Goal: Task Accomplishment & Management: Complete application form

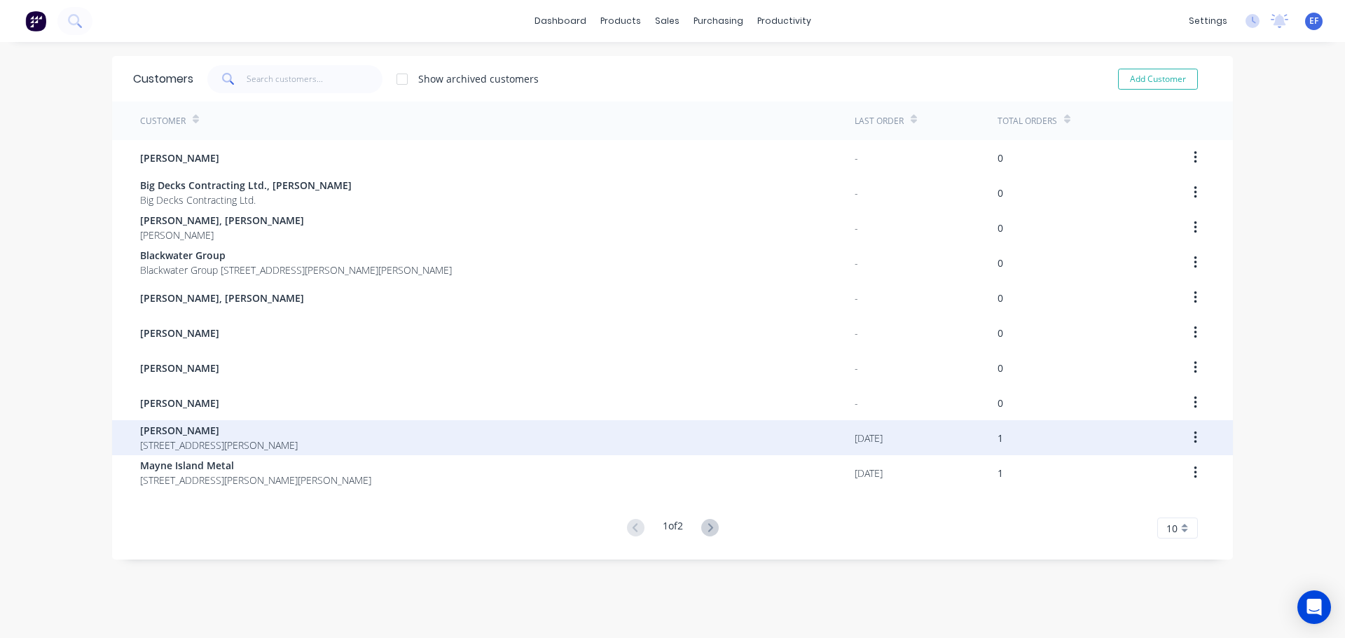
click at [175, 435] on span "[PERSON_NAME]" at bounding box center [219, 430] width 158 height 15
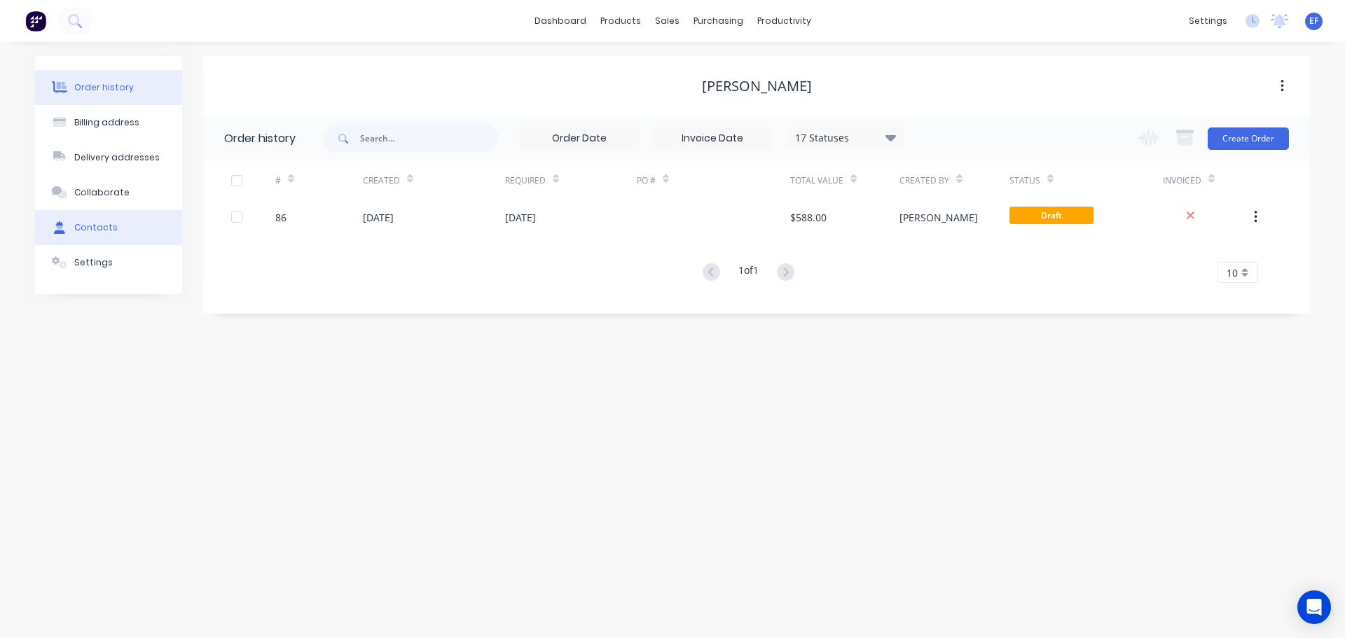
click at [125, 216] on button "Contacts" at bounding box center [108, 227] width 147 height 35
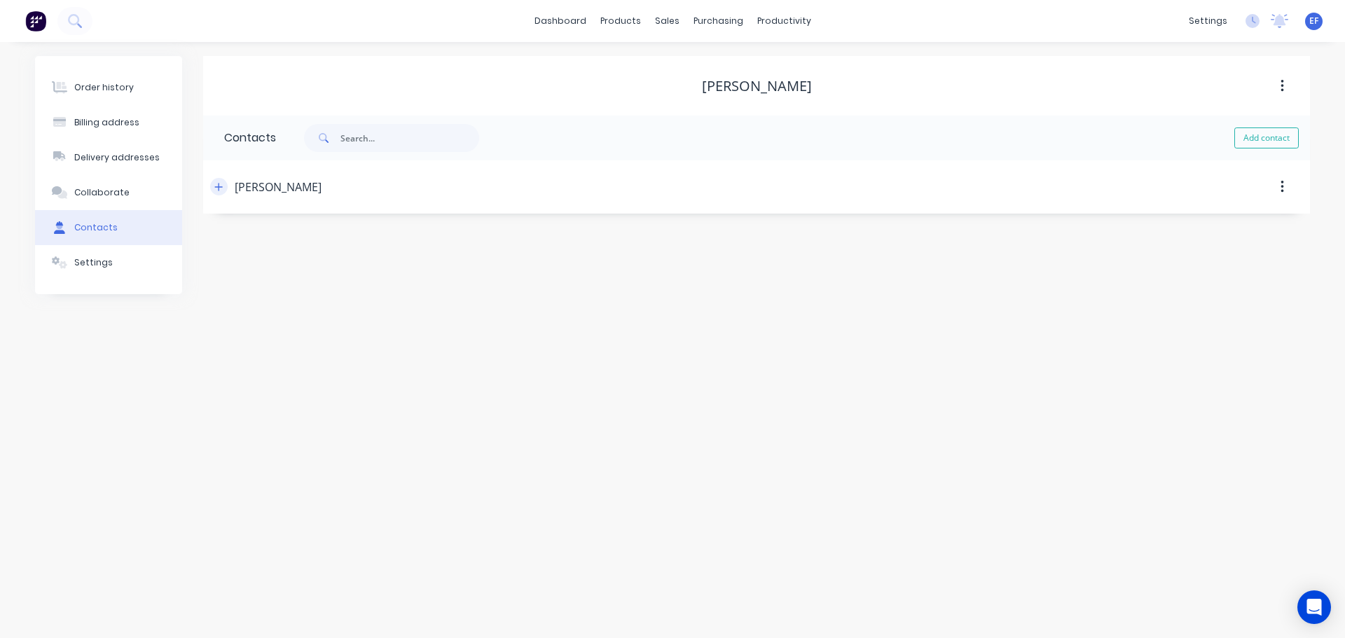
click at [221, 191] on icon "button" at bounding box center [218, 187] width 8 height 10
click at [690, 90] on div "Customers" at bounding box center [715, 95] width 50 height 13
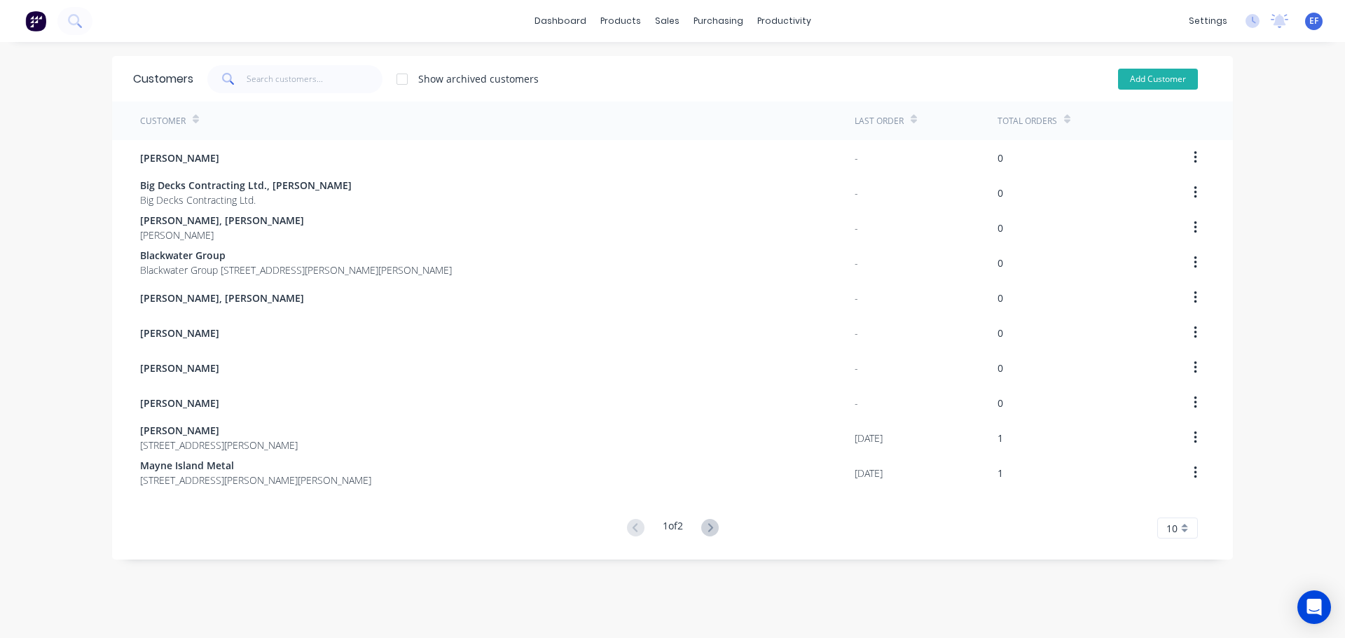
click at [1132, 83] on button "Add Customer" at bounding box center [1158, 79] width 80 height 21
select select "CA"
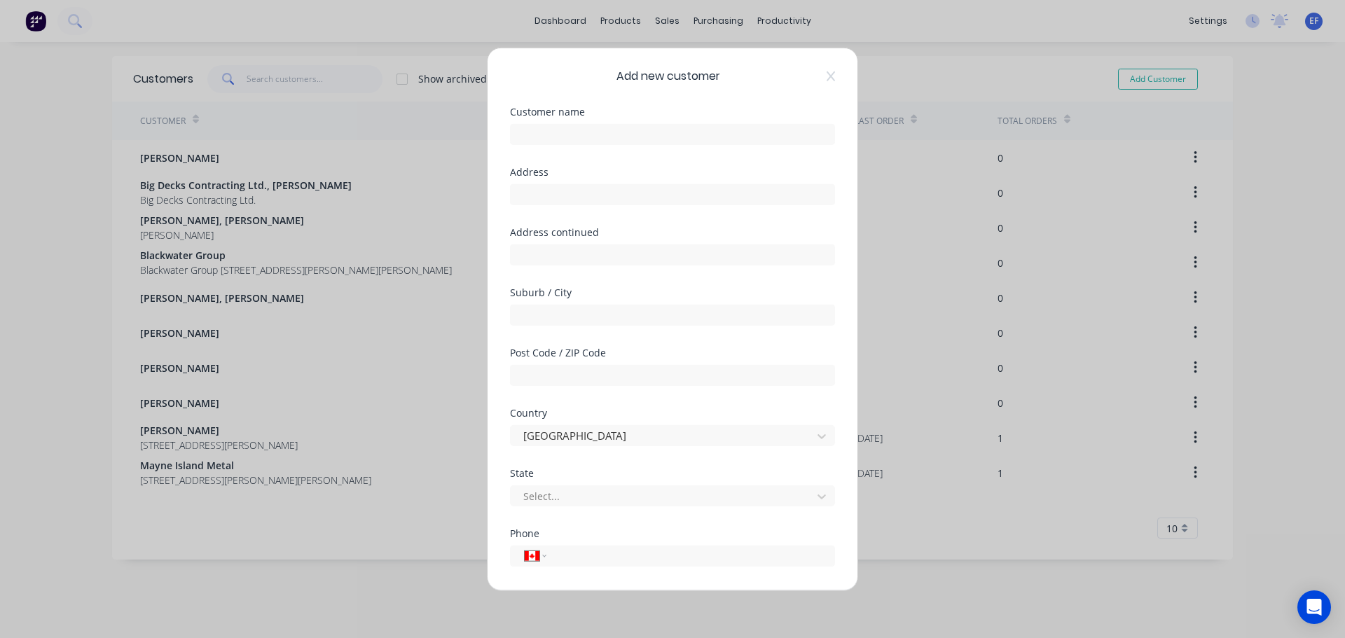
click at [586, 123] on div at bounding box center [672, 132] width 325 height 25
click at [578, 129] on input "text" at bounding box center [672, 133] width 325 height 21
paste input "Coast Construction, [PERSON_NAME]"
type input "Coast Construction, [PERSON_NAME]"
click at [599, 203] on input "text" at bounding box center [672, 194] width 325 height 21
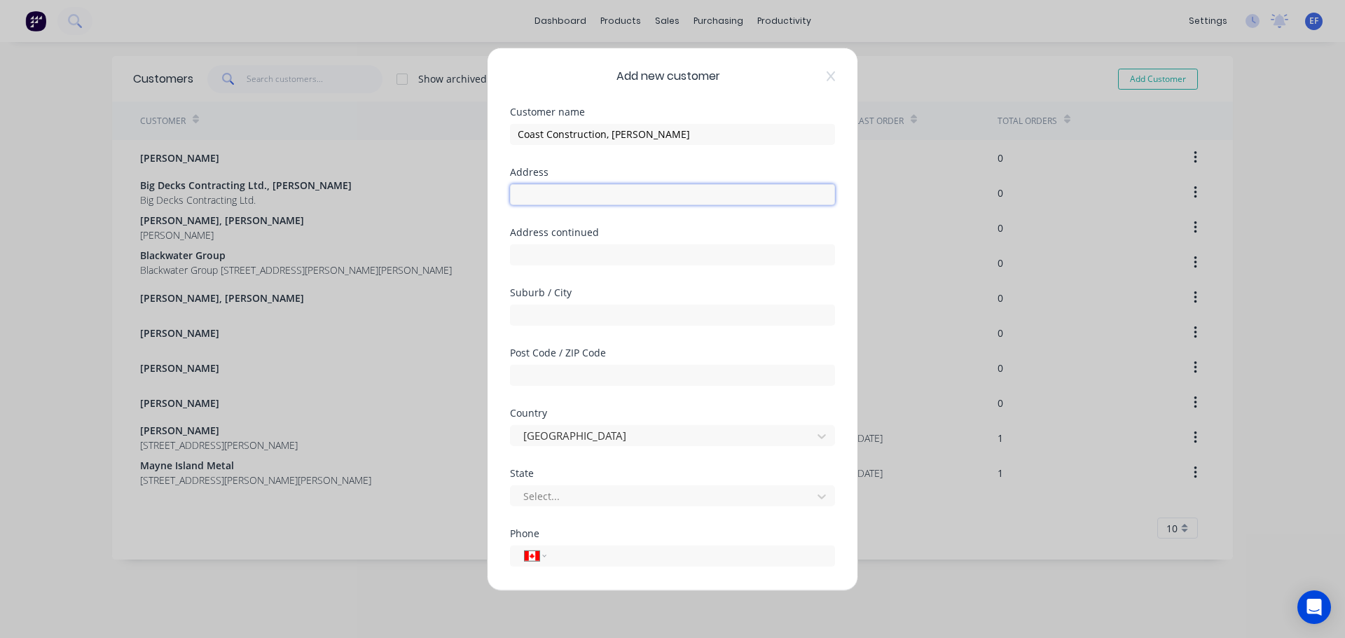
paste input ""Coast Construction ""
type input ""Coast Construction ""
drag, startPoint x: 651, startPoint y: 201, endPoint x: 431, endPoint y: 198, distance: 220.7
click at [432, 198] on div "Add new customer Customer name Coast Construction, [PERSON_NAME] Address "Coast…" at bounding box center [672, 319] width 1345 height 638
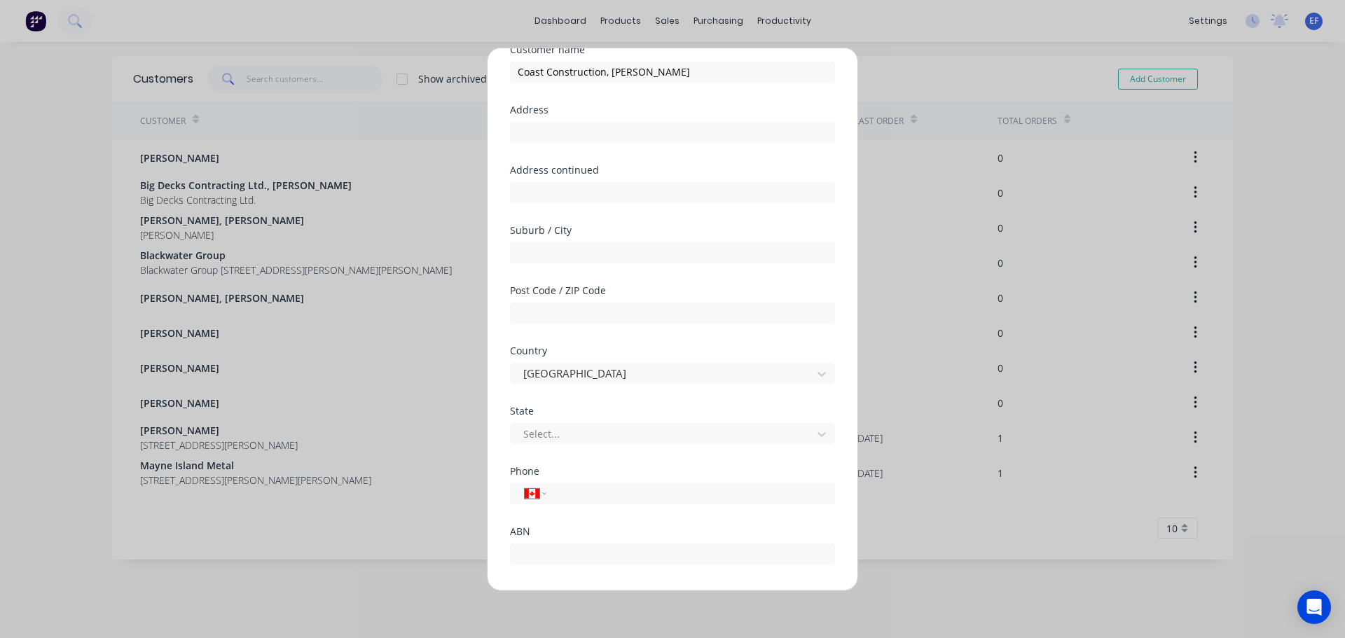
scroll to position [123, 0]
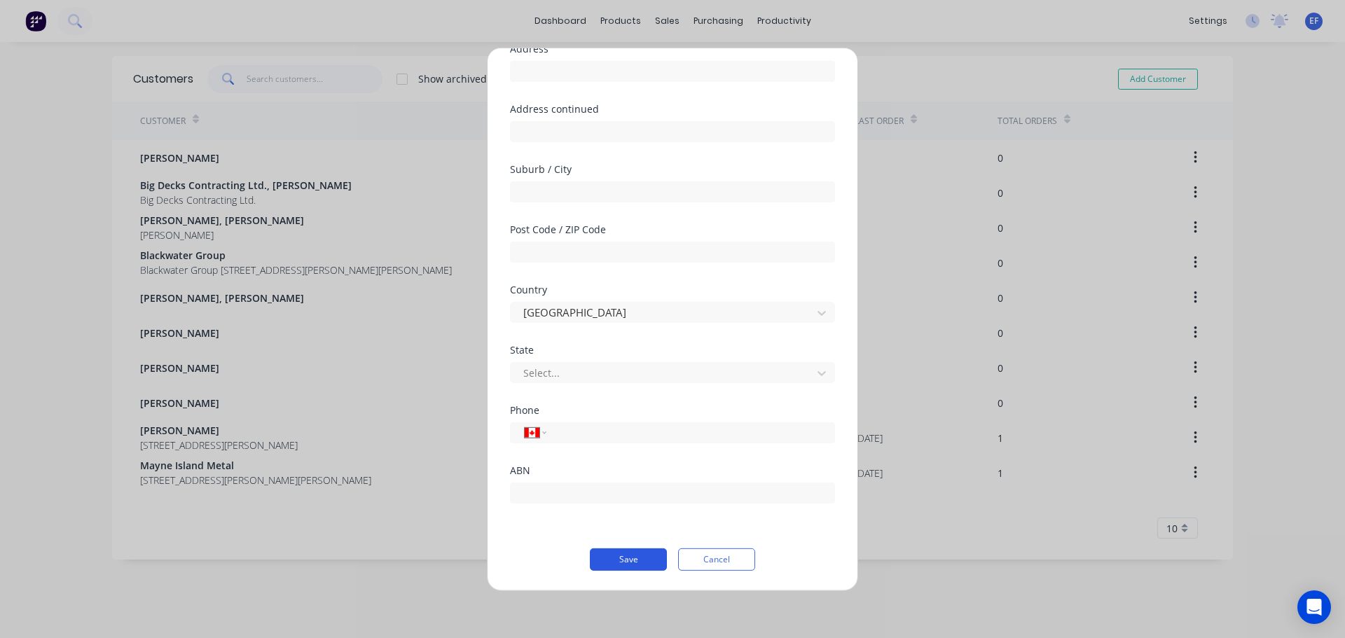
click at [600, 553] on button "Save" at bounding box center [628, 559] width 77 height 22
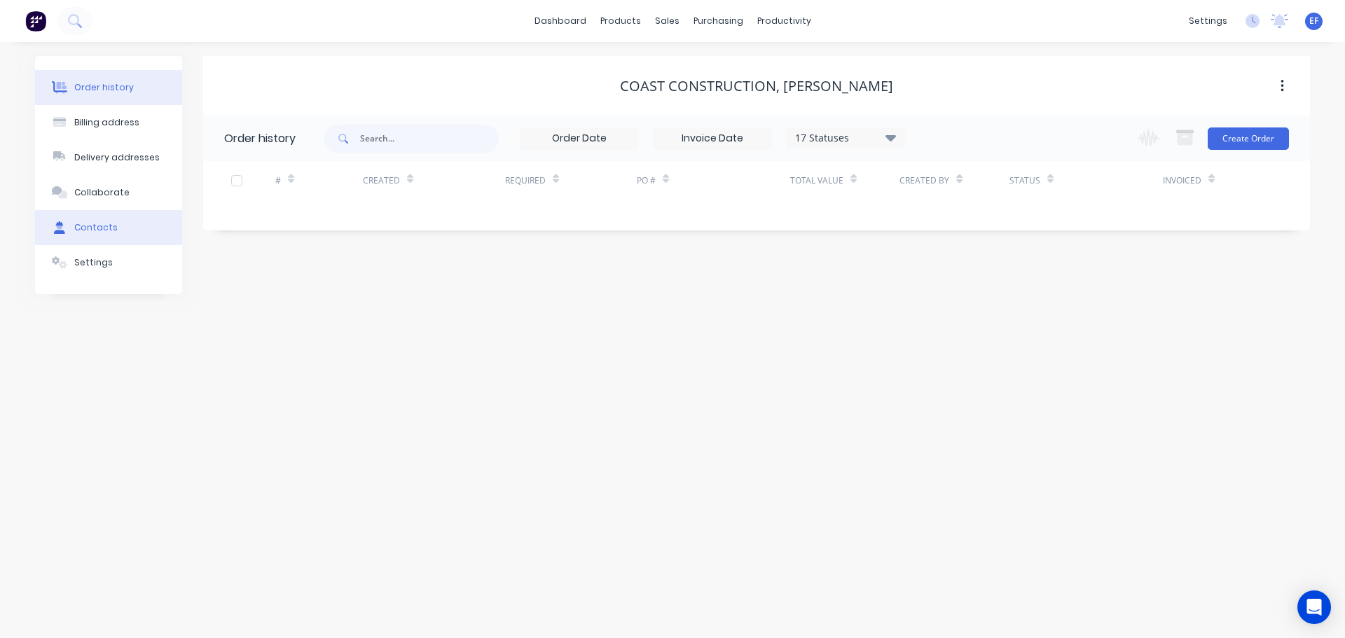
click at [109, 231] on div "Contacts" at bounding box center [95, 227] width 43 height 13
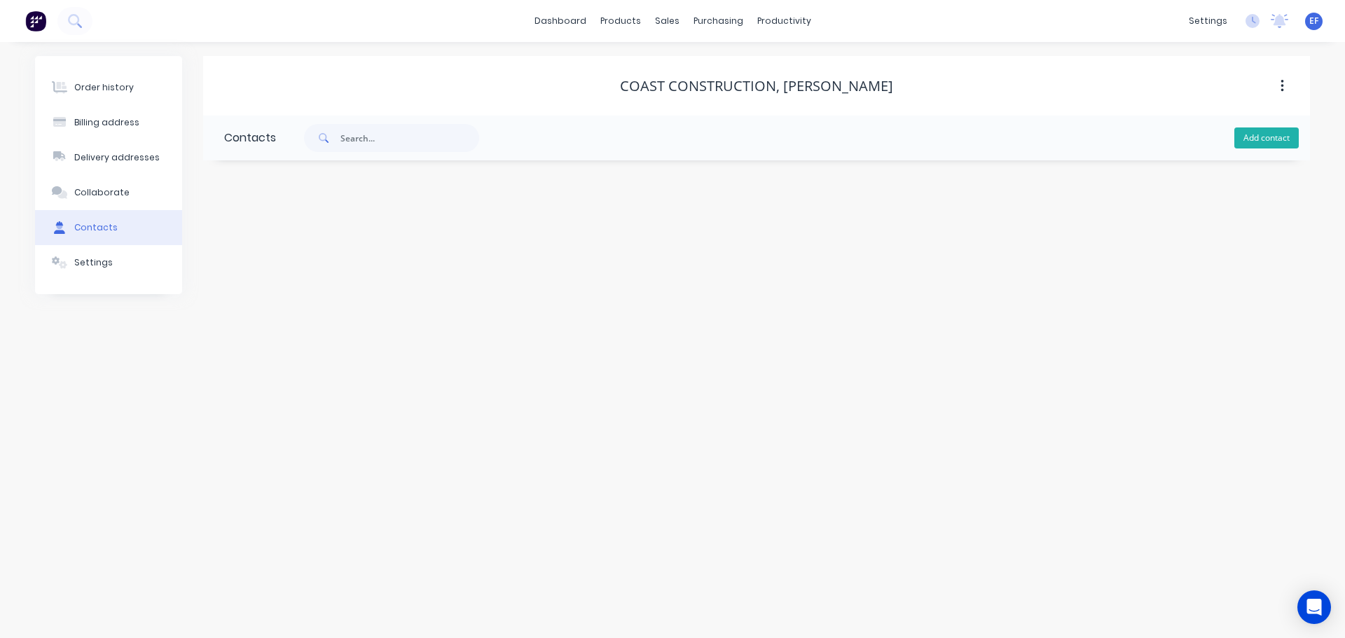
click at [1245, 135] on button "Add contact" at bounding box center [1266, 137] width 64 height 21
select select "CA"
click at [270, 238] on input "text" at bounding box center [338, 240] width 229 height 21
paste input ""Coast Construction ""
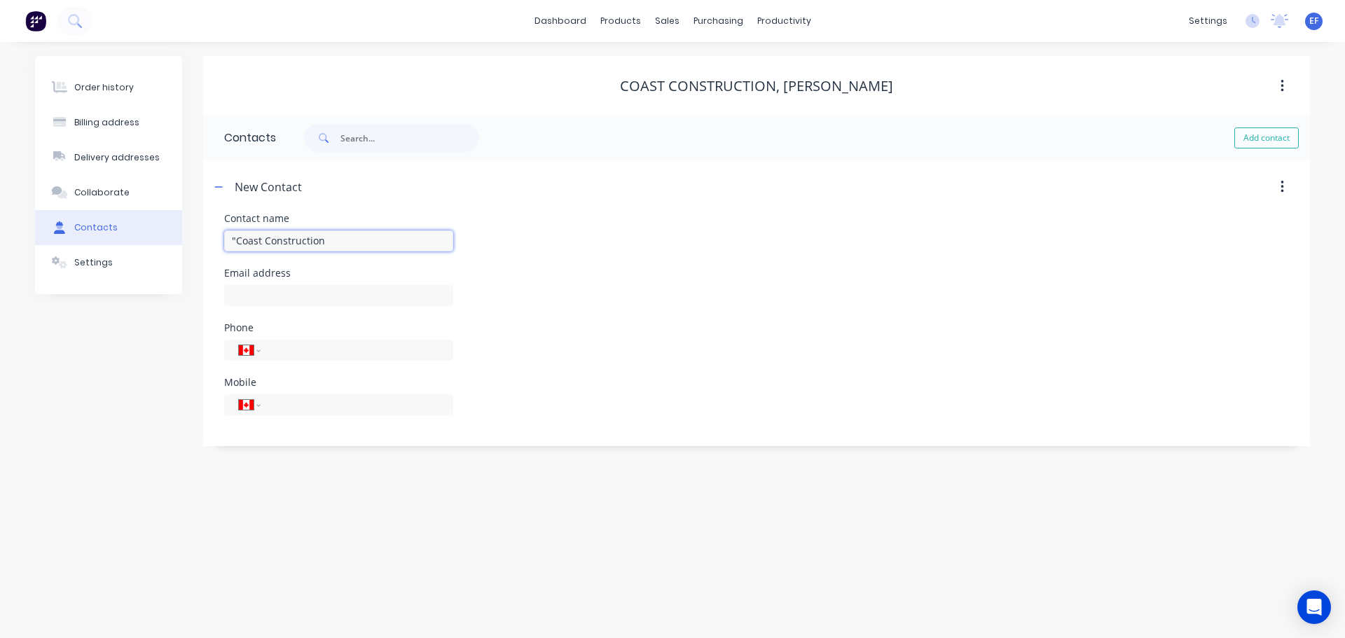
type input ""Coast Construction"
select select "CA"
drag, startPoint x: 794, startPoint y: 87, endPoint x: 880, endPoint y: 81, distance: 85.7
click at [880, 81] on div "Coast Construction, [PERSON_NAME]" at bounding box center [756, 86] width 273 height 17
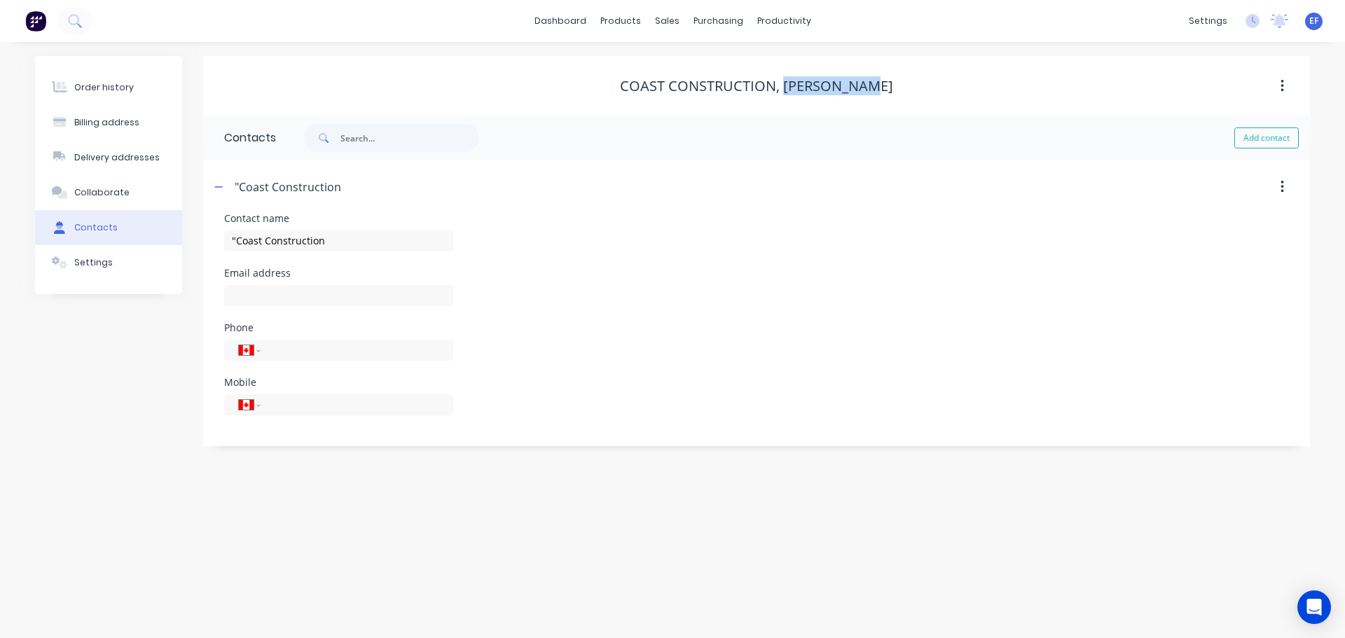
copy div "[PERSON_NAME]"
drag, startPoint x: 338, startPoint y: 240, endPoint x: 172, endPoint y: 249, distance: 167.0
click at [172, 249] on div "Order history Billing address Delivery addresses Collaborate Contacts Settings …" at bounding box center [672, 251] width 1275 height 390
paste input "[PERSON_NAME]"
type input "[PERSON_NAME]"
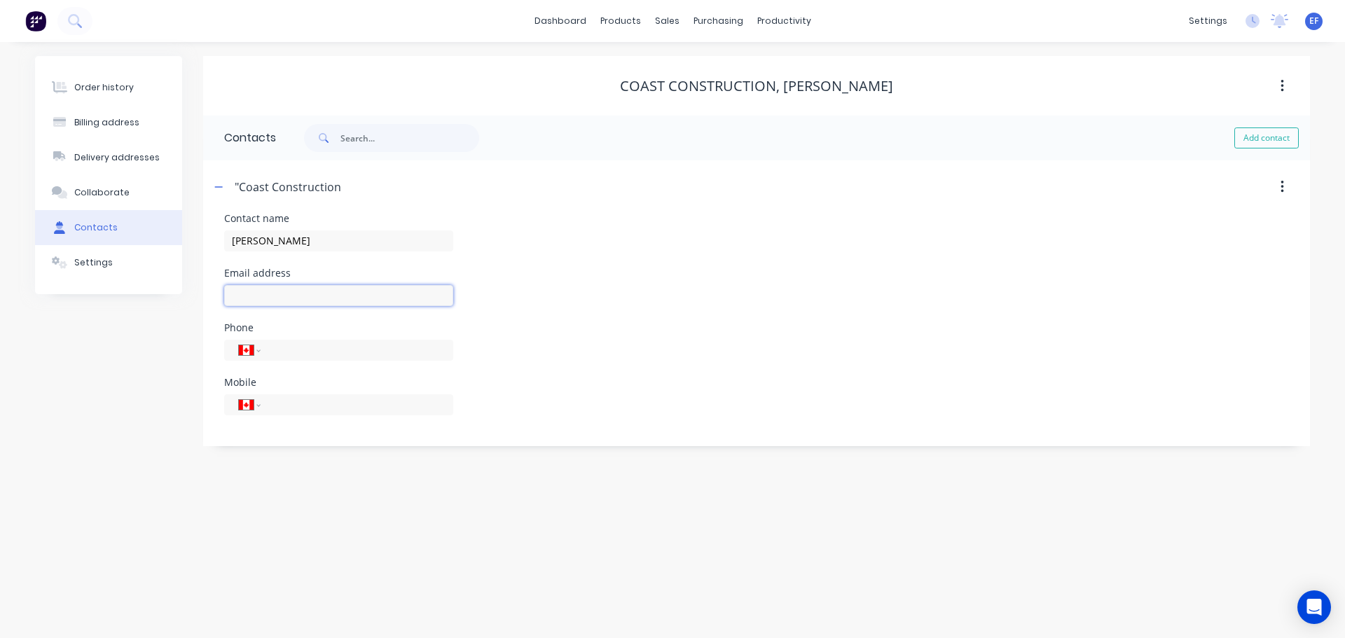
click at [244, 294] on input "text" at bounding box center [338, 295] width 229 height 21
click at [240, 287] on input "text" at bounding box center [338, 295] width 229 height 21
paste input "[EMAIL_ADDRESS][DOMAIN_NAME]"
type input "[EMAIL_ADDRESS][DOMAIN_NAME]"
click at [121, 265] on button "Settings" at bounding box center [108, 262] width 147 height 35
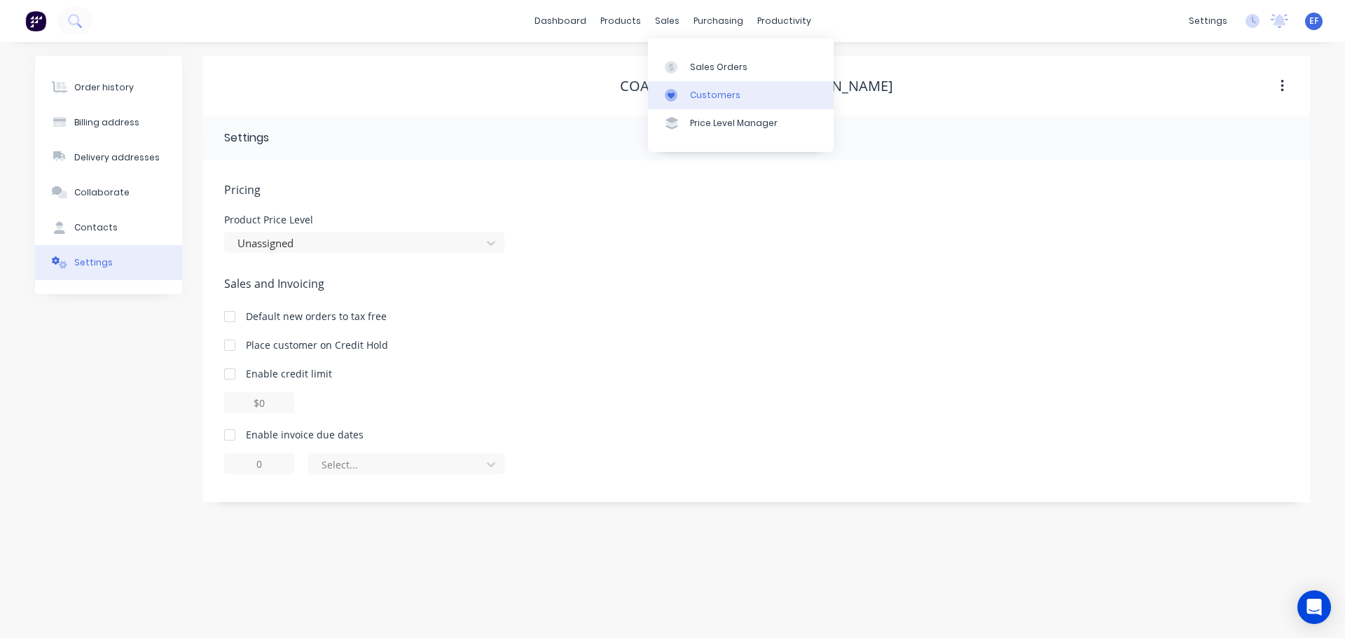
click at [707, 94] on div "Customers" at bounding box center [715, 95] width 50 height 13
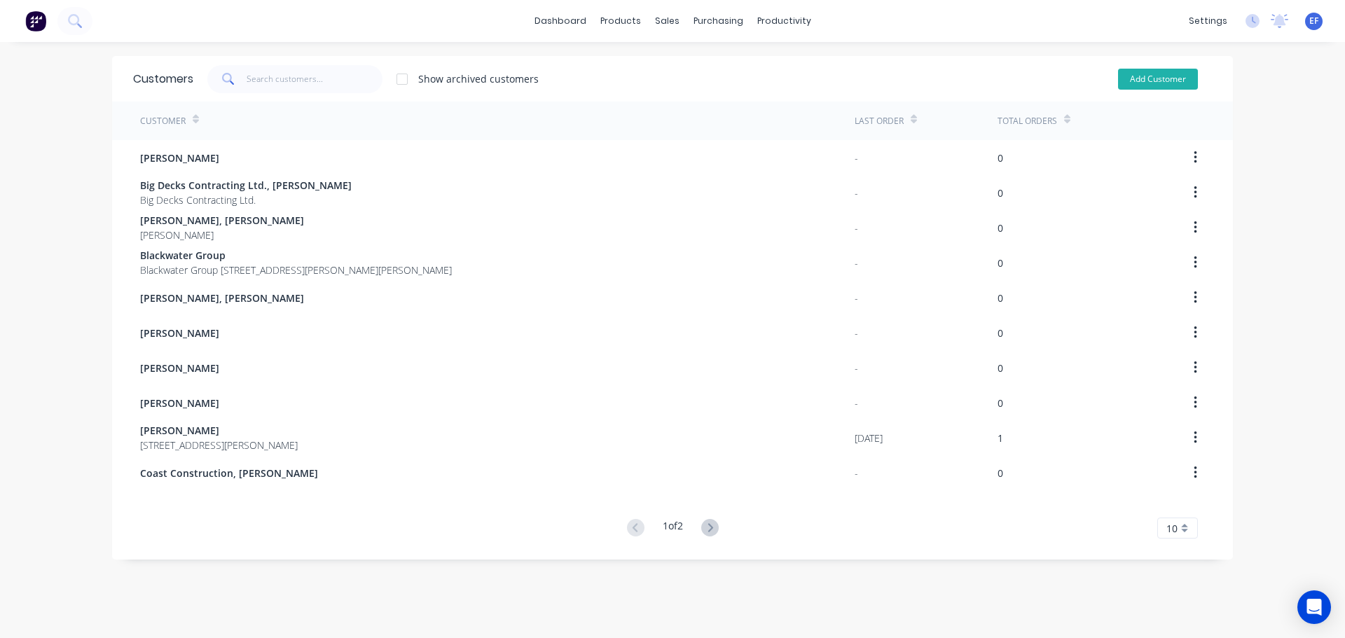
click at [1135, 81] on button "Add Customer" at bounding box center [1158, 79] width 80 height 21
select select "CA"
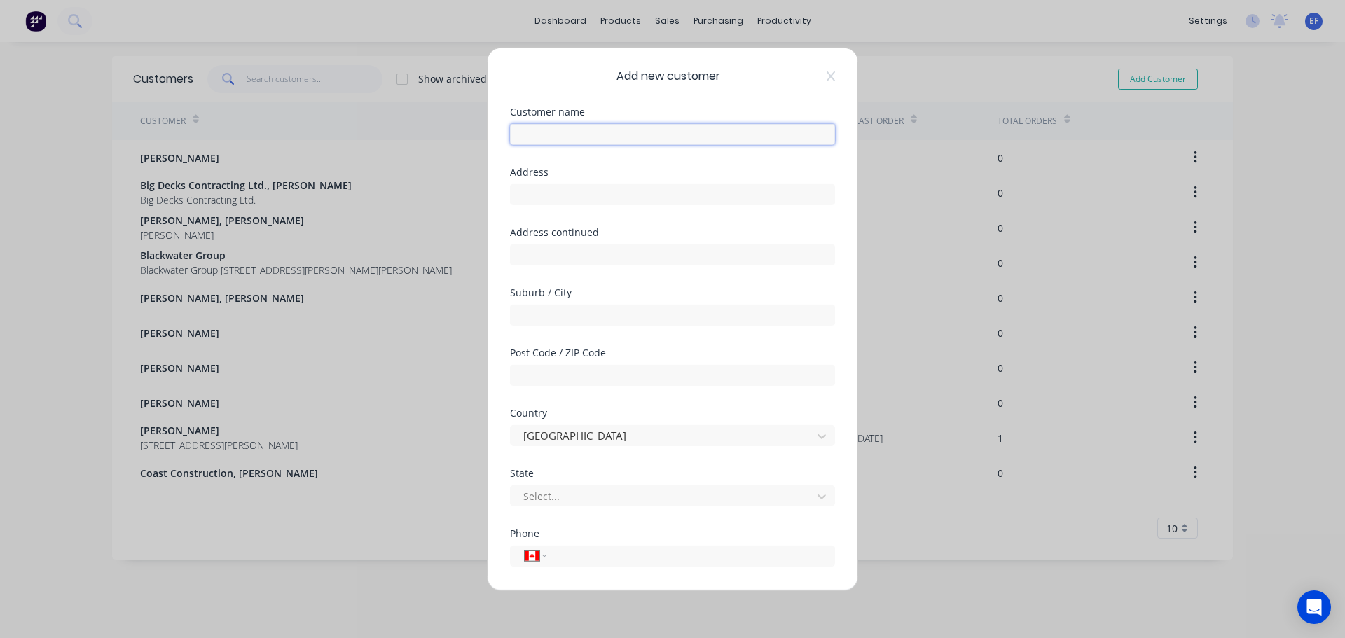
click at [546, 139] on input "text" at bounding box center [672, 133] width 325 height 21
paste input "CRD, [PERSON_NAME]"
type input "CRD, [PERSON_NAME]"
click at [602, 189] on input "text" at bounding box center [672, 194] width 325 height 21
paste input ""CRD ""
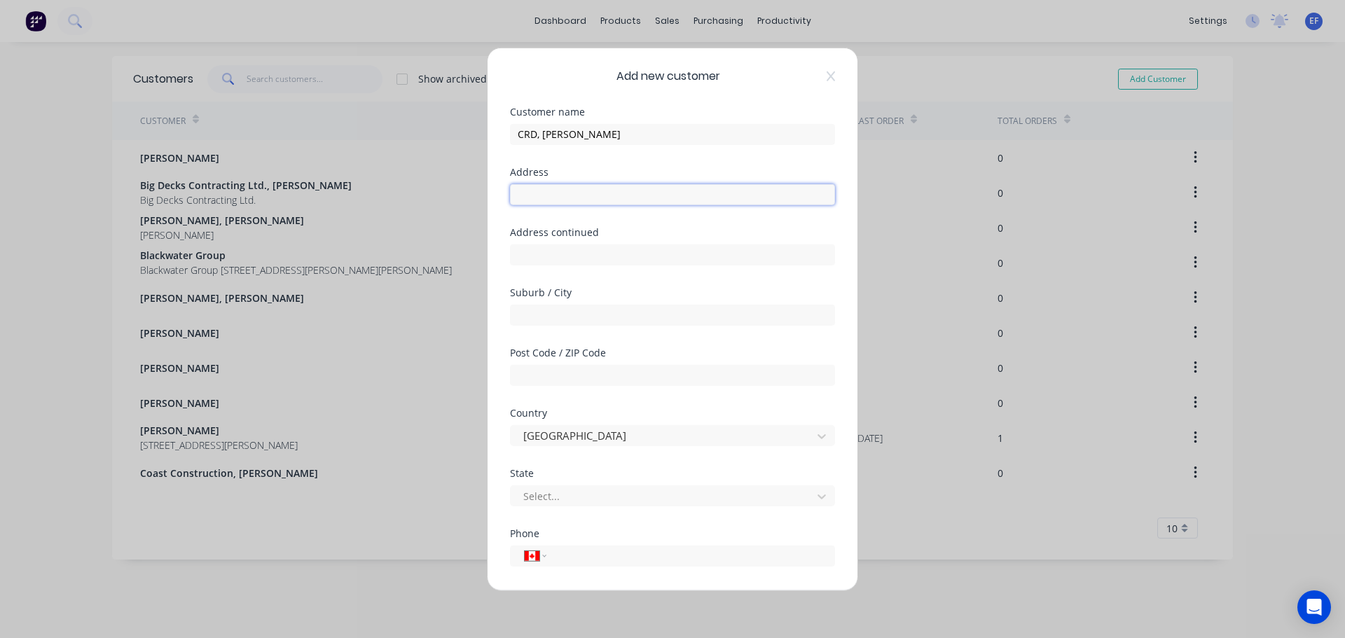
type input ""CRD ""
drag, startPoint x: 593, startPoint y: 198, endPoint x: 455, endPoint y: 200, distance: 138.0
click at [455, 200] on div "Add new customer Customer name CRD, [PERSON_NAME] Address "CRD " Address contin…" at bounding box center [672, 319] width 1345 height 638
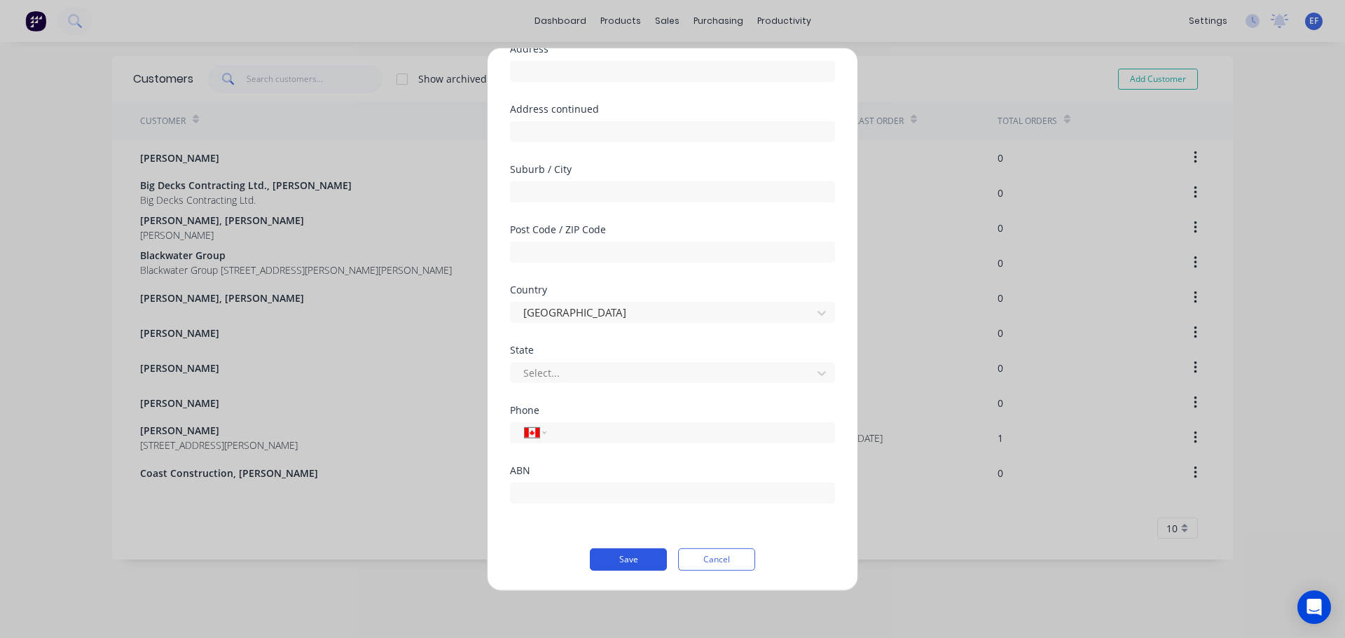
click at [615, 566] on button "Save" at bounding box center [628, 559] width 77 height 22
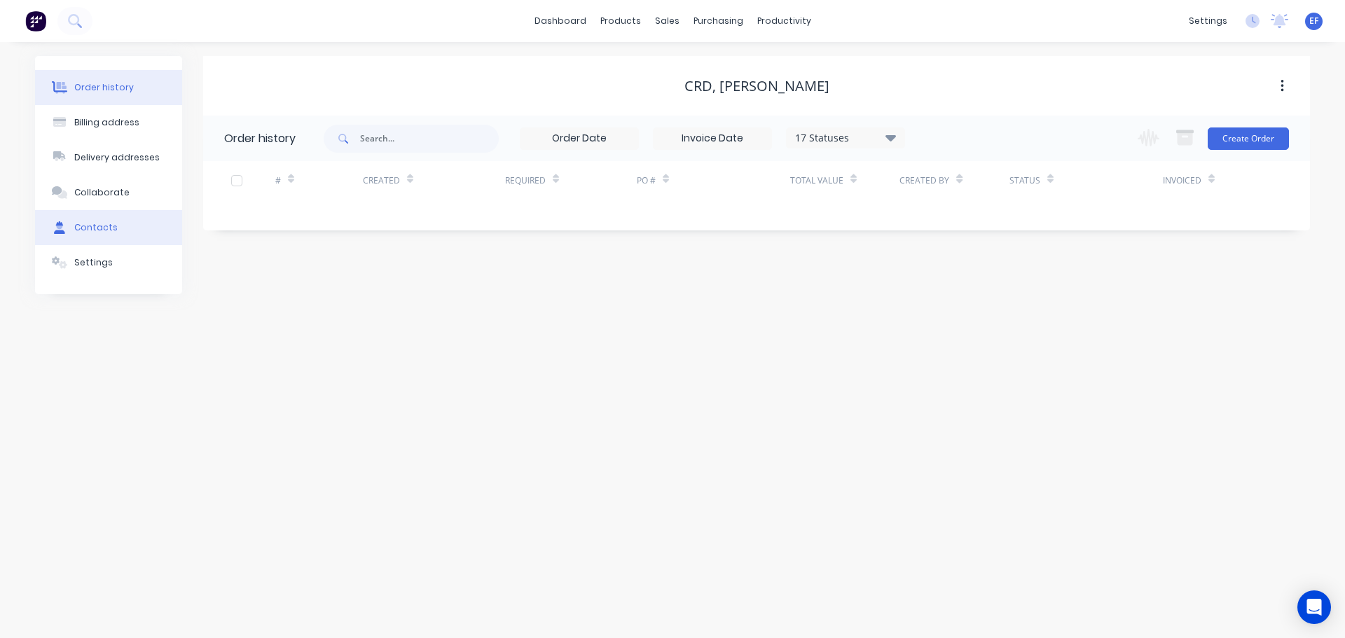
click at [64, 221] on icon at bounding box center [59, 227] width 11 height 13
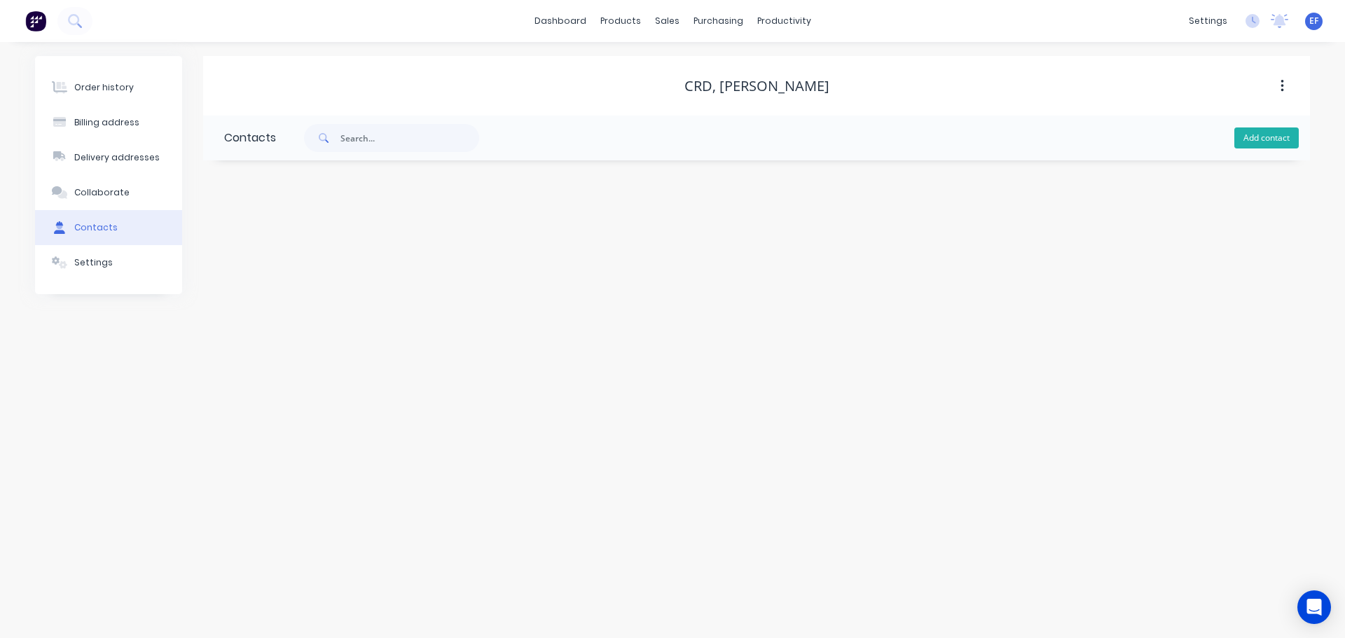
click at [1262, 137] on button "Add contact" at bounding box center [1266, 137] width 64 height 21
select select "CA"
click at [352, 240] on input "text" at bounding box center [338, 240] width 229 height 21
paste input ""CRD ""
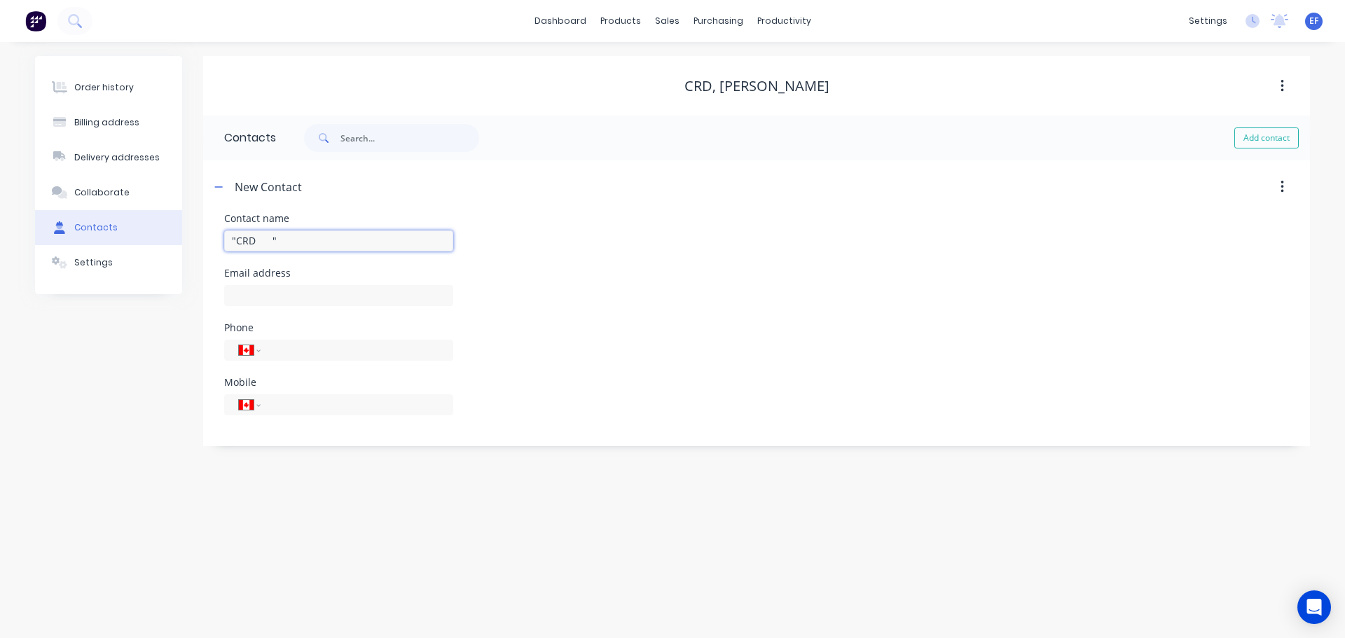
type input ""CRD ""
select select "CA"
drag, startPoint x: 839, startPoint y: 89, endPoint x: 710, endPoint y: 87, distance: 128.2
click at [710, 87] on div "CRD, [PERSON_NAME]" at bounding box center [756, 86] width 1107 height 17
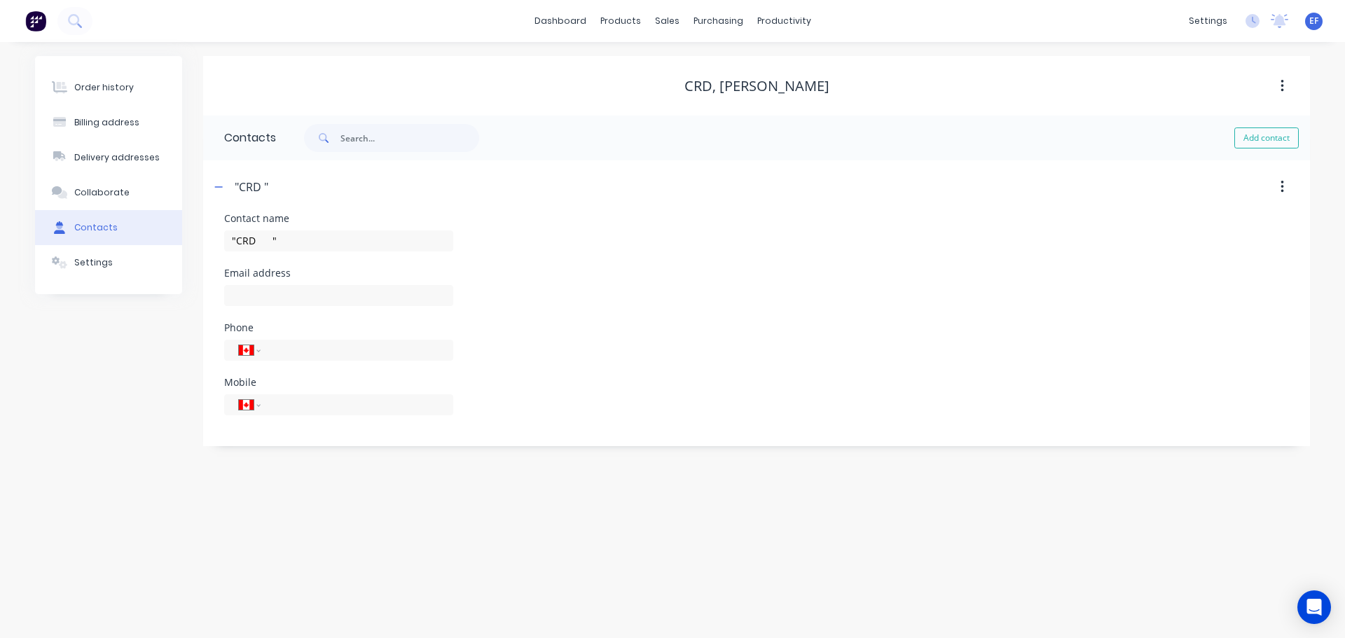
copy div "[PERSON_NAME]"
drag, startPoint x: 283, startPoint y: 238, endPoint x: 145, endPoint y: 242, distance: 138.1
click at [149, 242] on div "Order history Billing address Delivery addresses Collaborate Contacts Settings …" at bounding box center [672, 251] width 1275 height 390
paste input "[PERSON_NAME]"
type input "[PERSON_NAME]"
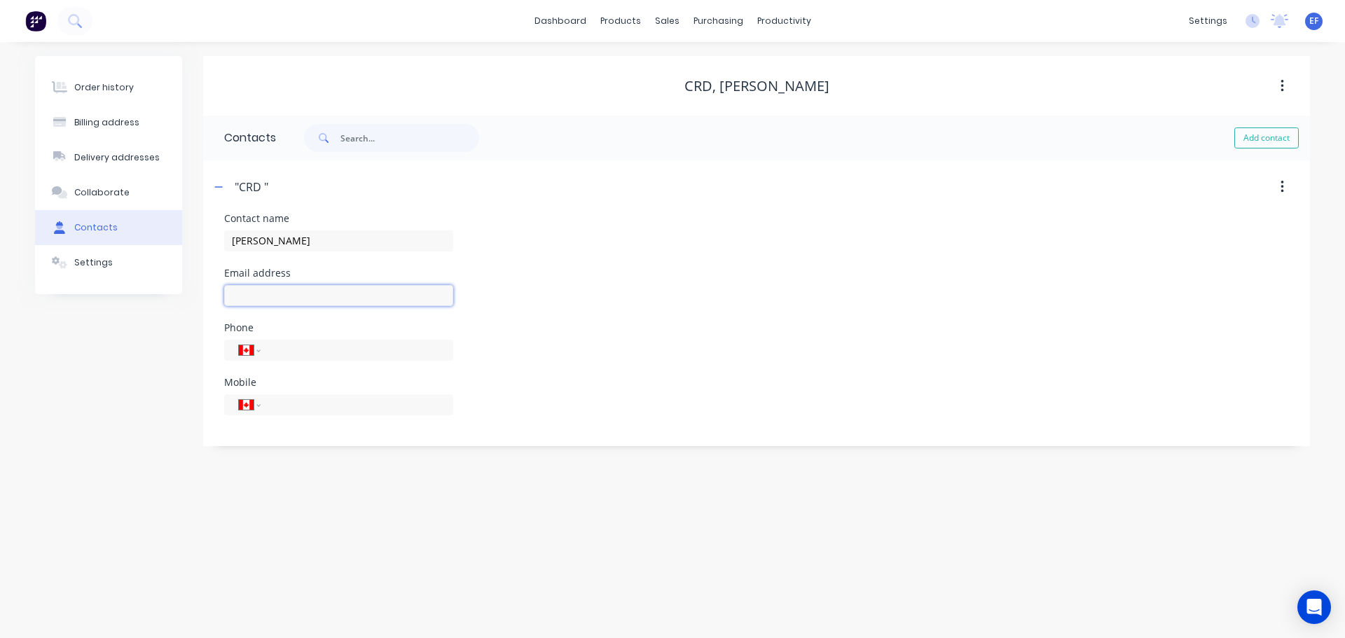
click at [240, 291] on input "text" at bounding box center [338, 295] width 229 height 21
click at [296, 295] on input "text" at bounding box center [338, 295] width 229 height 21
paste input "[EMAIL_ADDRESS][DOMAIN_NAME]"
type input "[EMAIL_ADDRESS][DOMAIN_NAME]"
click at [233, 424] on div "International [GEOGRAPHIC_DATA] [GEOGRAPHIC_DATA] [GEOGRAPHIC_DATA] [GEOGRAPHIC…" at bounding box center [338, 411] width 229 height 41
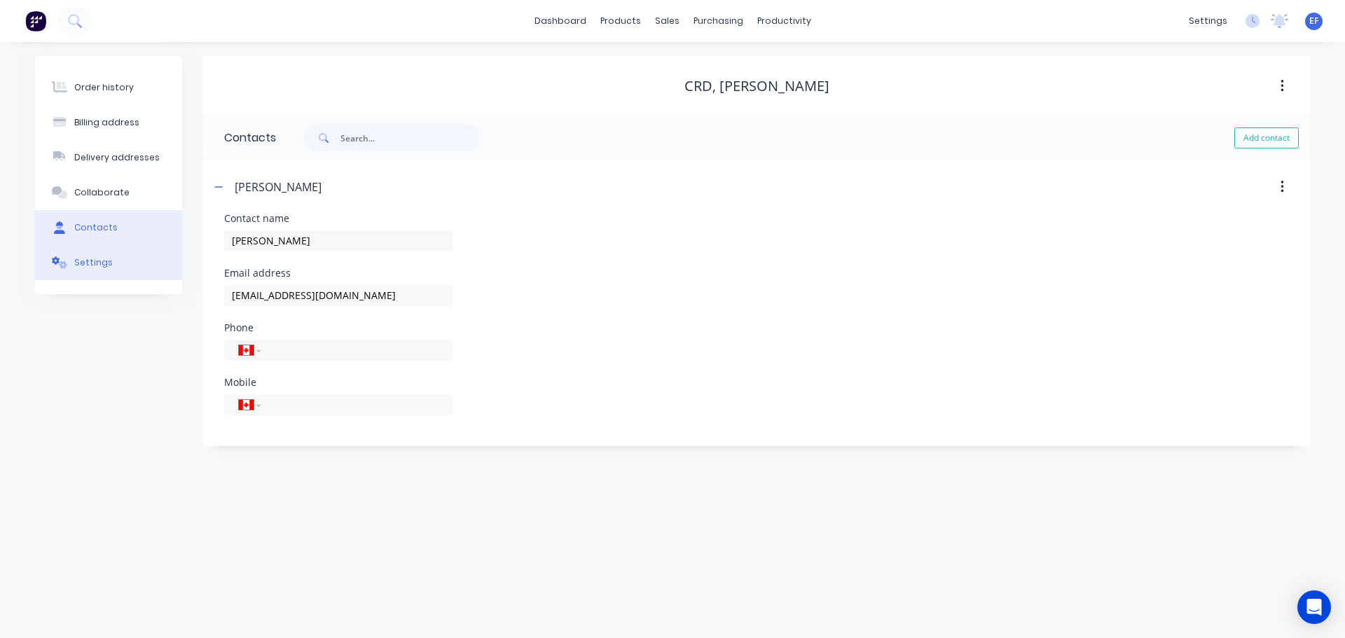
click at [129, 267] on button "Settings" at bounding box center [108, 262] width 147 height 35
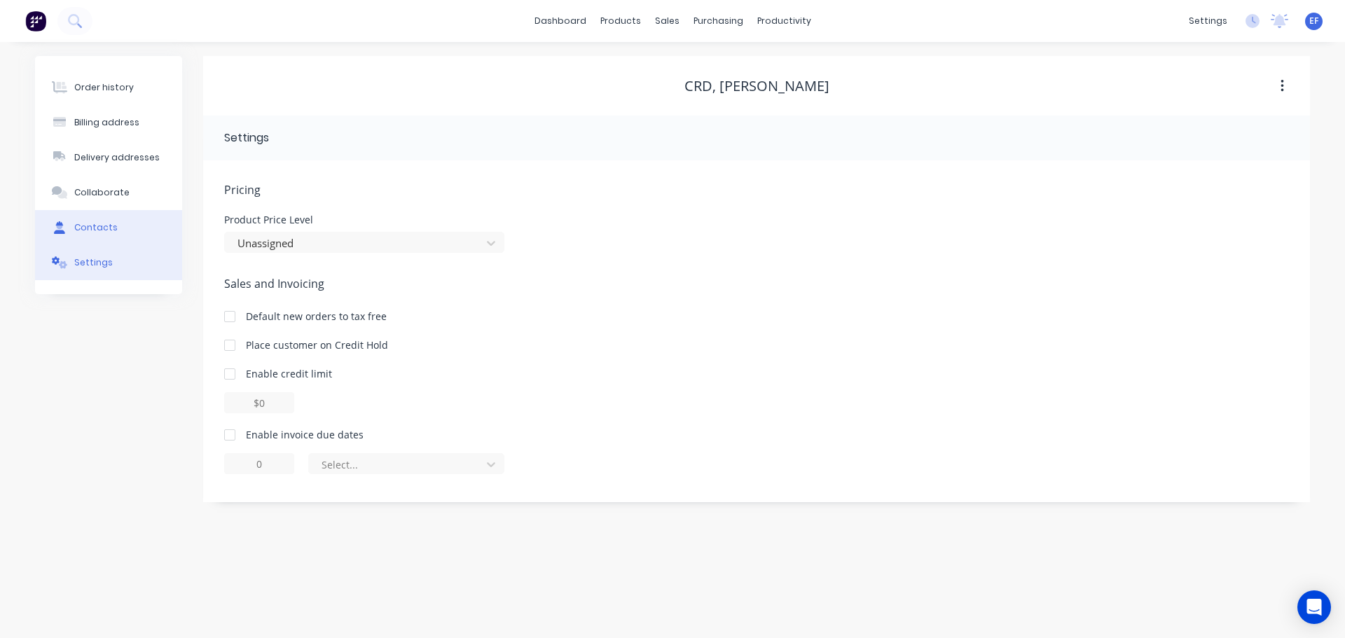
click at [115, 226] on button "Contacts" at bounding box center [108, 227] width 147 height 35
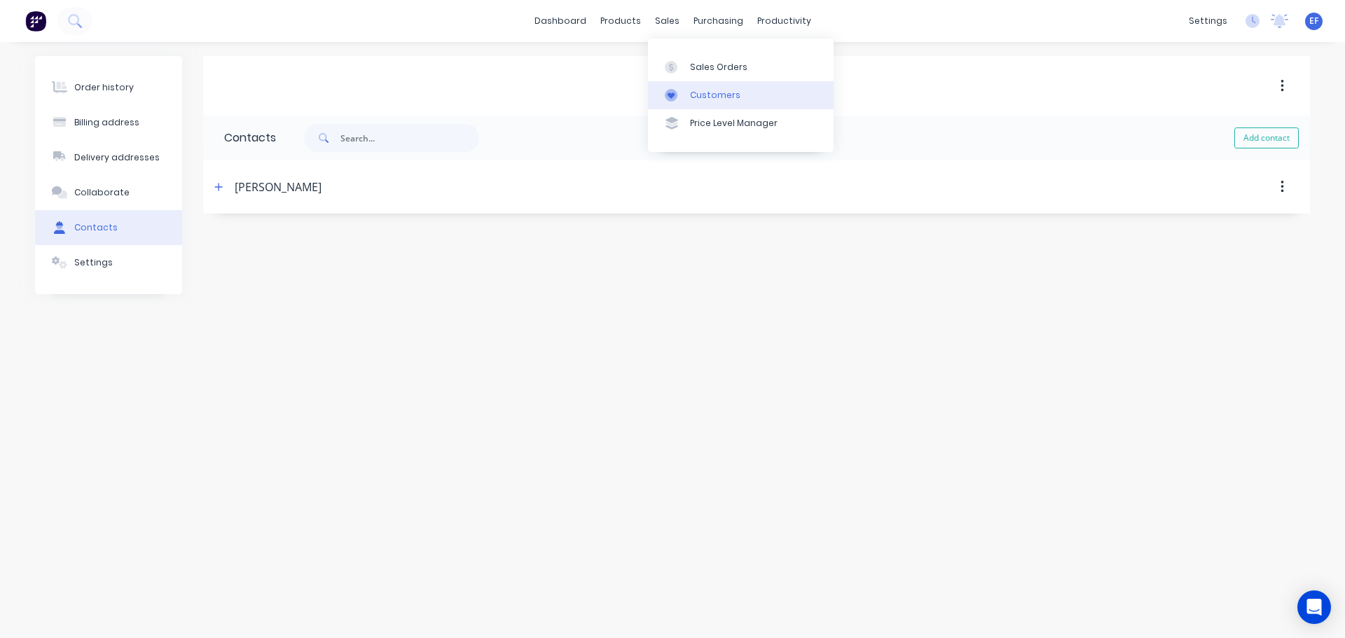
click at [677, 90] on icon at bounding box center [671, 95] width 13 height 13
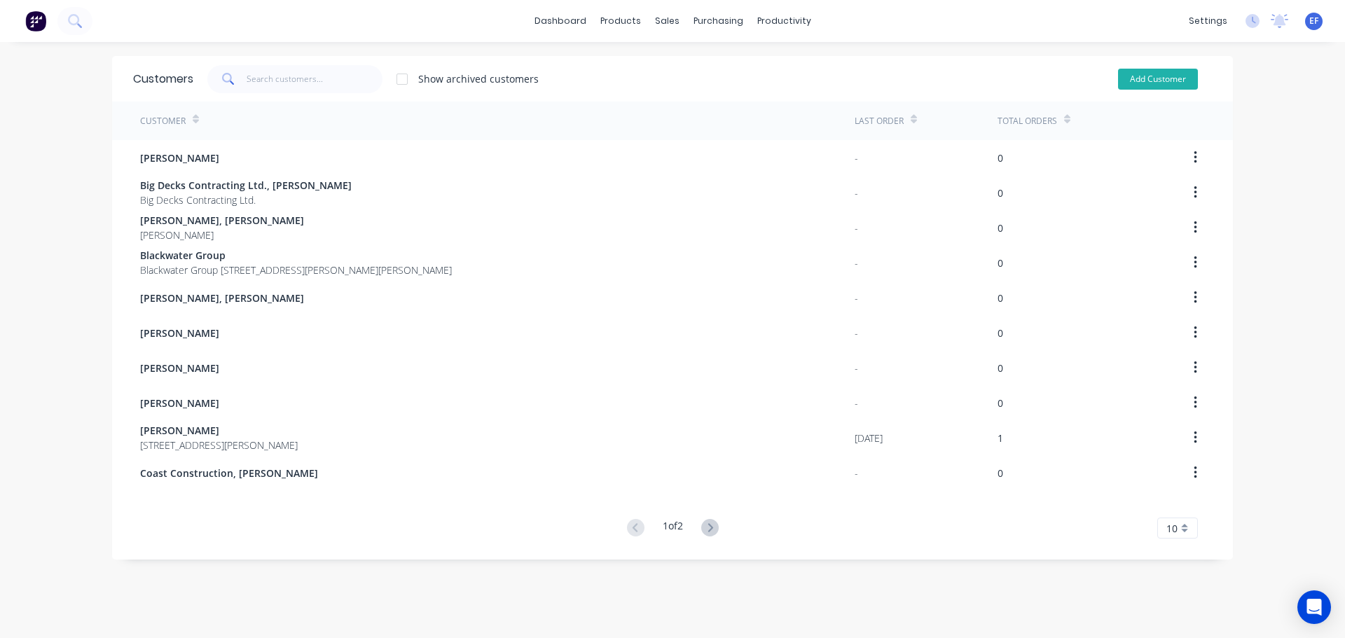
click at [1162, 83] on button "Add Customer" at bounding box center [1158, 79] width 80 height 21
select select "CA"
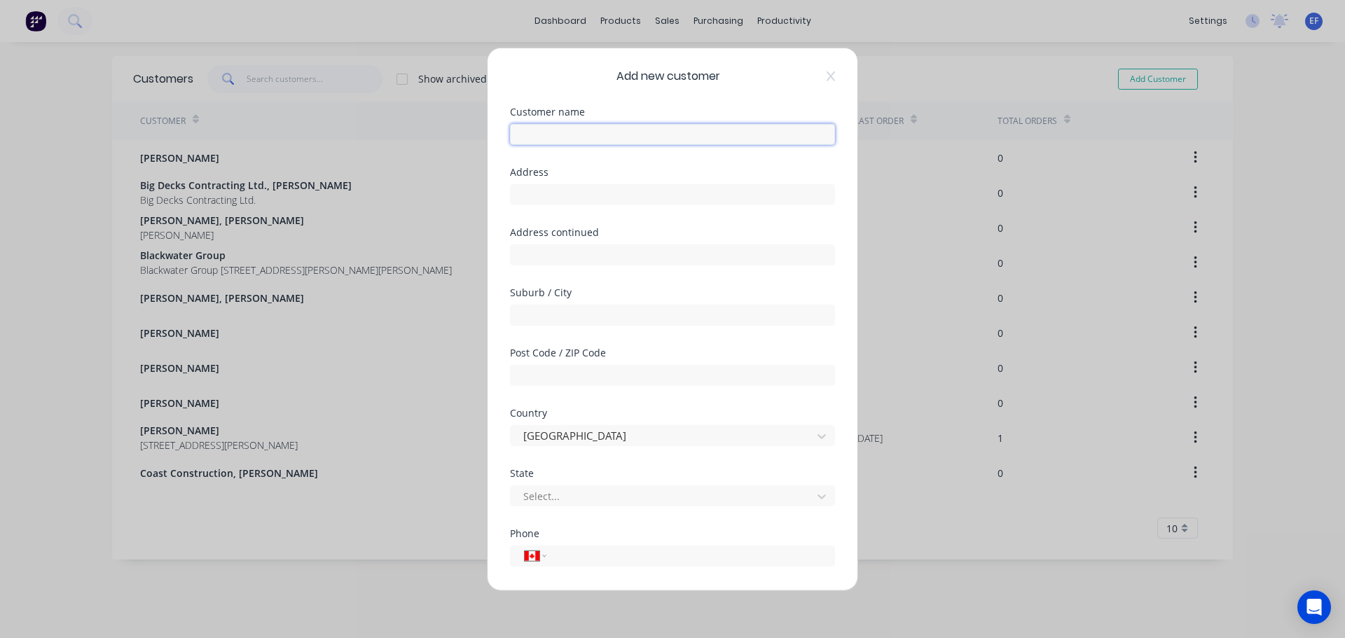
click at [553, 139] on input "text" at bounding box center [672, 133] width 325 height 21
paste input "CRD, [PERSON_NAME]"
type input "CRD, [PERSON_NAME]"
click at [626, 196] on input "text" at bounding box center [672, 194] width 325 height 21
paste input ""CRD ""
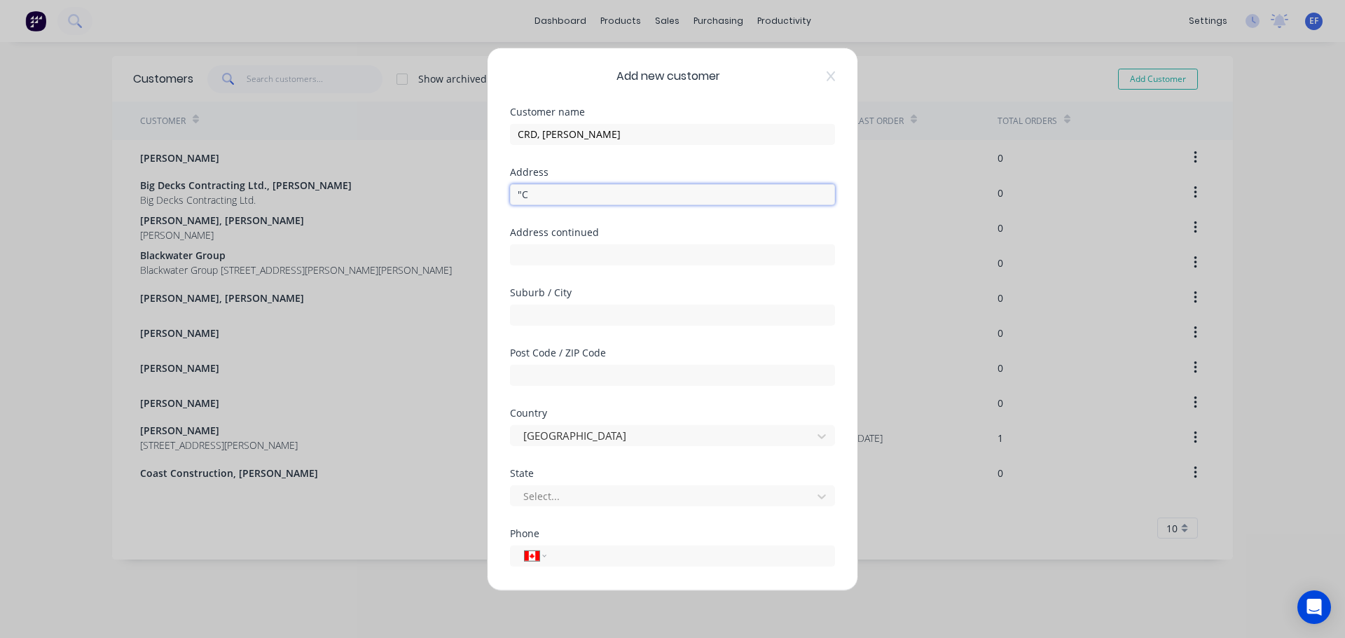
type input """
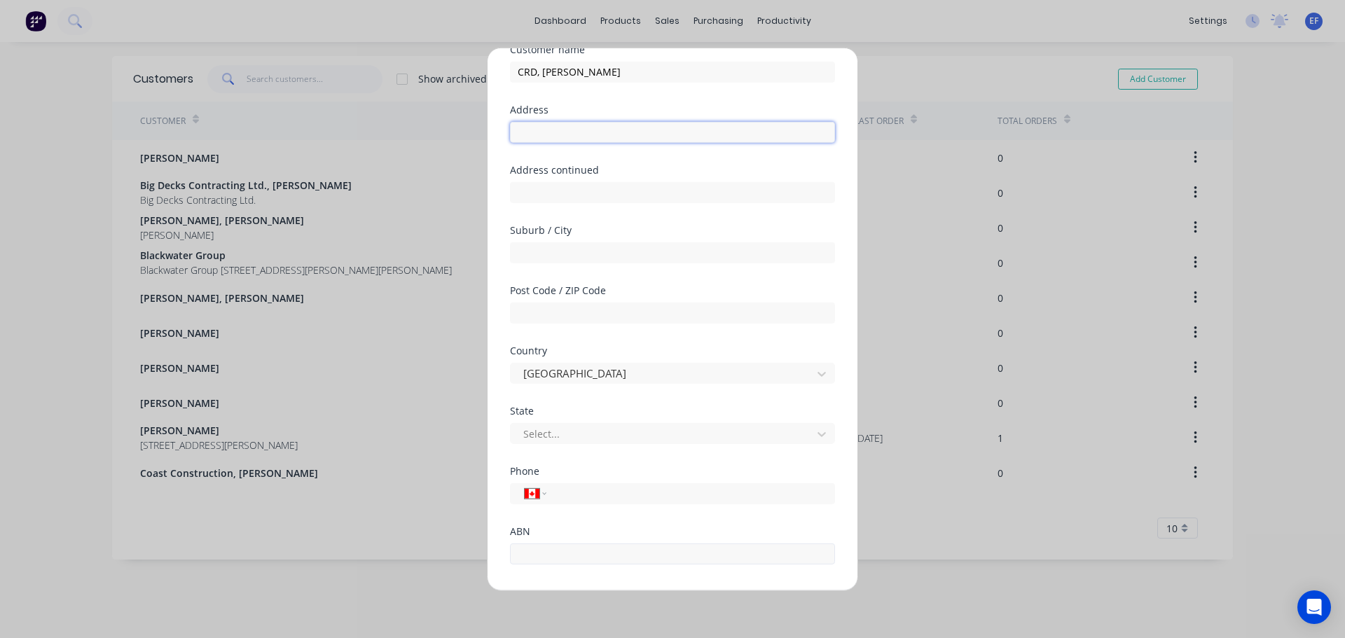
scroll to position [123, 0]
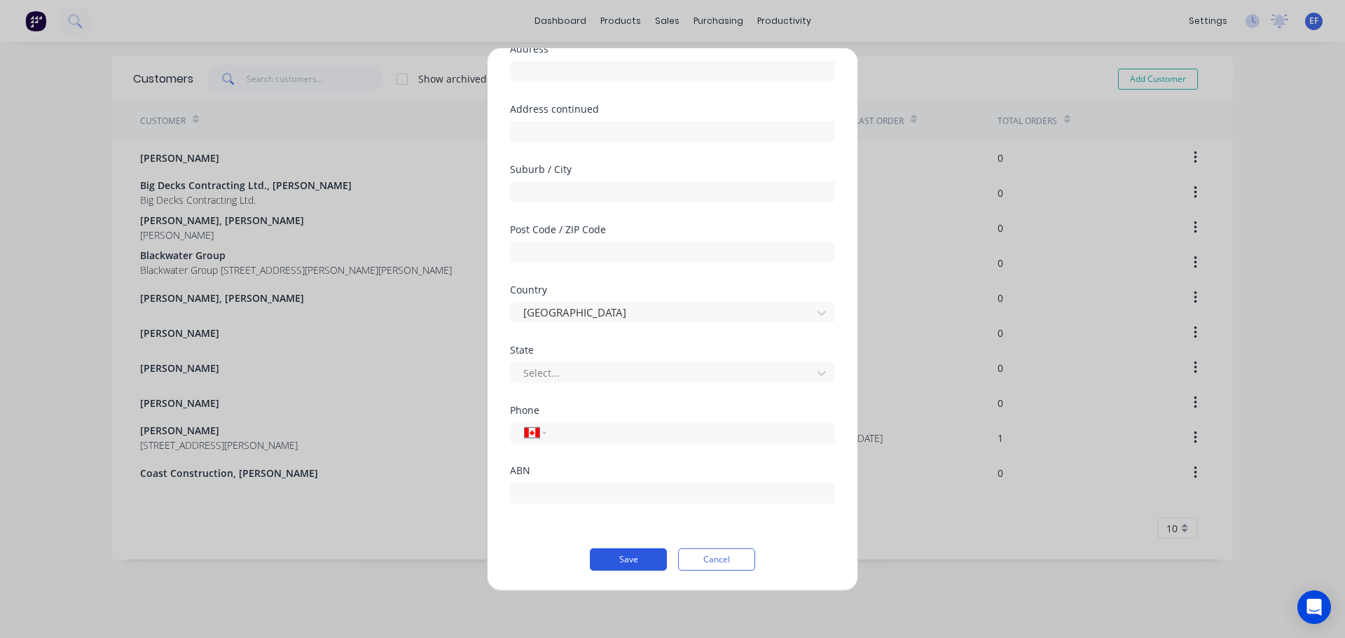
click at [636, 555] on button "Save" at bounding box center [628, 559] width 77 height 22
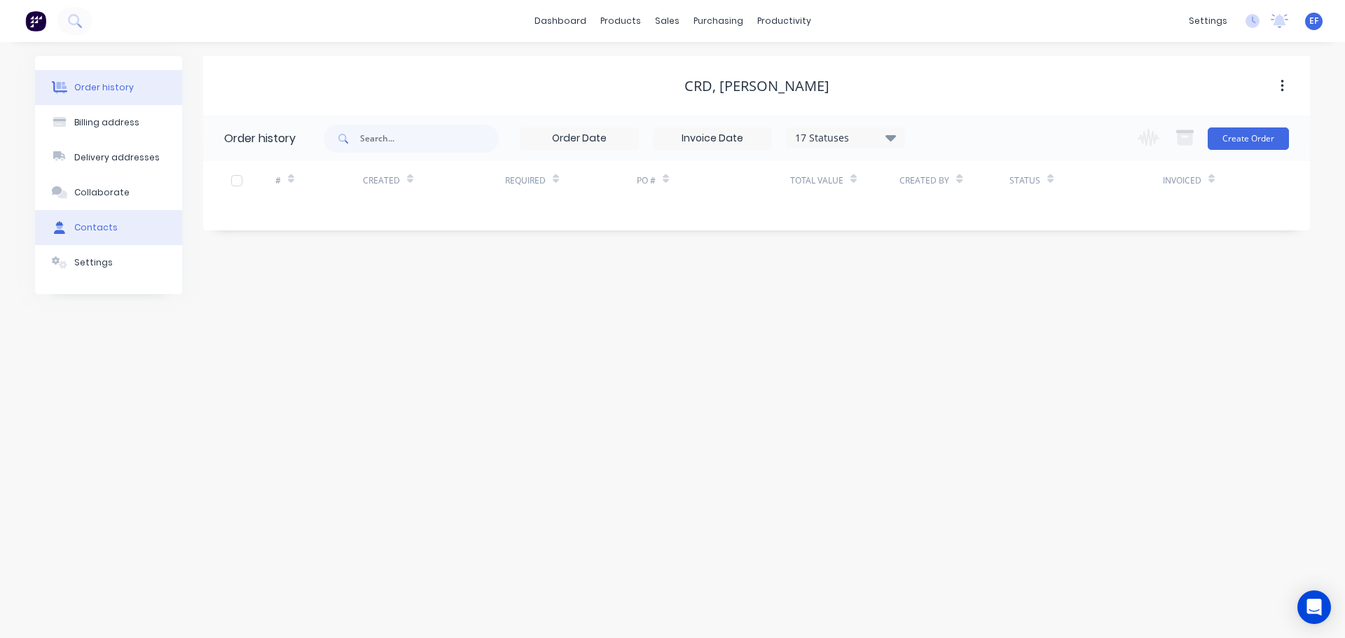
click at [107, 234] on button "Contacts" at bounding box center [108, 227] width 147 height 35
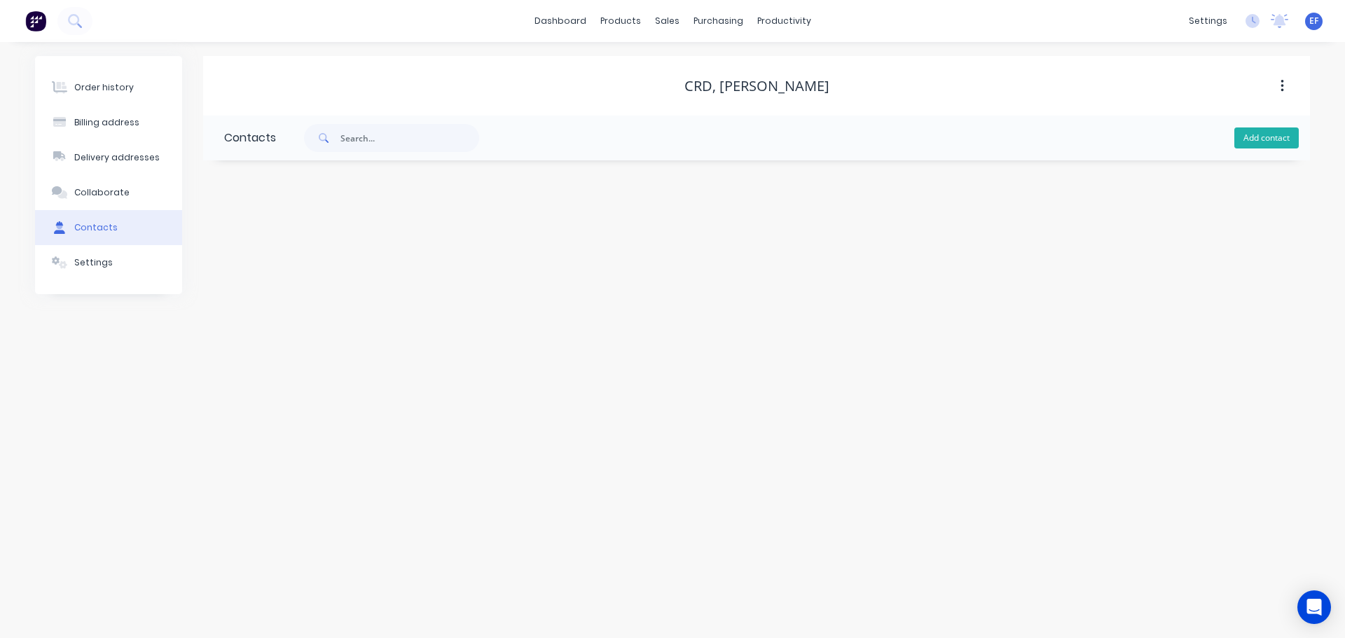
click at [1247, 142] on button "Add contact" at bounding box center [1266, 137] width 64 height 21
select select "CA"
click at [335, 242] on input "text" at bounding box center [338, 240] width 229 height 21
paste input ""CRD ""
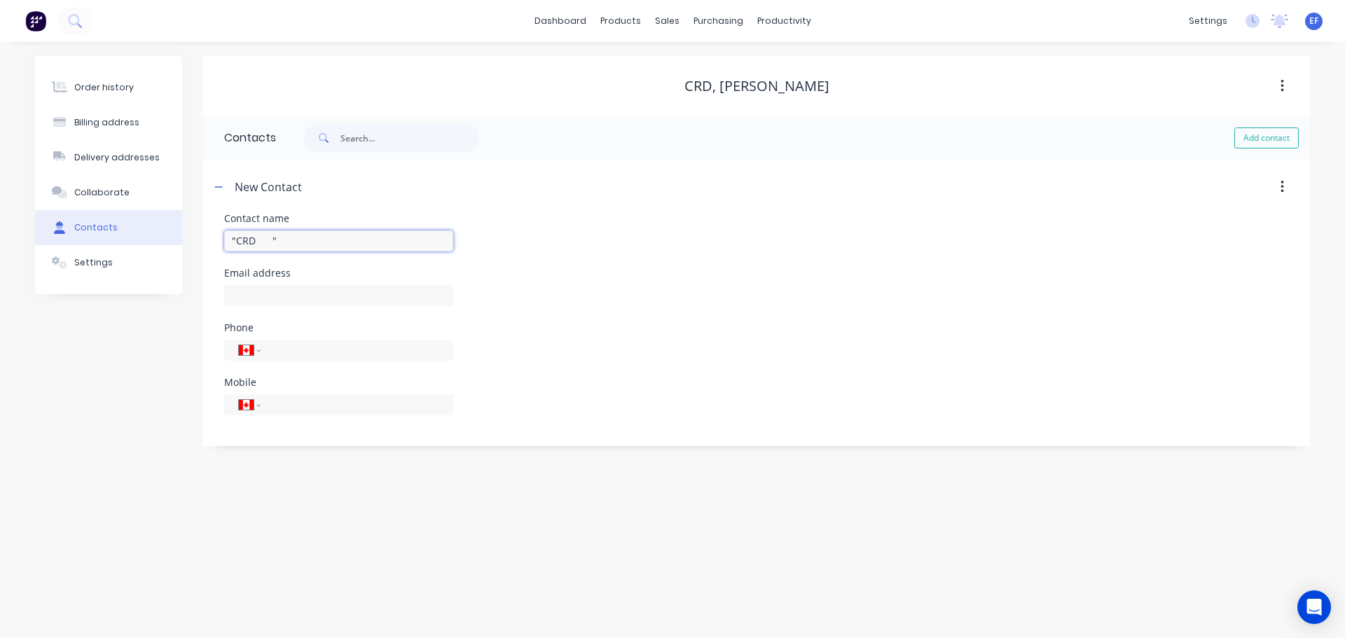
type input ""CRD ""
select select "CA"
drag, startPoint x: 843, startPoint y: 88, endPoint x: 716, endPoint y: 89, distance: 127.5
click at [716, 89] on div "CRD, [PERSON_NAME]" at bounding box center [756, 86] width 1107 height 17
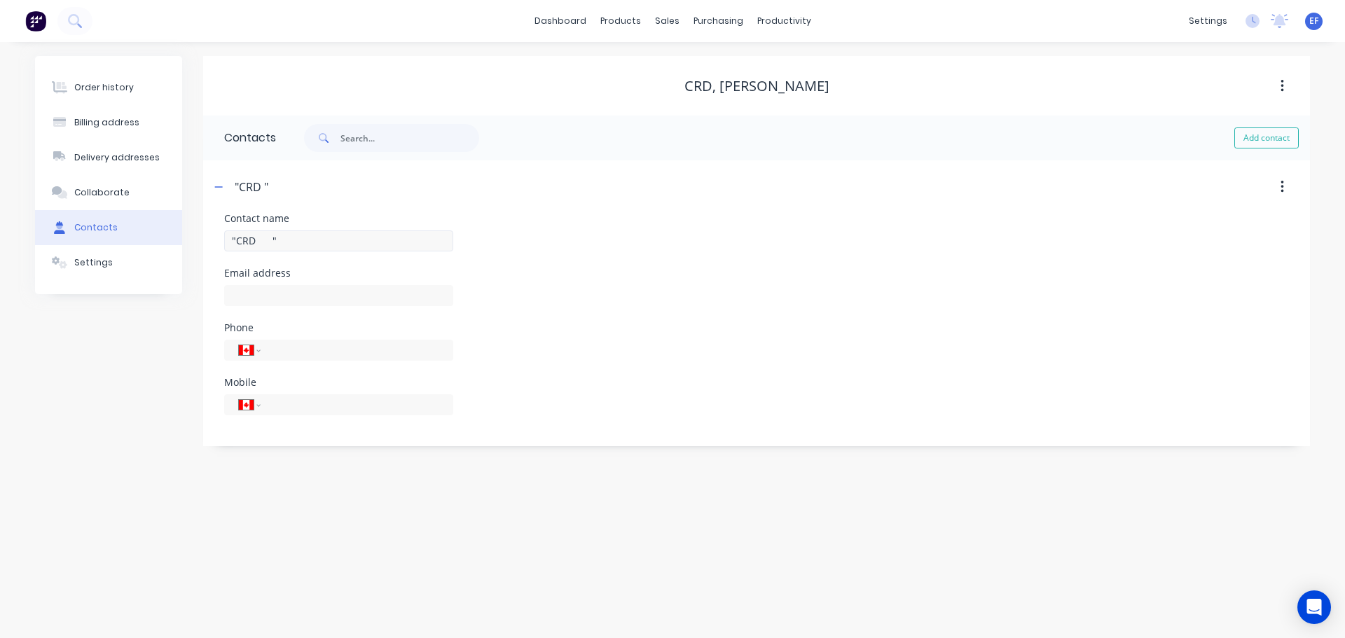
copy div "[PERSON_NAME]"
drag, startPoint x: 305, startPoint y: 244, endPoint x: 127, endPoint y: 244, distance: 178.6
click at [127, 244] on div "Order history Billing address Delivery addresses Collaborate Contacts Settings …" at bounding box center [672, 251] width 1275 height 390
paste input "[PERSON_NAME]"
type input "[PERSON_NAME]"
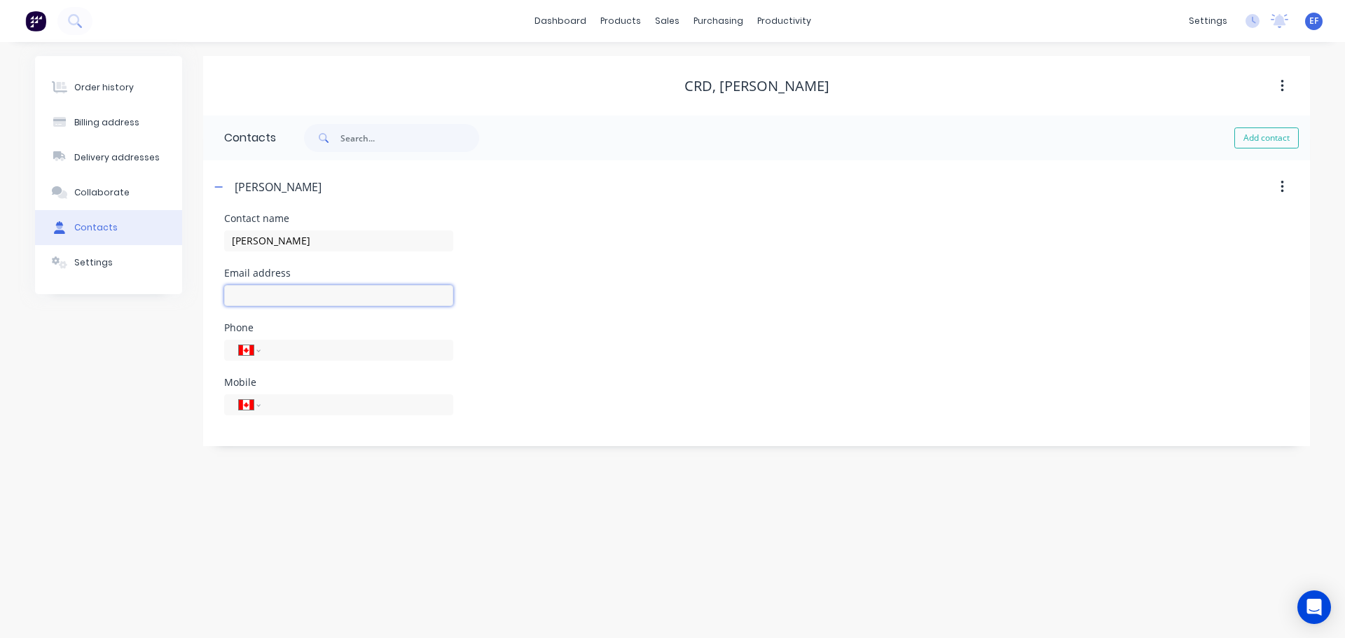
click at [271, 296] on input "text" at bounding box center [338, 295] width 229 height 21
paste input "[EMAIL_ADDRESS][DOMAIN_NAME]"
type input "[EMAIL_ADDRESS][DOMAIN_NAME]"
click at [126, 396] on div "Order history Billing address Delivery addresses Collaborate Contacts Settings" at bounding box center [108, 251] width 147 height 390
click at [135, 262] on button "Settings" at bounding box center [108, 262] width 147 height 35
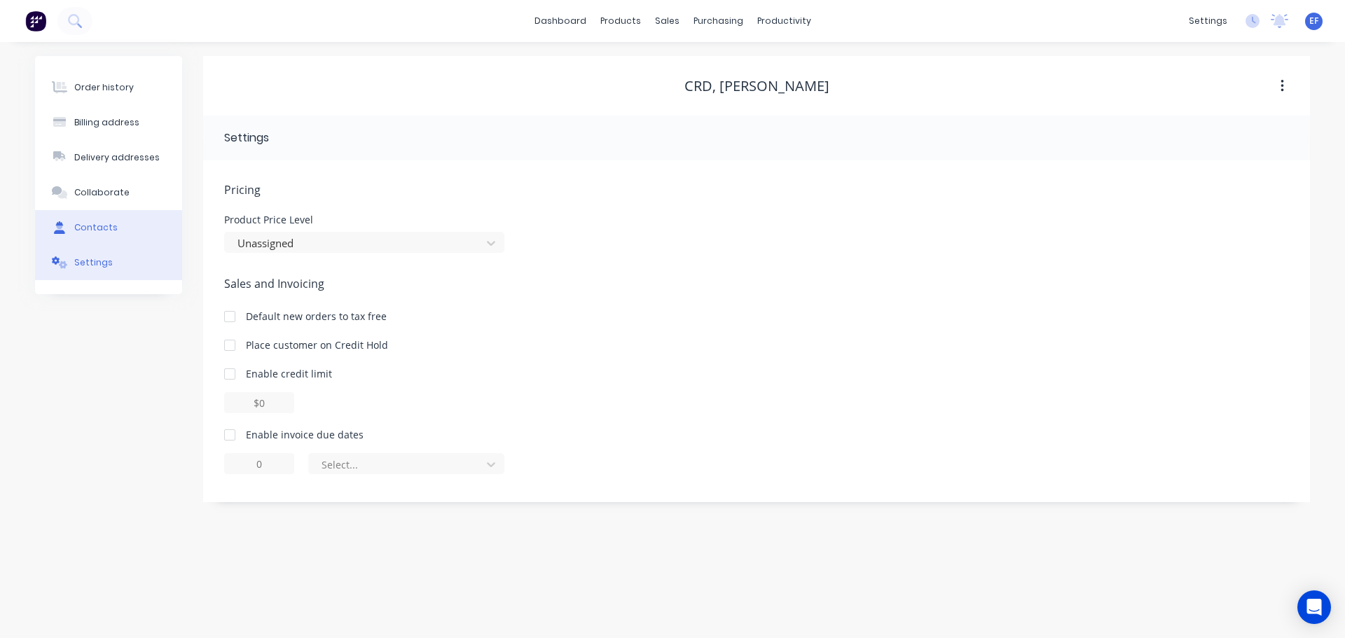
click at [127, 226] on button "Contacts" at bounding box center [108, 227] width 147 height 35
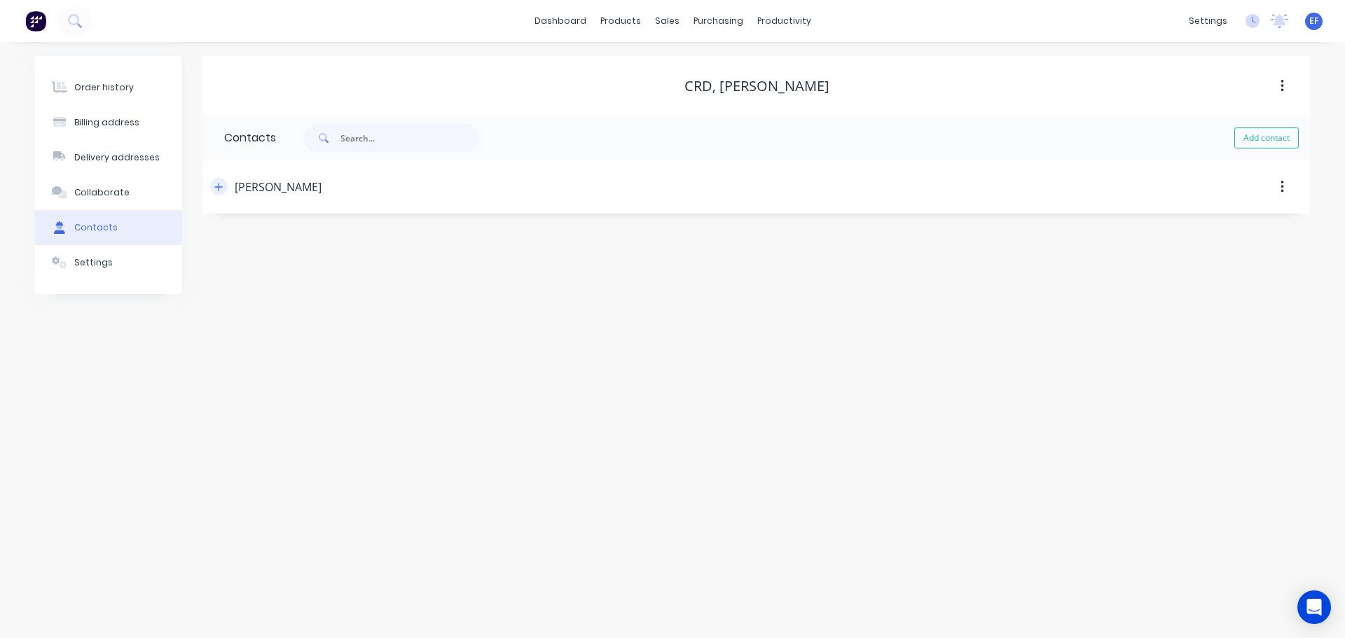
click at [223, 182] on icon "button" at bounding box center [218, 187] width 8 height 10
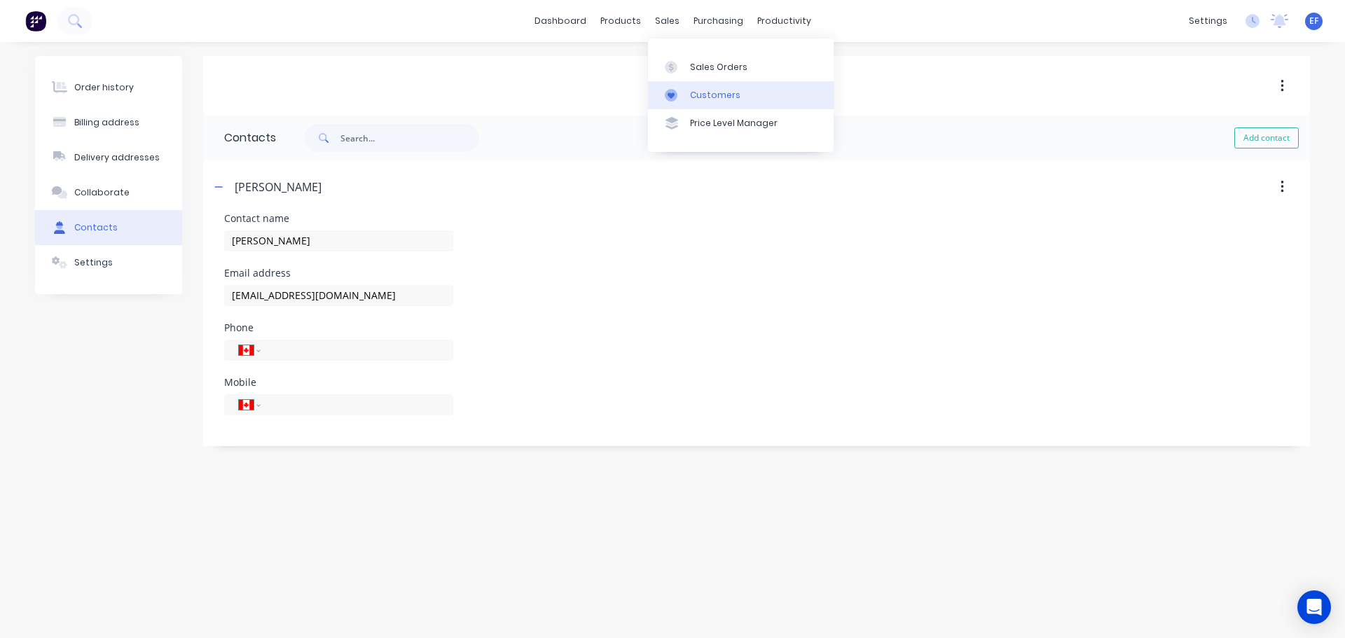
click at [690, 89] on div "Customers" at bounding box center [715, 95] width 50 height 13
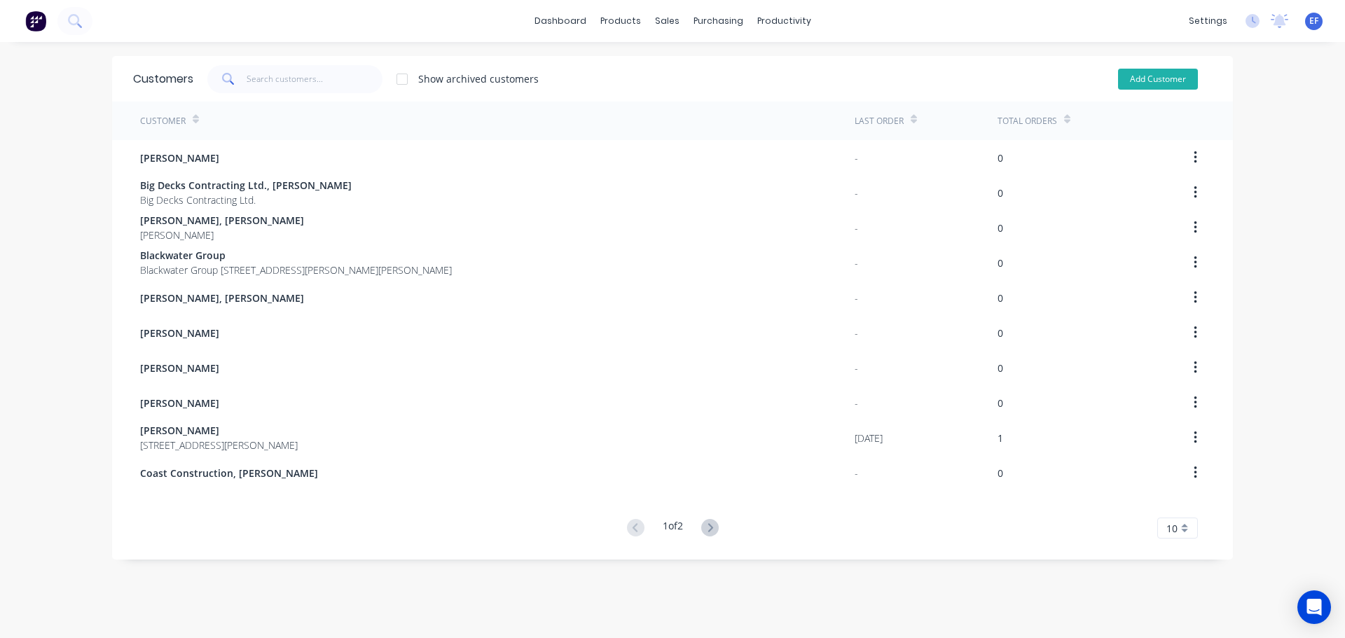
click at [1122, 74] on button "Add Customer" at bounding box center [1158, 79] width 80 height 21
select select "CA"
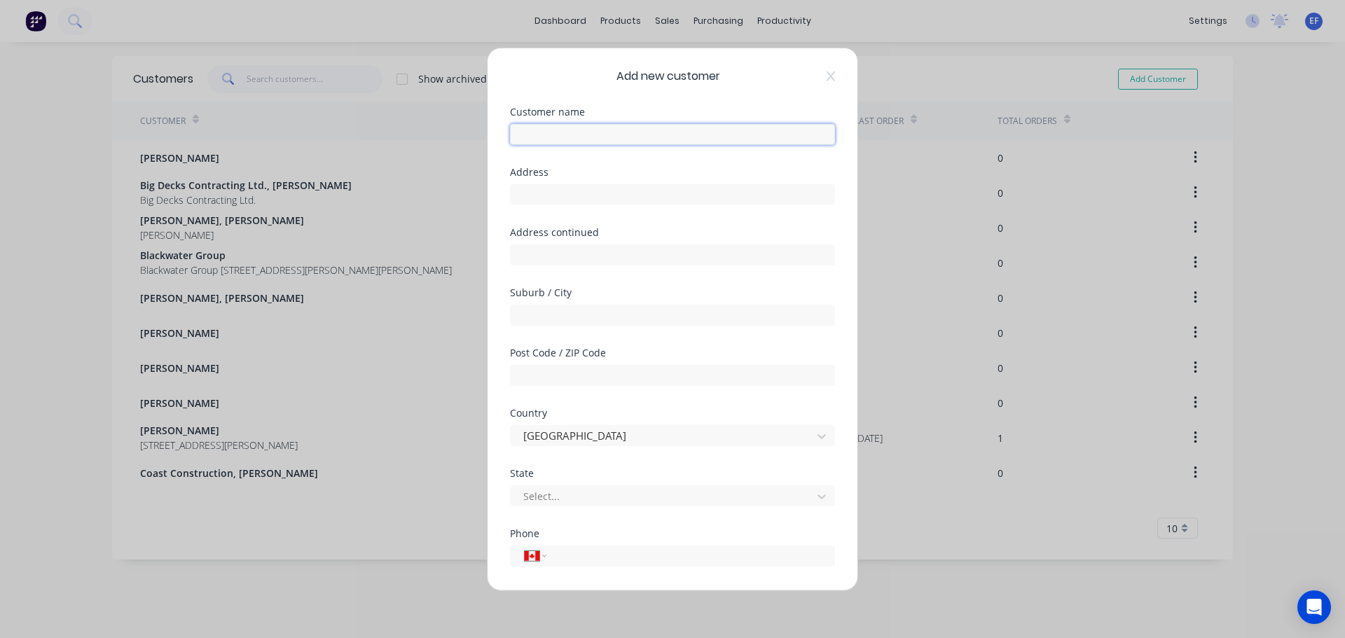
click at [598, 140] on input "text" at bounding box center [672, 133] width 325 height 21
paste input "[PERSON_NAME], [PERSON_NAME]"
type input "[PERSON_NAME], [PERSON_NAME]"
paste input "[PERSON_NAME], [PERSON_NAME]"
type input "[PERSON_NAME], [PERSON_NAME]"
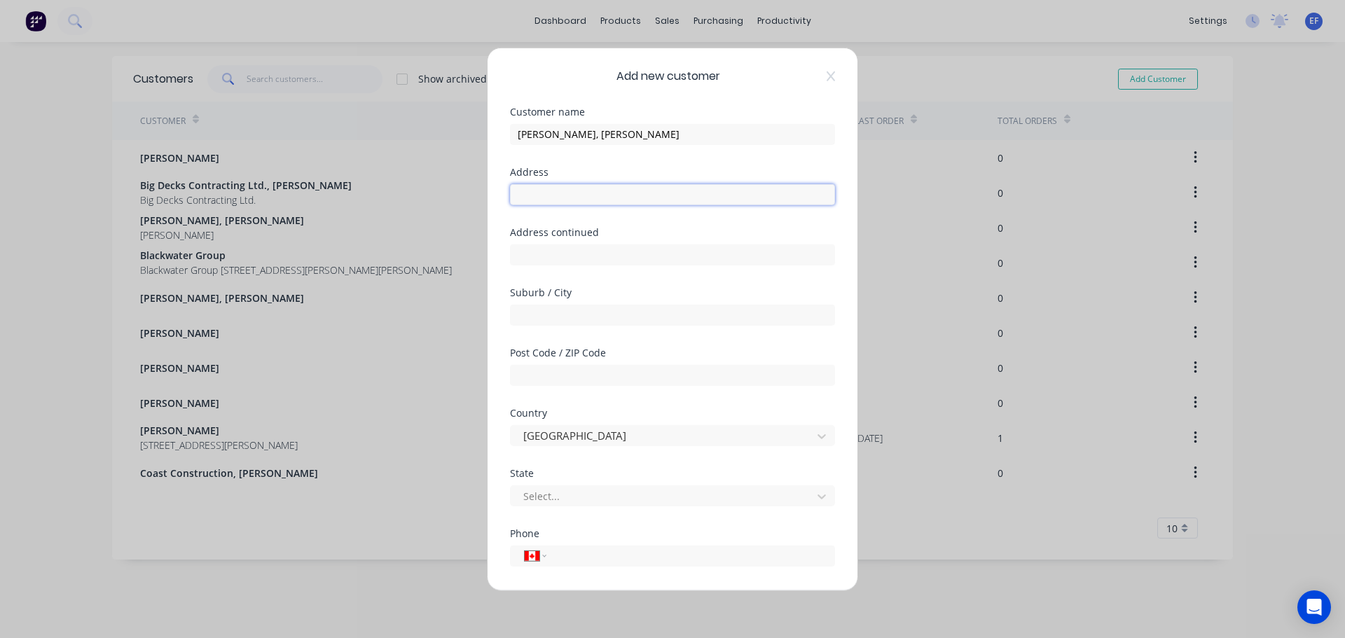
click at [577, 202] on input "text" at bounding box center [672, 194] width 325 height 21
paste input ""[PERSON_NAME] ""
type input ""[PERSON_NAME] ""
drag, startPoint x: 599, startPoint y: 195, endPoint x: 406, endPoint y: 202, distance: 192.8
click at [408, 202] on div "Add new customer Customer name [PERSON_NAME], [PERSON_NAME] Beer Address "[PERS…" at bounding box center [672, 319] width 1345 height 638
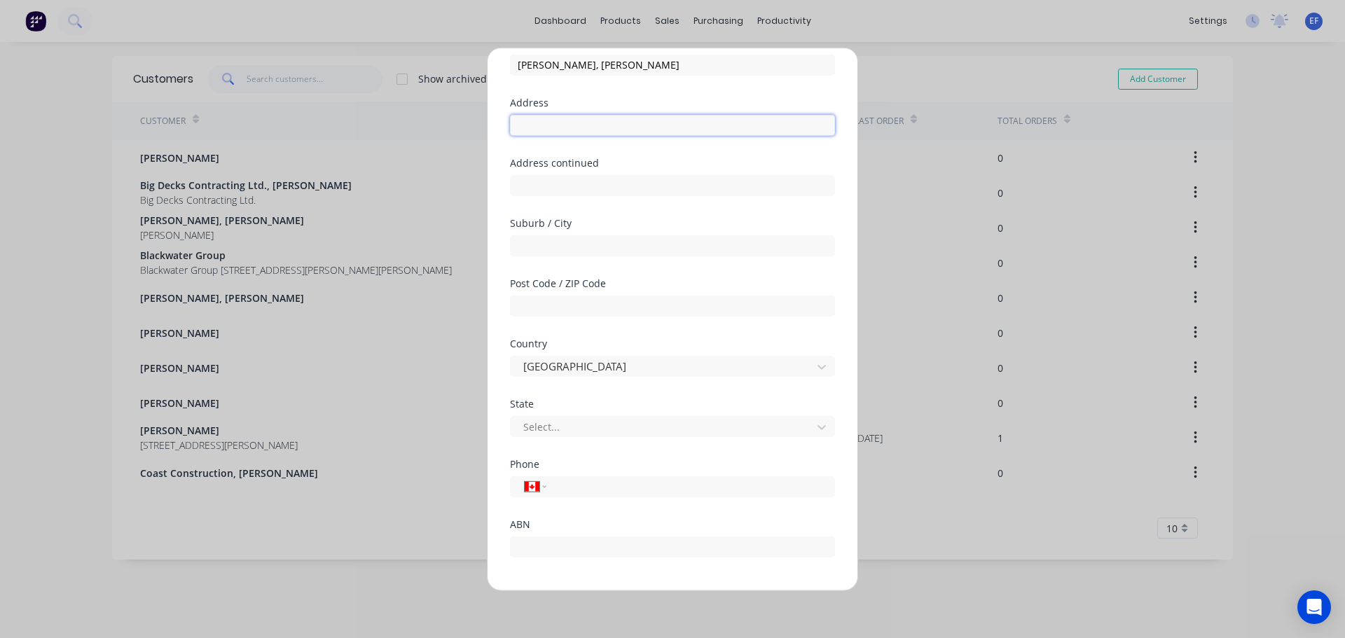
scroll to position [123, 0]
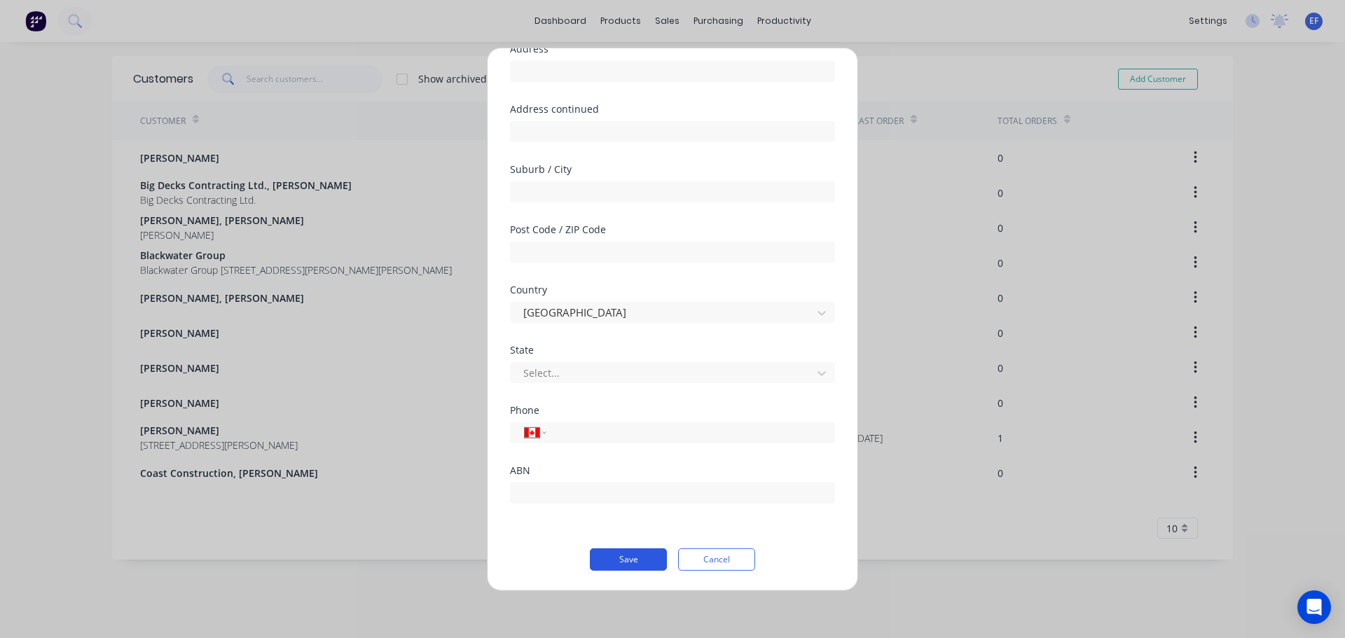
click at [619, 561] on button "Save" at bounding box center [628, 559] width 77 height 22
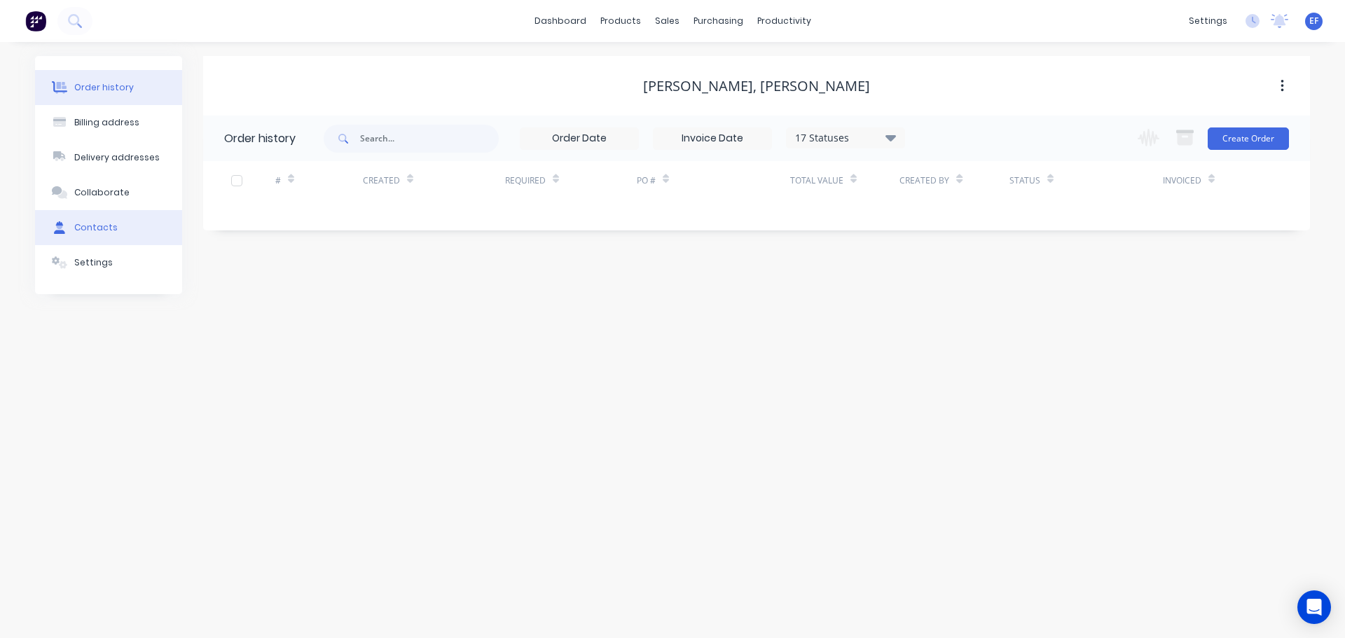
drag, startPoint x: 92, startPoint y: 231, endPoint x: 81, endPoint y: 228, distance: 12.2
click at [93, 231] on div "Contacts" at bounding box center [95, 227] width 43 height 13
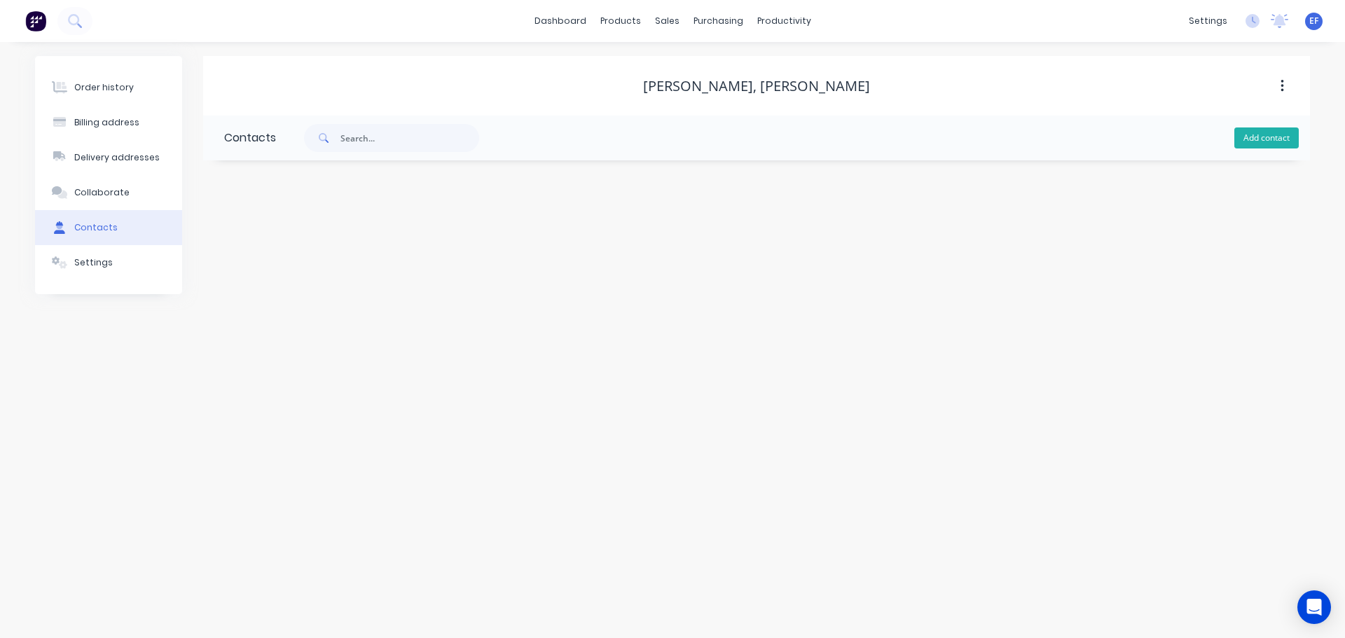
click at [1278, 141] on button "Add contact" at bounding box center [1266, 137] width 64 height 21
select select "CA"
click at [280, 217] on div "Contact name" at bounding box center [338, 219] width 229 height 10
click at [269, 237] on input "text" at bounding box center [338, 240] width 229 height 21
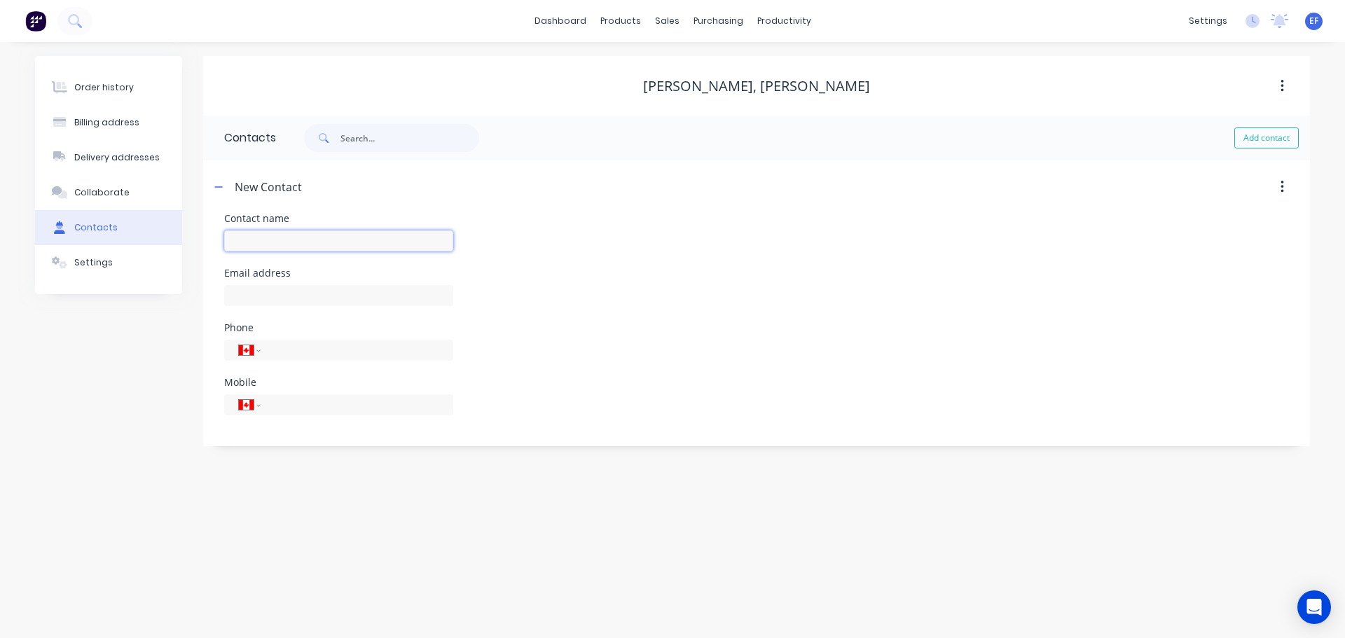
paste input ""[PERSON_NAME] ""
click at [237, 241] on input ""[PERSON_NAME]" at bounding box center [338, 240] width 229 height 21
type input "[PERSON_NAME]"
click at [256, 292] on input "text" at bounding box center [338, 295] width 229 height 21
select select "CA"
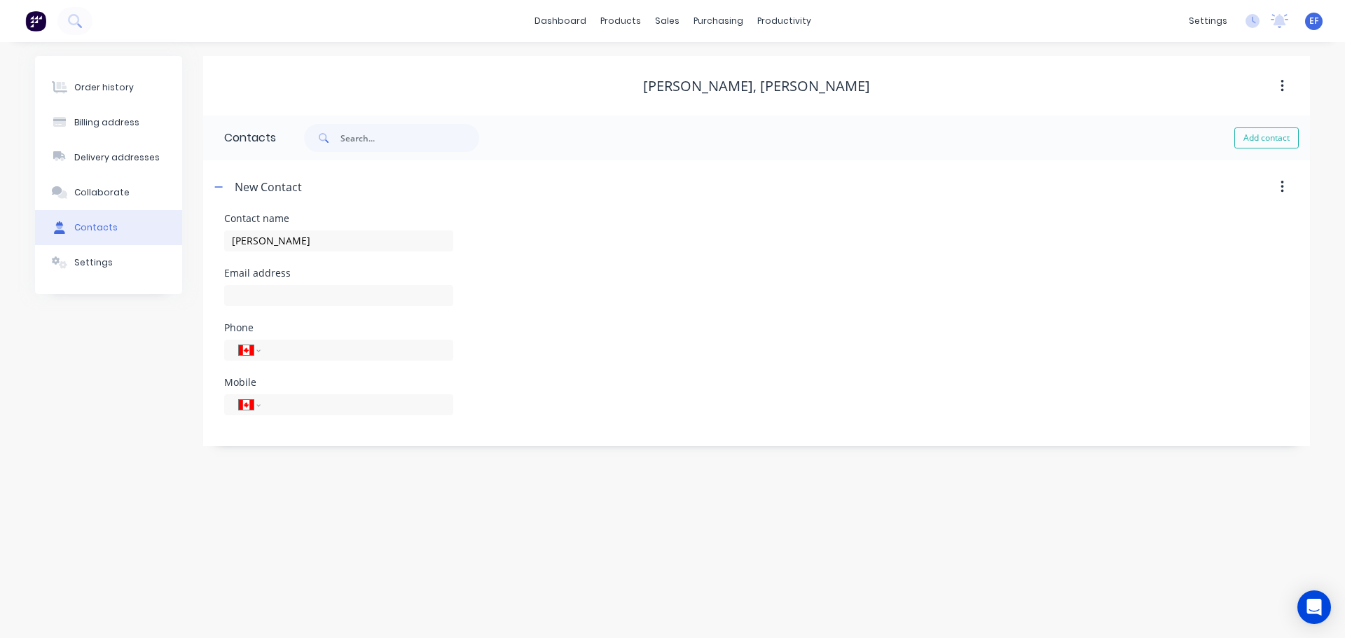
select select "CA"
click at [270, 292] on input "text" at bounding box center [338, 295] width 229 height 21
paste input "[EMAIL_ADDRESS][DOMAIN_NAME]"
type input "[EMAIL_ADDRESS][DOMAIN_NAME]"
click at [109, 263] on button "Settings" at bounding box center [108, 262] width 147 height 35
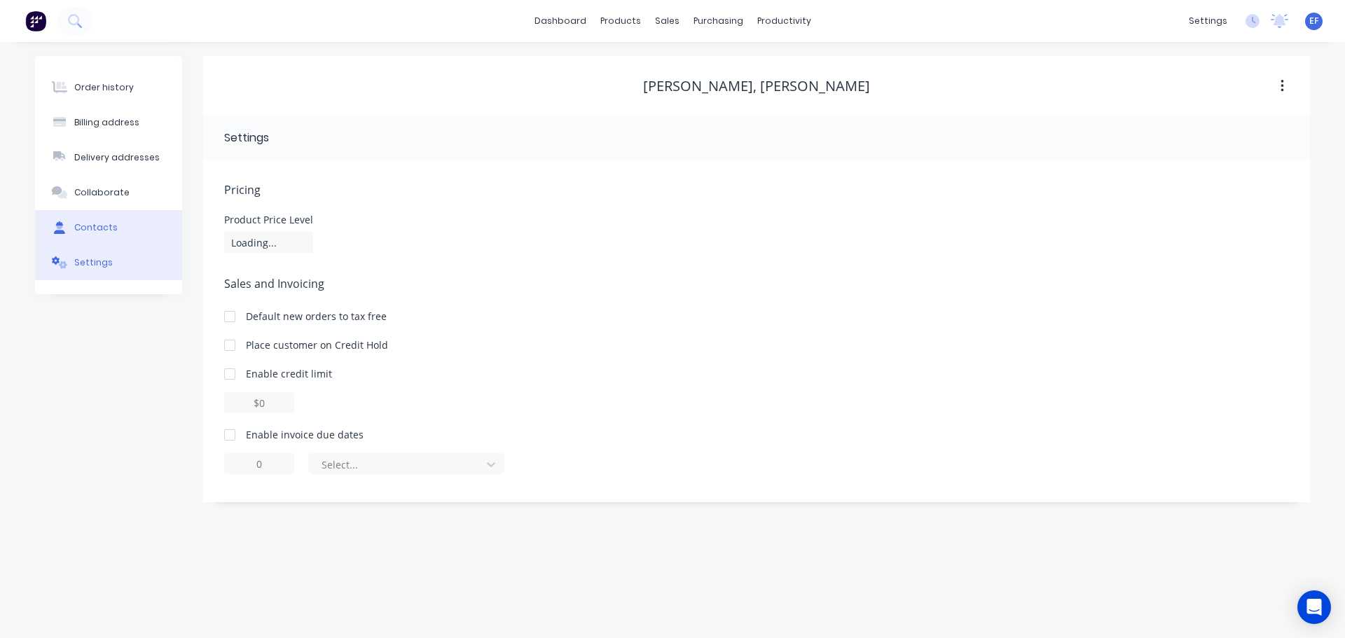
click at [104, 235] on button "Contacts" at bounding box center [108, 227] width 147 height 35
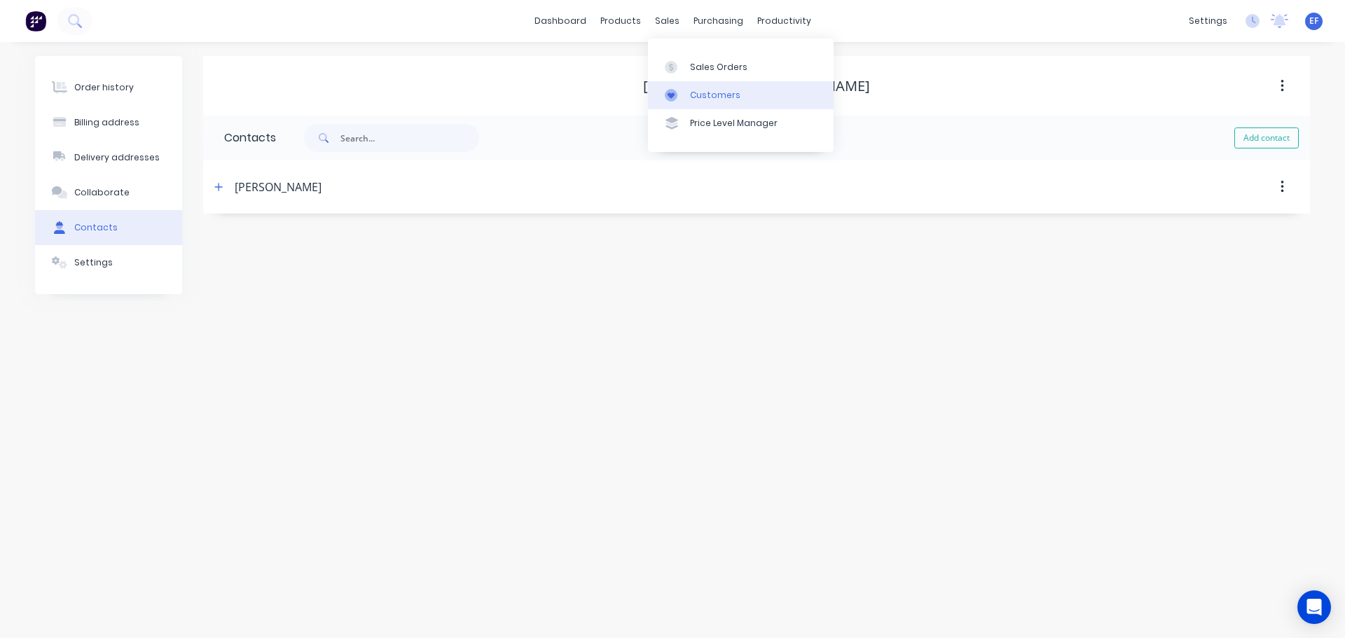
click at [696, 87] on link "Customers" at bounding box center [741, 95] width 186 height 28
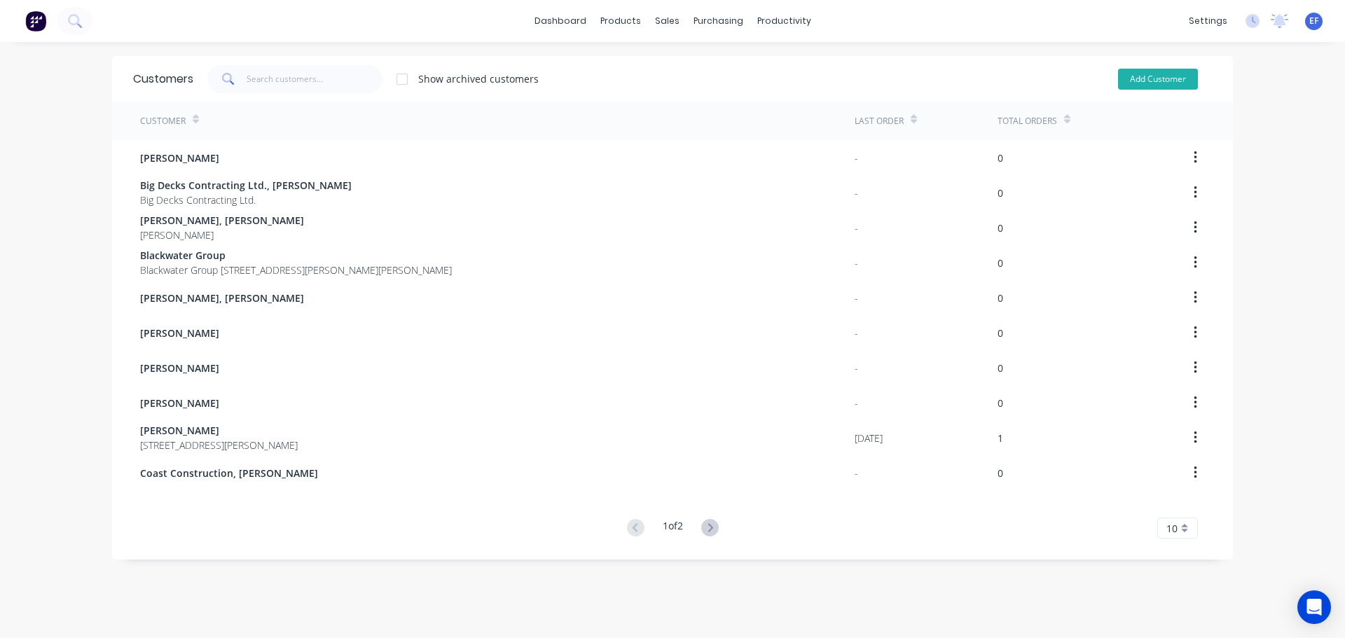
click at [1172, 73] on button "Add Customer" at bounding box center [1158, 79] width 80 height 21
select select "CA"
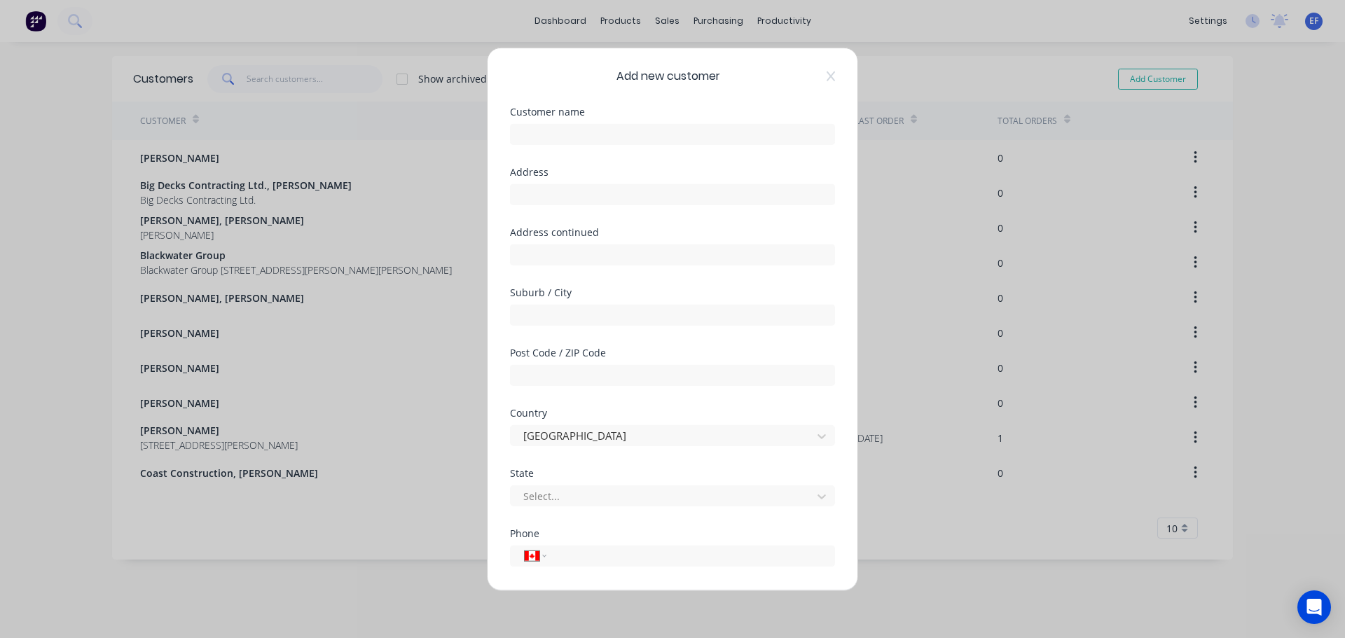
click at [641, 146] on div "Customer name" at bounding box center [672, 136] width 325 height 60
click at [635, 135] on input "text" at bounding box center [672, 133] width 325 height 21
paste input "[PERSON_NAME]"
type input "[PERSON_NAME]"
click at [605, 559] on input "tel" at bounding box center [688, 556] width 264 height 16
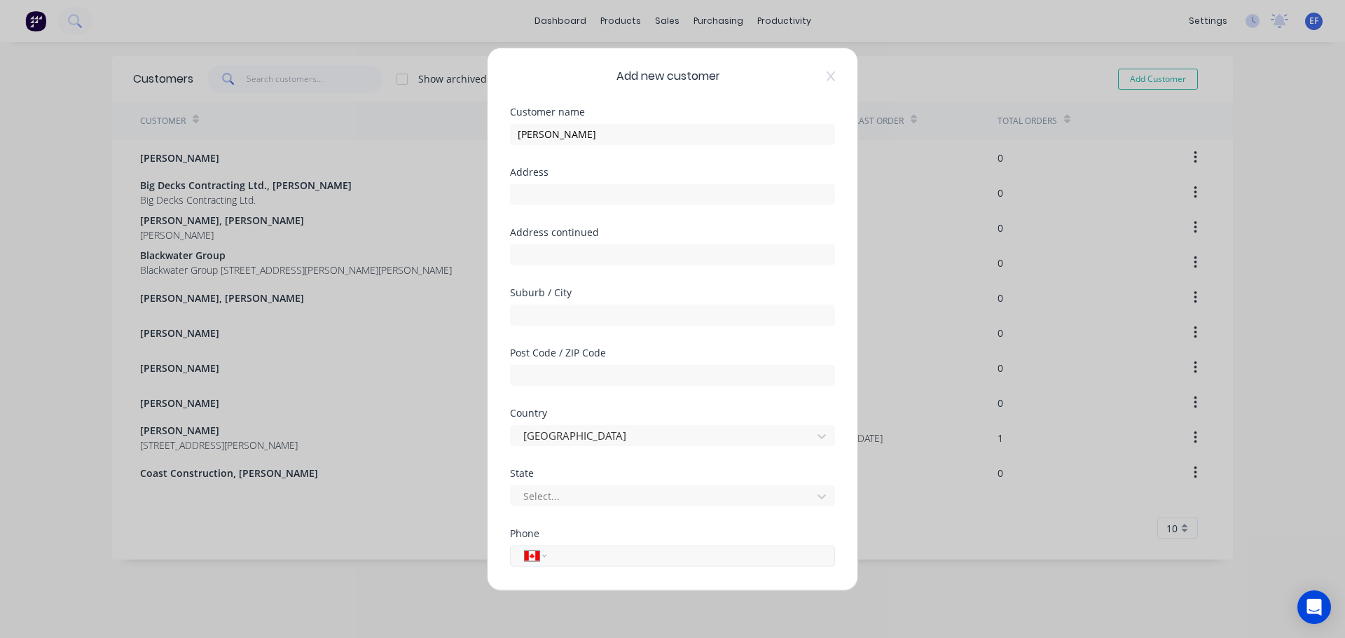
paste input "[PHONE_NUMBER]"
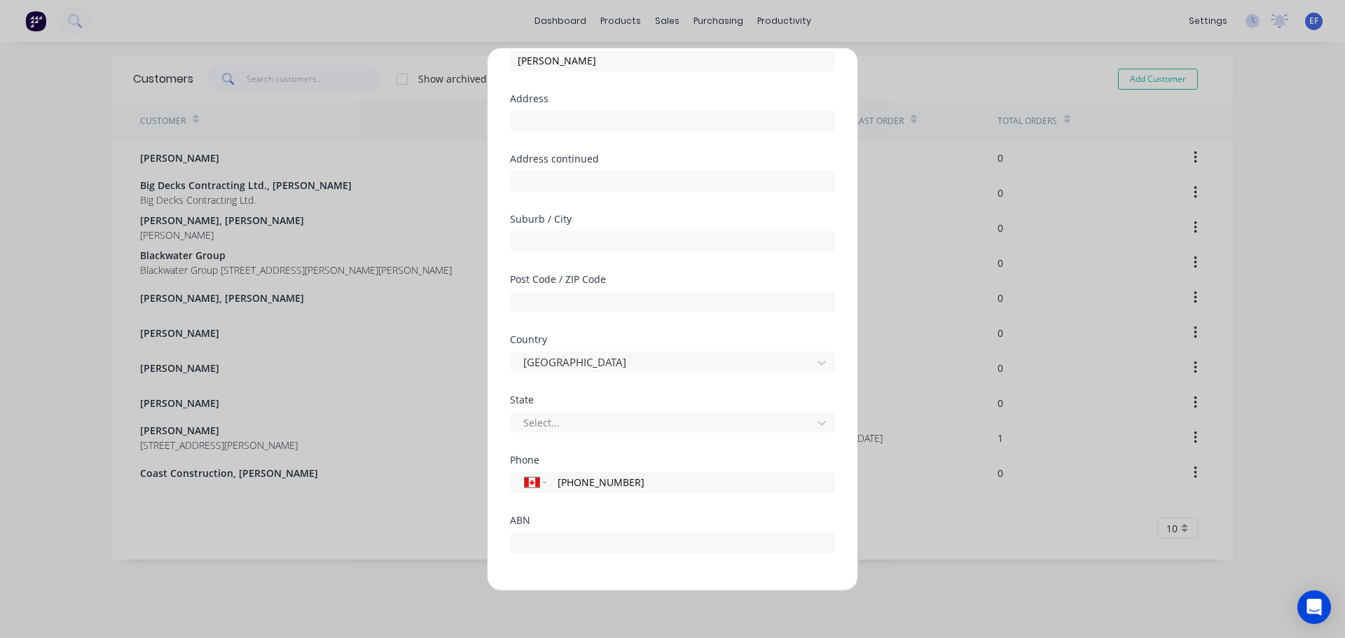
scroll to position [123, 0]
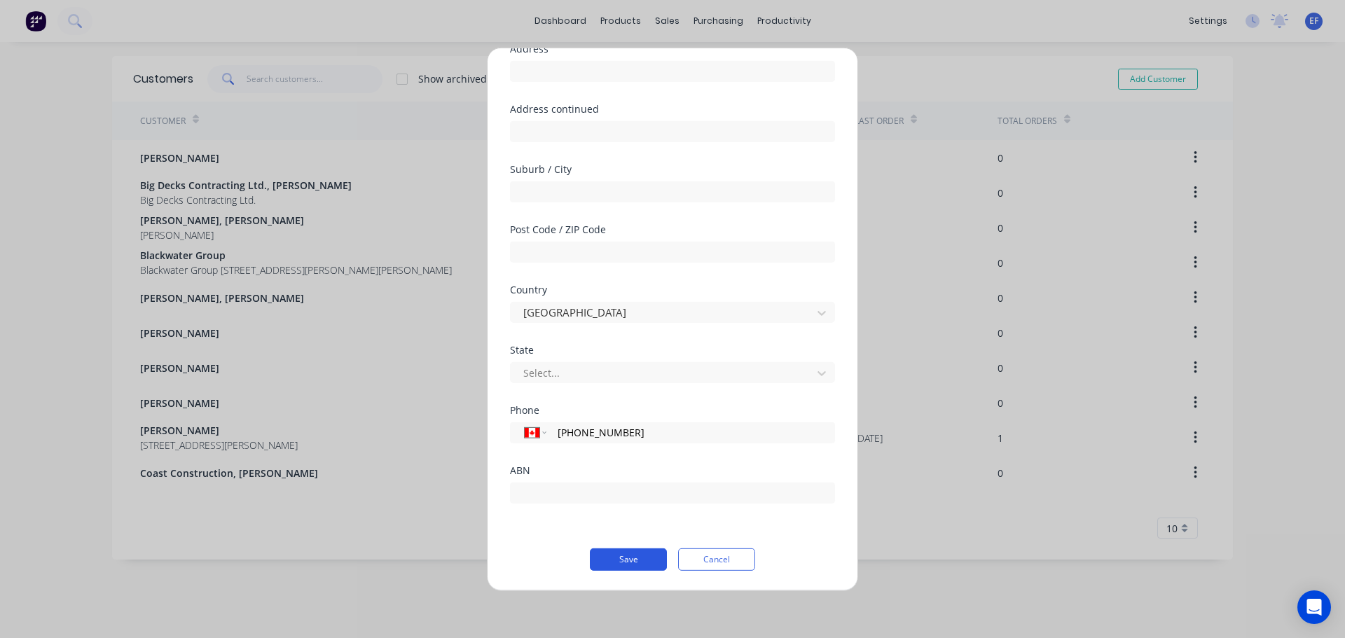
type input "[PHONE_NUMBER]"
click at [604, 560] on button "Save" at bounding box center [628, 559] width 77 height 22
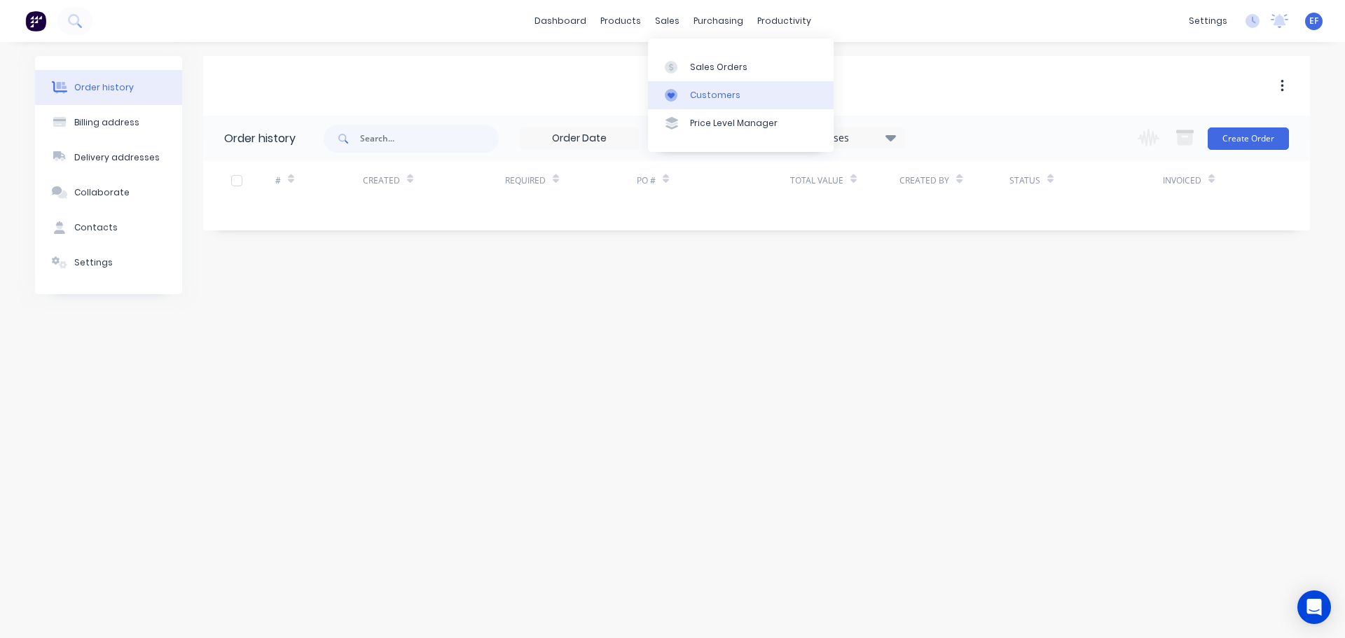
click at [695, 101] on div "Customers" at bounding box center [715, 95] width 50 height 13
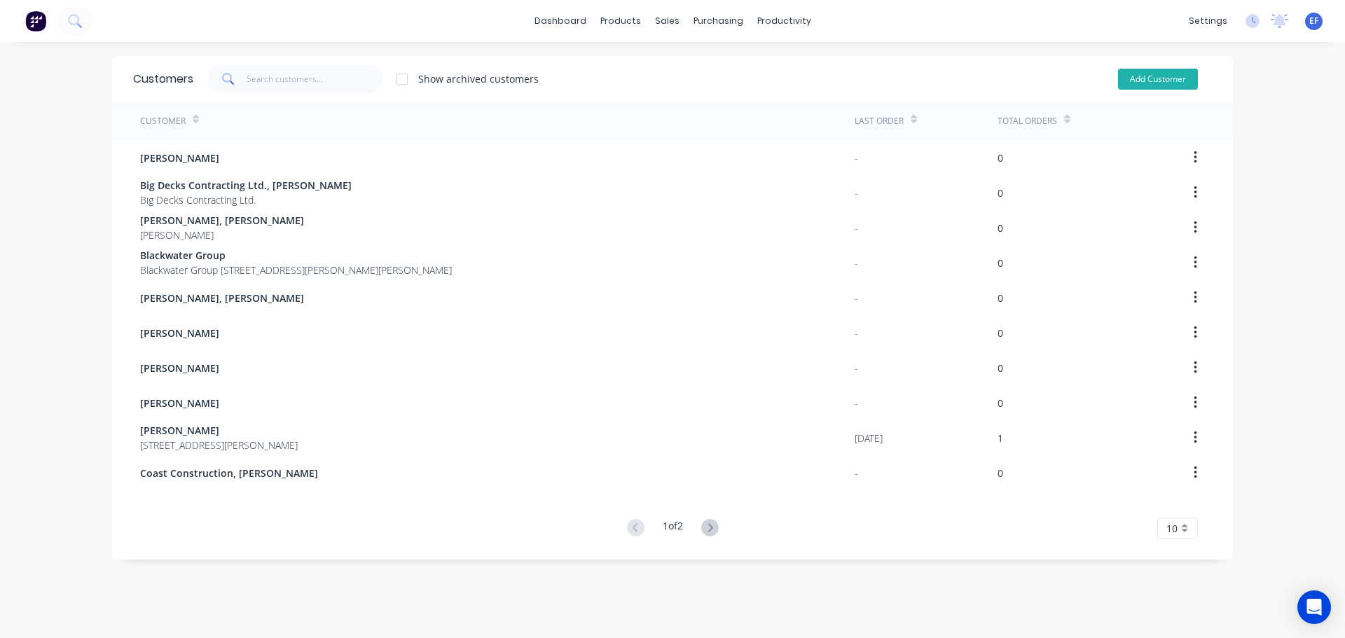
click at [1143, 80] on button "Add Customer" at bounding box center [1158, 79] width 80 height 21
select select "CA"
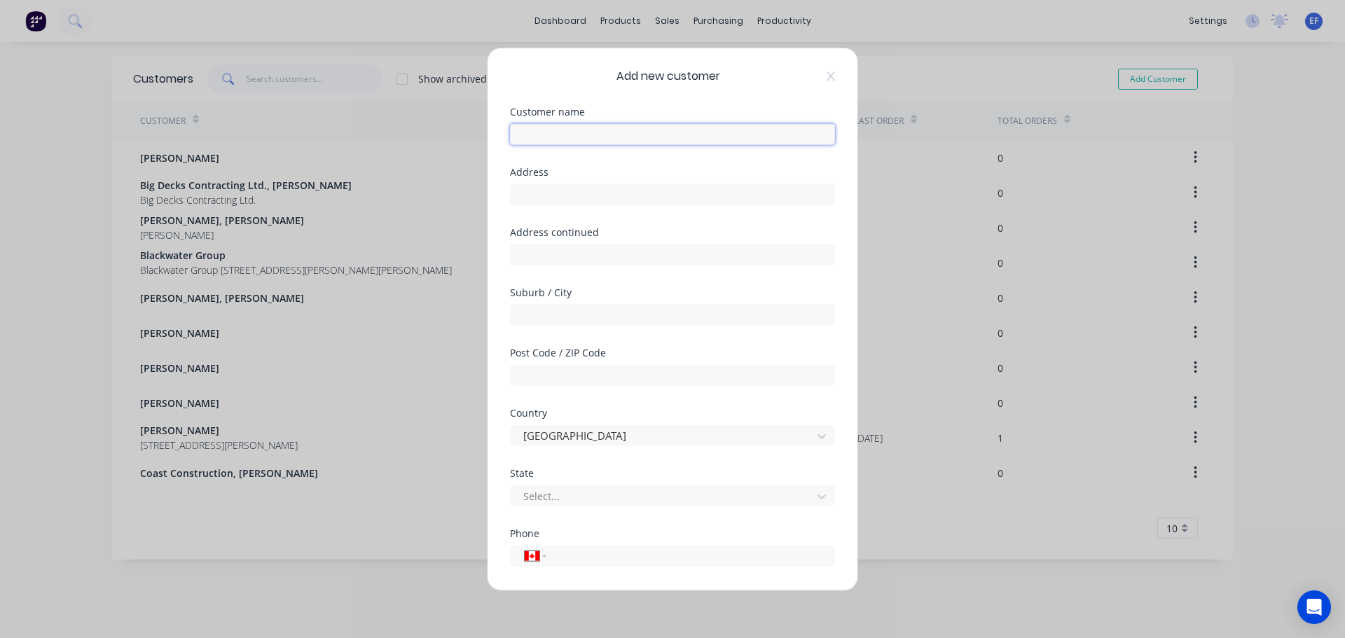
click at [598, 133] on input "text" at bounding box center [672, 133] width 325 height 21
paste input "[PERSON_NAME]"
type input "[PERSON_NAME]"
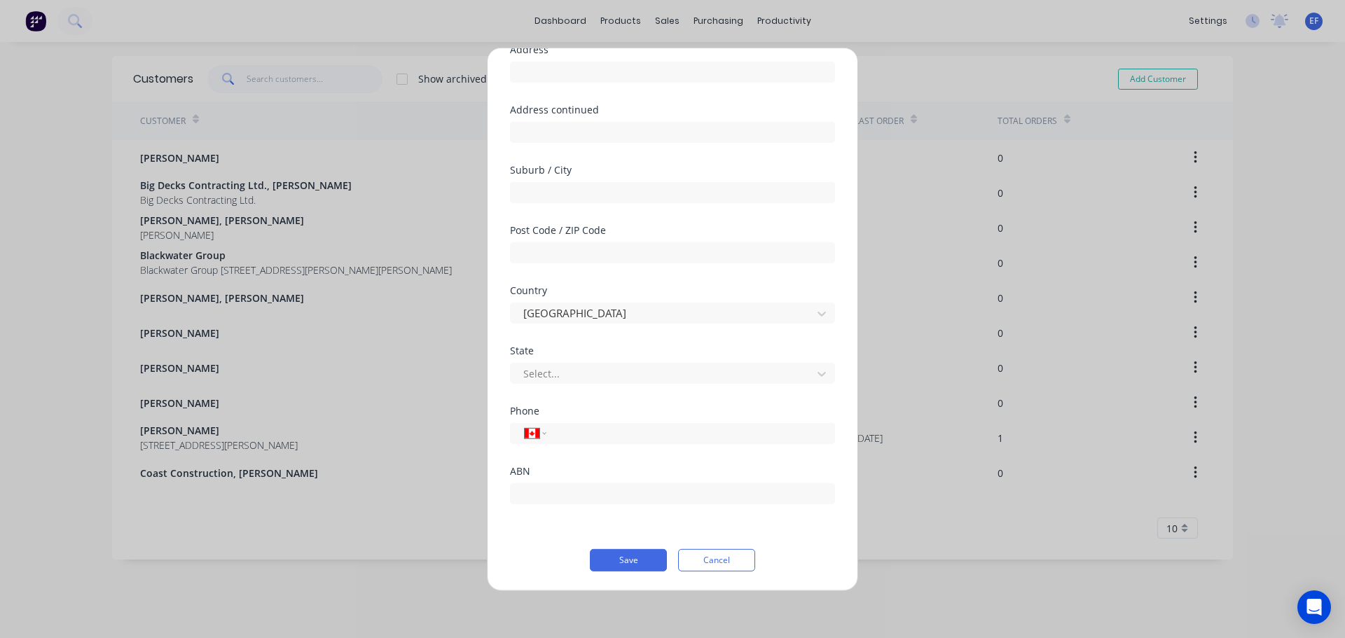
scroll to position [123, 0]
click at [620, 563] on button "Save" at bounding box center [628, 559] width 77 height 22
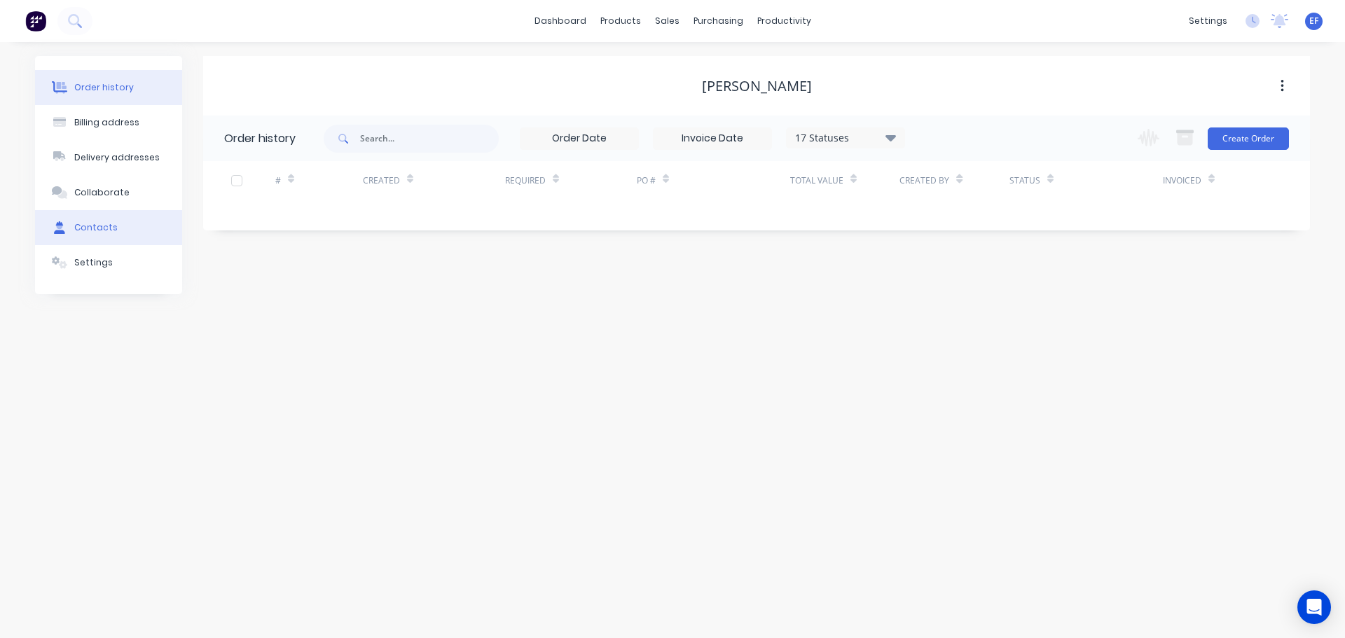
click at [103, 223] on div "Contacts" at bounding box center [95, 227] width 43 height 13
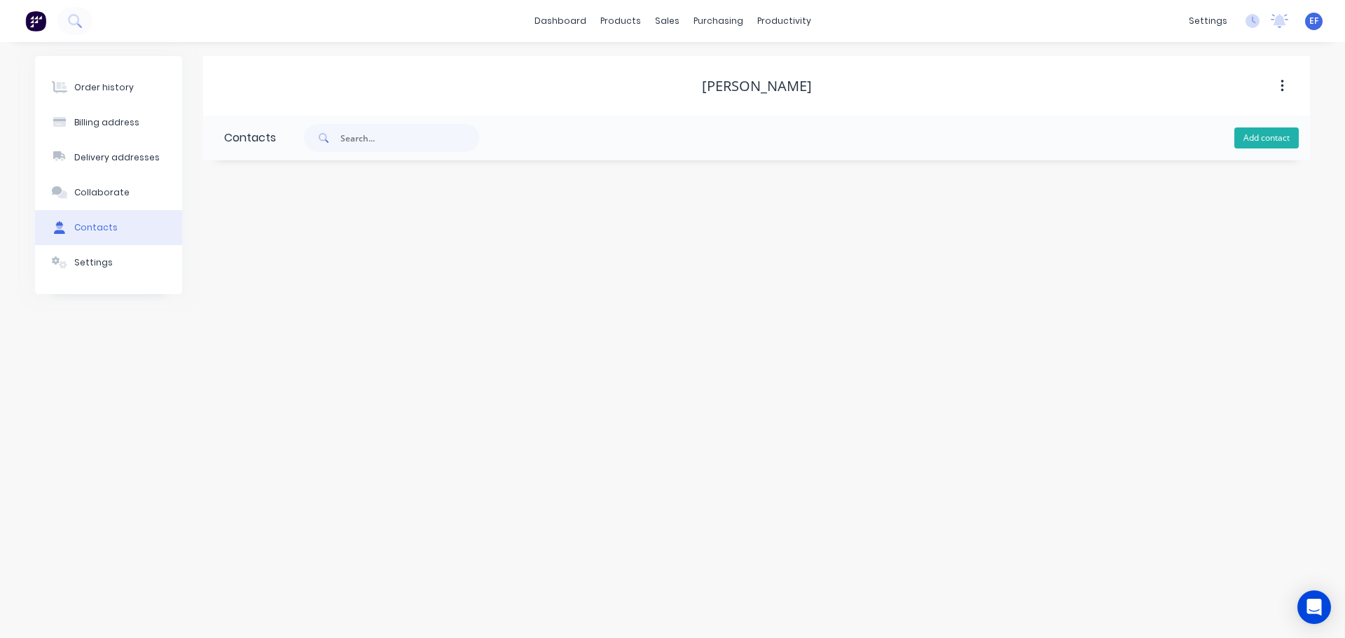
drag, startPoint x: 1230, startPoint y: 132, endPoint x: 1241, endPoint y: 135, distance: 11.4
click at [1240, 134] on div "Add contact" at bounding box center [793, 138] width 1034 height 45
click at [1243, 135] on button "Add contact" at bounding box center [1266, 137] width 64 height 21
select select "CA"
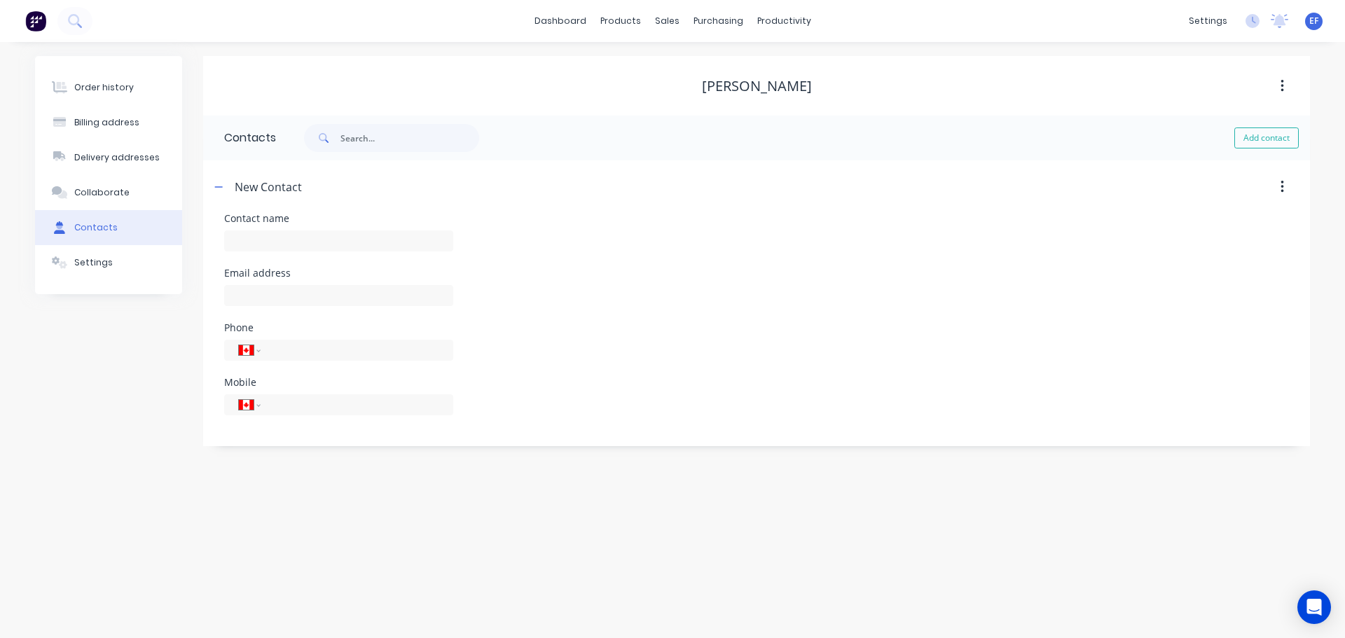
click at [282, 261] on div at bounding box center [338, 247] width 229 height 41
click at [273, 237] on input "text" at bounding box center [338, 240] width 229 height 21
paste input "[PERSON_NAME]"
type input "[PERSON_NAME]"
select select "CA"
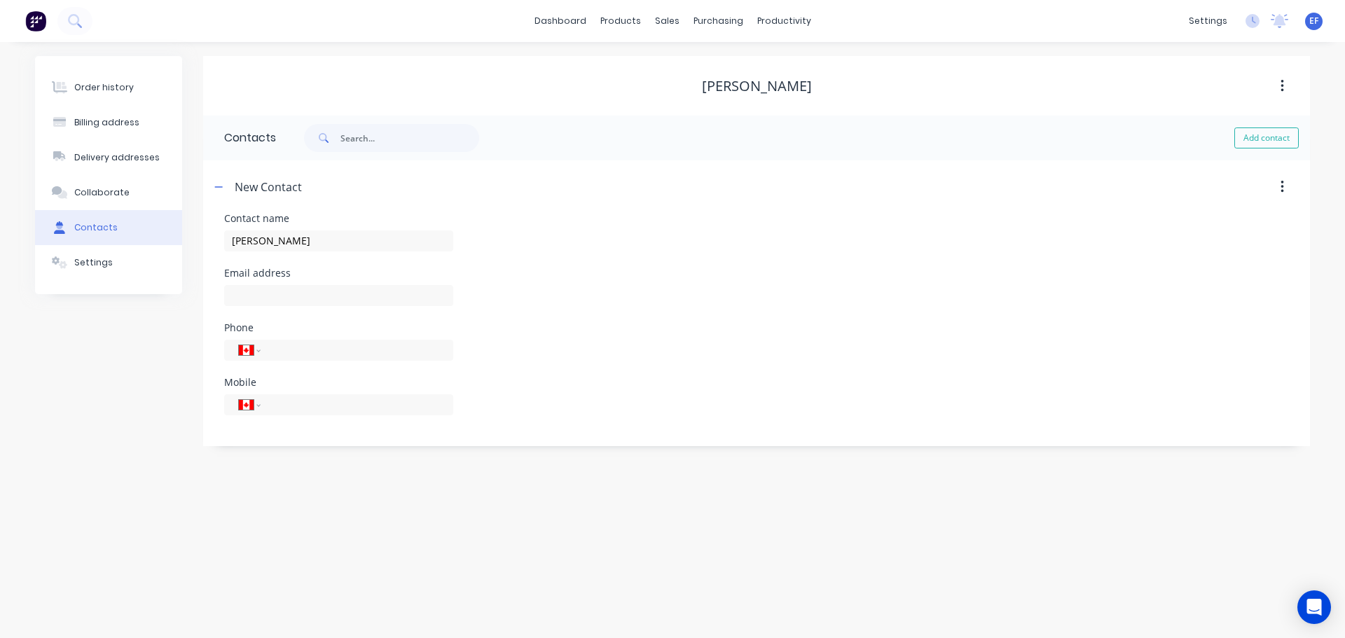
select select "CA"
click at [267, 301] on input "text" at bounding box center [338, 295] width 229 height 21
paste input "[EMAIL_ADDRESS][DOMAIN_NAME]"
type input "[EMAIL_ADDRESS][DOMAIN_NAME]"
click at [80, 250] on button "Settings" at bounding box center [108, 262] width 147 height 35
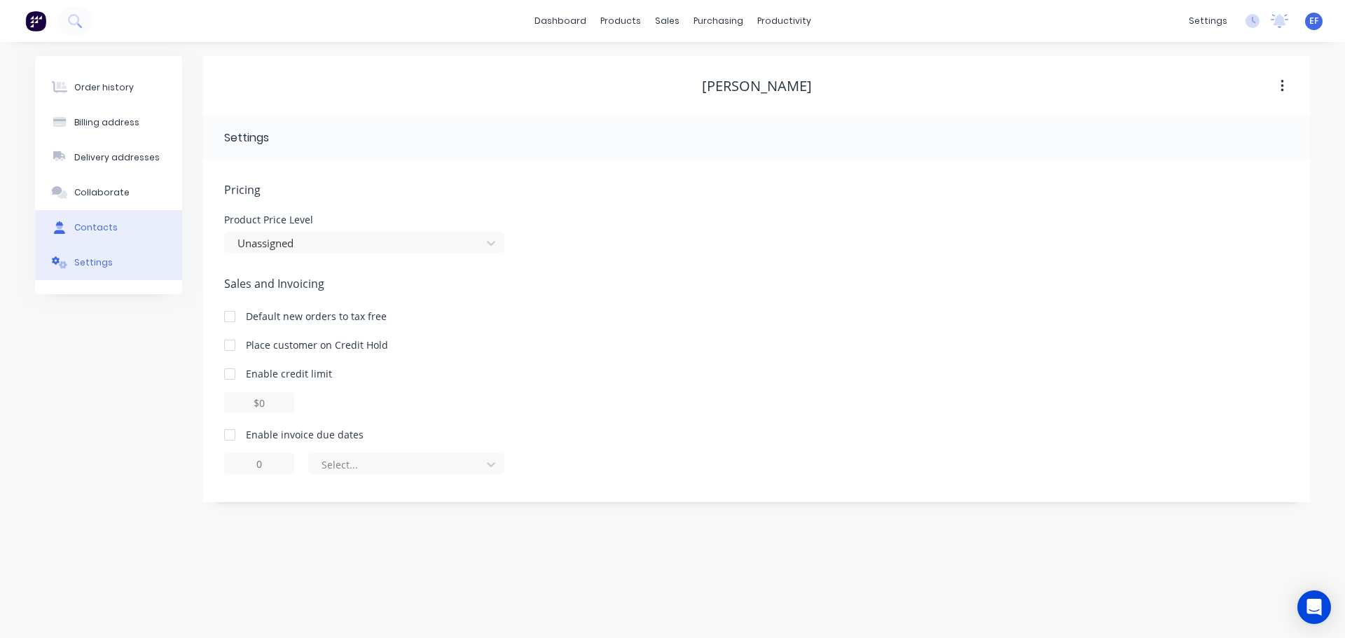
click at [99, 217] on button "Contacts" at bounding box center [108, 227] width 147 height 35
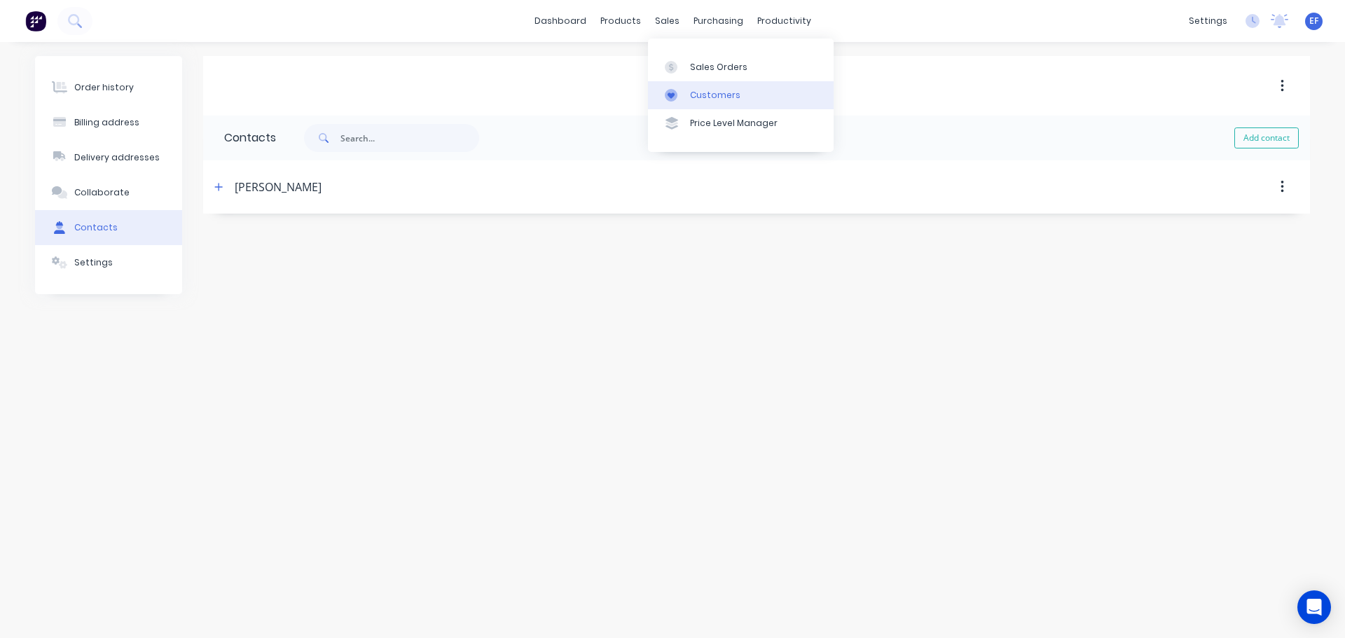
click at [685, 104] on link "Customers" at bounding box center [741, 95] width 186 height 28
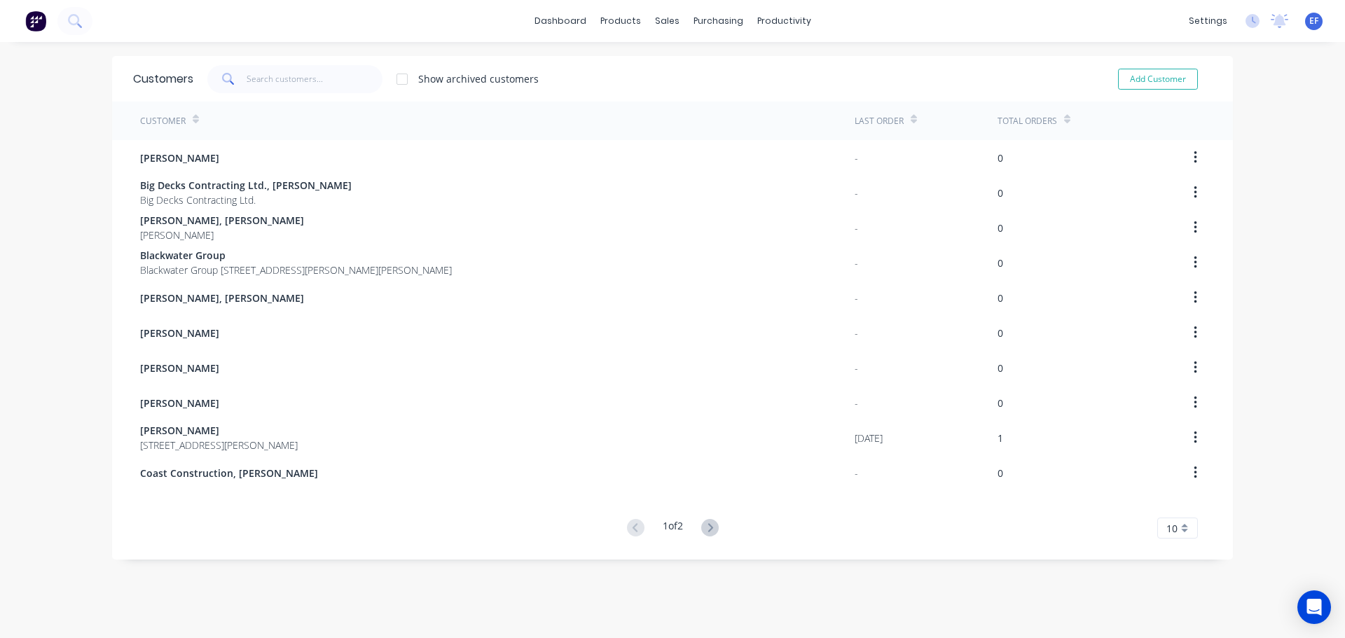
click at [1173, 526] on div "10" at bounding box center [1177, 528] width 41 height 21
click at [1166, 505] on div "35" at bounding box center [1177, 504] width 39 height 25
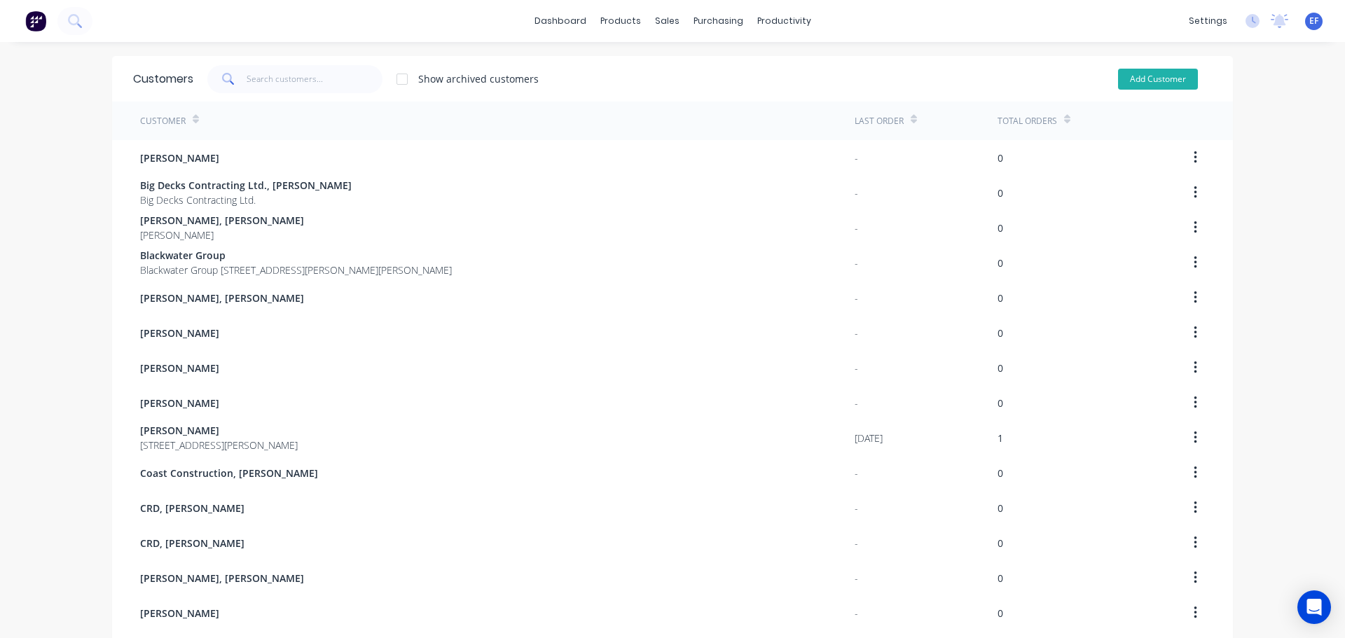
click at [1157, 83] on button "Add Customer" at bounding box center [1158, 79] width 80 height 21
select select "CA"
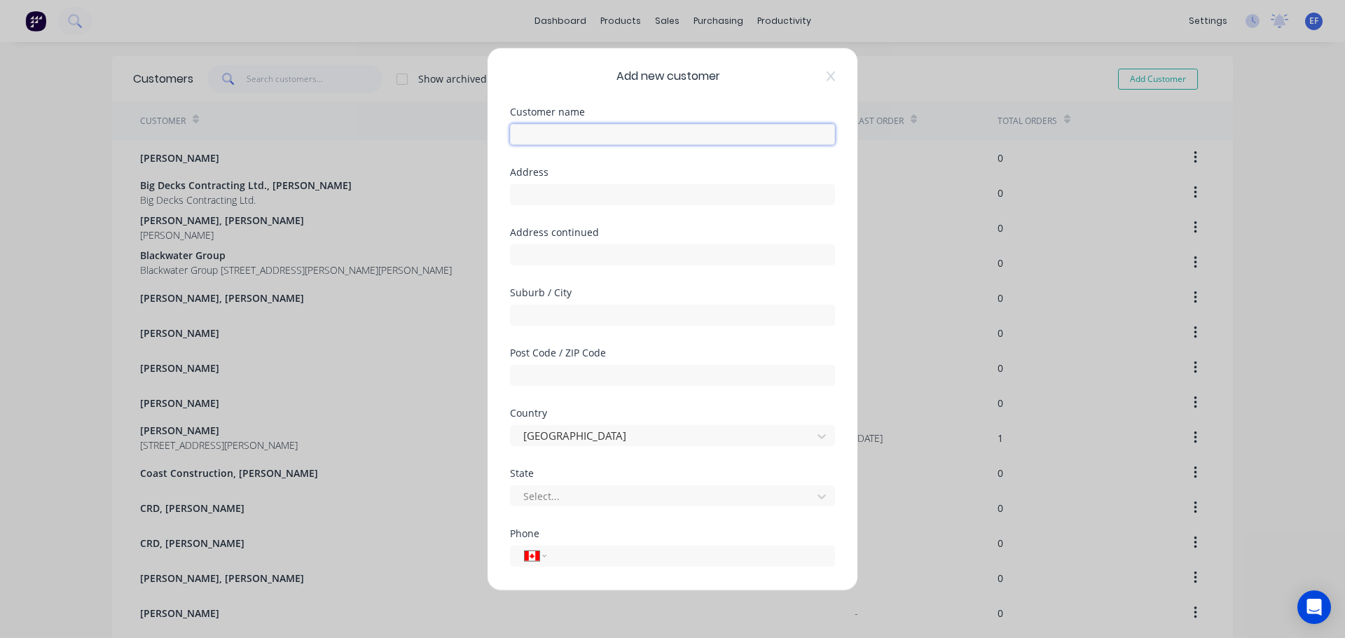
click at [683, 132] on input "text" at bounding box center [672, 133] width 325 height 21
paste input "[PERSON_NAME], [PERSON_NAME]"
type input "[PERSON_NAME], [PERSON_NAME]"
click at [572, 186] on input "text" at bounding box center [672, 194] width 325 height 21
paste input ""[PERSON_NAME] ""
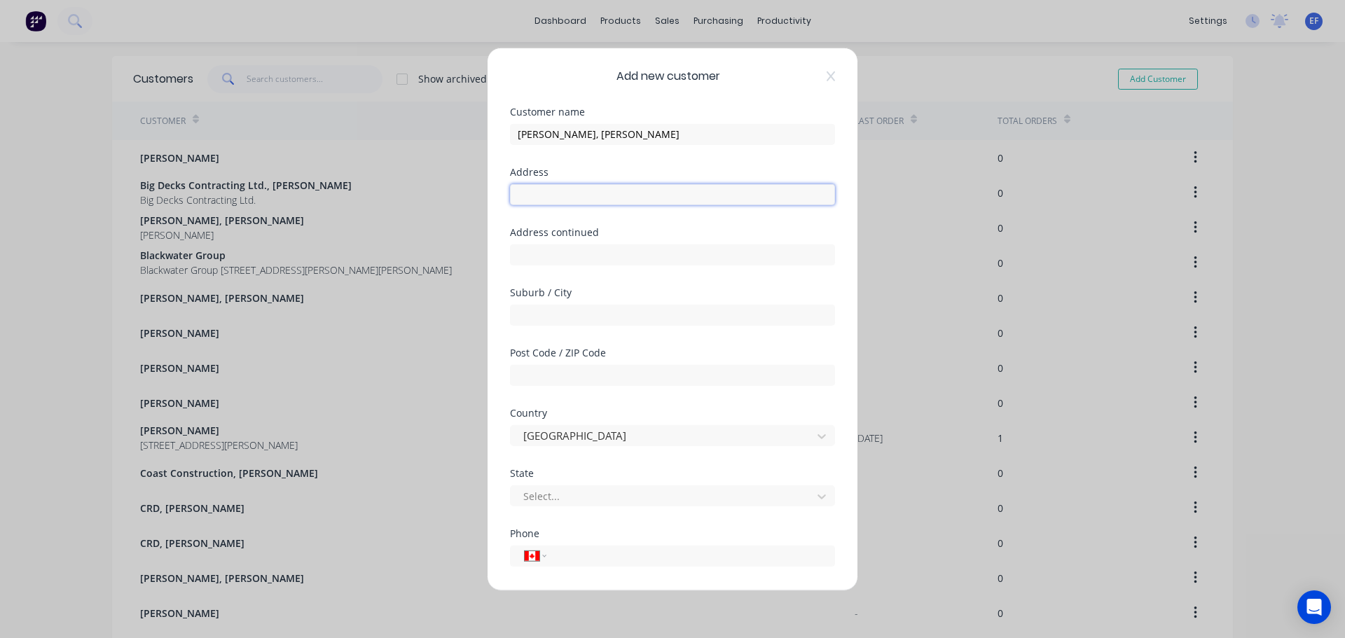
type input ""[PERSON_NAME] ""
drag, startPoint x: 623, startPoint y: 198, endPoint x: 347, endPoint y: 210, distance: 277.0
click at [347, 210] on div "Add new customer Customer name [PERSON_NAME], [PERSON_NAME] Address "[PERSON_NA…" at bounding box center [672, 319] width 1345 height 638
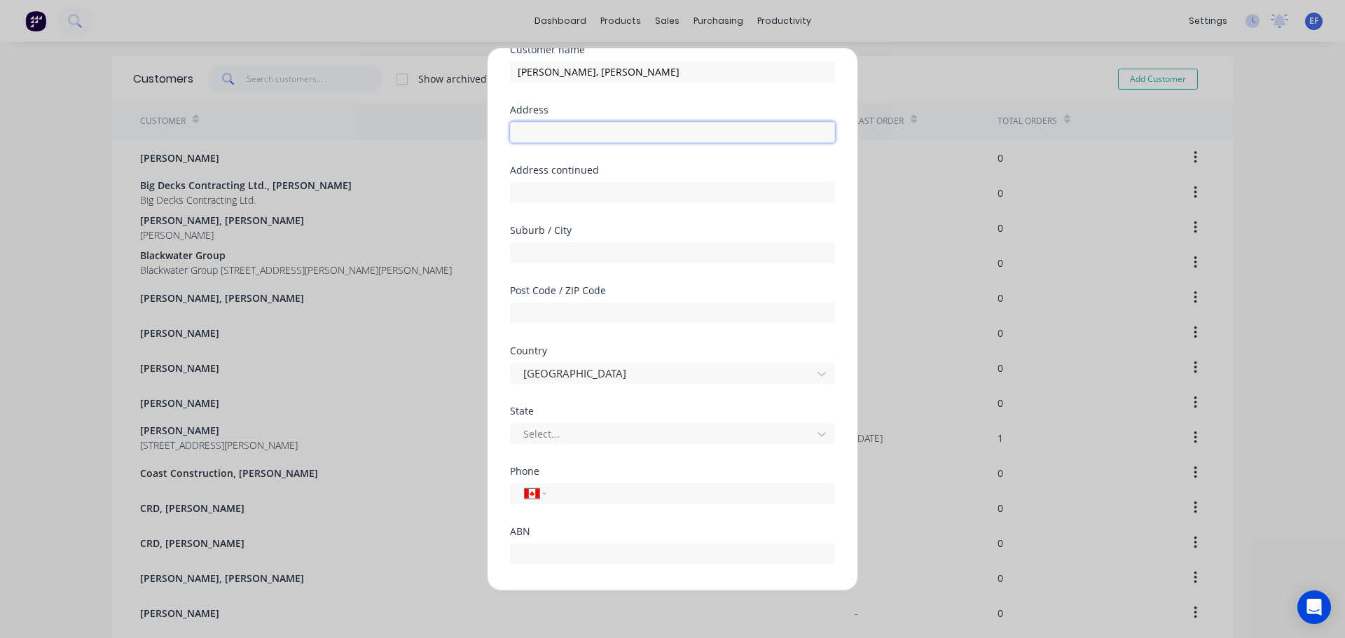
scroll to position [123, 0]
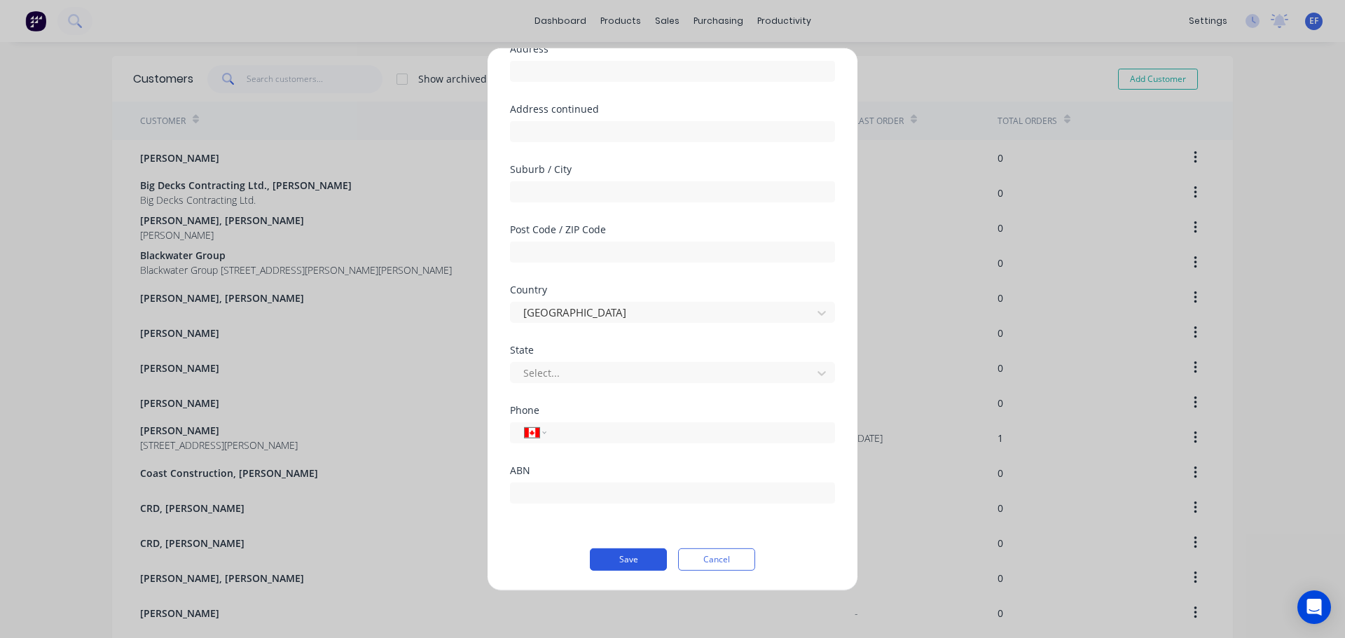
click at [631, 557] on button "Save" at bounding box center [628, 559] width 77 height 22
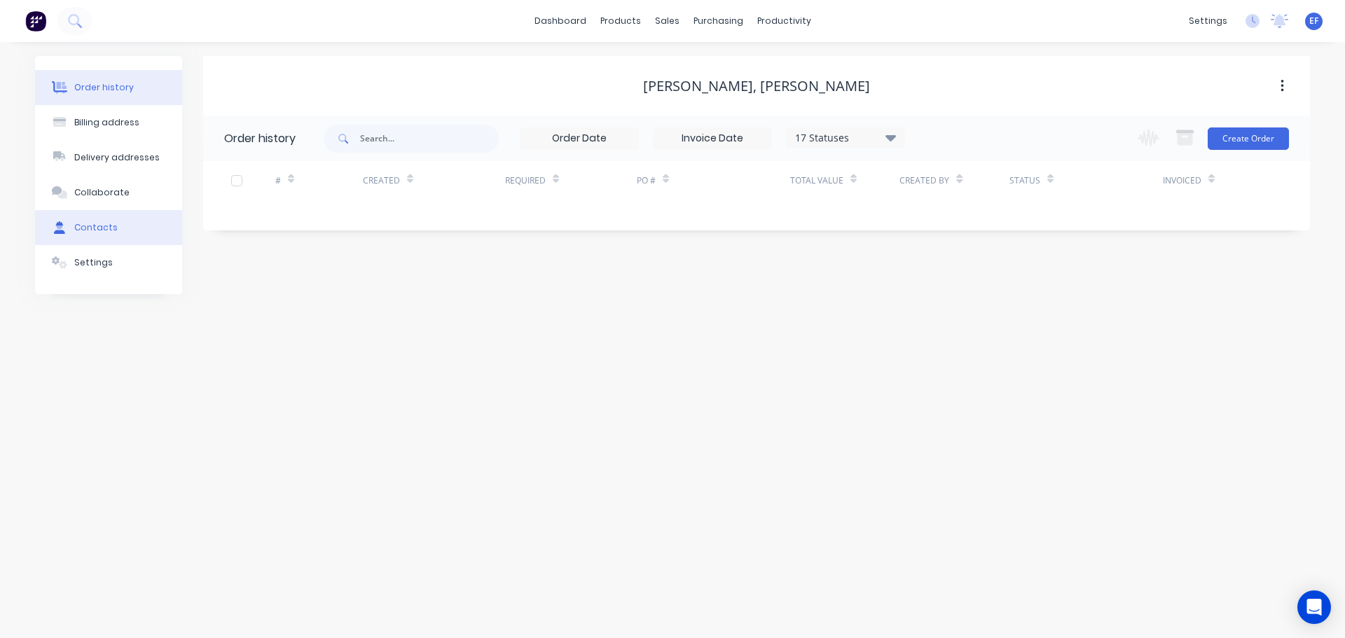
click at [114, 235] on button "Contacts" at bounding box center [108, 227] width 147 height 35
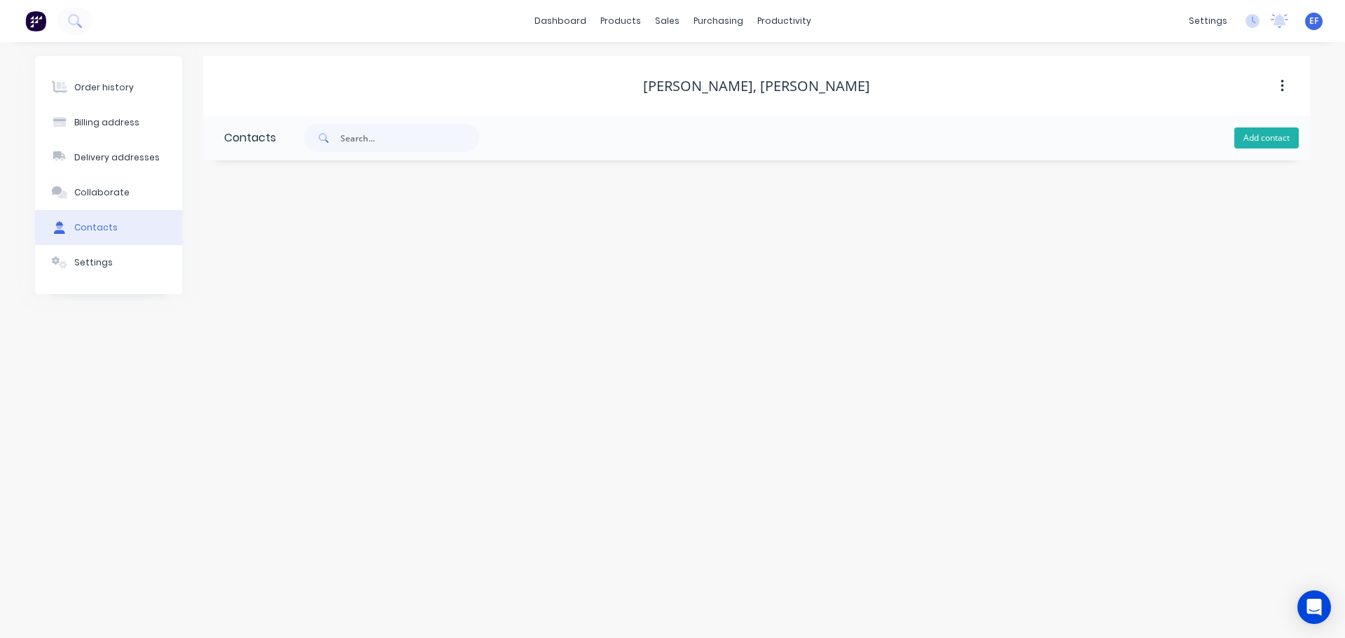
drag, startPoint x: 1276, startPoint y: 138, endPoint x: 1051, endPoint y: 157, distance: 225.7
click at [1276, 138] on button "Add contact" at bounding box center [1266, 137] width 64 height 21
select select "CA"
drag, startPoint x: 296, startPoint y: 243, endPoint x: 288, endPoint y: 242, distance: 7.7
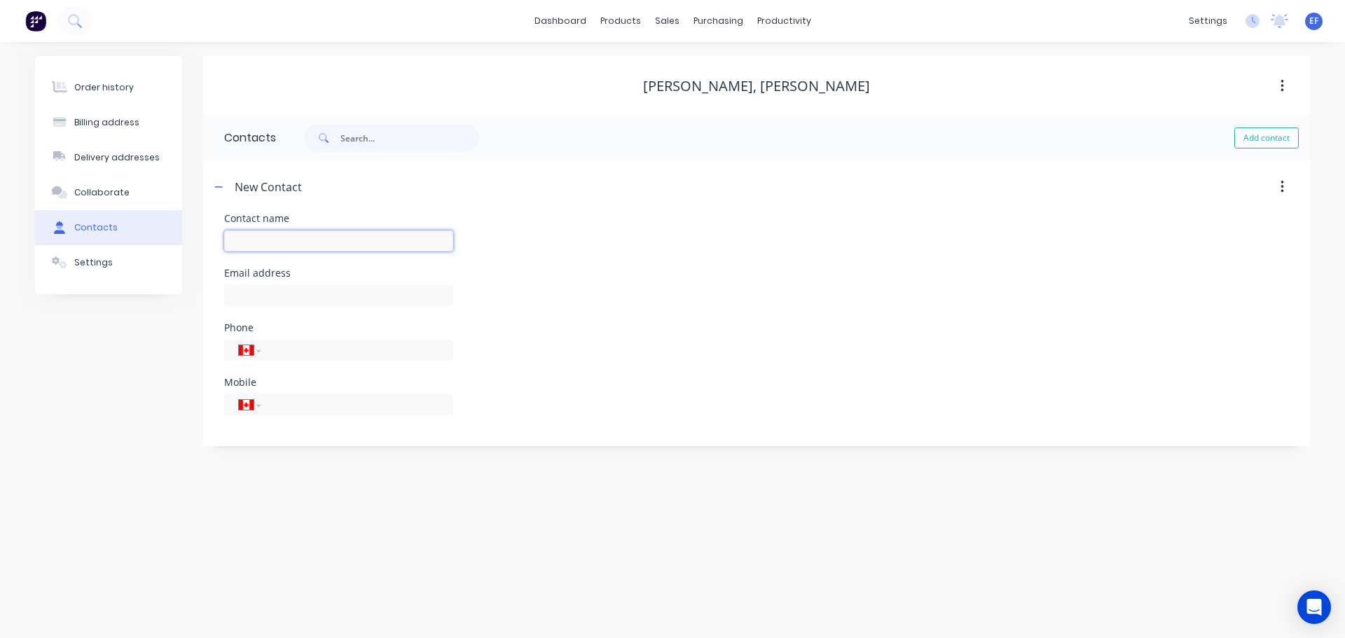
click at [295, 243] on input "text" at bounding box center [338, 240] width 229 height 21
paste input ""[PERSON_NAME] ""
drag, startPoint x: 332, startPoint y: 237, endPoint x: 295, endPoint y: 242, distance: 37.5
click at [295, 242] on input ""[PERSON_NAME] "" at bounding box center [338, 240] width 229 height 21
click at [235, 235] on input ""[PERSON_NAME]" at bounding box center [338, 240] width 229 height 21
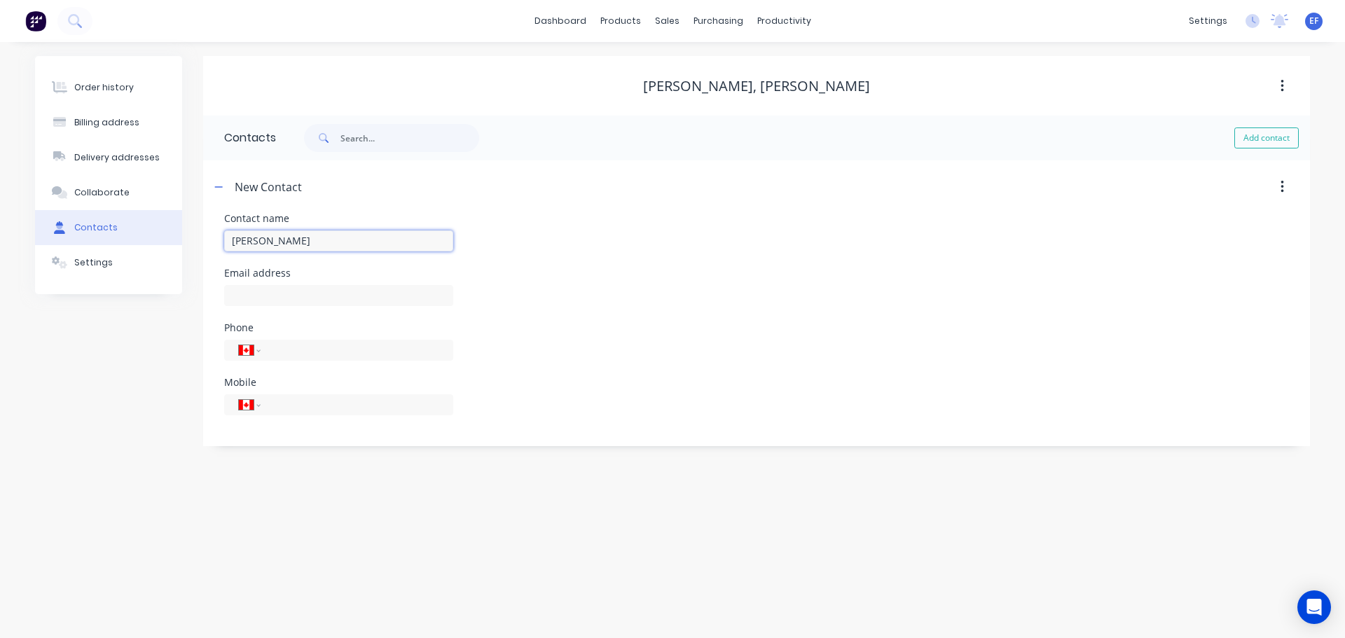
type input "[PERSON_NAME]"
select select "CA"
click at [249, 292] on input "text" at bounding box center [338, 295] width 229 height 21
paste input "[EMAIL_ADDRESS][DOMAIN_NAME]"
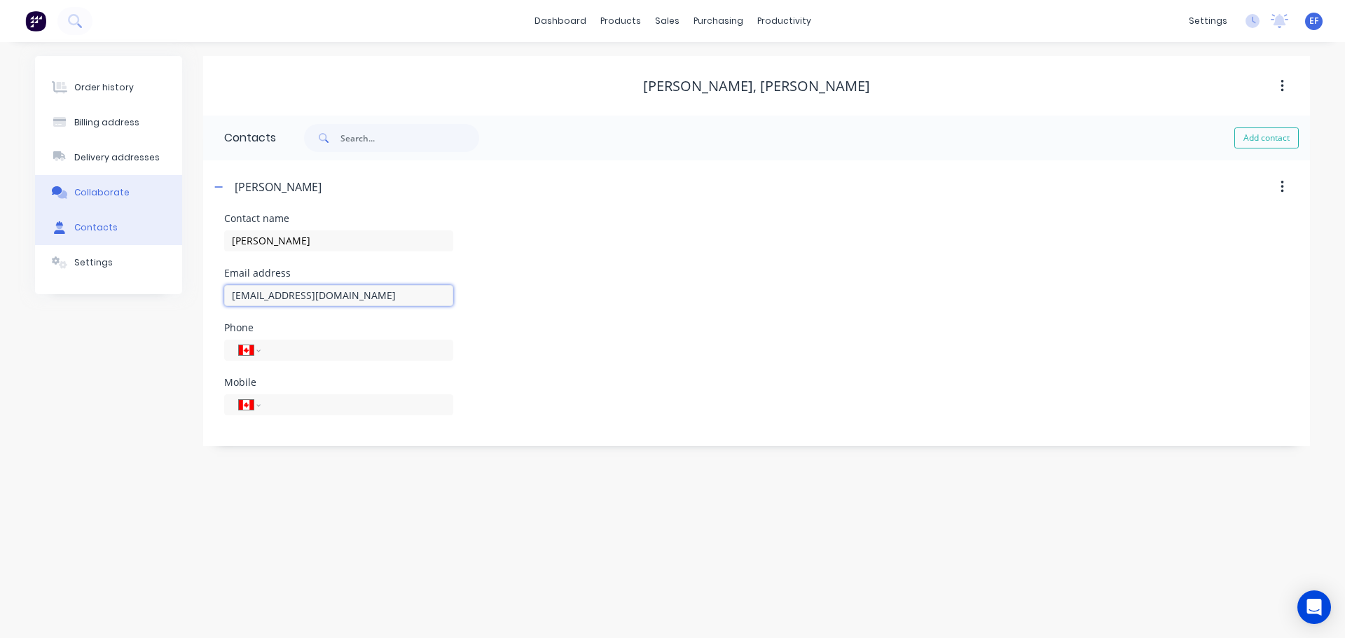
type input "[EMAIL_ADDRESS][DOMAIN_NAME]"
drag, startPoint x: 119, startPoint y: 198, endPoint x: 113, endPoint y: 205, distance: 9.0
click at [117, 199] on button "Collaborate" at bounding box center [108, 192] width 147 height 35
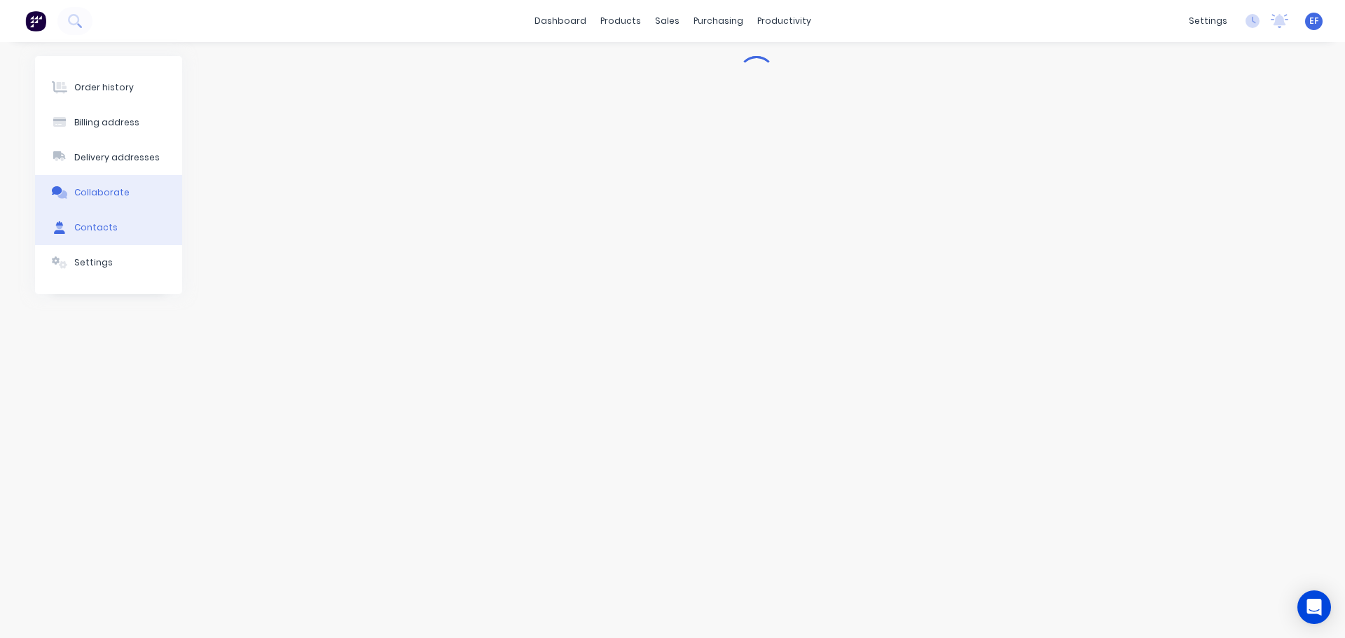
click at [102, 233] on div "Contacts" at bounding box center [95, 227] width 43 height 13
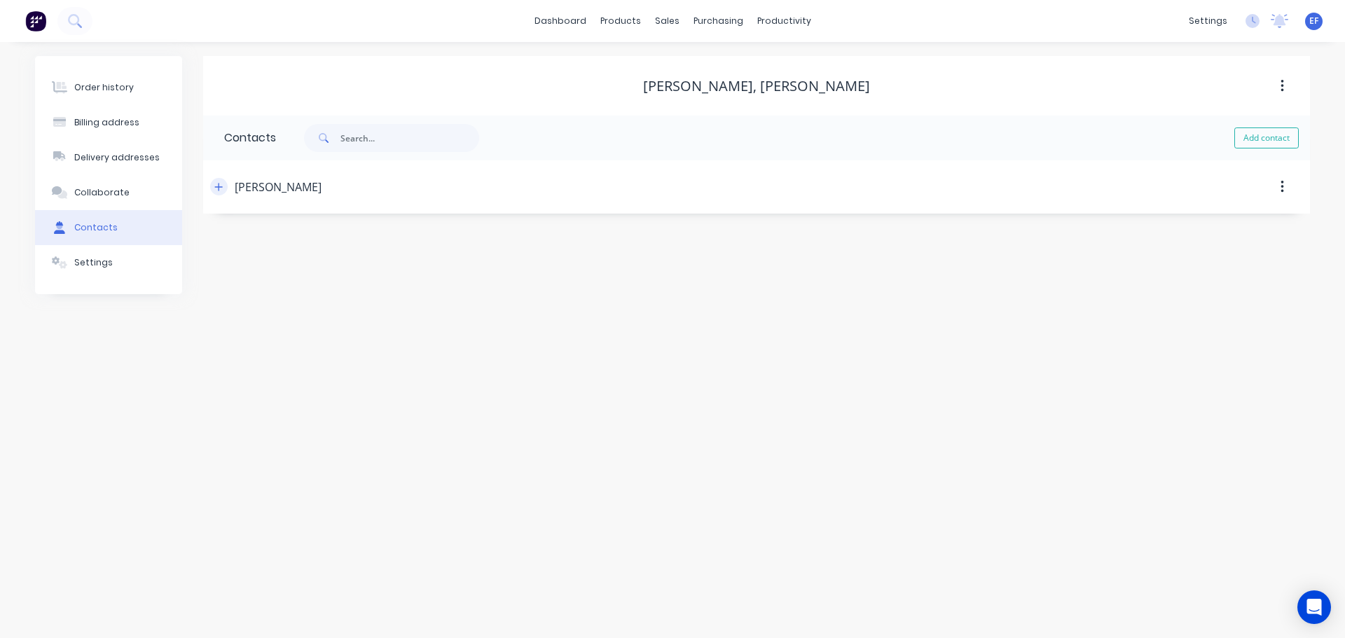
click at [219, 191] on icon "button" at bounding box center [218, 187] width 8 height 10
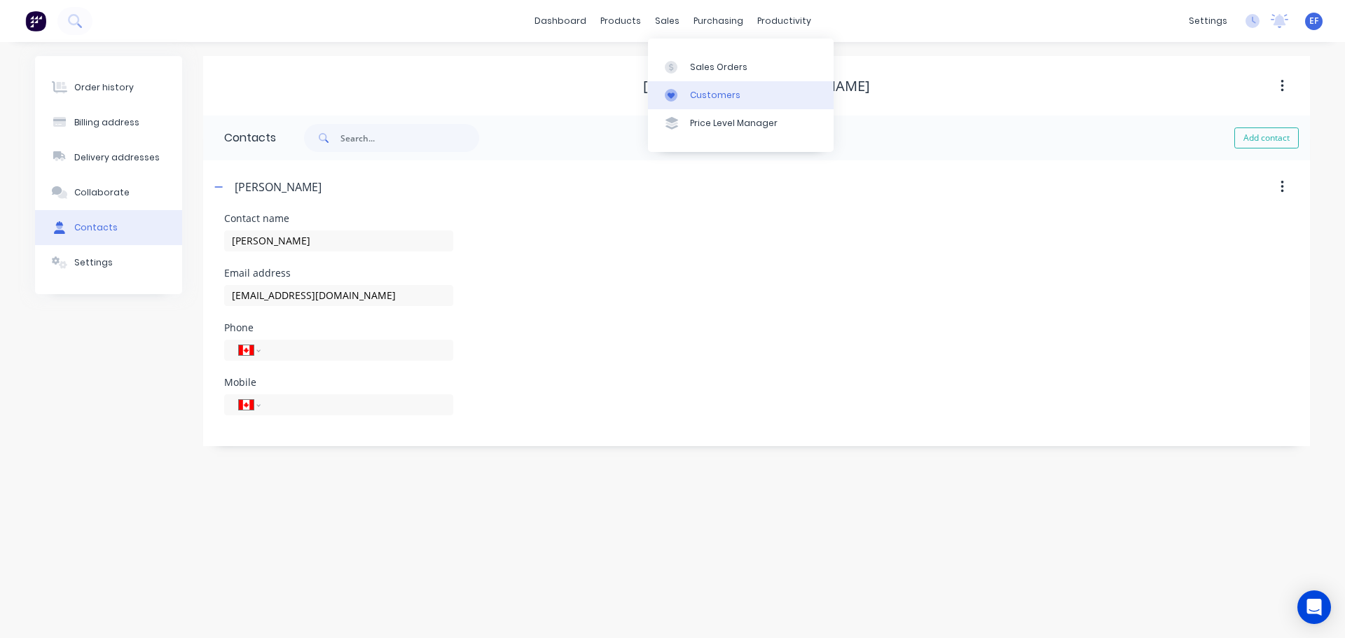
click at [688, 97] on link "Customers" at bounding box center [741, 95] width 186 height 28
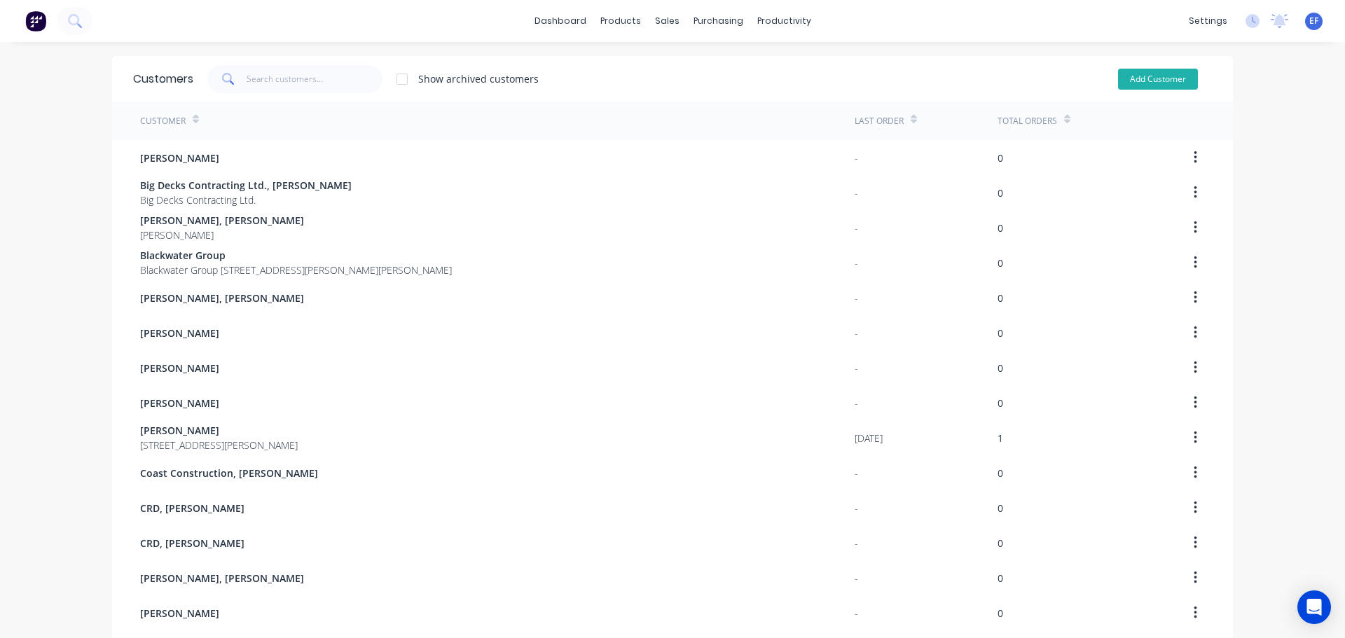
click at [1162, 83] on button "Add Customer" at bounding box center [1158, 79] width 80 height 21
select select "CA"
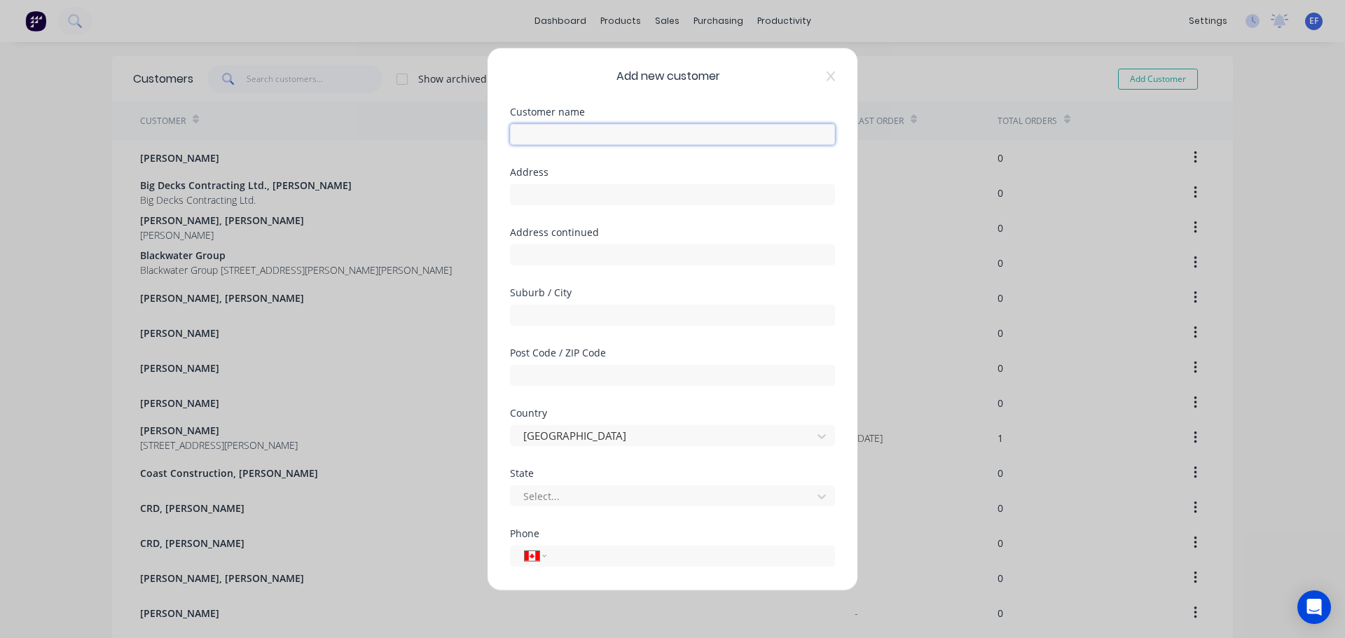
click at [567, 139] on input "text" at bounding box center [672, 133] width 325 height 21
paste input "[PERSON_NAME]"
type input "[PERSON_NAME]"
click at [578, 566] on div "International [GEOGRAPHIC_DATA] [GEOGRAPHIC_DATA] [GEOGRAPHIC_DATA] [GEOGRAPHIC…" at bounding box center [672, 555] width 325 height 21
click at [578, 563] on input "tel" at bounding box center [688, 556] width 264 height 16
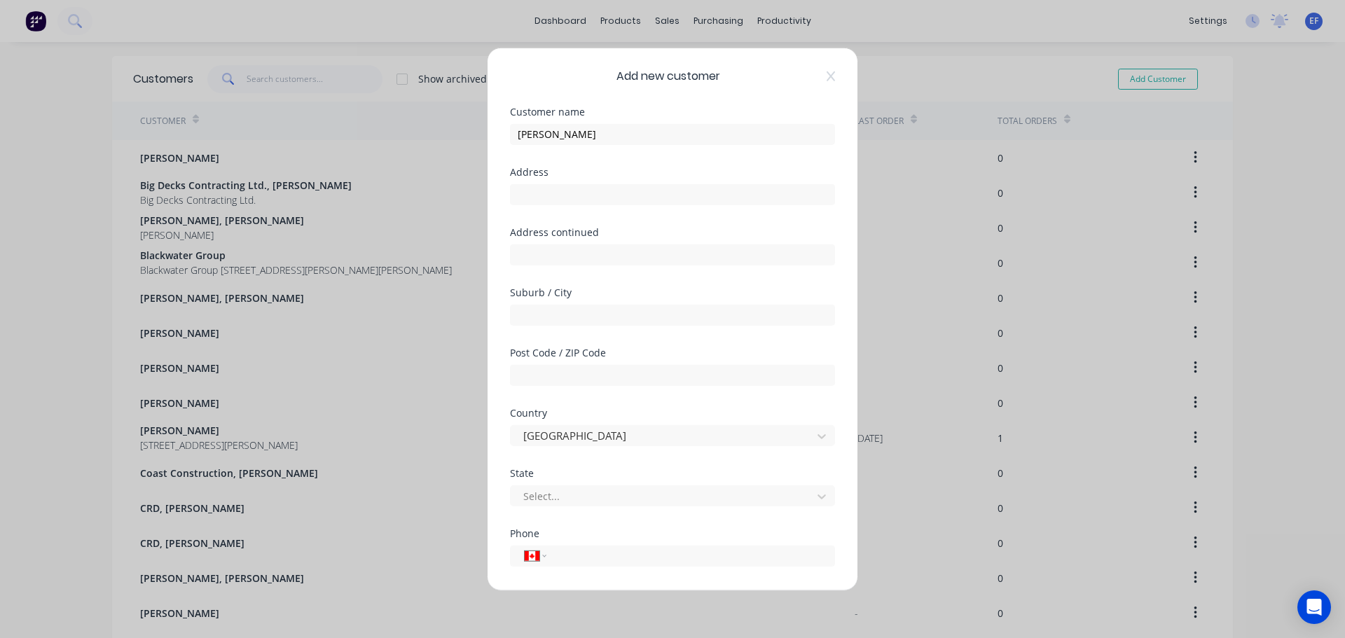
paste input "[PHONE_NUMBER]"
type input "[PHONE_NUMBER]"
click at [595, 201] on input "text" at bounding box center [672, 194] width 325 height 21
paste input ""[STREET_ADDRESS] ""
click at [523, 193] on input ""[STREET_ADDRESS]" at bounding box center [672, 194] width 325 height 21
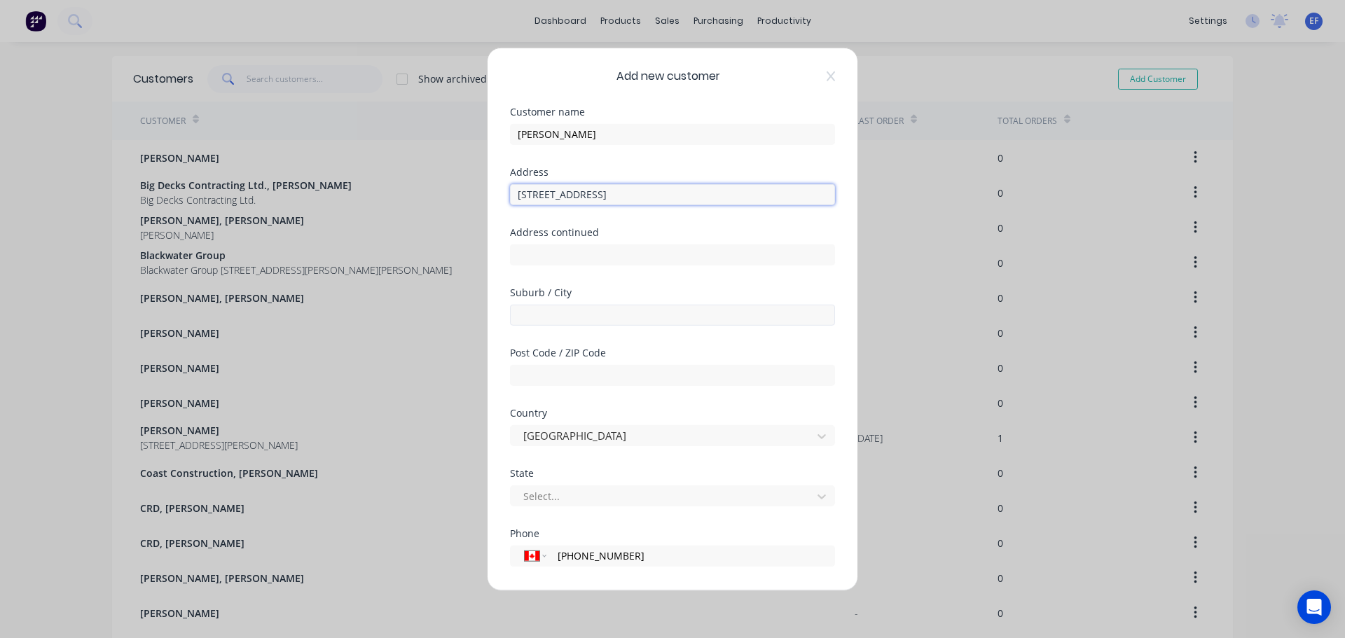
type input "[STREET_ADDRESS]"
click at [560, 315] on input "text" at bounding box center [672, 314] width 325 height 21
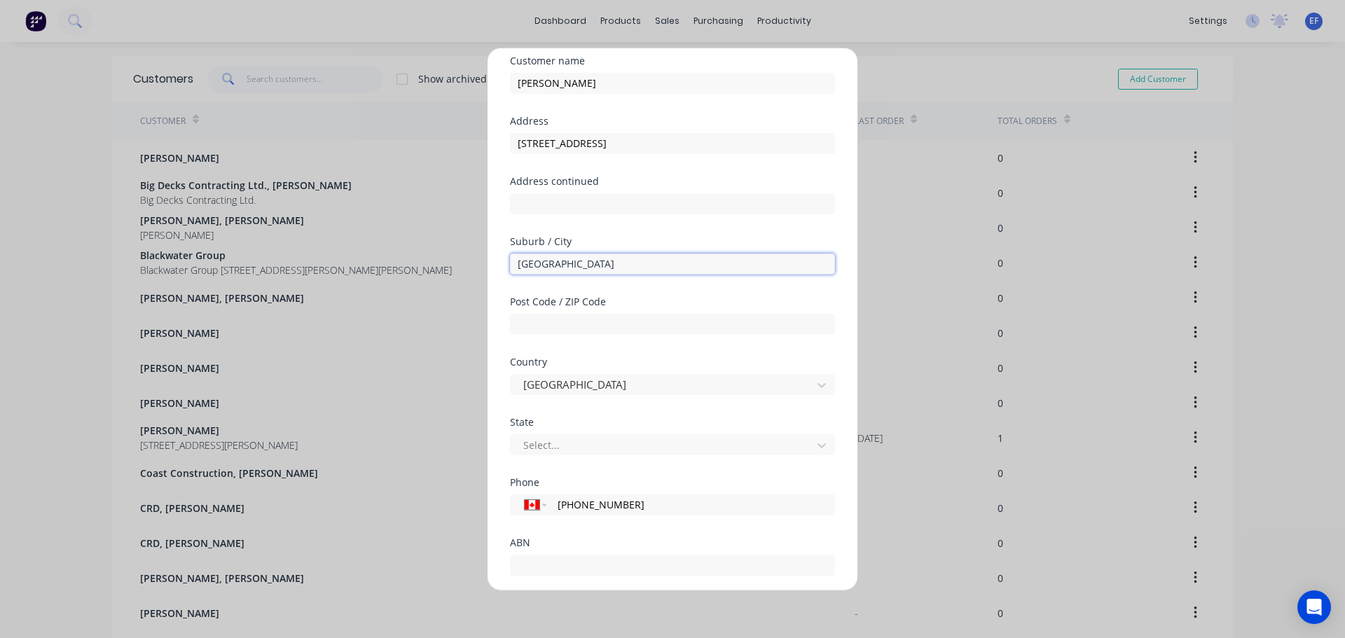
scroll to position [123, 0]
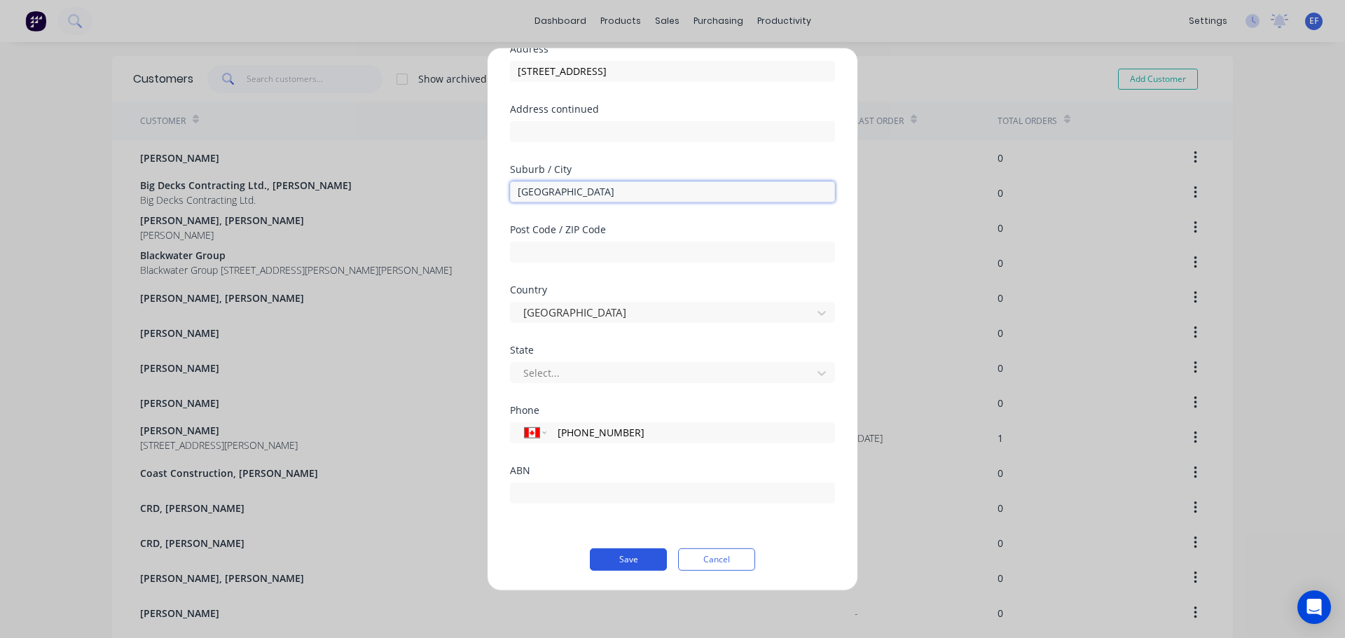
type input "[GEOGRAPHIC_DATA]"
click at [629, 556] on button "Save" at bounding box center [628, 559] width 77 height 22
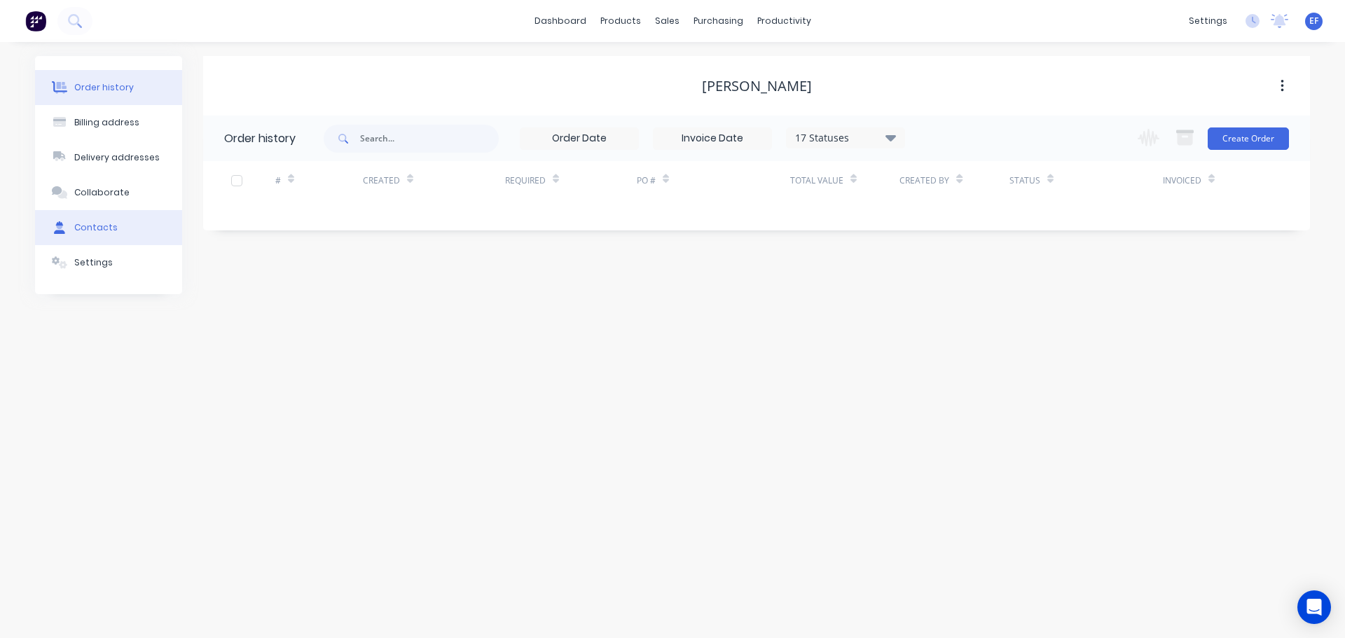
click at [122, 230] on button "Contacts" at bounding box center [108, 227] width 147 height 35
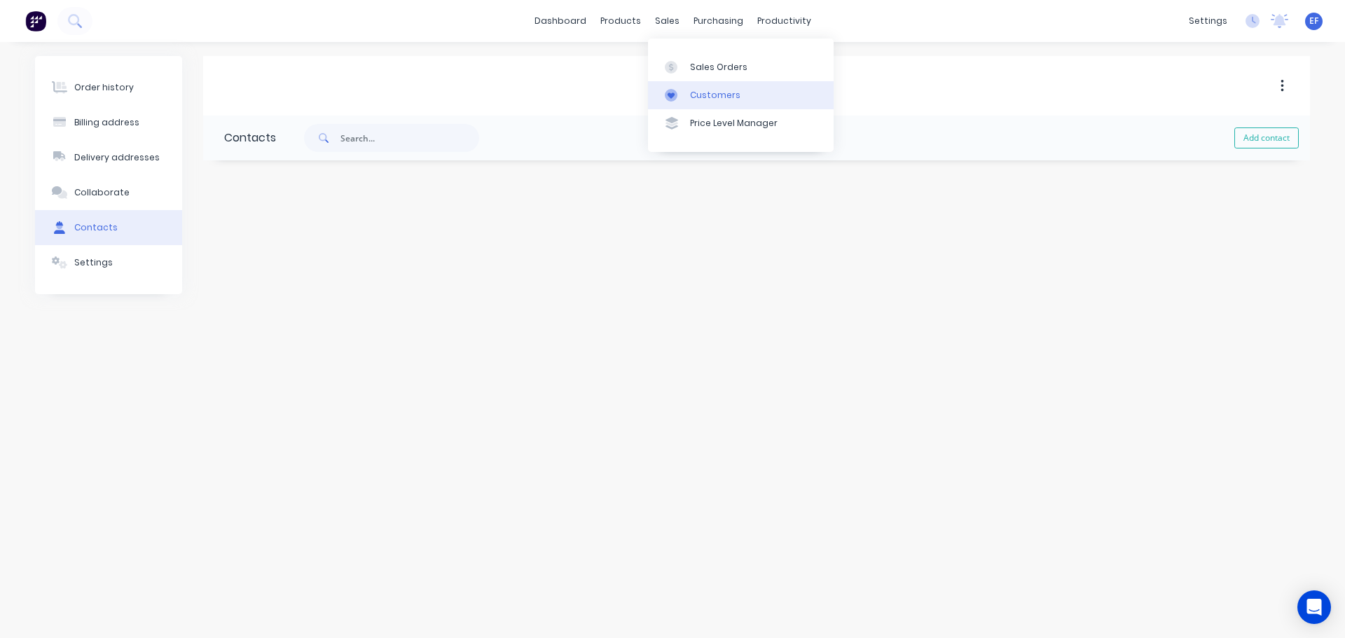
click at [695, 91] on div "Customers" at bounding box center [715, 95] width 50 height 13
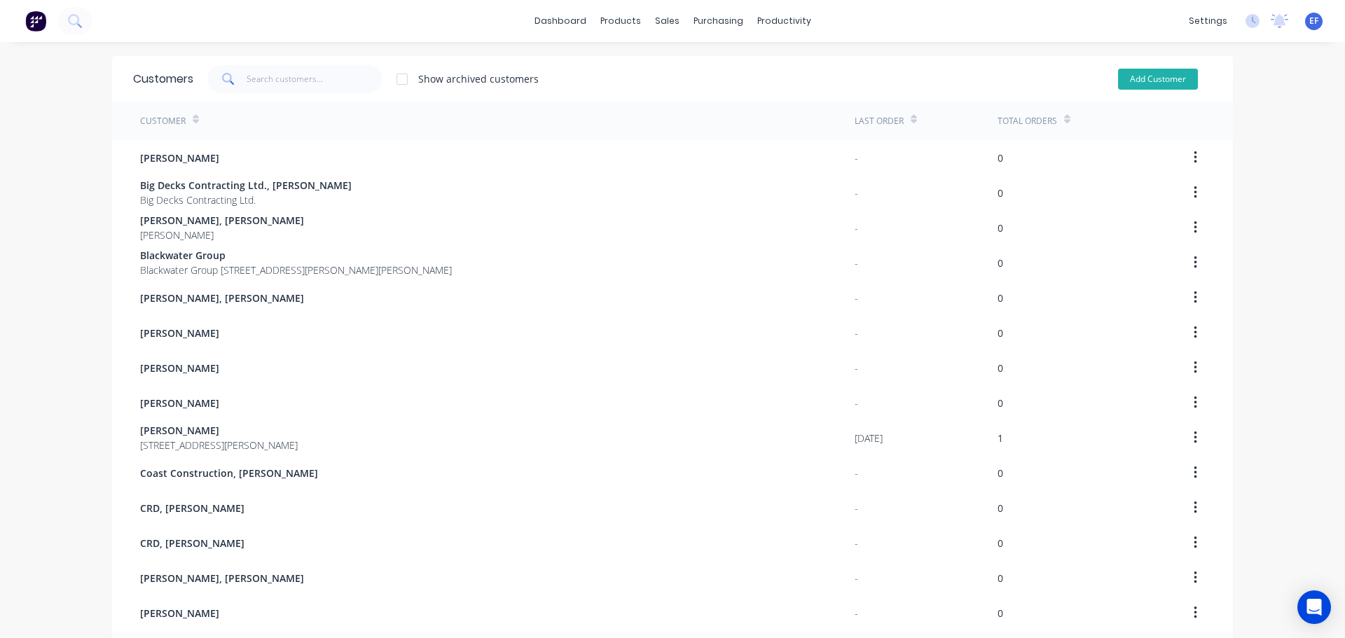
click at [1151, 78] on button "Add Customer" at bounding box center [1158, 79] width 80 height 21
select select "CA"
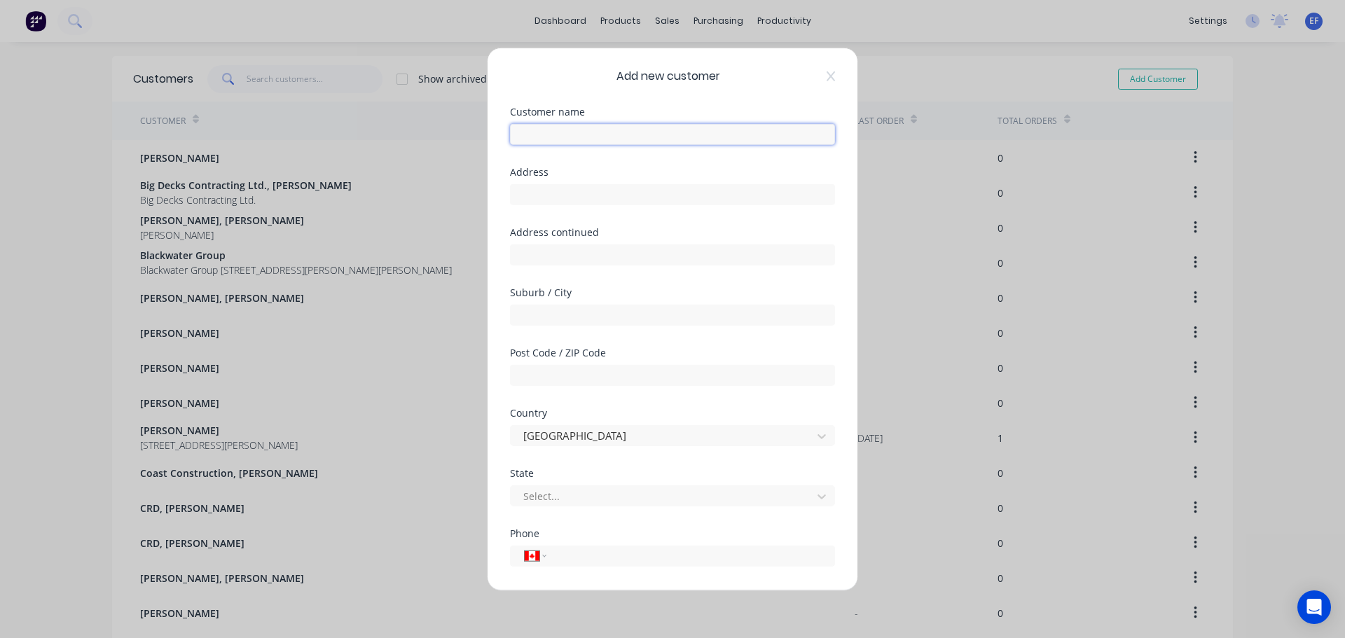
click at [642, 138] on input "text" at bounding box center [672, 133] width 325 height 21
paste input "[PERSON_NAME]"
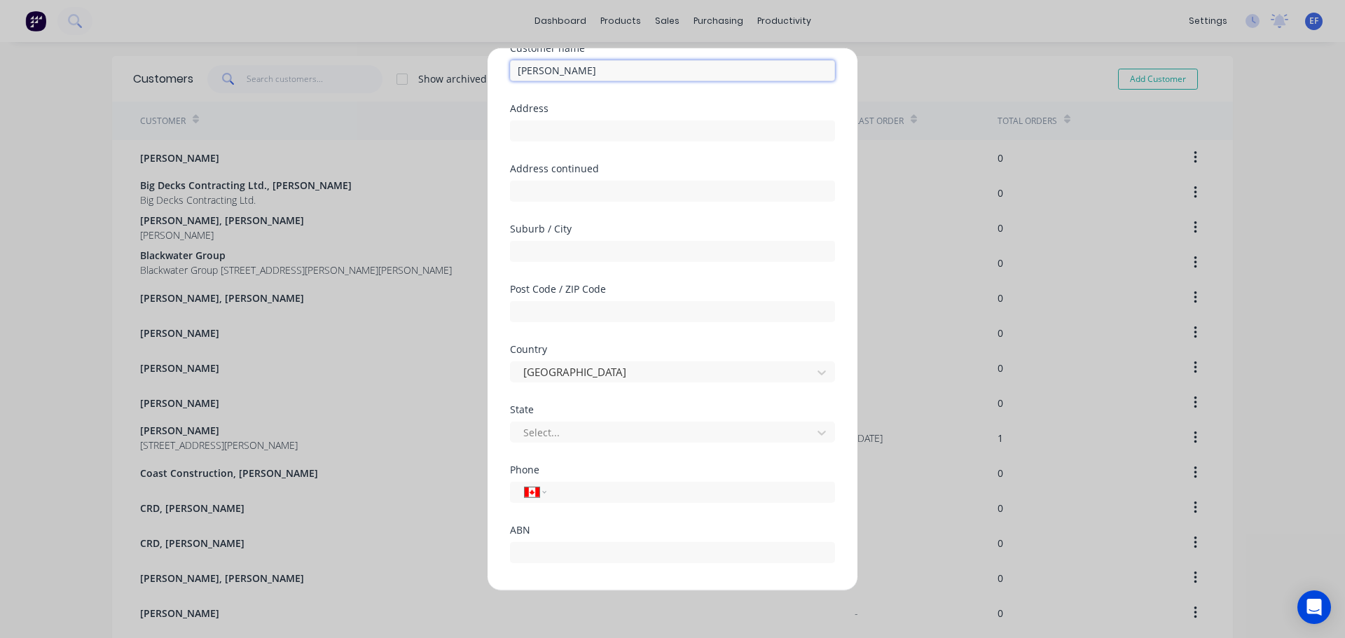
scroll to position [123, 0]
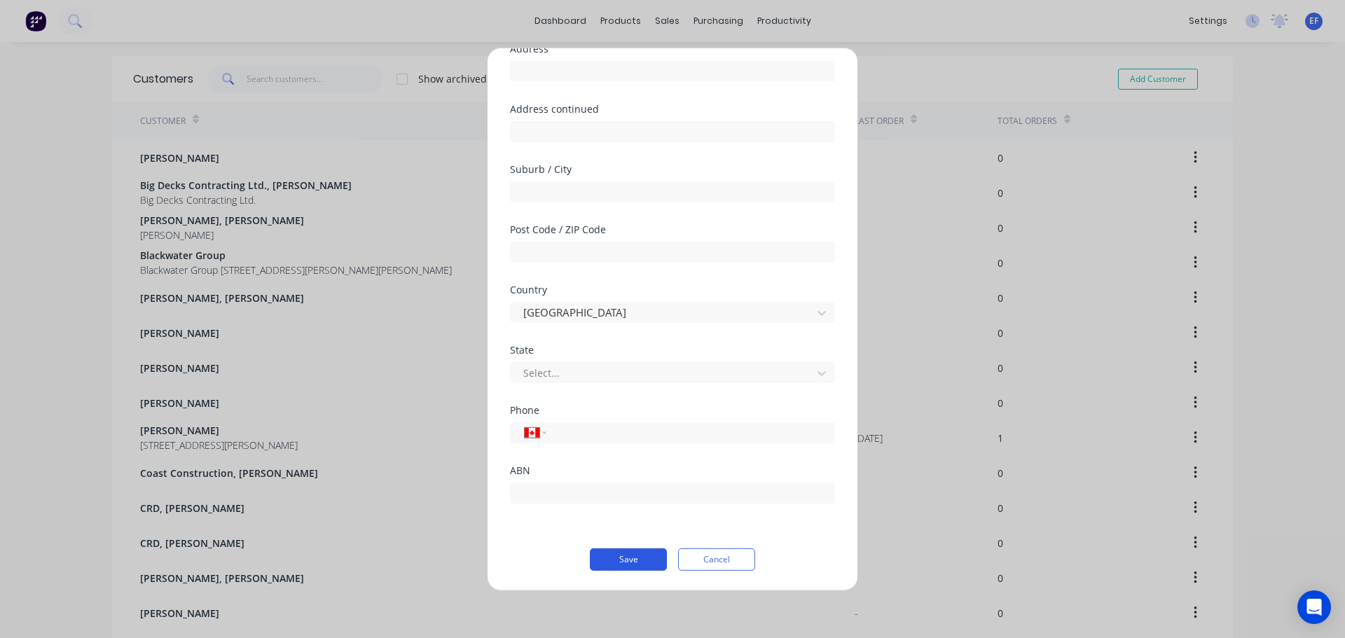
type input "[PERSON_NAME]"
click at [596, 568] on button "Save" at bounding box center [628, 559] width 77 height 22
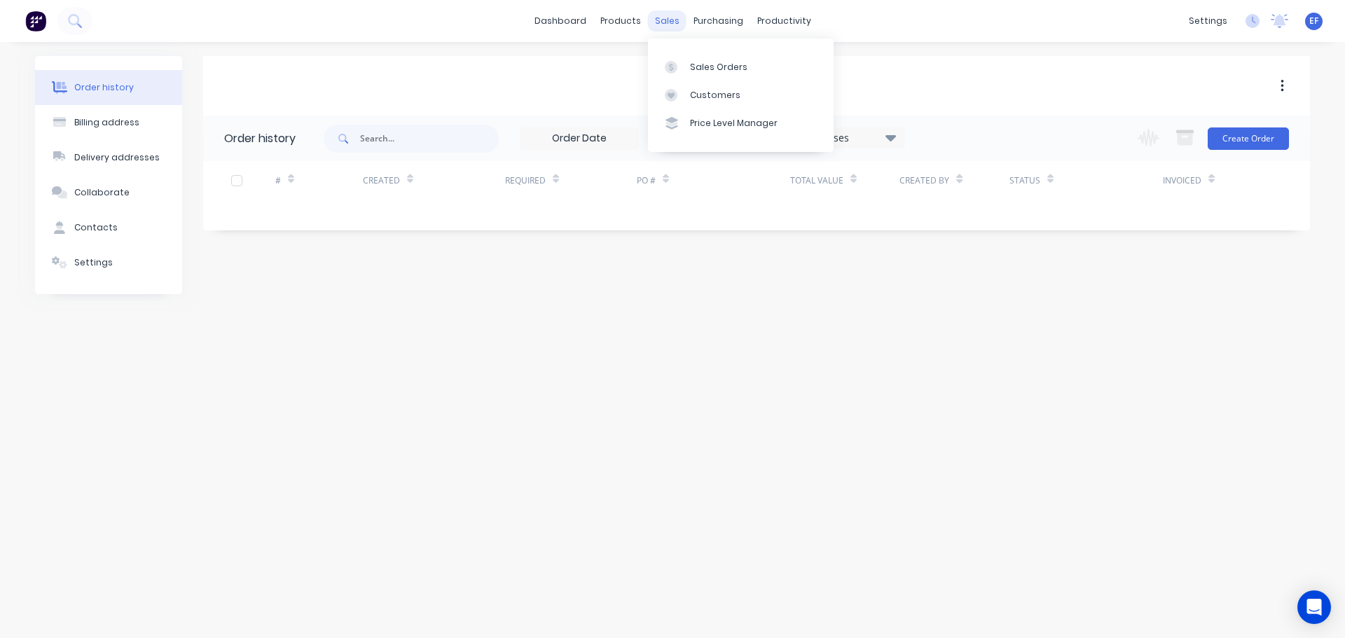
click at [661, 23] on div "sales" at bounding box center [667, 21] width 39 height 21
click at [692, 98] on div "Customers" at bounding box center [715, 95] width 50 height 13
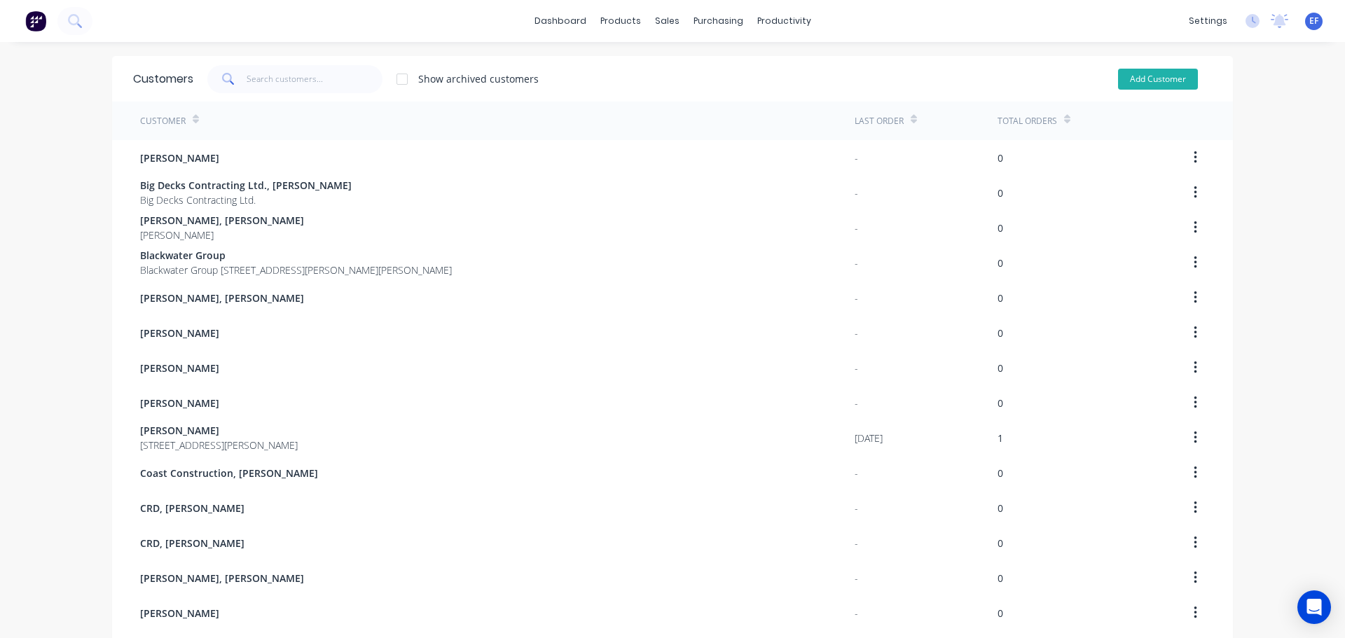
click at [1131, 79] on button "Add Customer" at bounding box center [1158, 79] width 80 height 21
select select "CA"
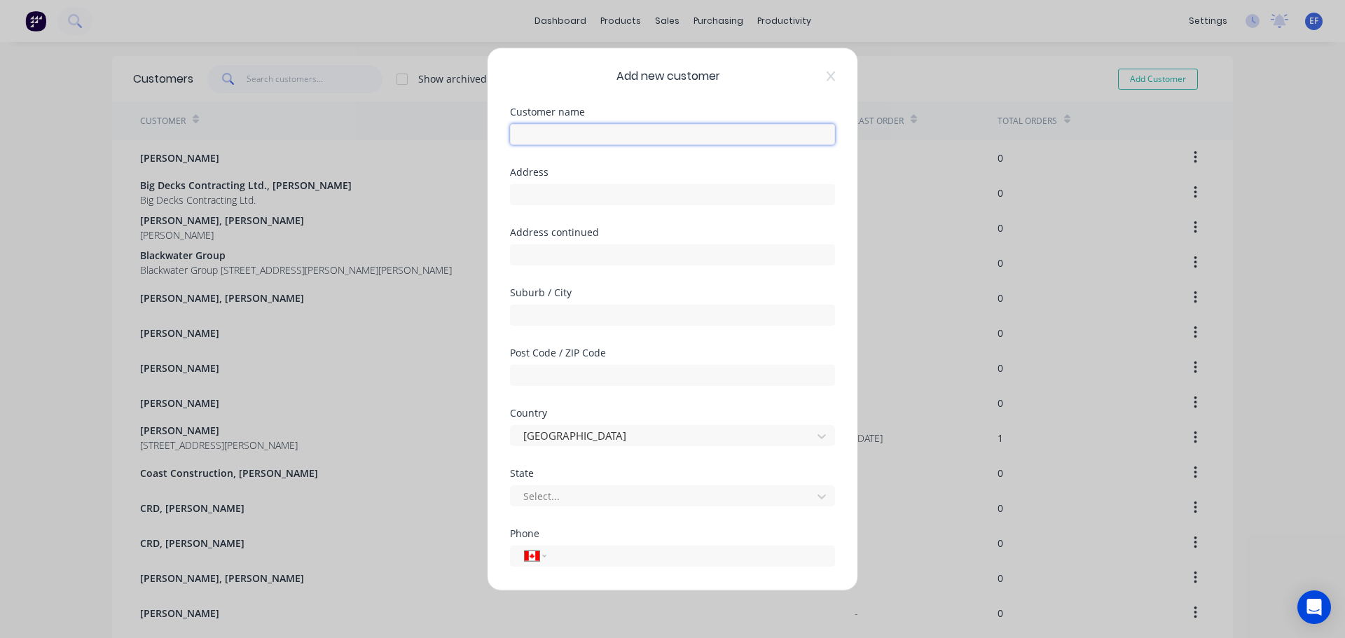
click at [623, 136] on input "text" at bounding box center [672, 133] width 325 height 21
paste input "[PERSON_NAME]"
type input "[PERSON_NAME]"
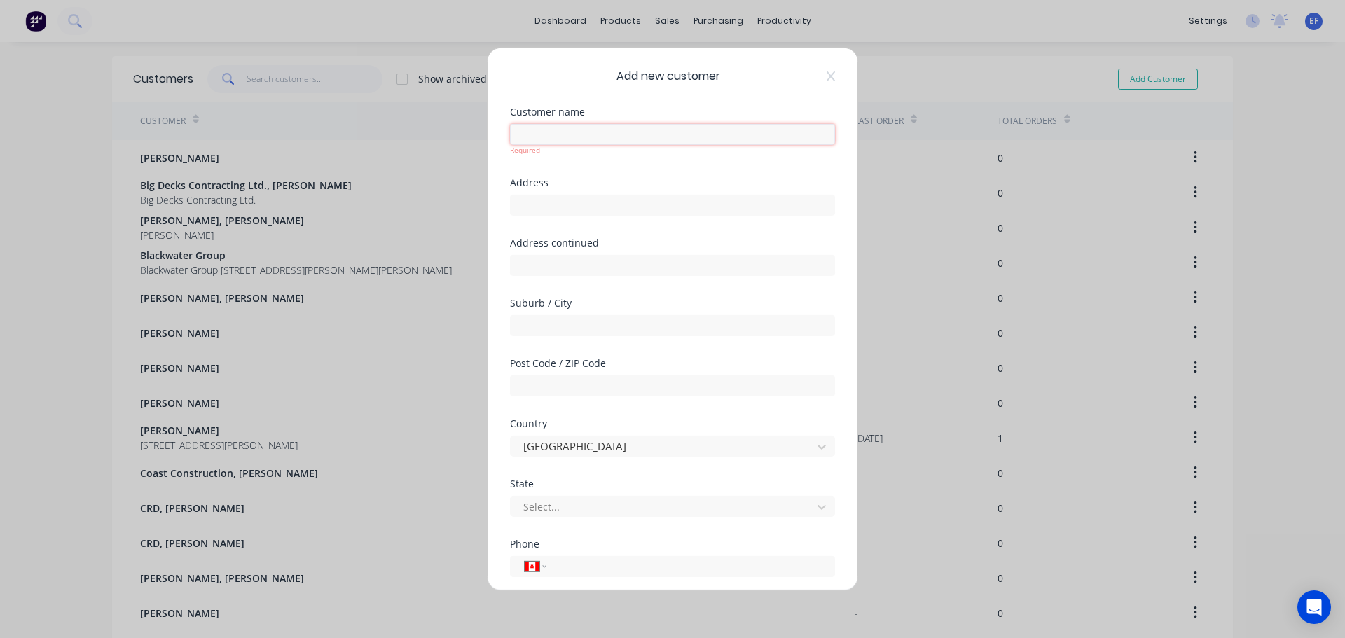
click at [541, 130] on input "text" at bounding box center [672, 133] width 325 height 21
paste input "[PERSON_NAME]"
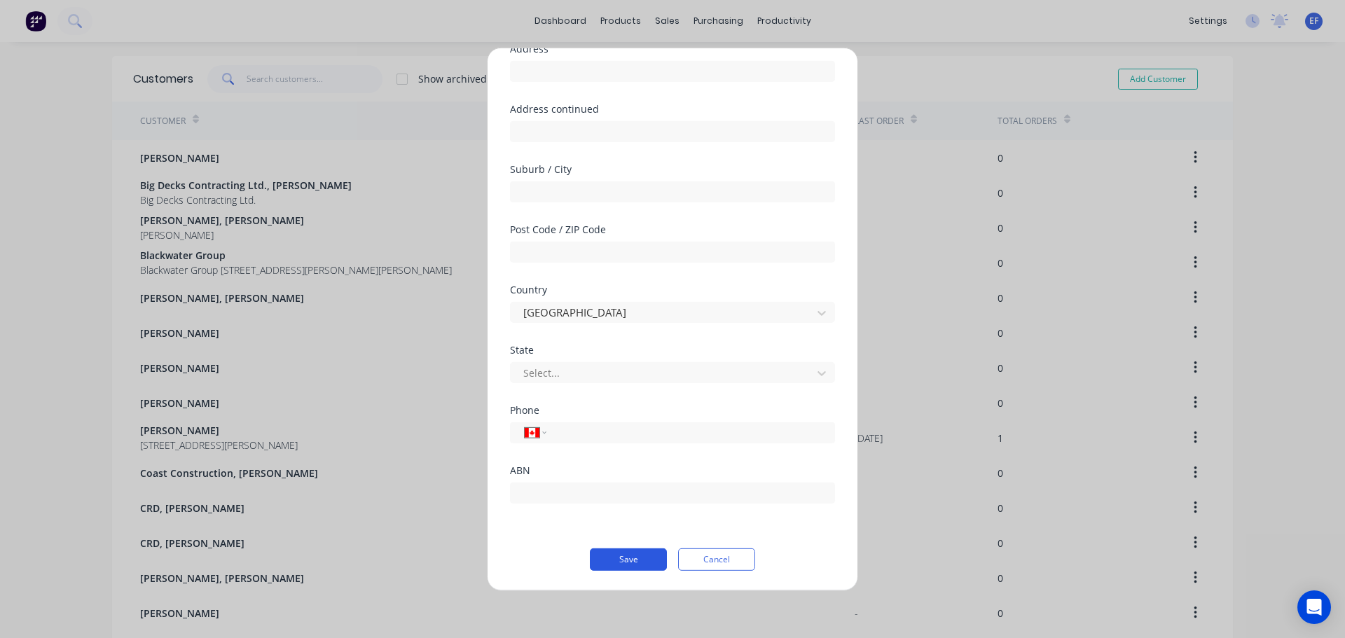
type input "[PERSON_NAME]"
click at [632, 557] on button "Save" at bounding box center [628, 559] width 77 height 22
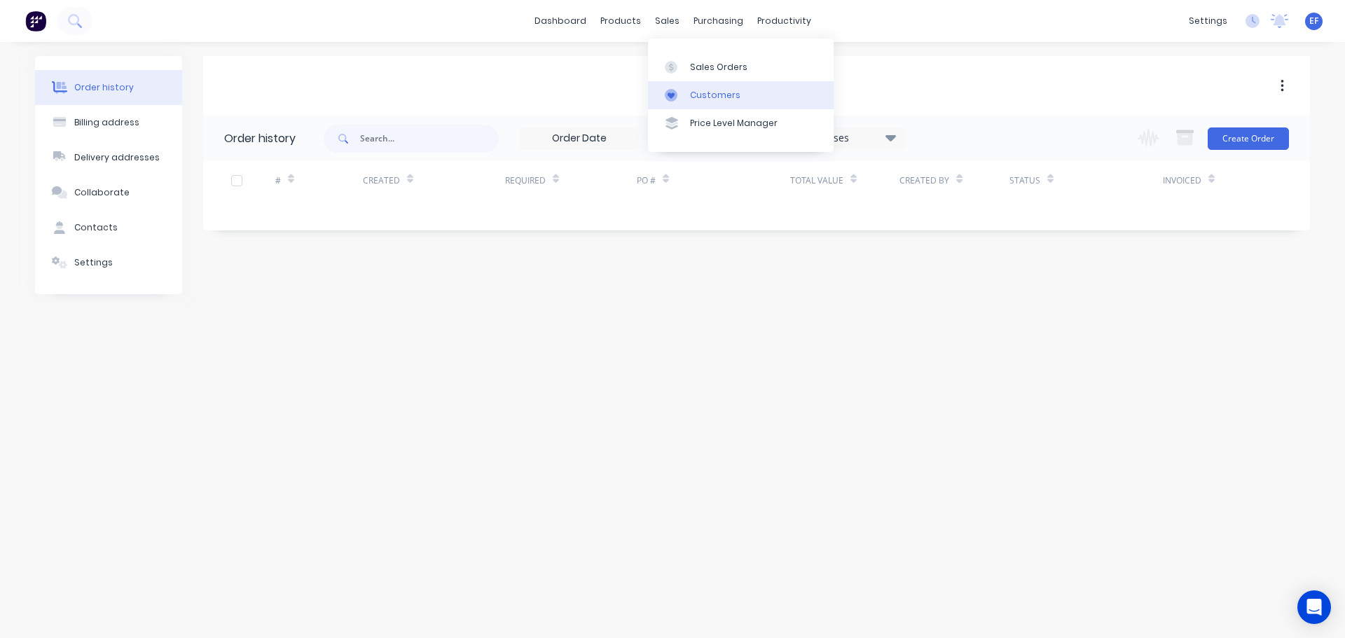
click at [696, 94] on div "Customers" at bounding box center [715, 95] width 50 height 13
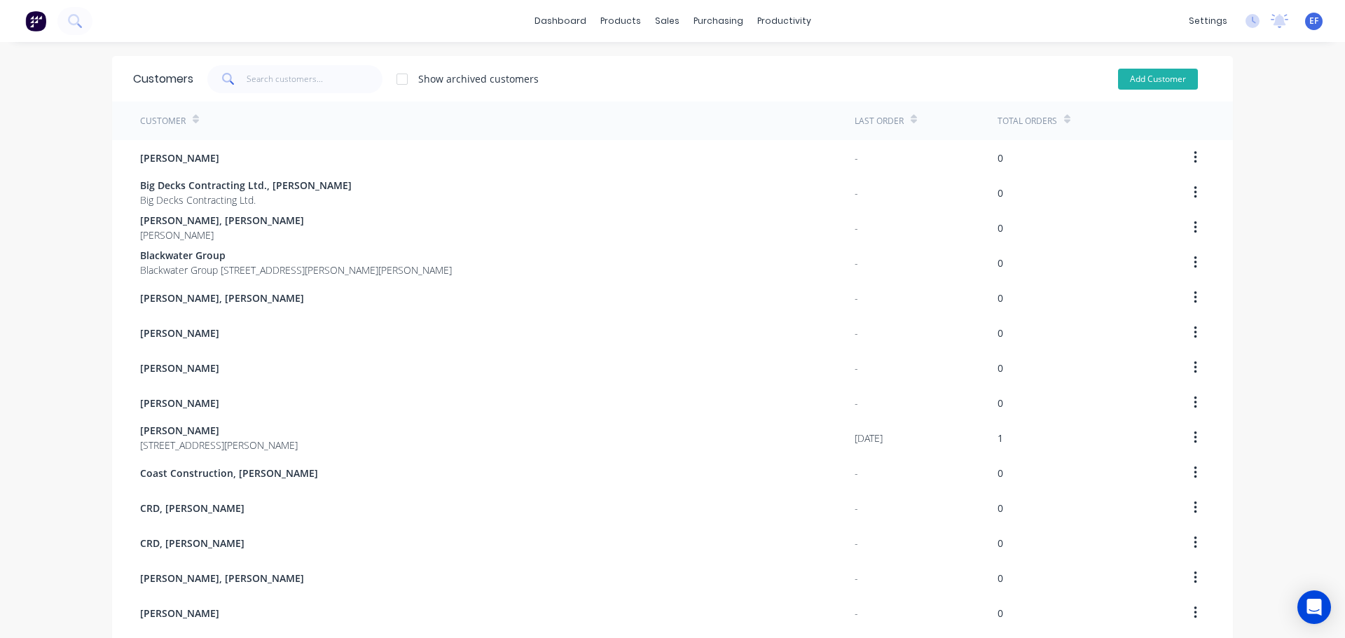
click at [1159, 85] on button "Add Customer" at bounding box center [1158, 79] width 80 height 21
select select "CA"
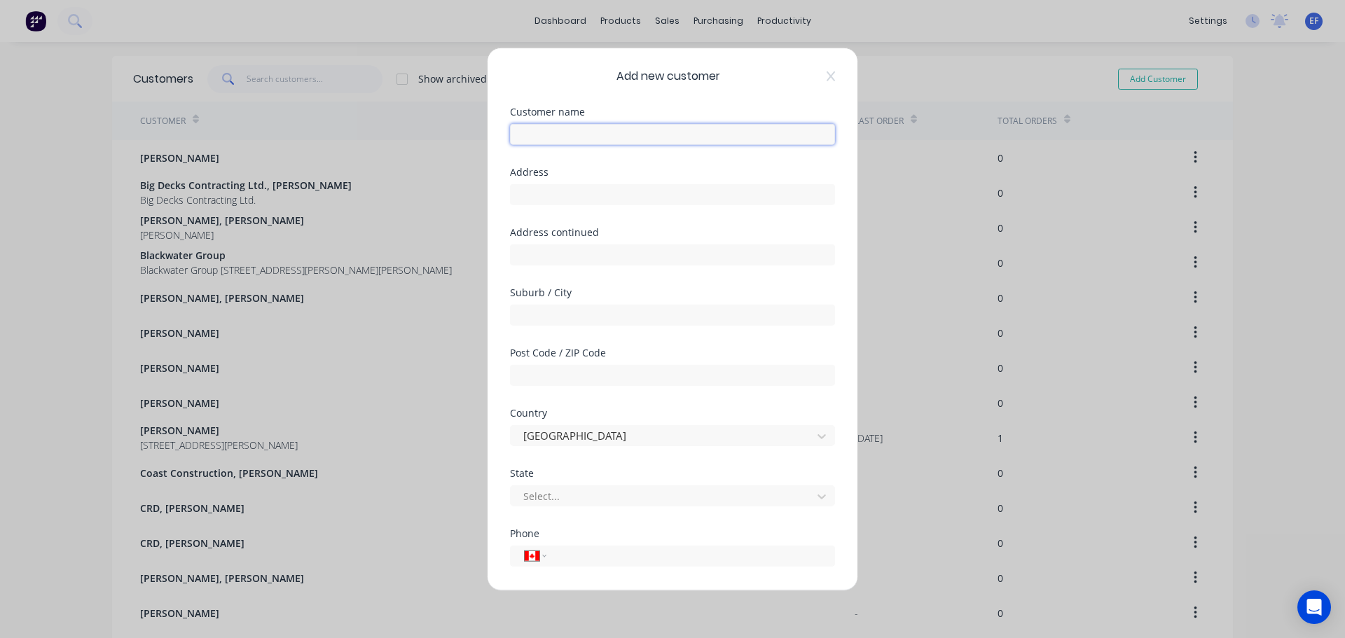
click at [597, 132] on input "text" at bounding box center [672, 133] width 325 height 21
paste input "[PERSON_NAME]"
type input "[PERSON_NAME]"
click at [558, 200] on input "text" at bounding box center [672, 194] width 325 height 21
paste input ""[PERSON_NAME] ""
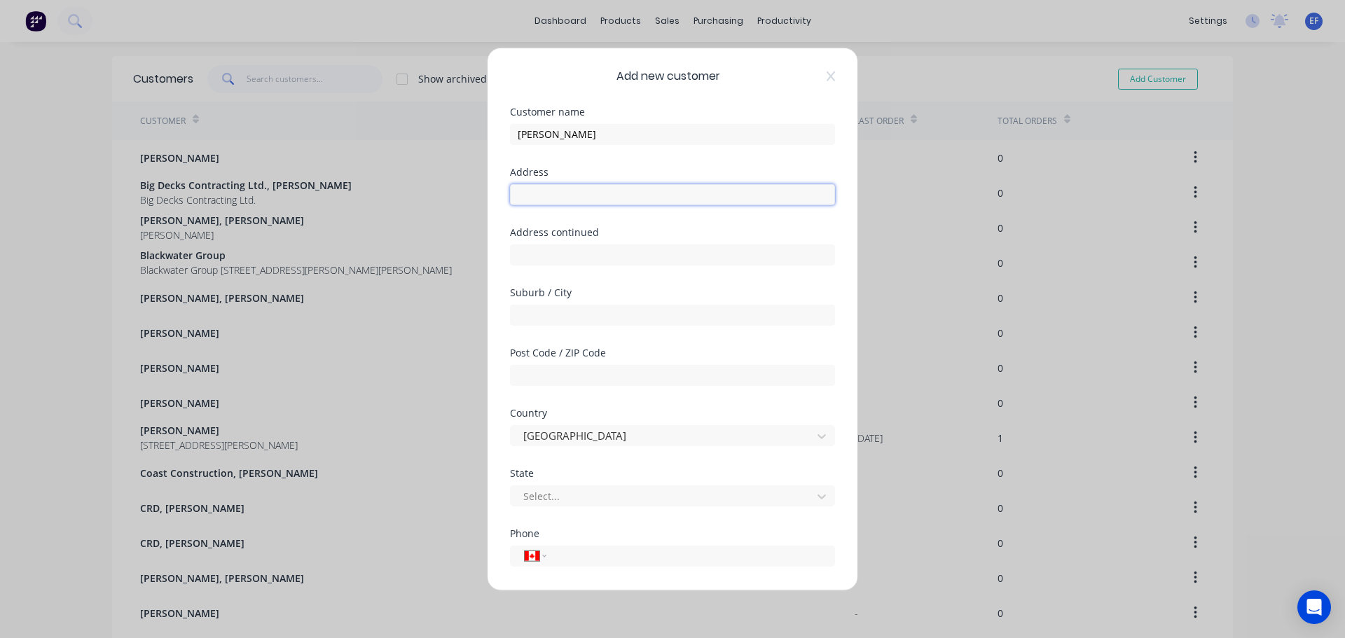
type input ""[PERSON_NAME] ""
drag, startPoint x: 630, startPoint y: 195, endPoint x: 401, endPoint y: 197, distance: 228.4
click at [401, 197] on div "Add new customer Customer name [PERSON_NAME] Address "[PERSON_NAME] " Address c…" at bounding box center [672, 319] width 1345 height 638
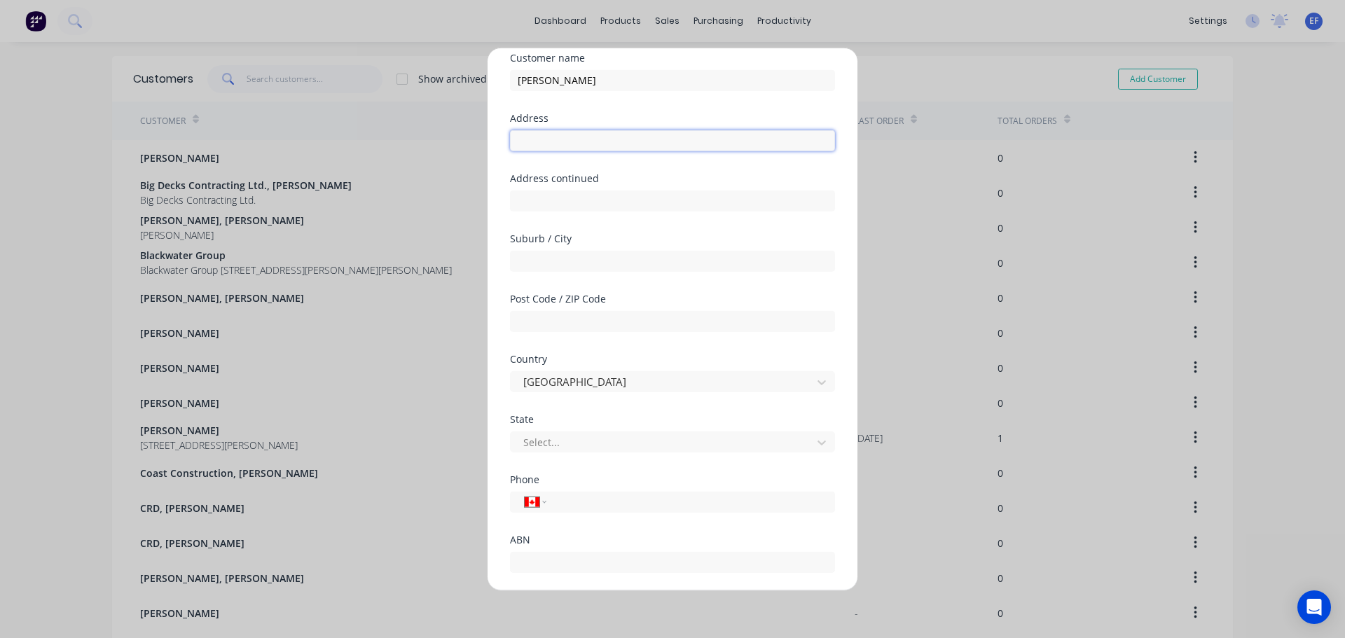
scroll to position [123, 0]
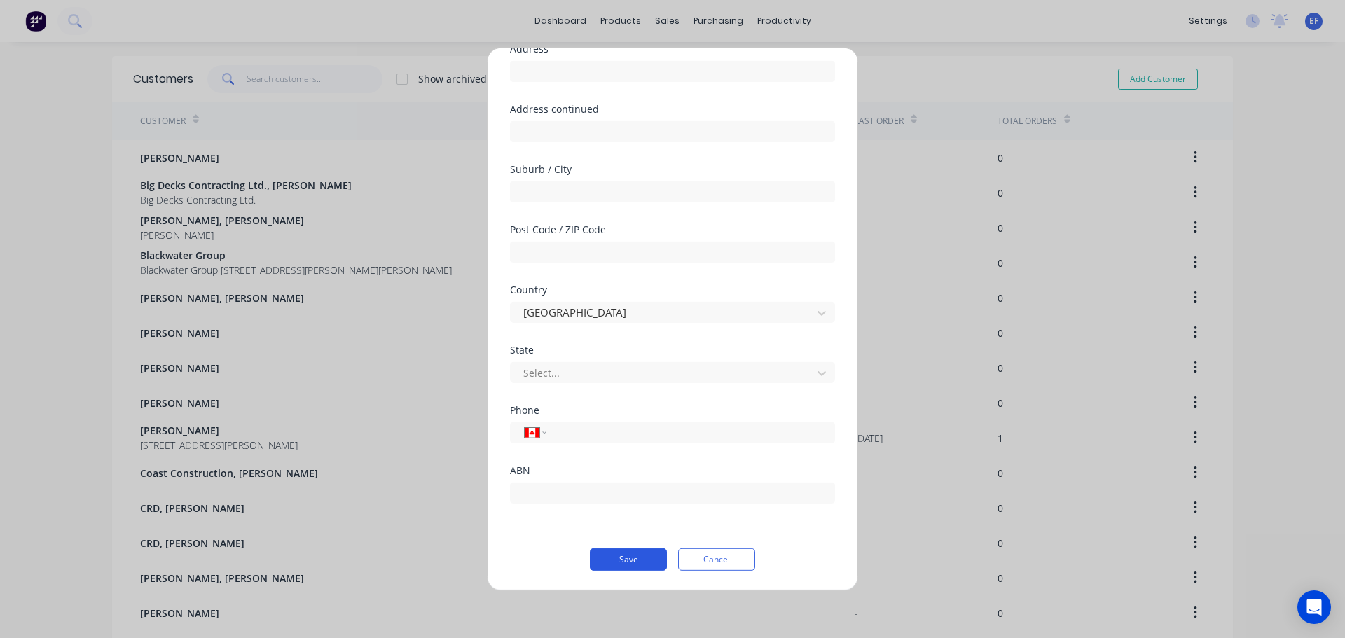
click at [613, 565] on button "Save" at bounding box center [628, 559] width 77 height 22
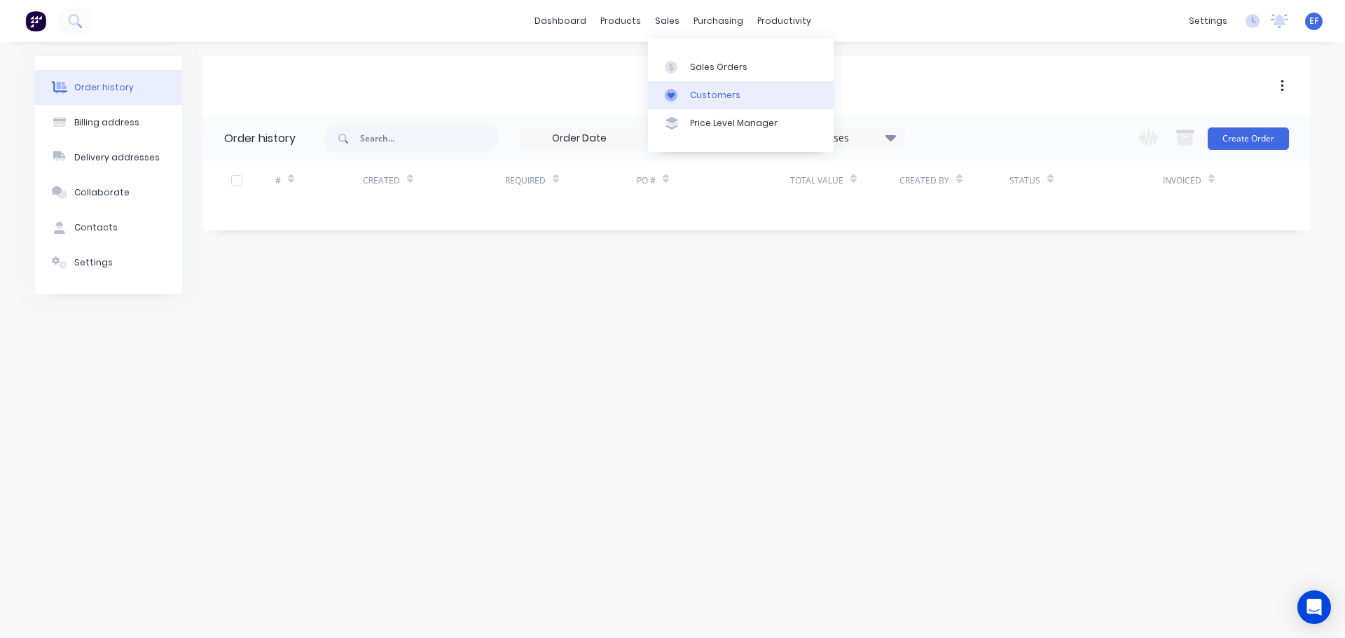
click at [677, 97] on div at bounding box center [675, 95] width 21 height 13
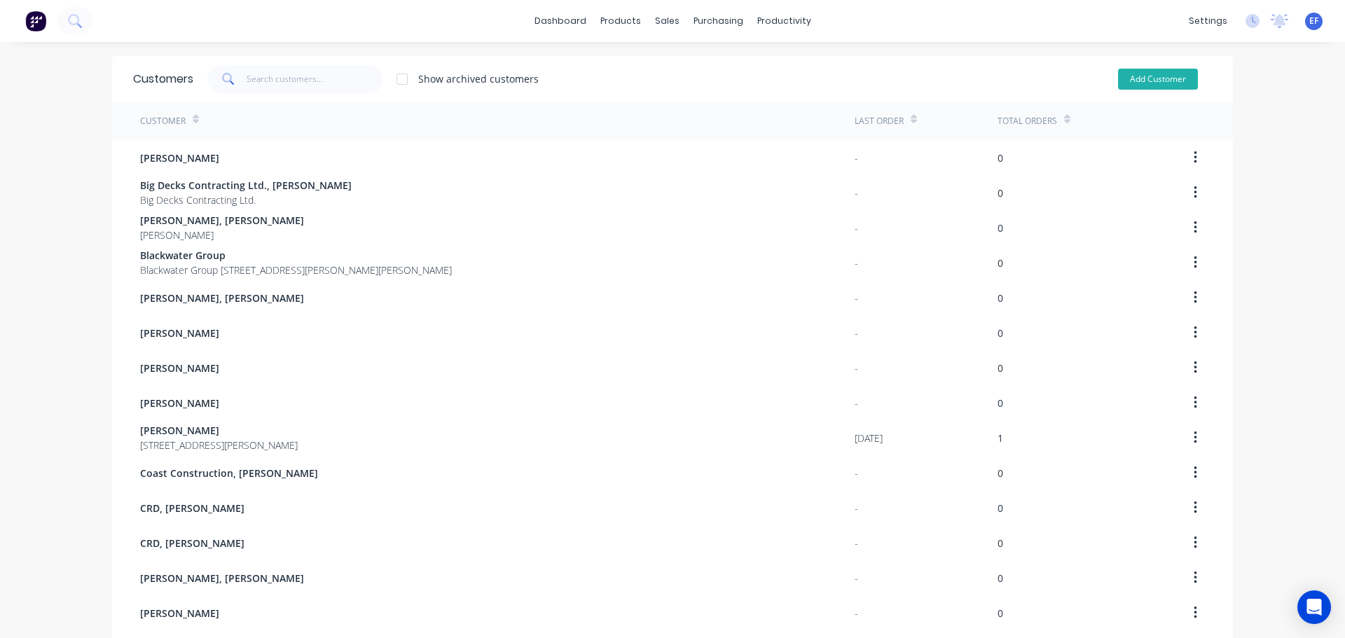
click at [1157, 74] on button "Add Customer" at bounding box center [1158, 79] width 80 height 21
select select "CA"
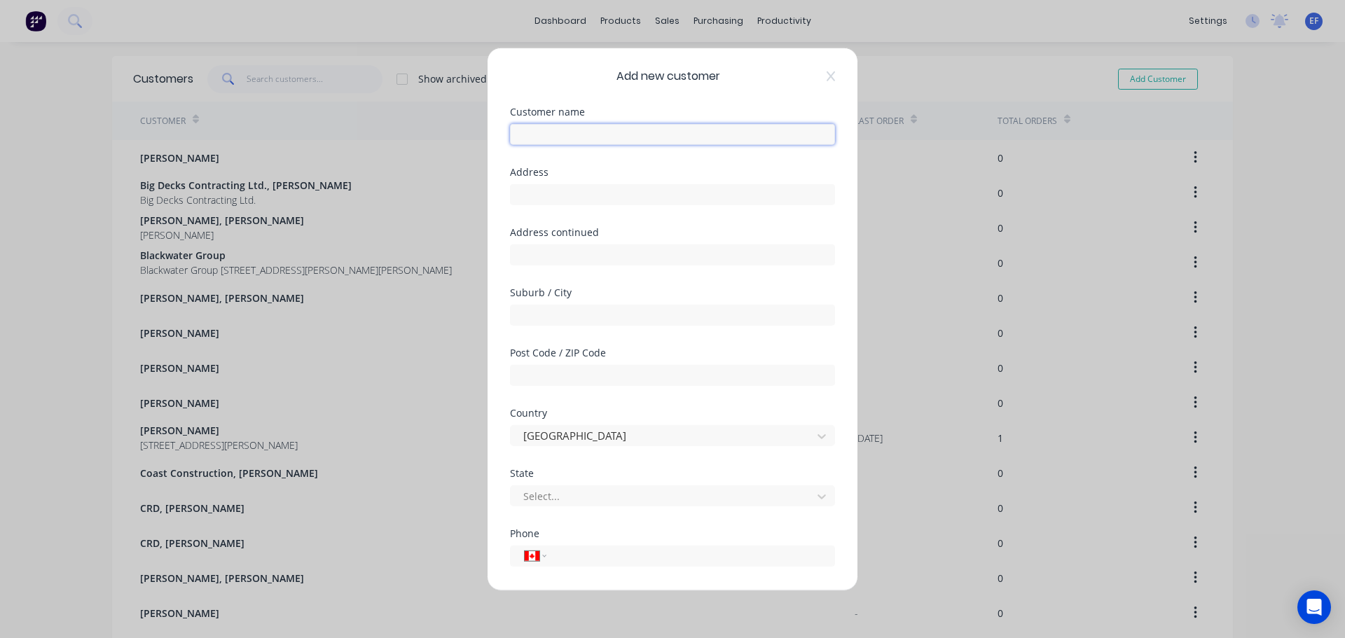
click at [549, 130] on input "text" at bounding box center [672, 133] width 325 height 21
paste input "FDB Flintstones Design Build Ltd."
type input "FDB Flintstones Design Build Ltd."
click at [576, 496] on div at bounding box center [663, 497] width 283 height 18
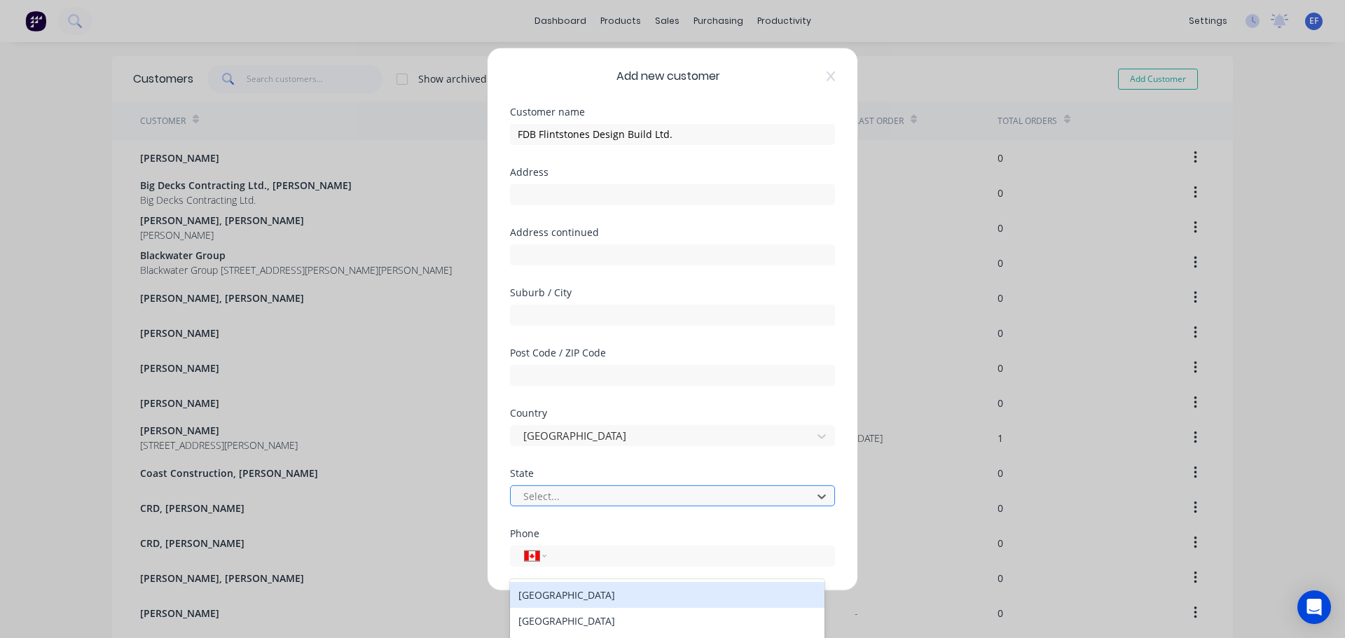
click at [575, 497] on div at bounding box center [663, 497] width 283 height 18
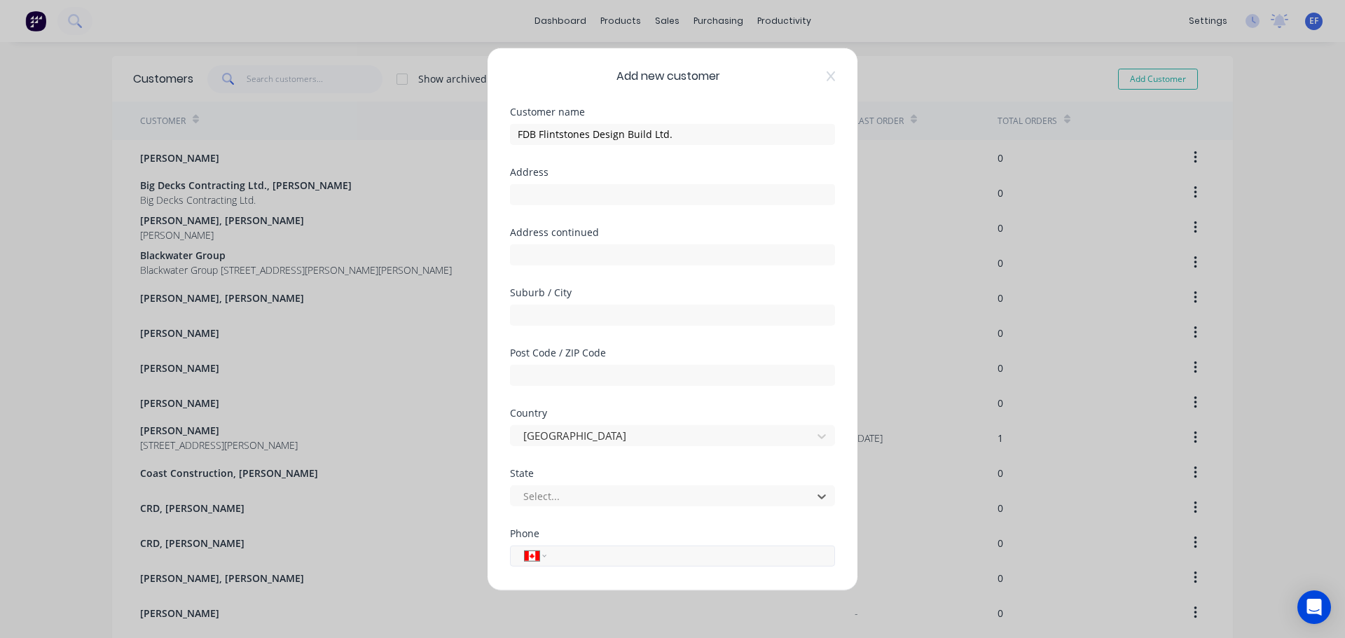
click at [567, 553] on input "tel" at bounding box center [688, 556] width 264 height 16
paste input "[PHONE_NUMBER]"
type input "[PHONE_NUMBER]"
click at [558, 186] on input "text" at bounding box center [672, 194] width 325 height 21
paste input ""FDB Flintstones Design Build Ltd. Victoria BC Canada""
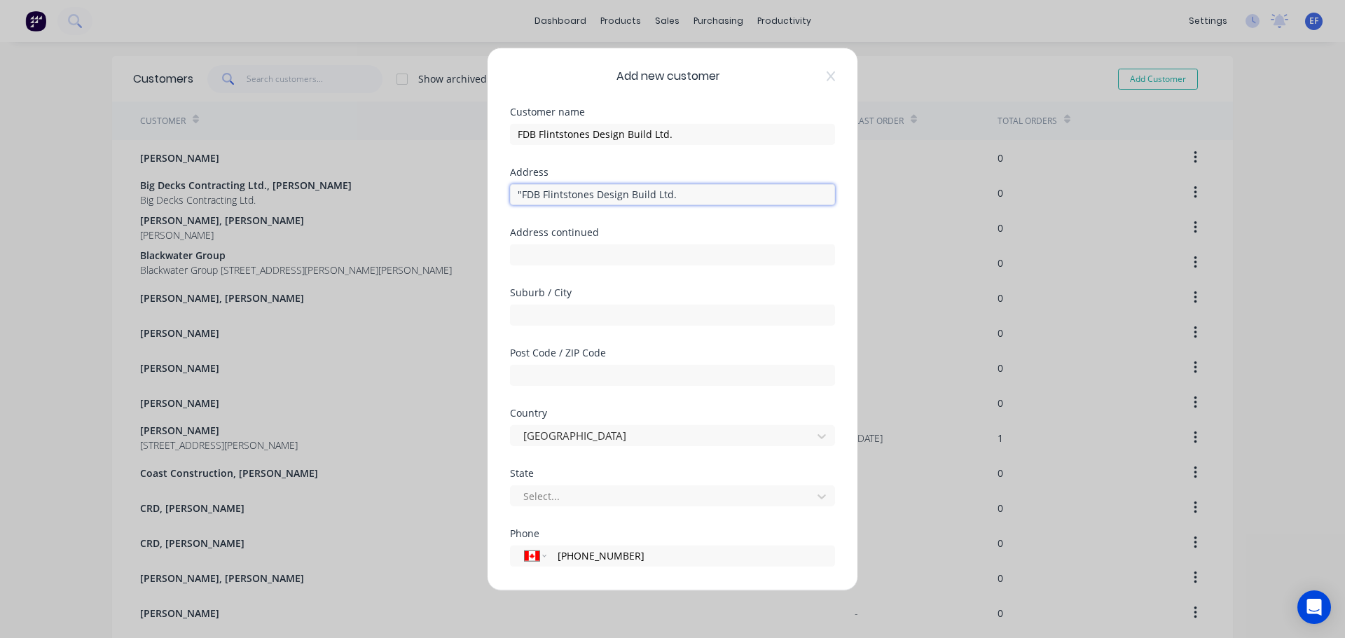
click at [523, 193] on input ""FDB Flintstones Design Build Ltd." at bounding box center [672, 194] width 325 height 21
type input "FDB Flintstones Design Build Ltd."
click at [584, 315] on input "text" at bounding box center [672, 314] width 325 height 21
paste input ""FDB Flintstones Design Build Ltd. Victoria BC Canada""
drag, startPoint x: 680, startPoint y: 314, endPoint x: 361, endPoint y: 333, distance: 318.6
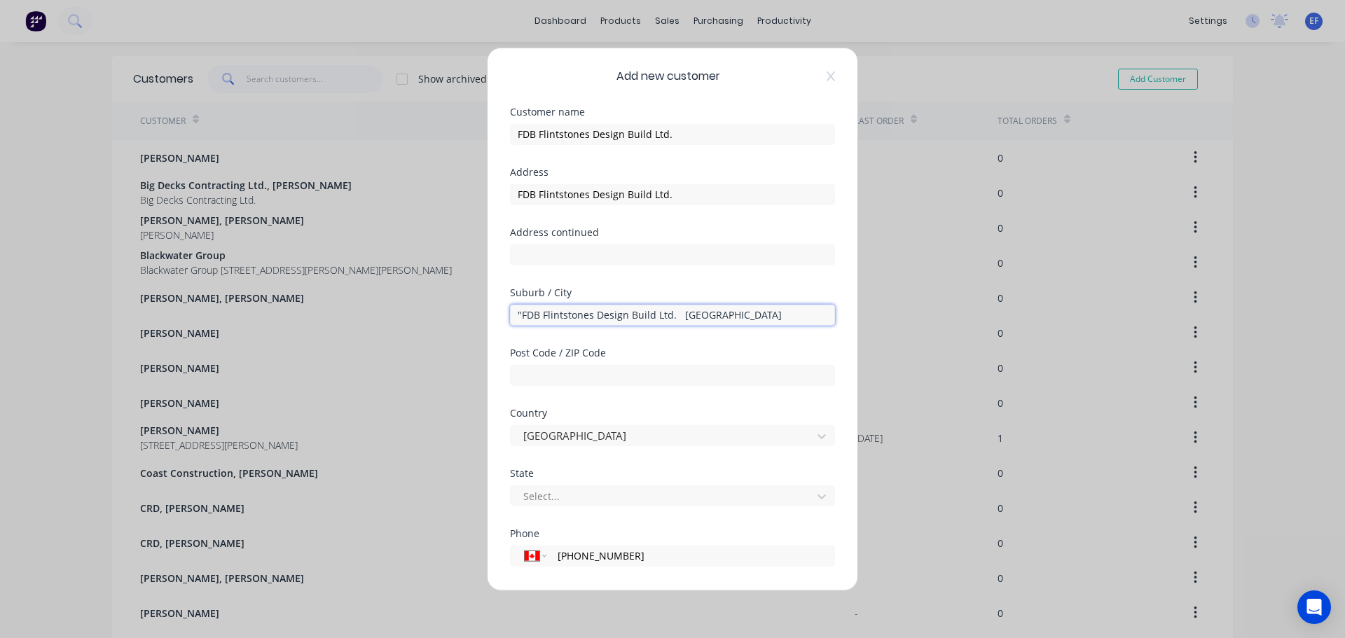
click at [354, 332] on div "Add new customer Customer name FDB Flintstones Design Build Ltd. Address FDB Fl…" at bounding box center [672, 319] width 1345 height 638
type input "Victoria"
click at [558, 494] on div at bounding box center [663, 497] width 283 height 18
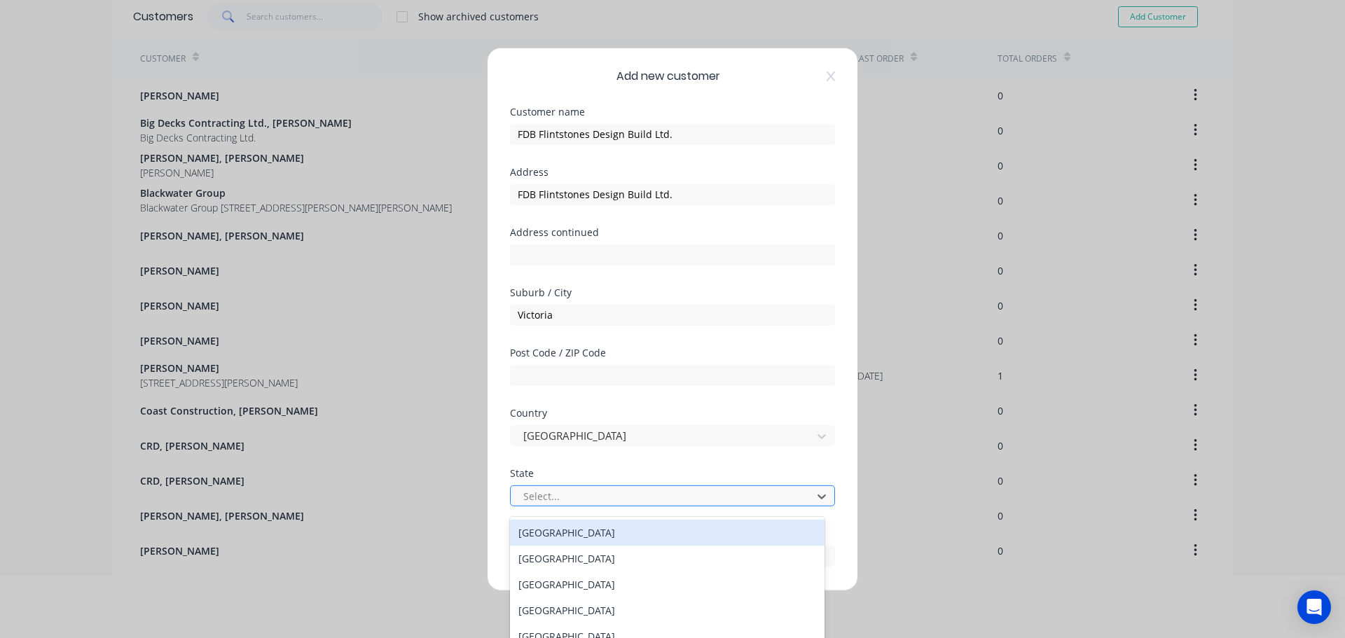
scroll to position [68, 0]
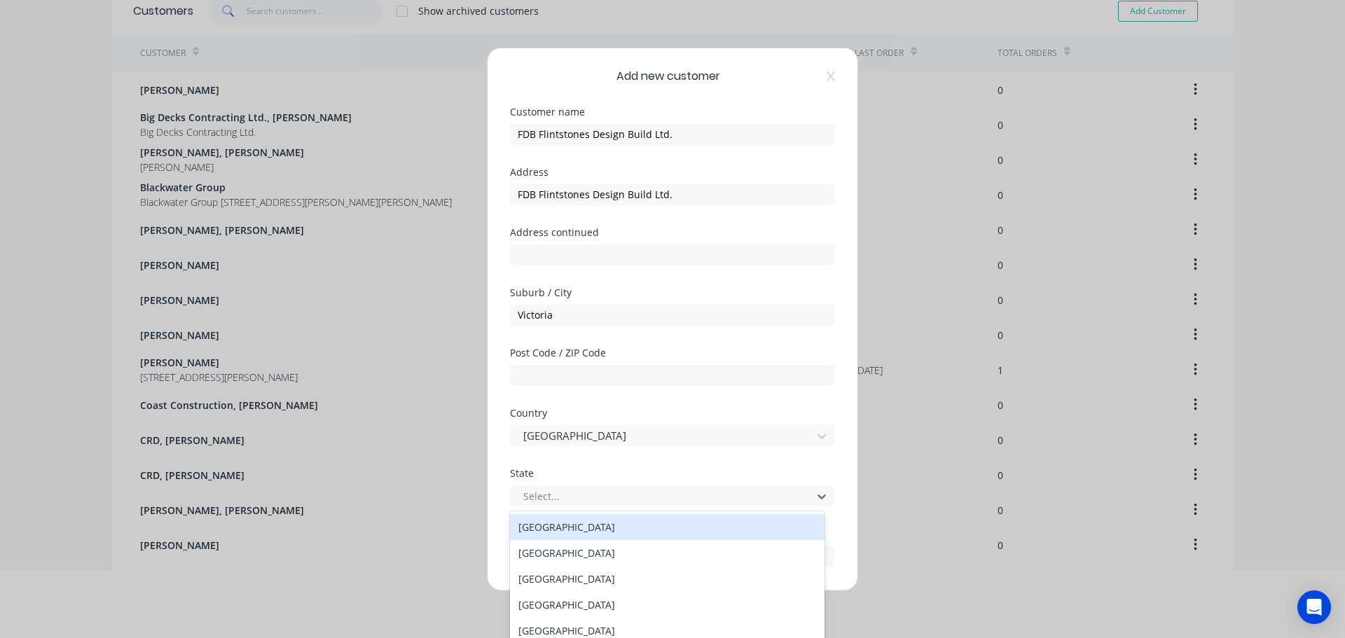
type input "v"
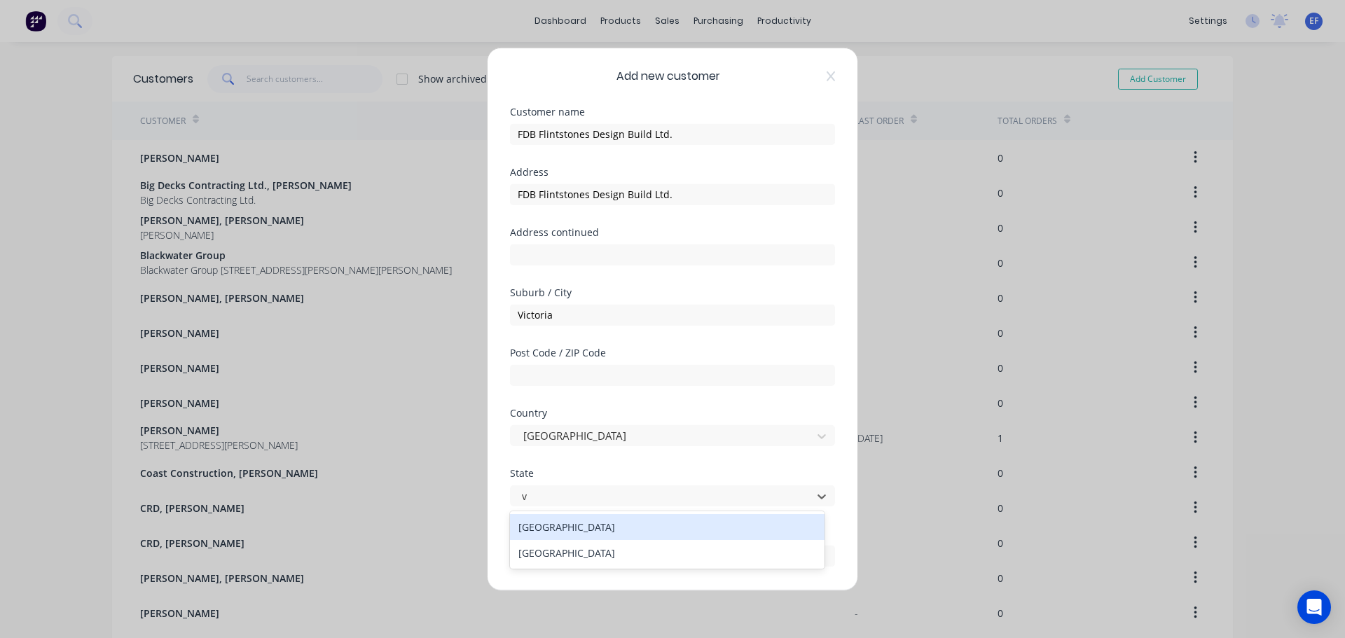
scroll to position [0, 0]
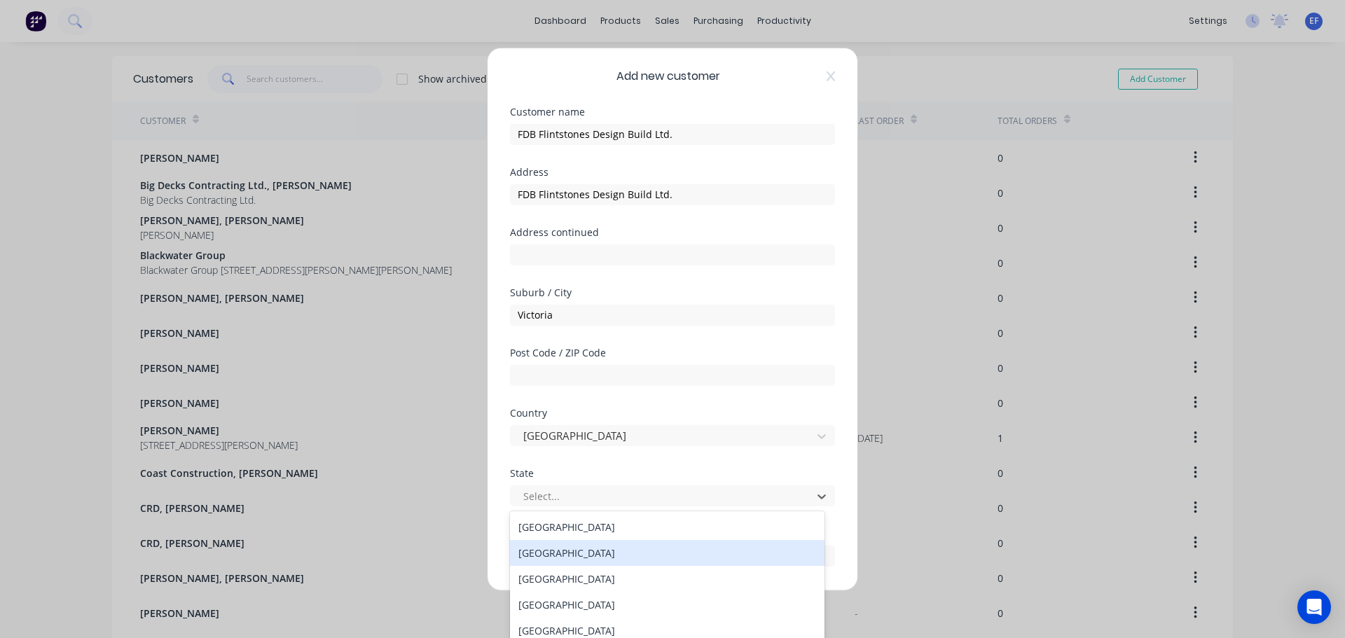
click at [559, 553] on div "[GEOGRAPHIC_DATA]" at bounding box center [667, 553] width 315 height 26
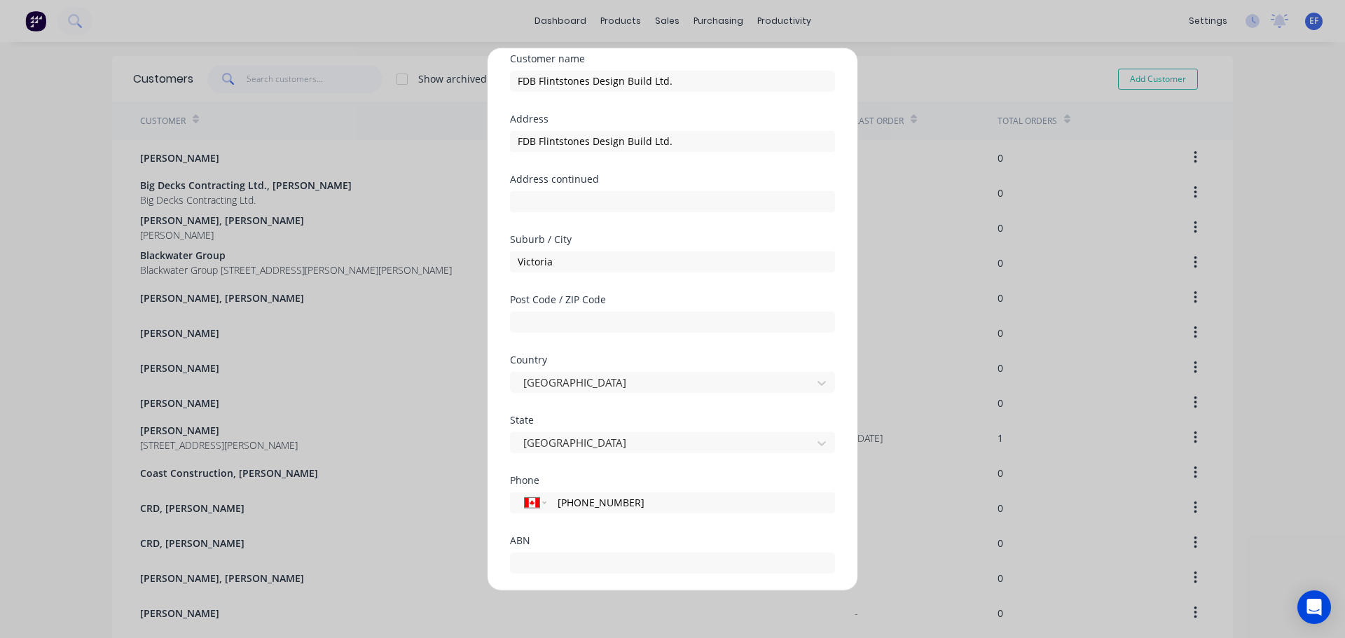
scroll to position [123, 0]
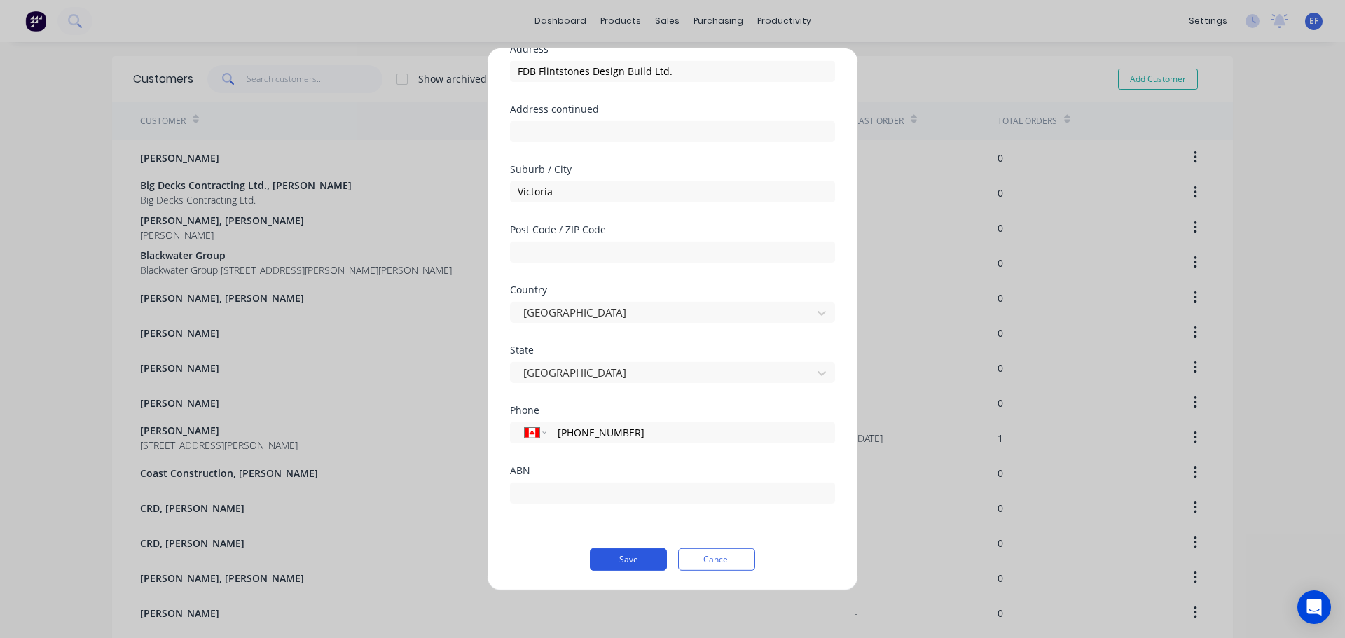
click at [613, 568] on button "Save" at bounding box center [628, 559] width 77 height 22
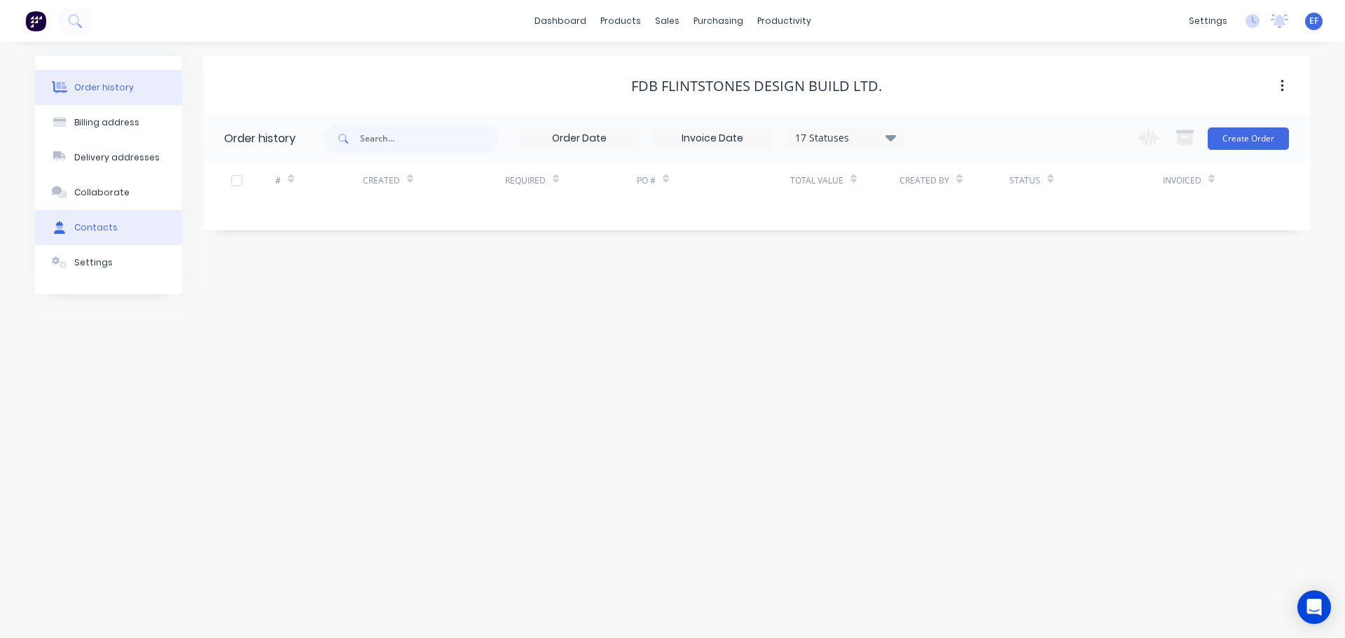
click at [127, 224] on button "Contacts" at bounding box center [108, 227] width 147 height 35
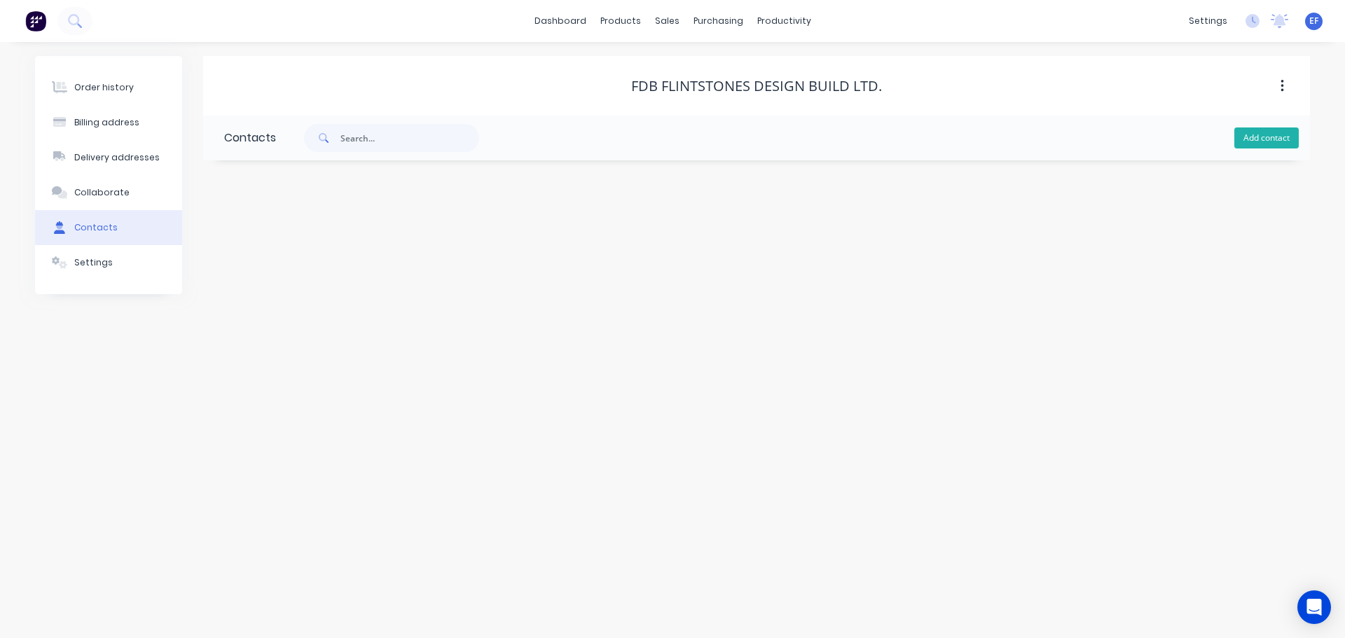
click at [1251, 145] on button "Add contact" at bounding box center [1266, 137] width 64 height 21
select select "CA"
click at [253, 294] on input "text" at bounding box center [338, 295] width 229 height 21
paste input "[EMAIL_ADDRESS][DOMAIN_NAME]"
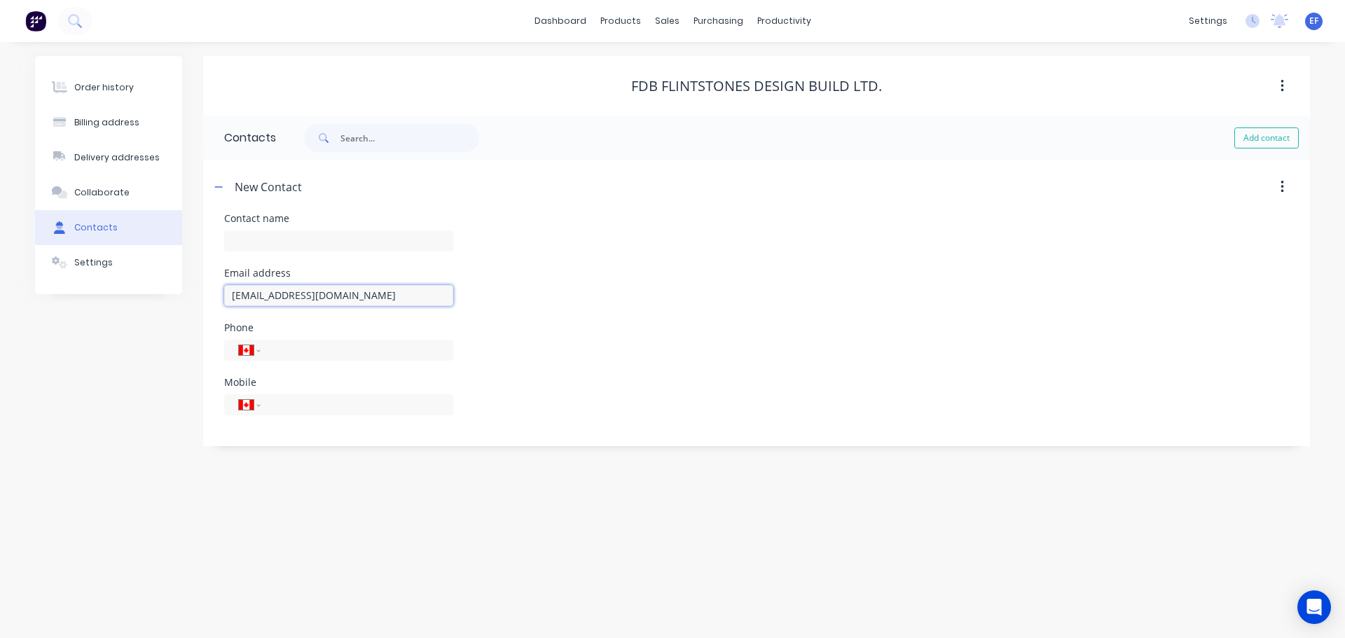
type input "[EMAIL_ADDRESS][DOMAIN_NAME]"
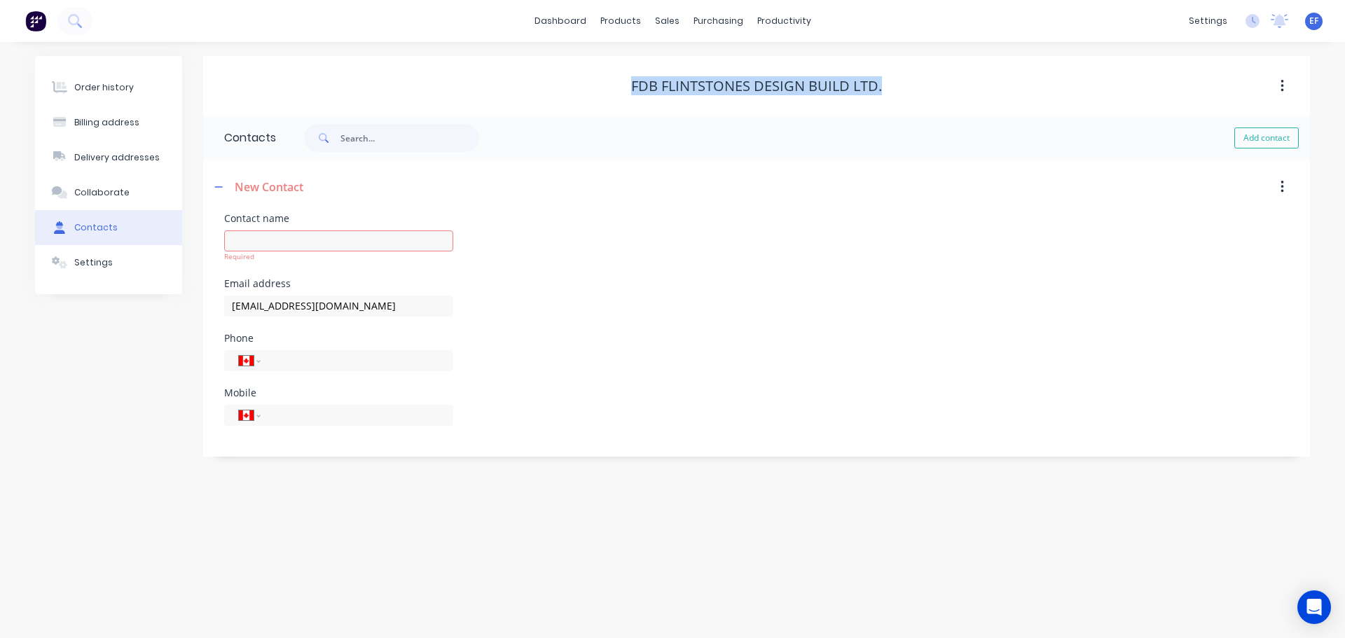
drag, startPoint x: 640, startPoint y: 85, endPoint x: 900, endPoint y: 93, distance: 260.0
click at [900, 93] on div "FDB Flintstones Design Build Ltd." at bounding box center [756, 86] width 1107 height 17
copy div "FDB Flintstones Design Build Ltd."
click at [266, 231] on input "text" at bounding box center [338, 240] width 229 height 21
paste input "FDB Flintstones Design Build Ltd."
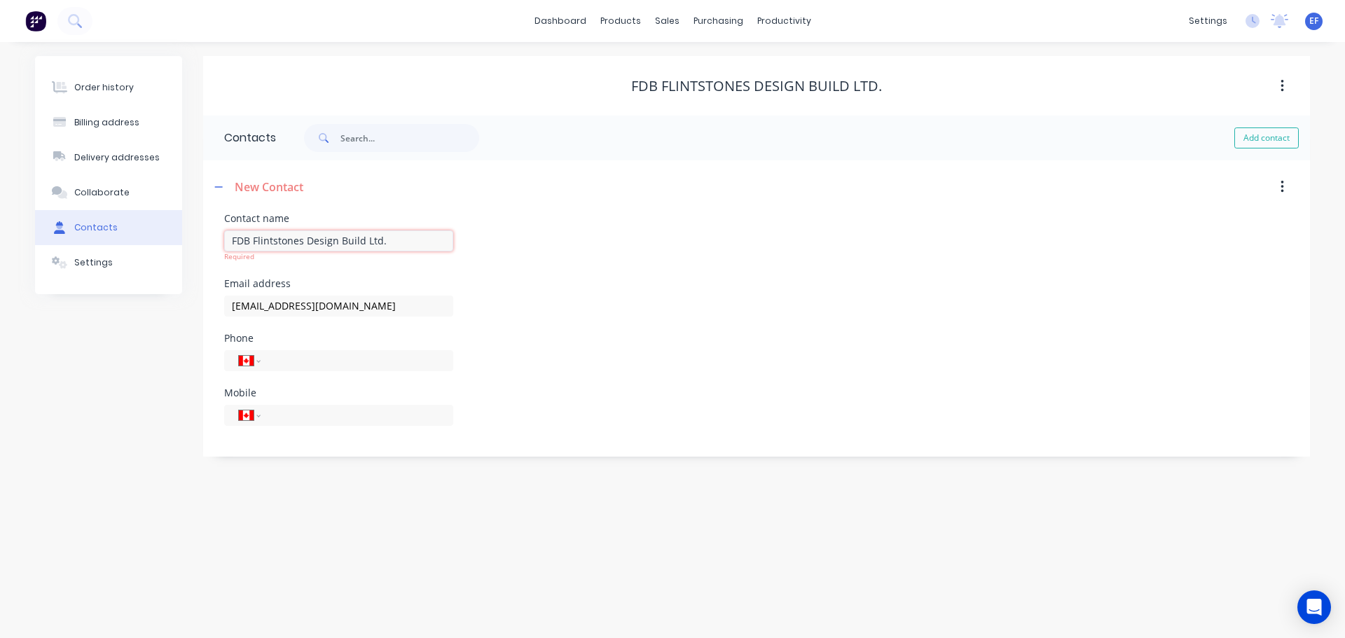
type input "FDB Flintstones Design Build Ltd."
click at [129, 327] on div "Order history Billing address Delivery addresses Collaborate Contacts Settings" at bounding box center [108, 256] width 147 height 401
select select "CA"
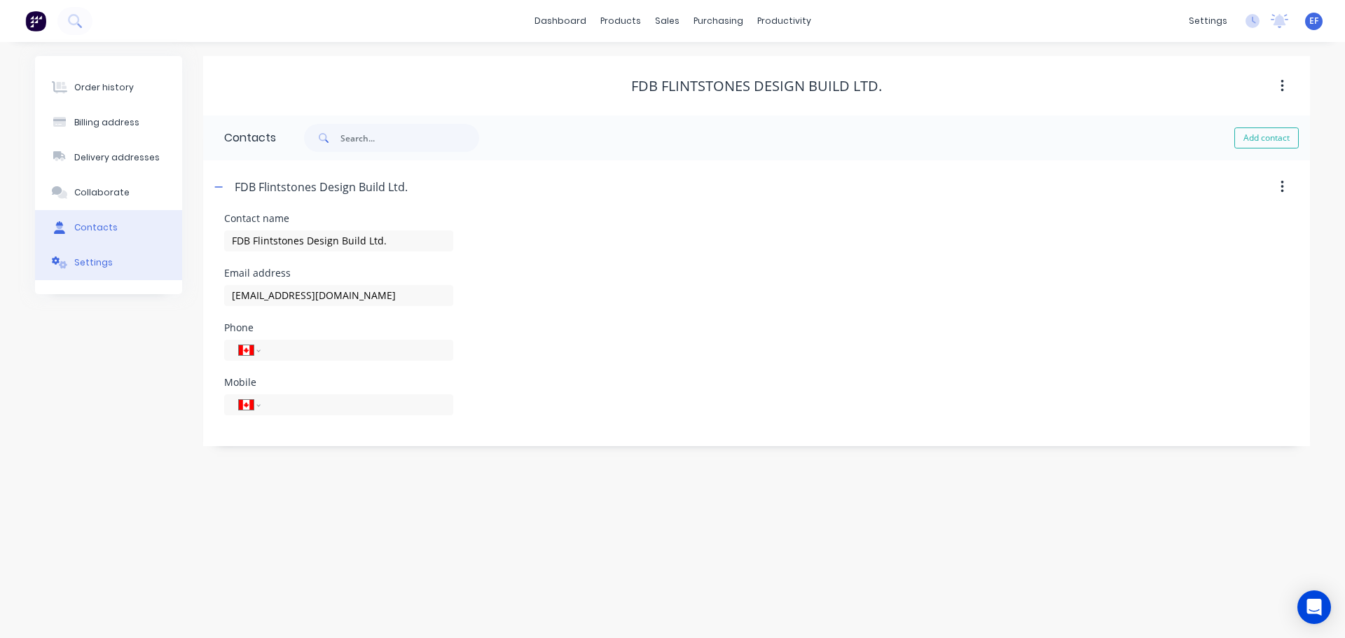
click at [111, 274] on button "Settings" at bounding box center [108, 262] width 147 height 35
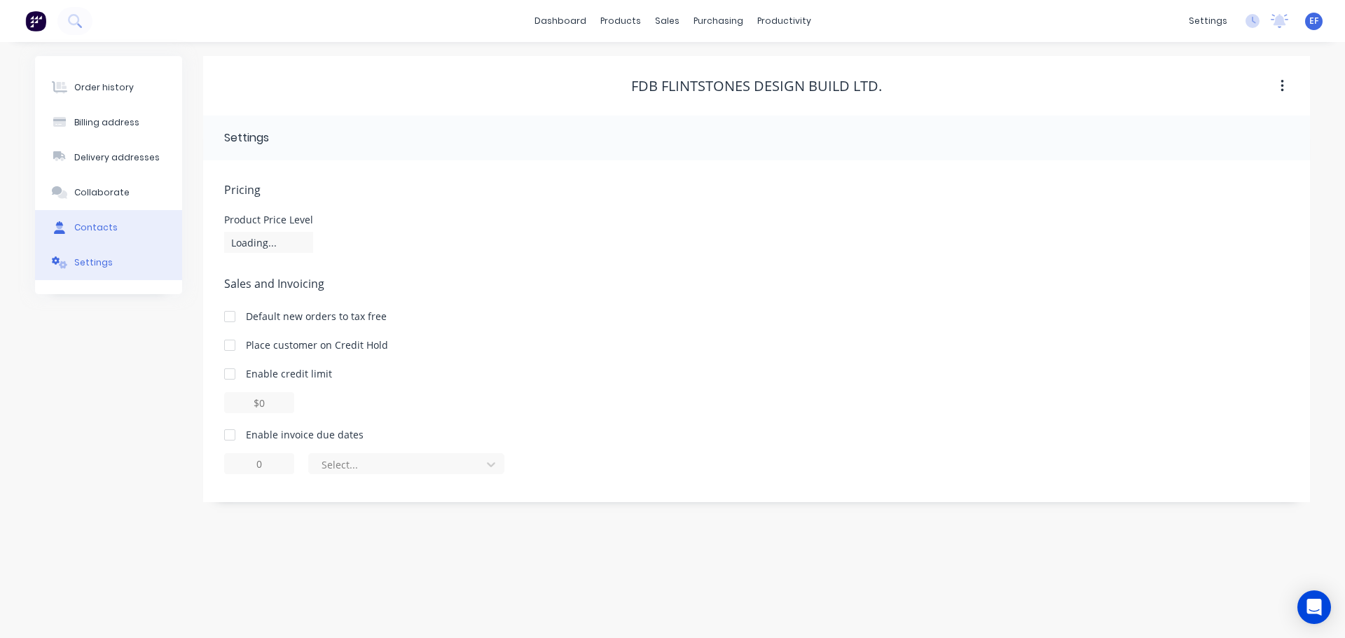
click at [111, 218] on button "Contacts" at bounding box center [108, 227] width 147 height 35
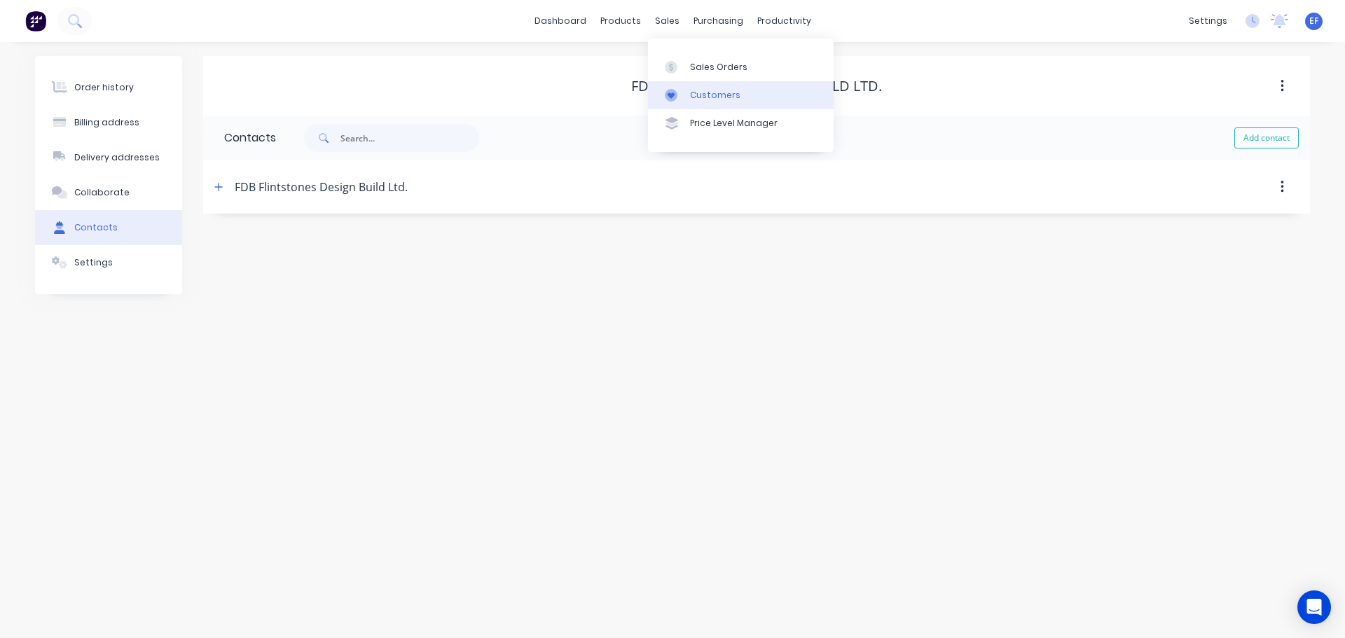
click at [691, 98] on div "Customers" at bounding box center [715, 95] width 50 height 13
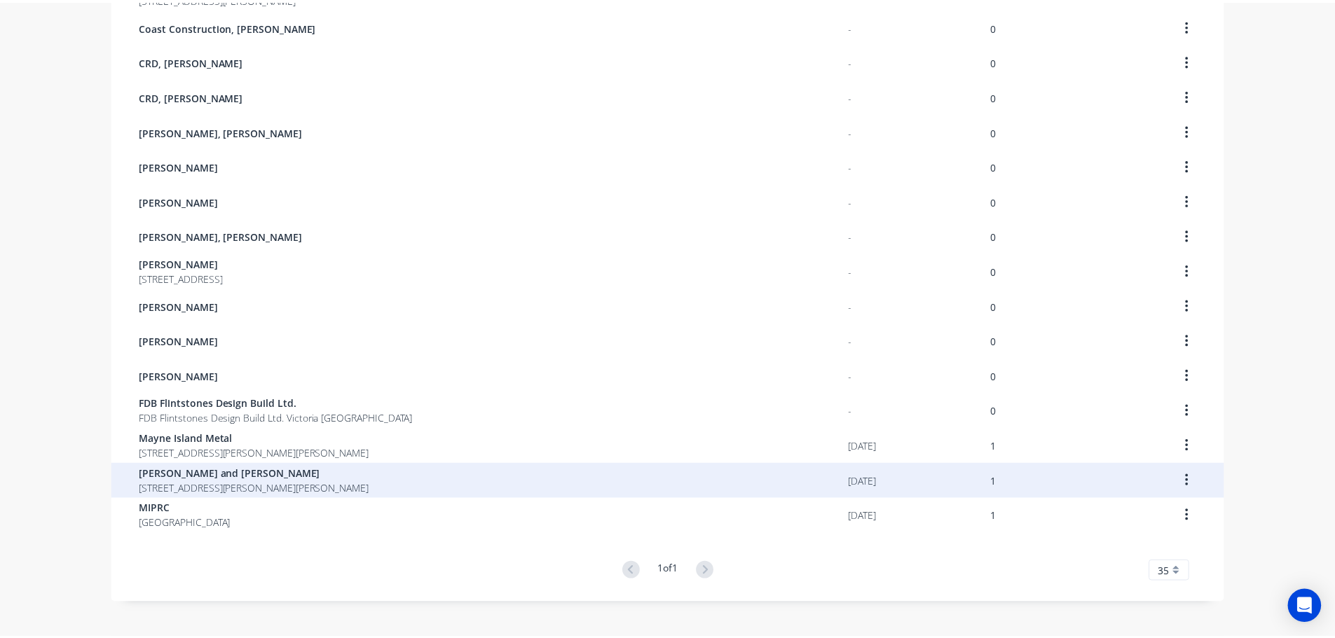
scroll to position [461, 0]
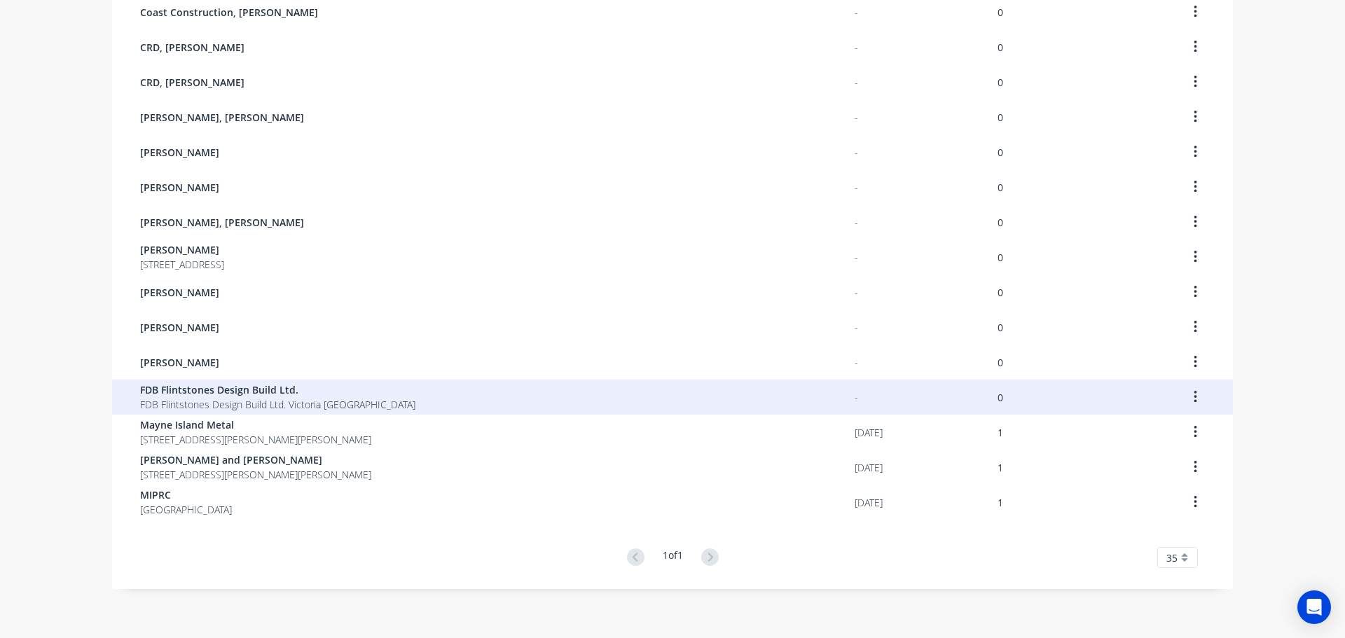
click at [178, 394] on span "FDB Flintstones Design Build Ltd." at bounding box center [277, 389] width 275 height 15
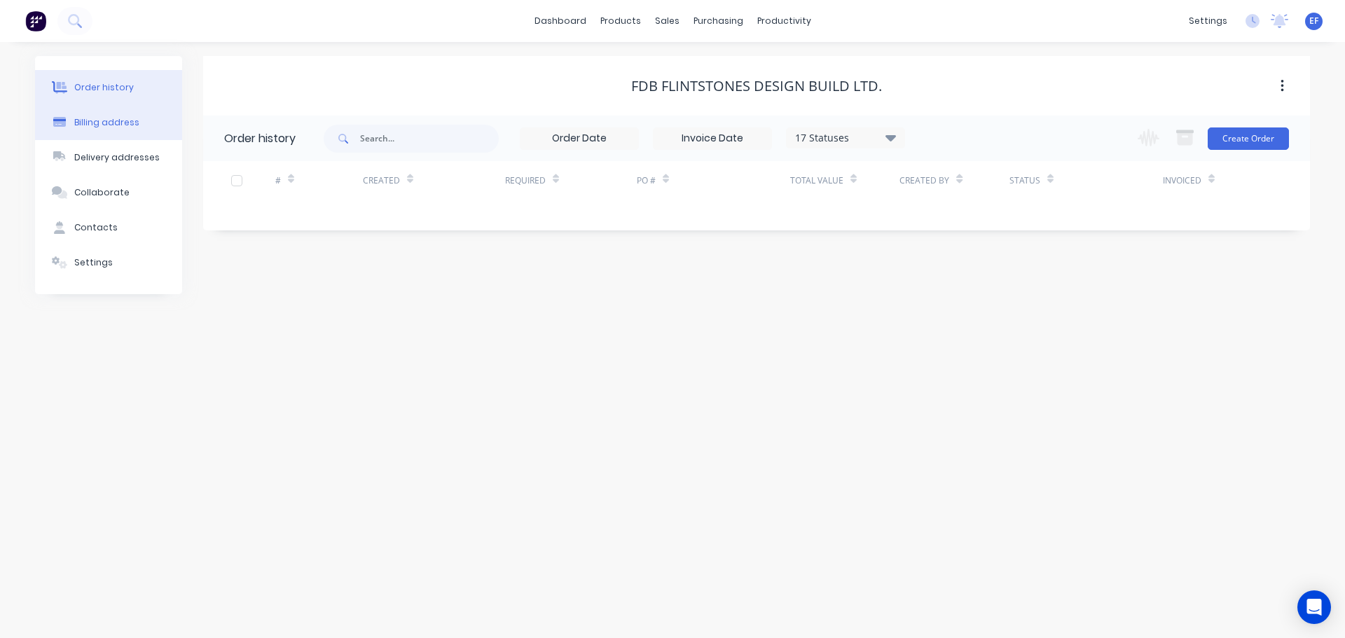
click at [92, 118] on div "Billing address" at bounding box center [106, 122] width 65 height 13
select select "CA"
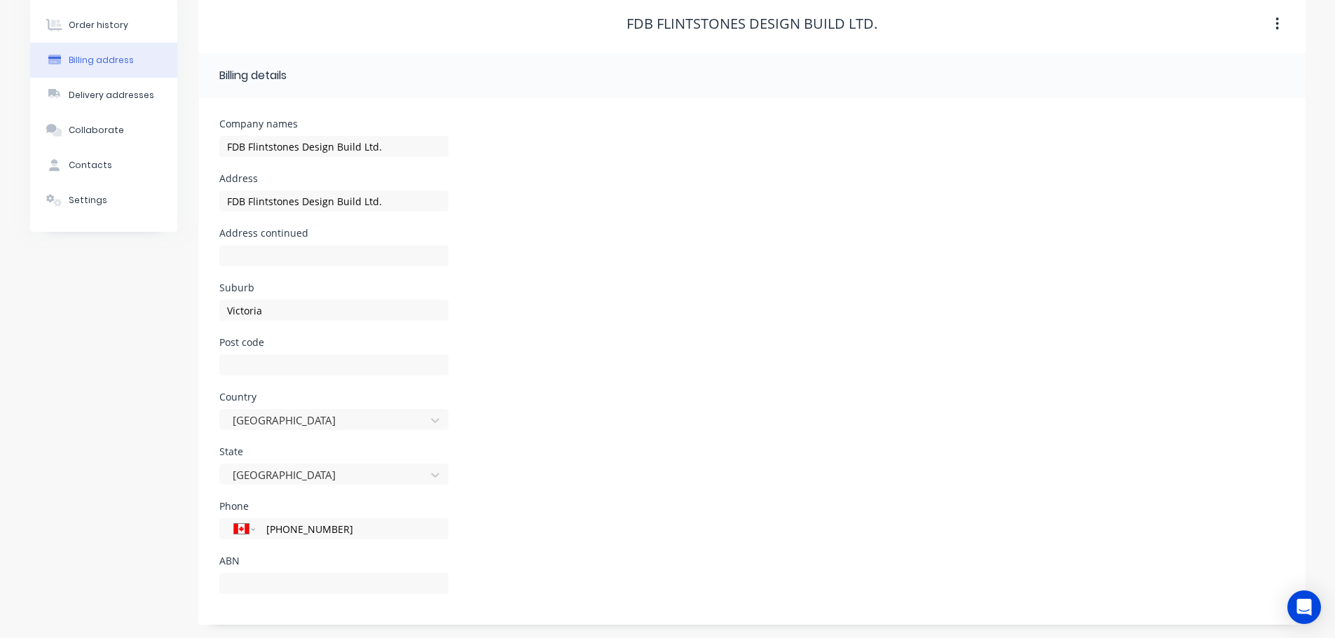
scroll to position [63, 0]
click at [77, 163] on div "Contacts" at bounding box center [90, 164] width 43 height 13
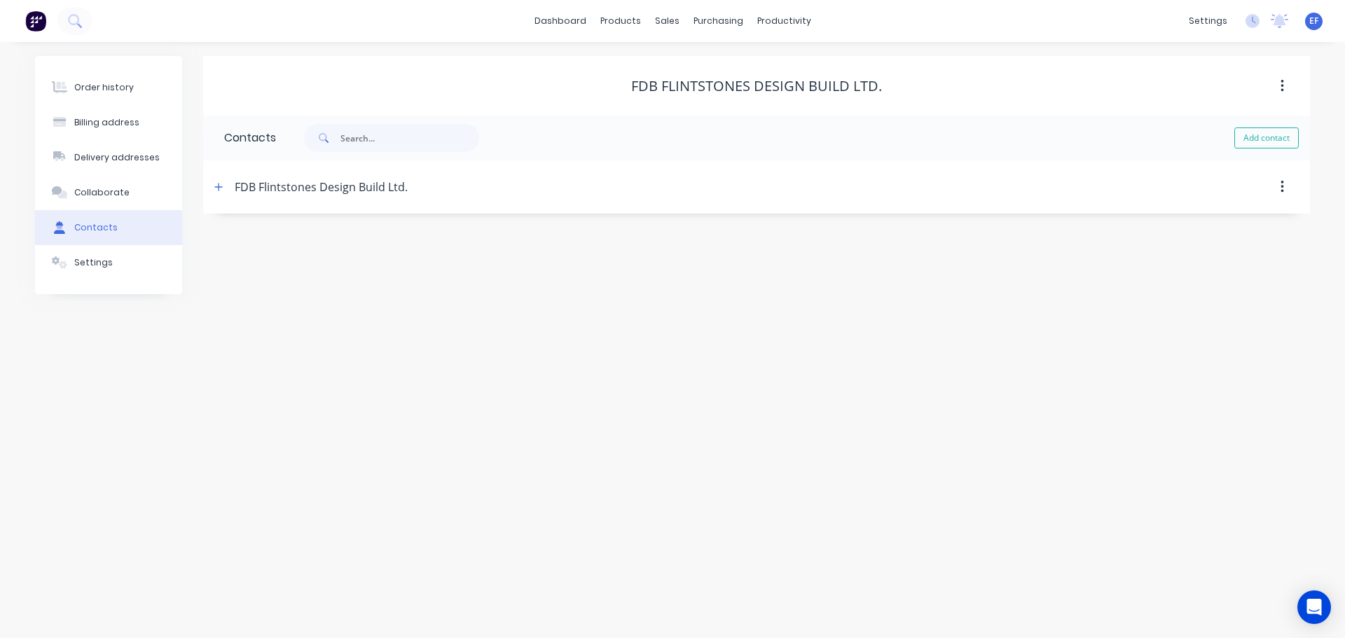
click at [209, 183] on header "FDB Flintstones Design Build Ltd." at bounding box center [756, 186] width 1107 height 53
click at [214, 185] on icon "button" at bounding box center [218, 187] width 8 height 10
click at [212, 185] on button "button" at bounding box center [219, 187] width 18 height 18
click at [75, 275] on button "Settings" at bounding box center [108, 262] width 147 height 35
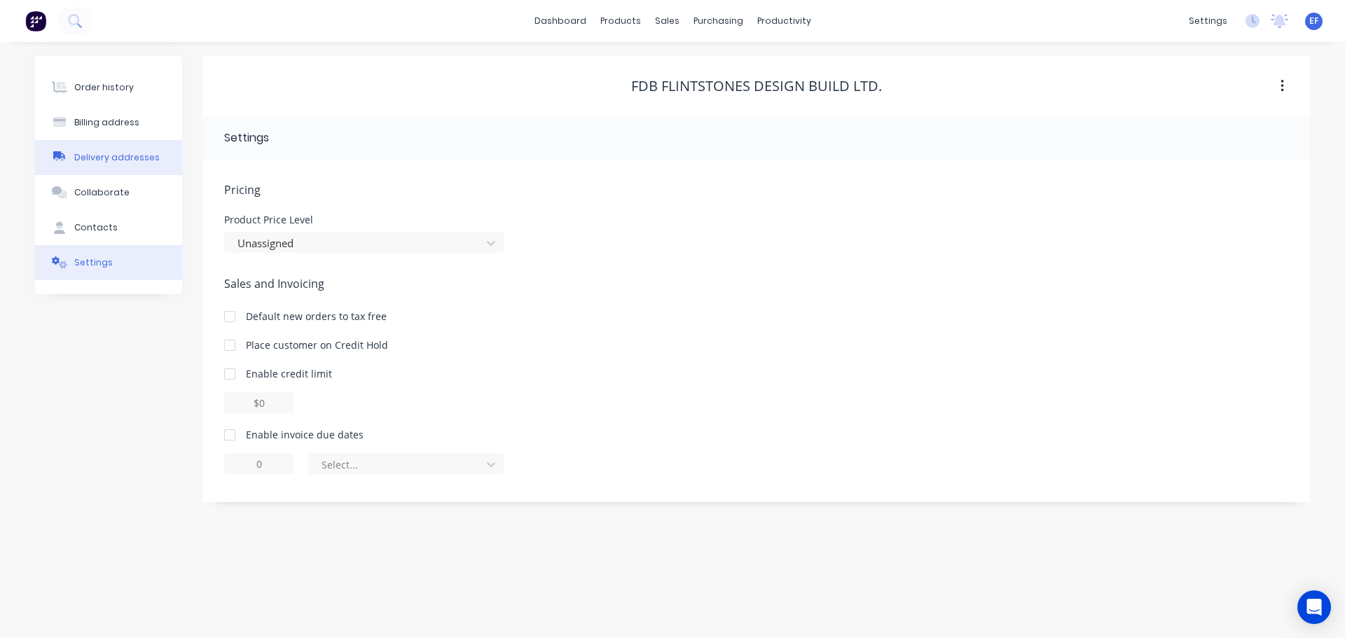
click at [107, 157] on div "Delivery addresses" at bounding box center [116, 157] width 85 height 13
select select "CA"
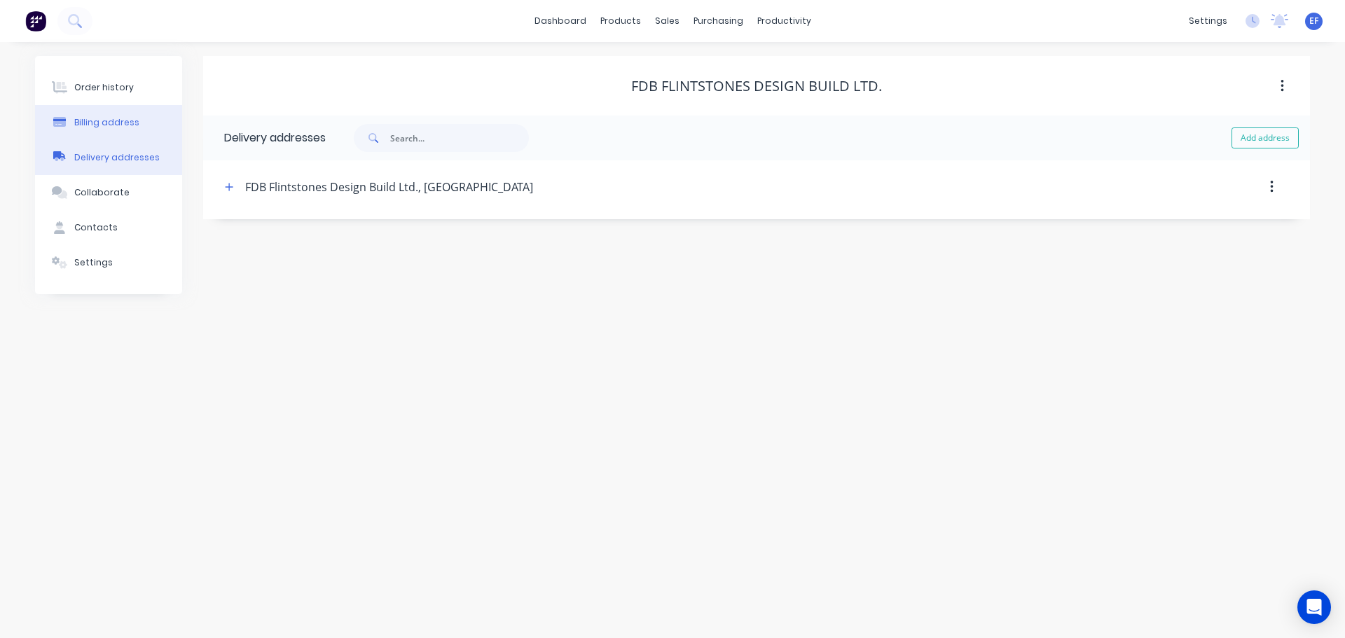
click at [119, 126] on div "Billing address" at bounding box center [106, 122] width 65 height 13
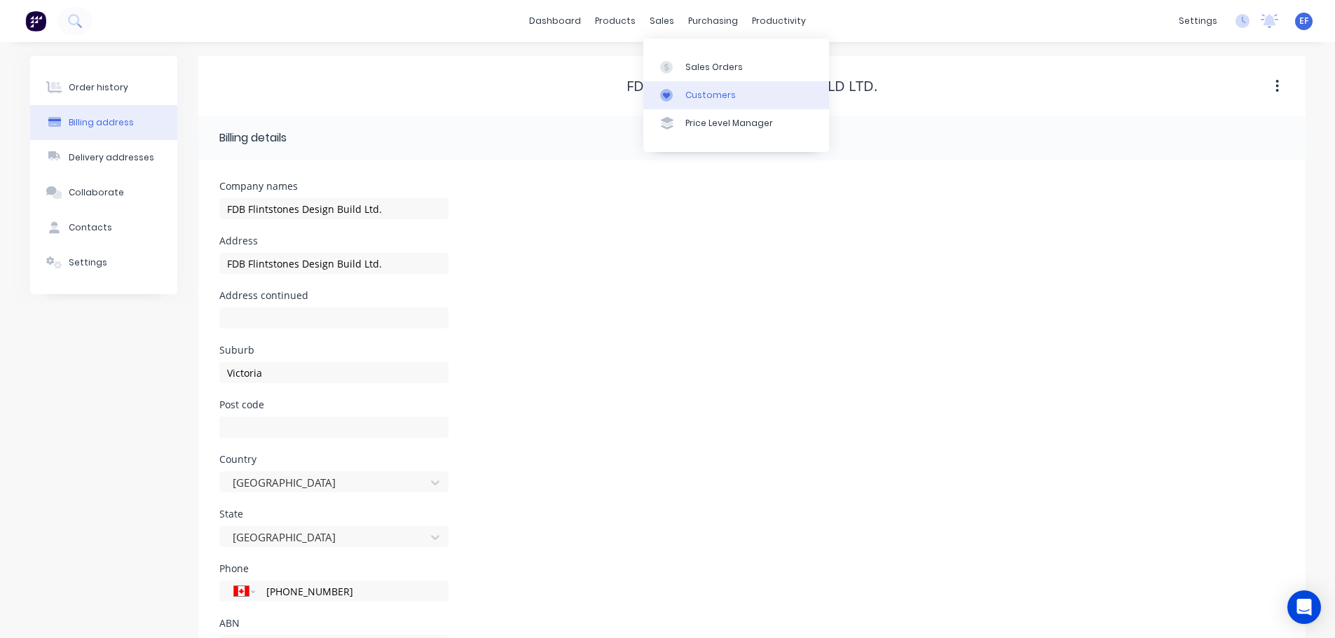
click at [672, 91] on icon at bounding box center [666, 95] width 13 height 13
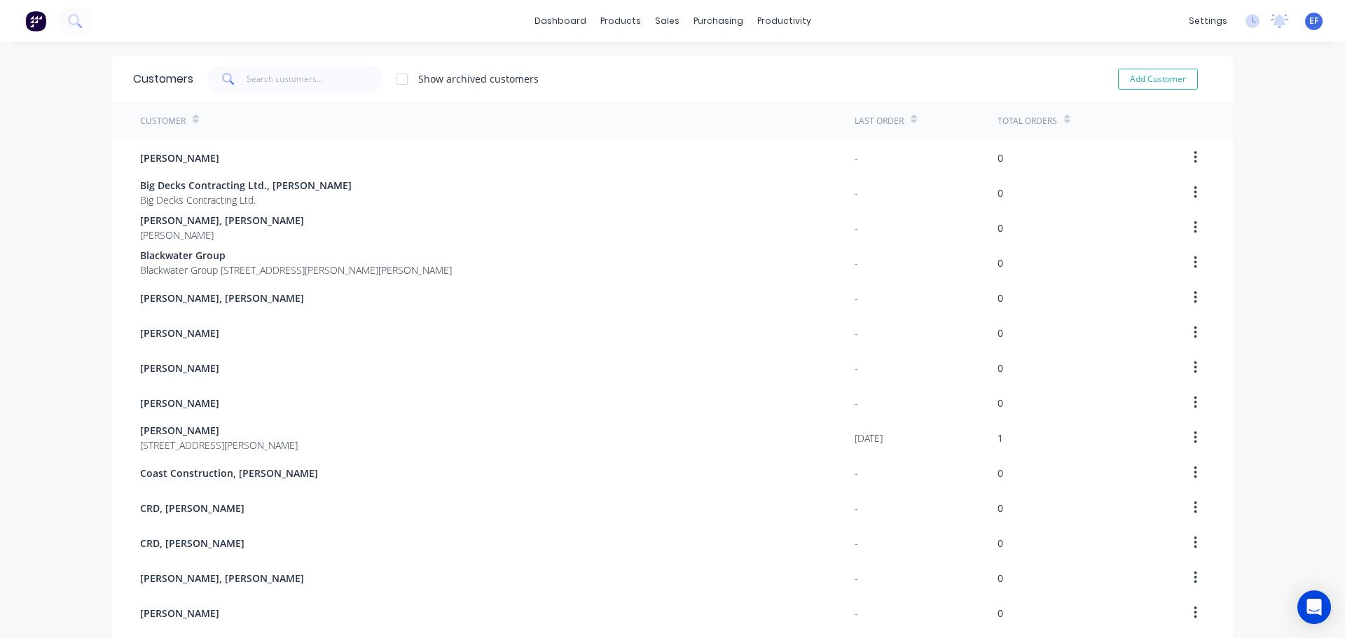
click at [1318, 209] on div "dashboard products sales purchasing productivity dashboard products Product Cat…" at bounding box center [672, 319] width 1345 height 638
click at [1164, 83] on button "Add Customer" at bounding box center [1158, 79] width 80 height 21
select select "CA"
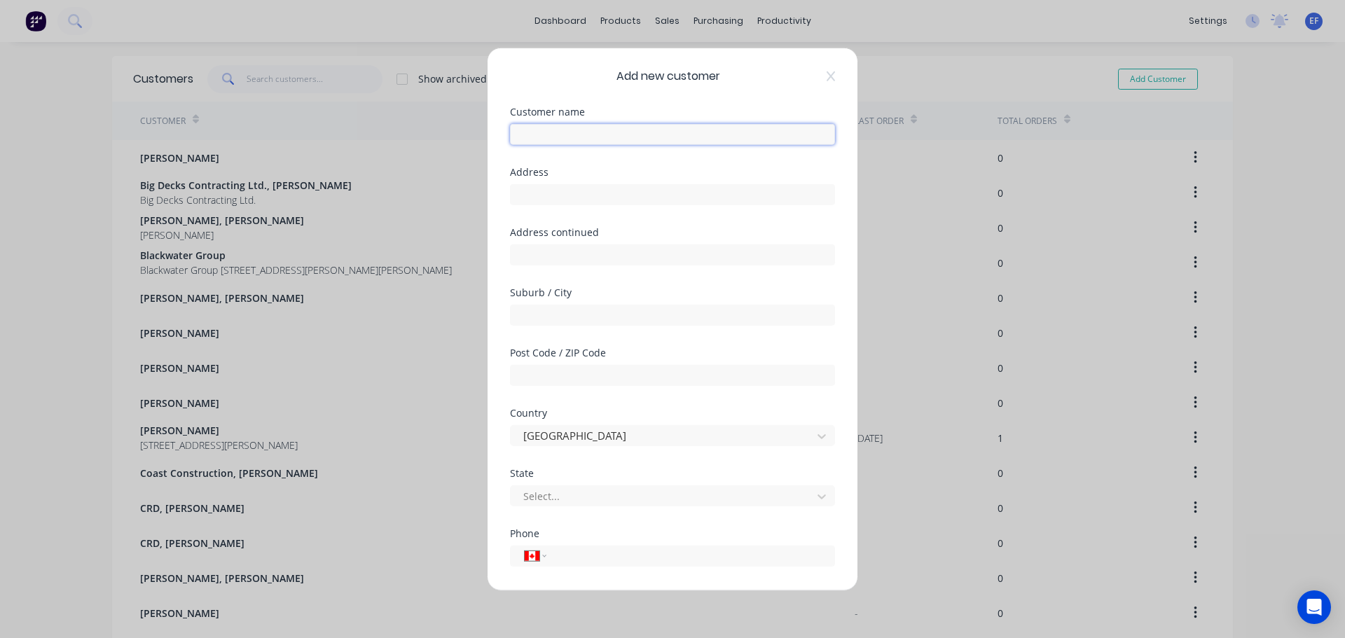
click at [528, 142] on input "text" at bounding box center [672, 133] width 325 height 21
paste input "FDB Flintstones Design Build Ltd., [PERSON_NAME]"
type input "FDB Flintstones Design Build Ltd., [PERSON_NAME]"
click at [616, 202] on input "text" at bounding box center [672, 194] width 325 height 21
paste input ""FDB Flintstones Design Build Ltd. Victoria BC Canada""
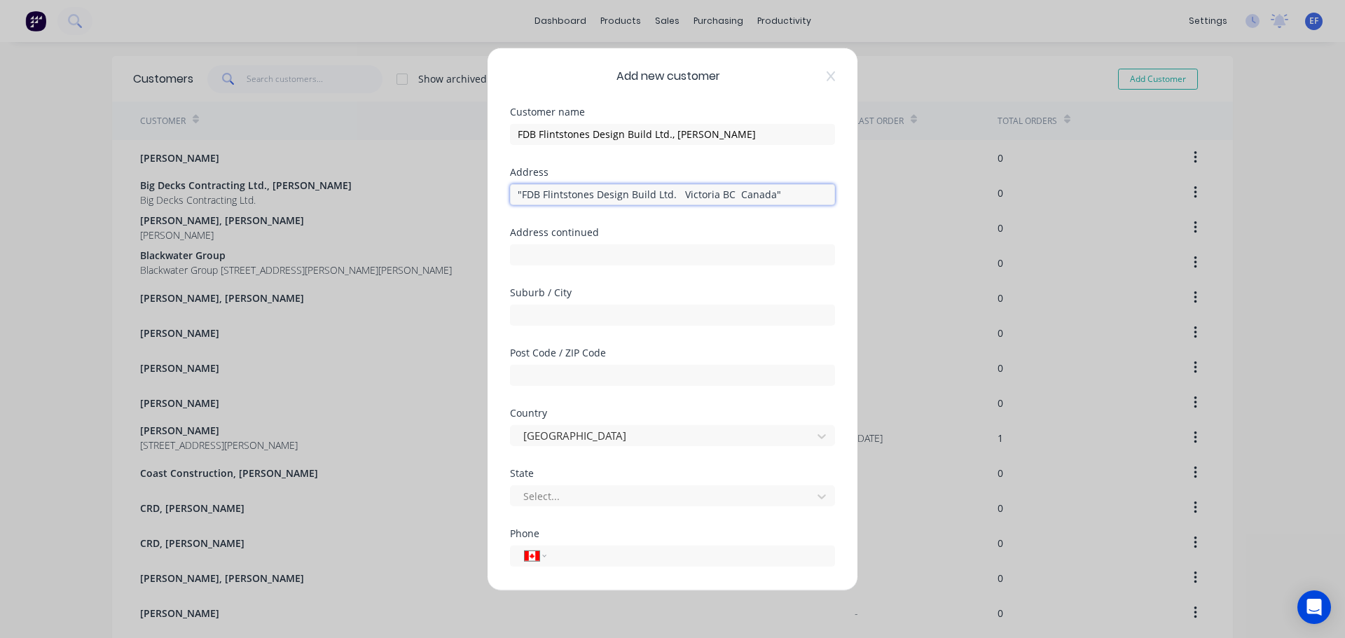
drag, startPoint x: 781, startPoint y: 194, endPoint x: 673, endPoint y: 193, distance: 108.6
click at [673, 193] on input ""FDB Flintstones Design Build Ltd. Victoria BC Canada"" at bounding box center [672, 194] width 325 height 21
click at [523, 195] on input ""FDB Flintstones Design Build Ltd." at bounding box center [672, 194] width 325 height 21
type input "FDB Flintstones Design Build Ltd."
click at [595, 319] on input "text" at bounding box center [672, 314] width 325 height 21
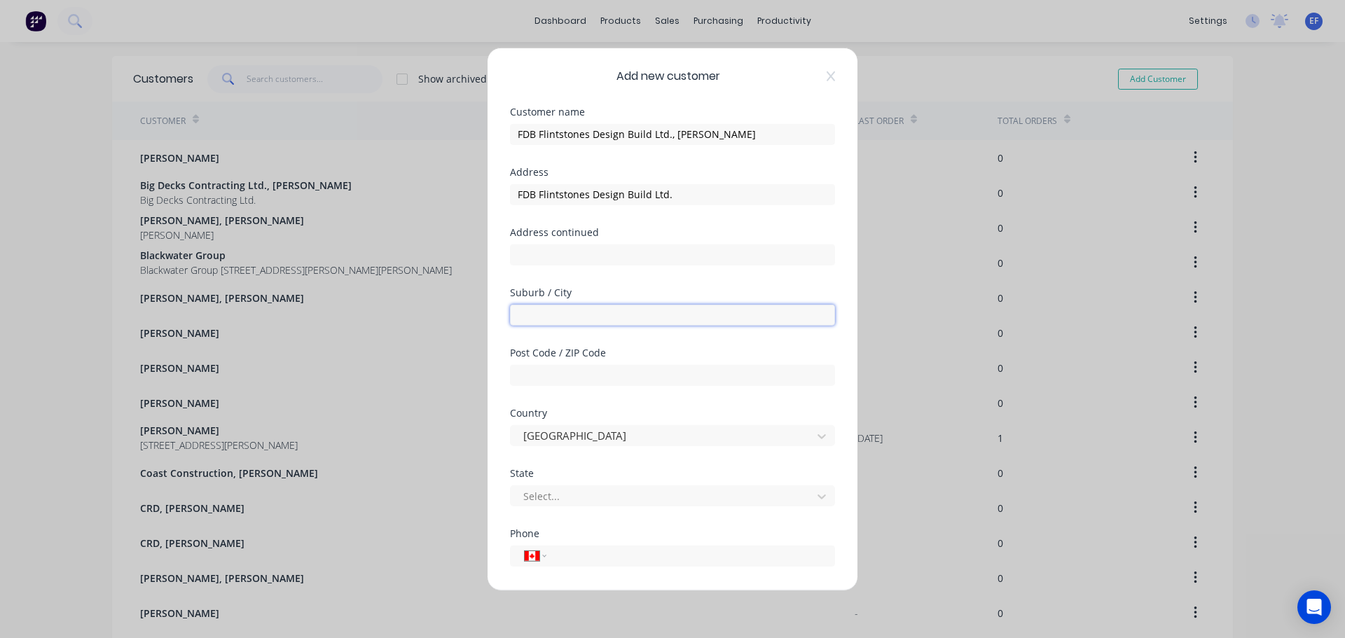
paste input "Victoria [GEOGRAPHIC_DATA] [GEOGRAPHIC_DATA]""
type input "Victoria"
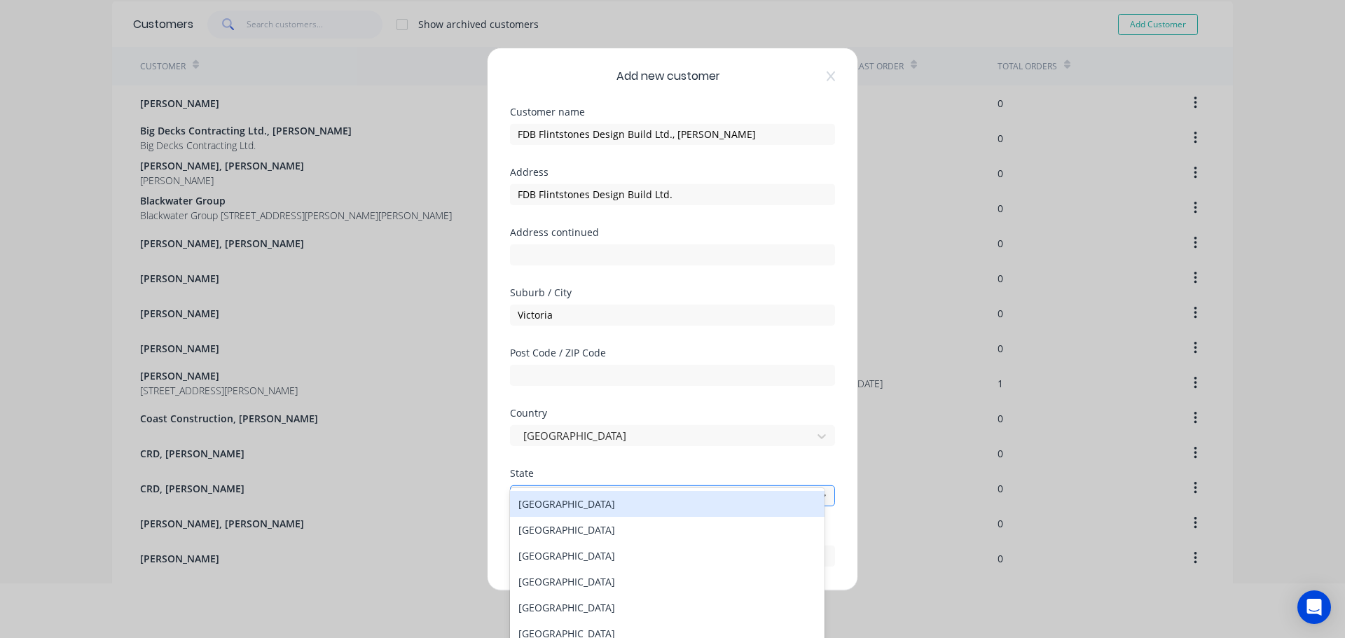
click at [569, 492] on div at bounding box center [663, 497] width 283 height 18
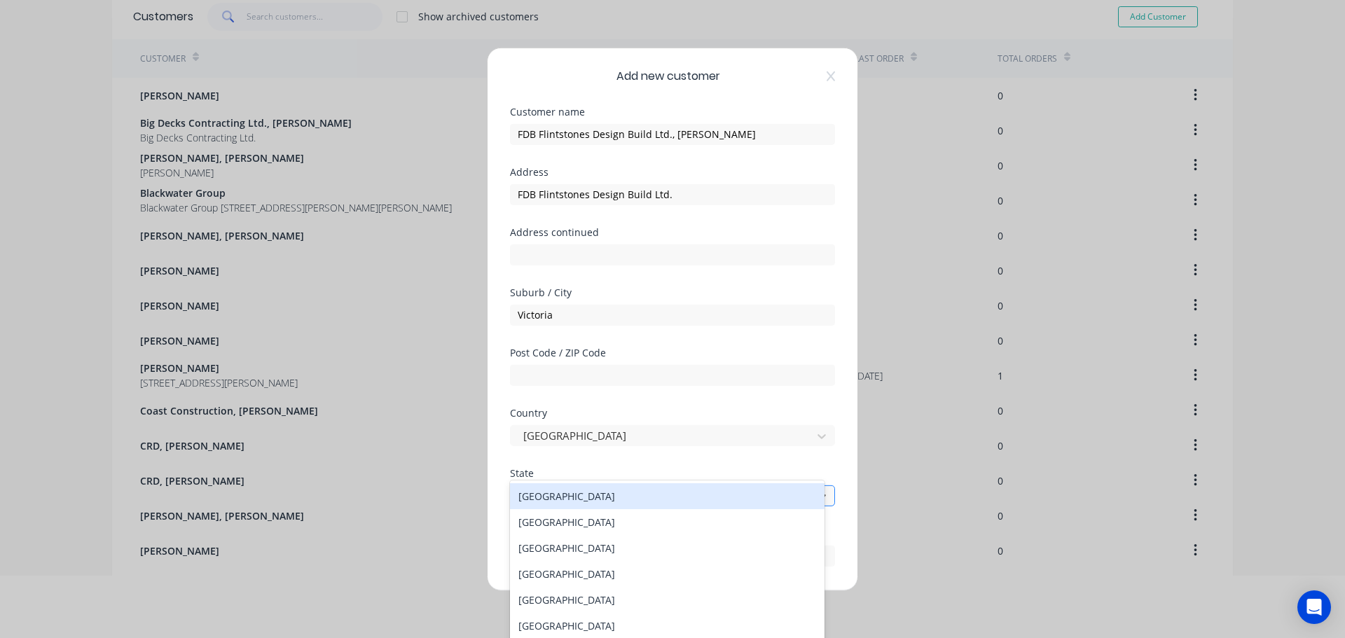
scroll to position [68, 0]
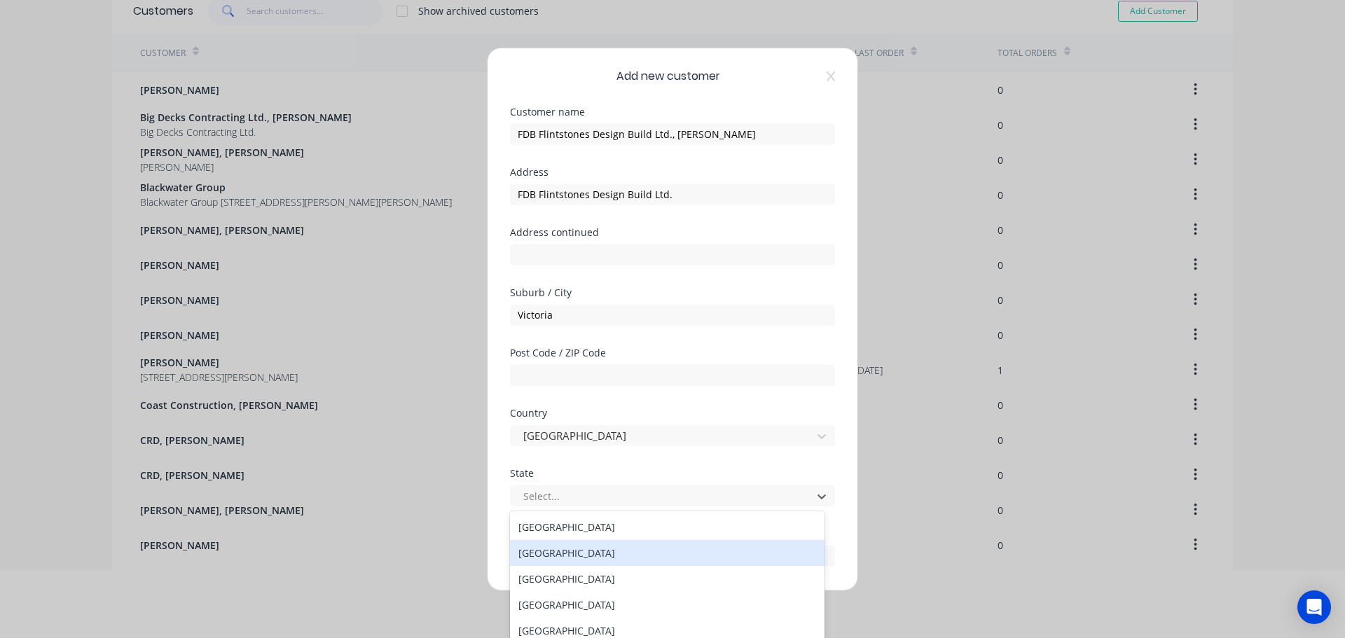
click at [555, 560] on div "[GEOGRAPHIC_DATA]" at bounding box center [667, 553] width 315 height 26
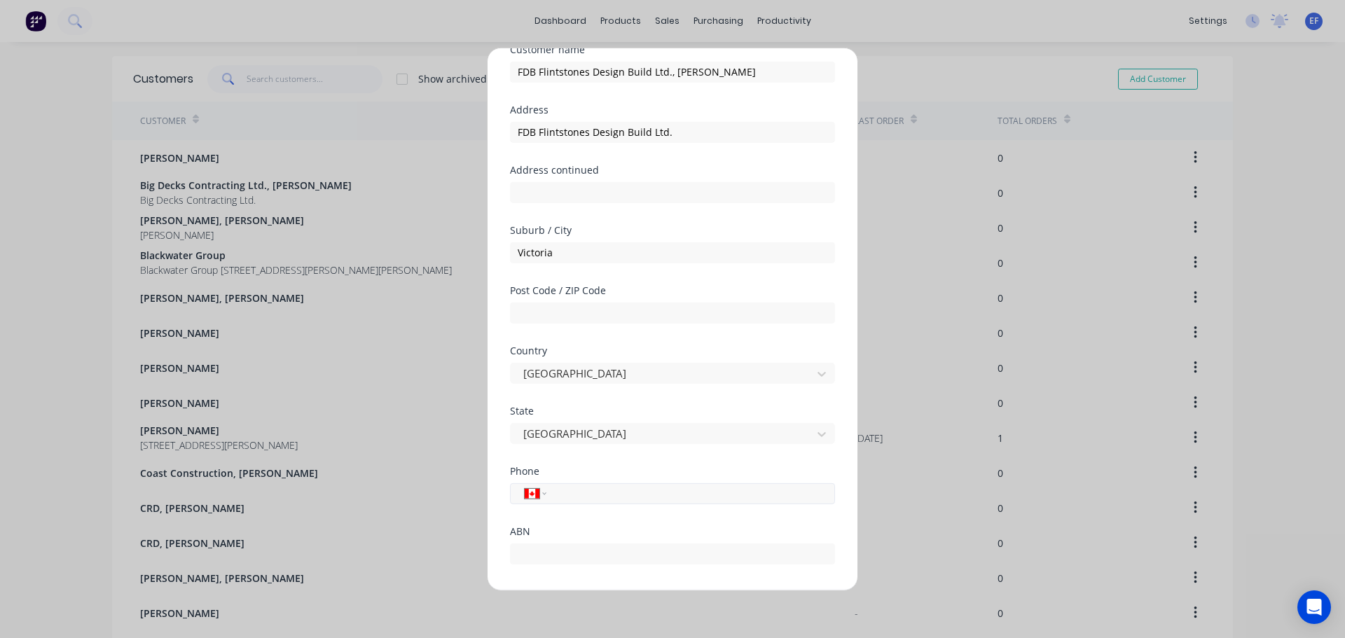
scroll to position [123, 0]
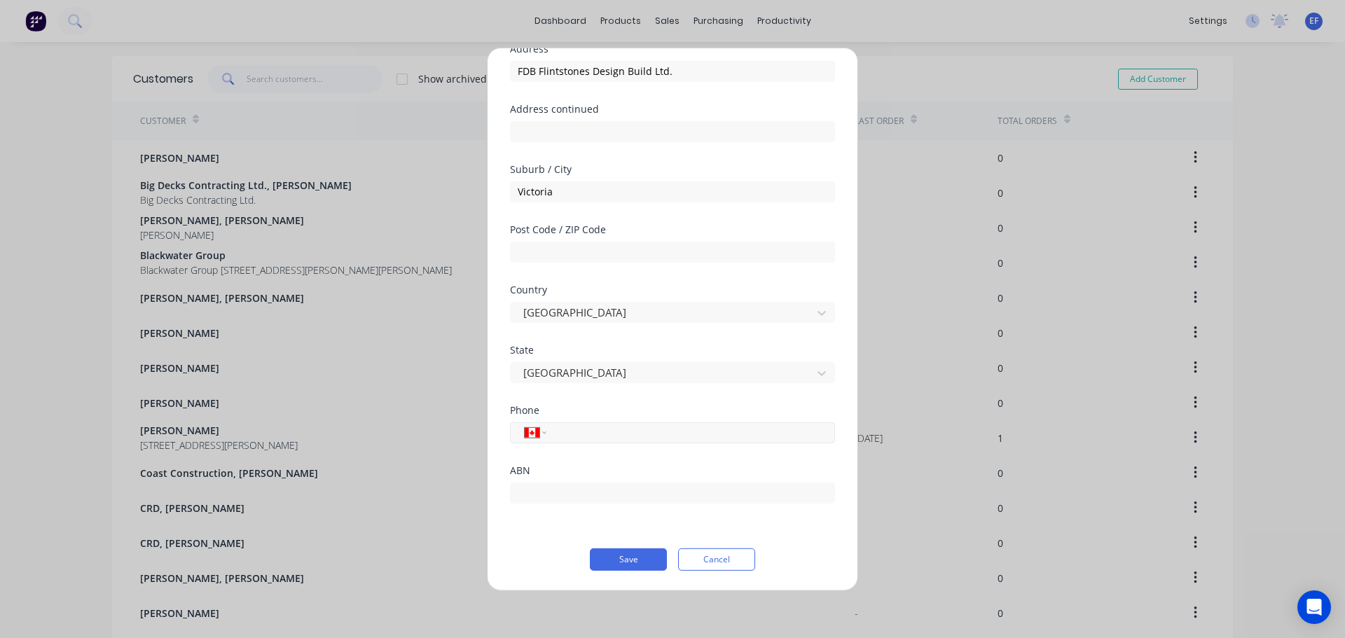
click at [609, 428] on input "tel" at bounding box center [688, 433] width 264 height 16
paste input "[PHONE_NUMBER]"
type input "[PHONE_NUMBER]"
click at [636, 555] on button "Save" at bounding box center [628, 559] width 77 height 22
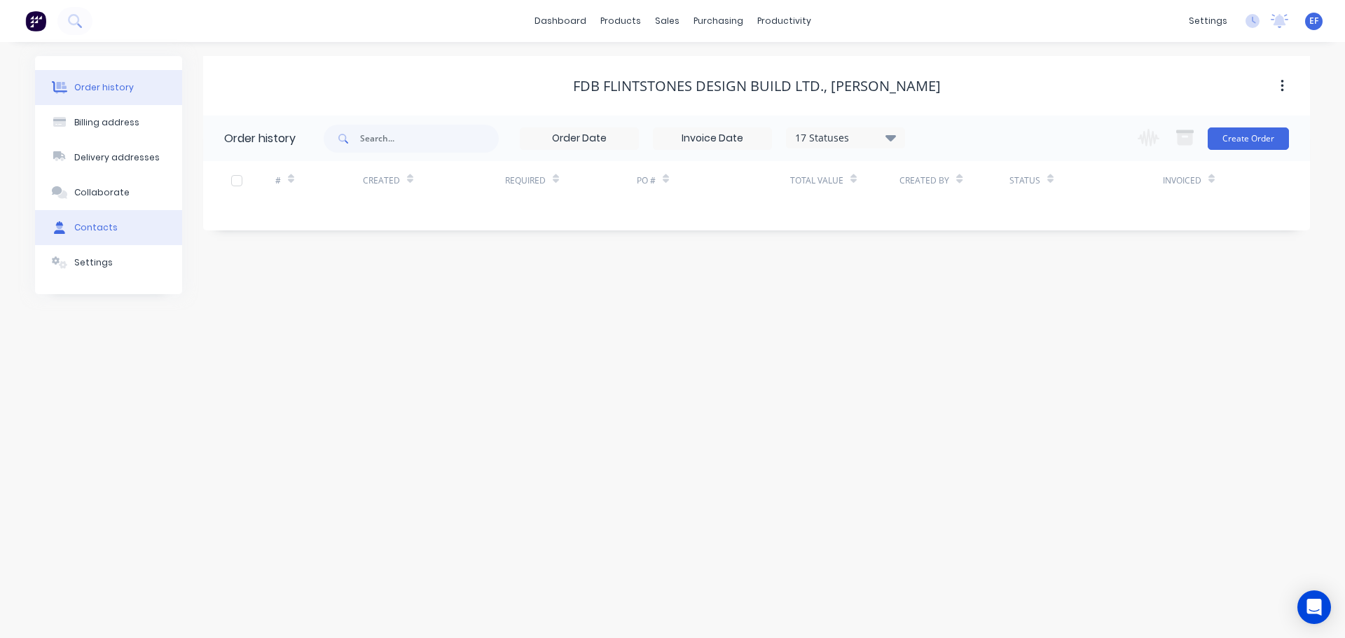
click at [85, 228] on div "Contacts" at bounding box center [95, 227] width 43 height 13
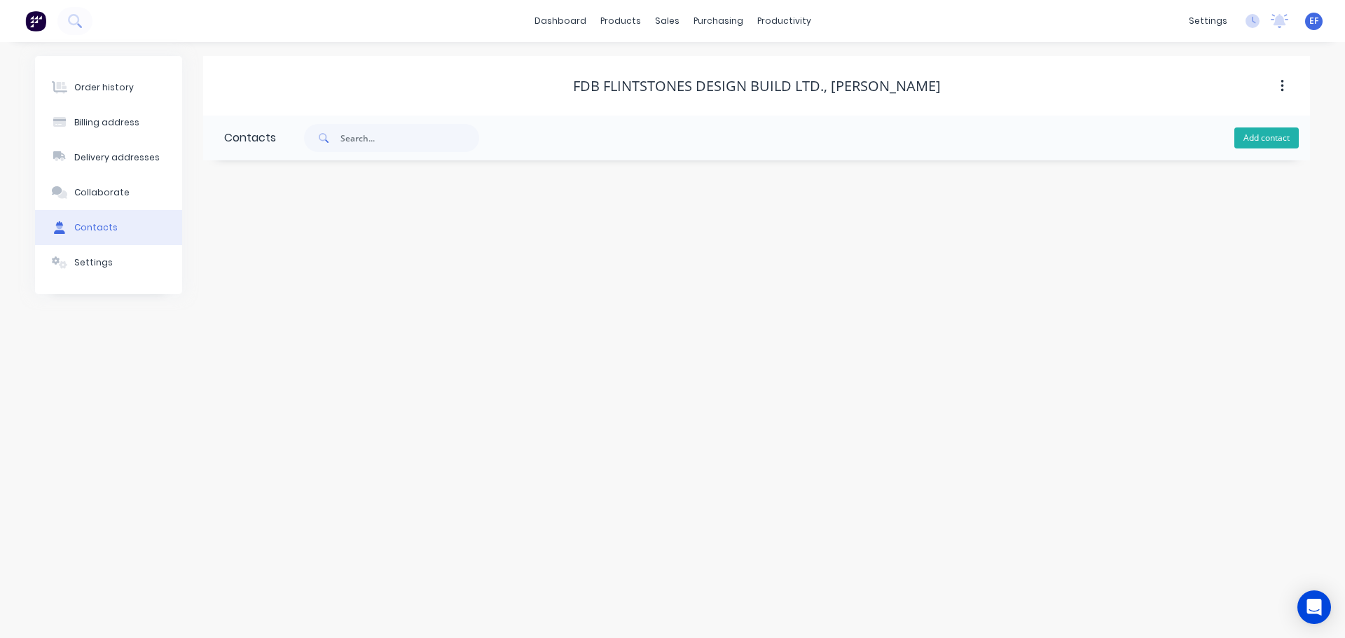
click at [1266, 140] on button "Add contact" at bounding box center [1266, 137] width 64 height 21
select select "CA"
drag, startPoint x: 828, startPoint y: 85, endPoint x: 942, endPoint y: 81, distance: 114.3
click at [941, 81] on div "FDB Flintstones Design Build Ltd., [PERSON_NAME]" at bounding box center [757, 86] width 368 height 17
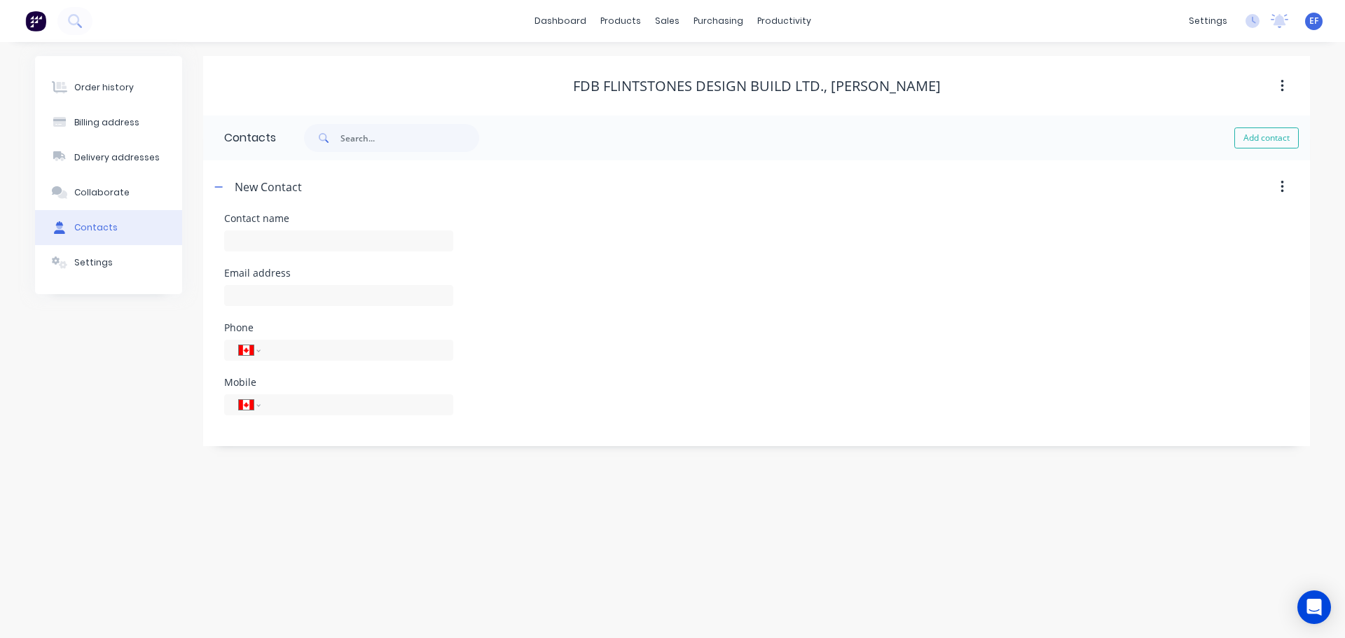
copy div "[PERSON_NAME]"
click at [288, 245] on input "text" at bounding box center [338, 240] width 229 height 21
paste input "[PERSON_NAME]"
type input "[PERSON_NAME]"
select select "CA"
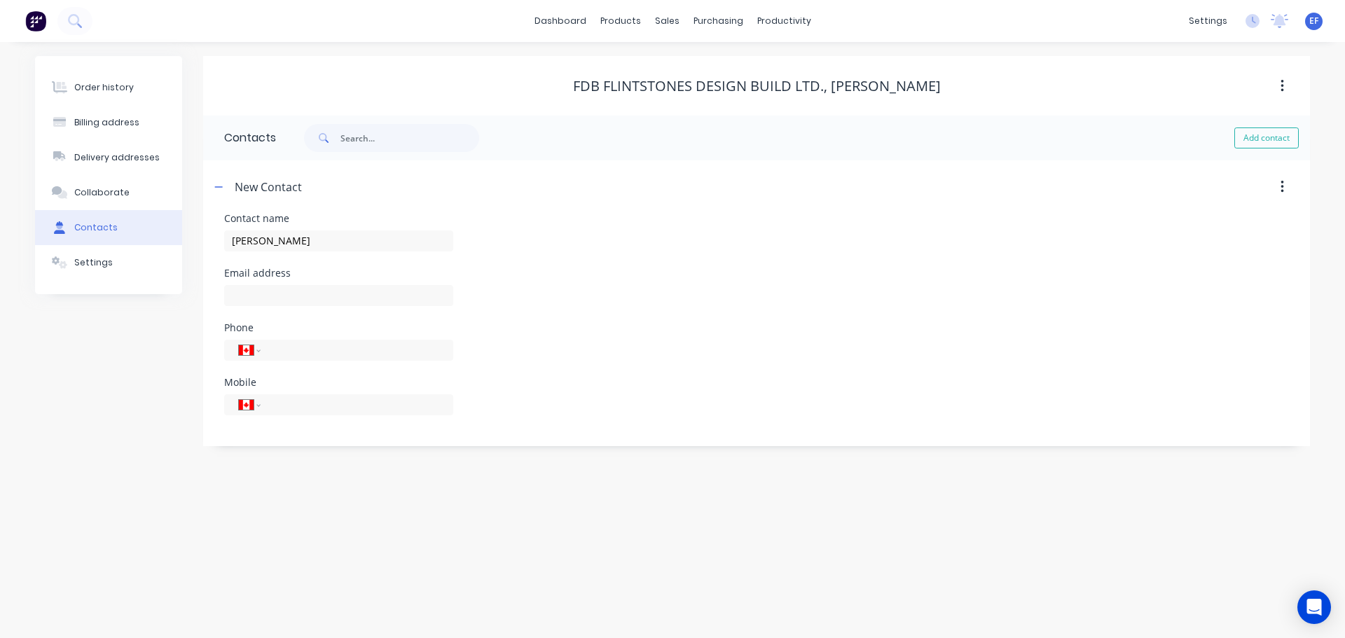
select select "CA"
click at [315, 291] on input "text" at bounding box center [338, 295] width 229 height 21
paste input "[PERSON_NAME][EMAIL_ADDRESS][DOMAIN_NAME]"
type input "[PERSON_NAME][EMAIL_ADDRESS][DOMAIN_NAME]"
click at [101, 275] on button "Settings" at bounding box center [108, 262] width 147 height 35
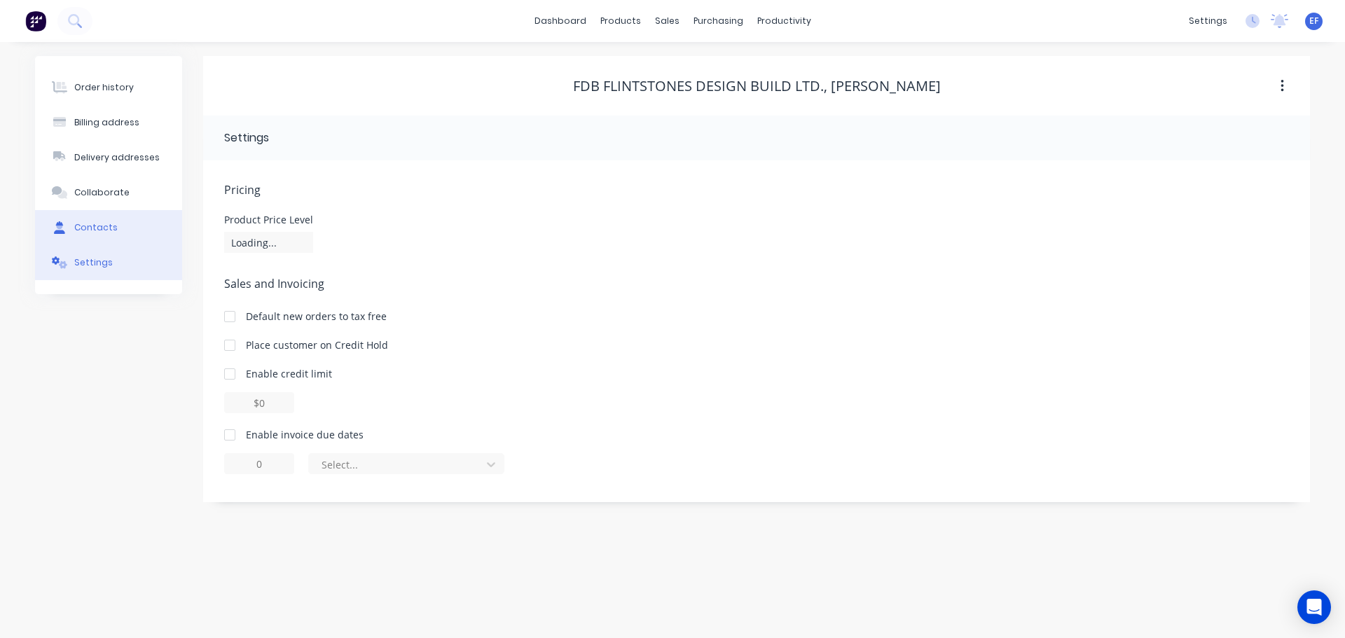
click at [107, 243] on button "Contacts" at bounding box center [108, 227] width 147 height 35
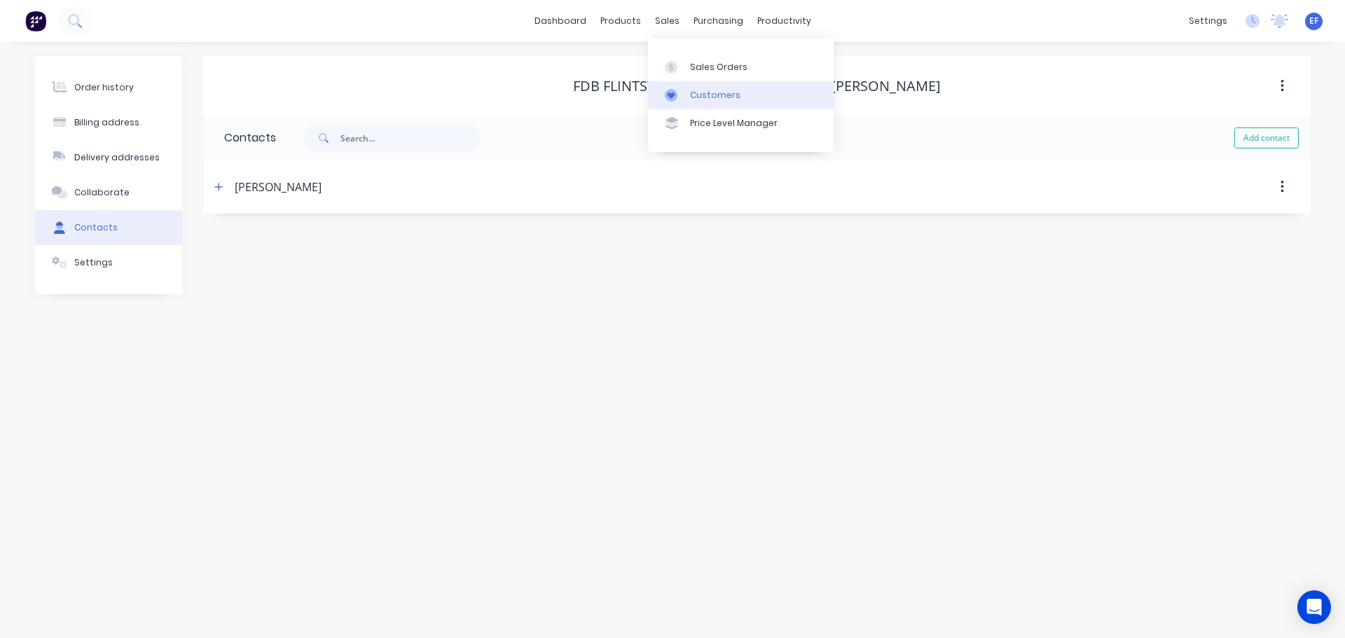
click at [684, 95] on div at bounding box center [675, 95] width 21 height 13
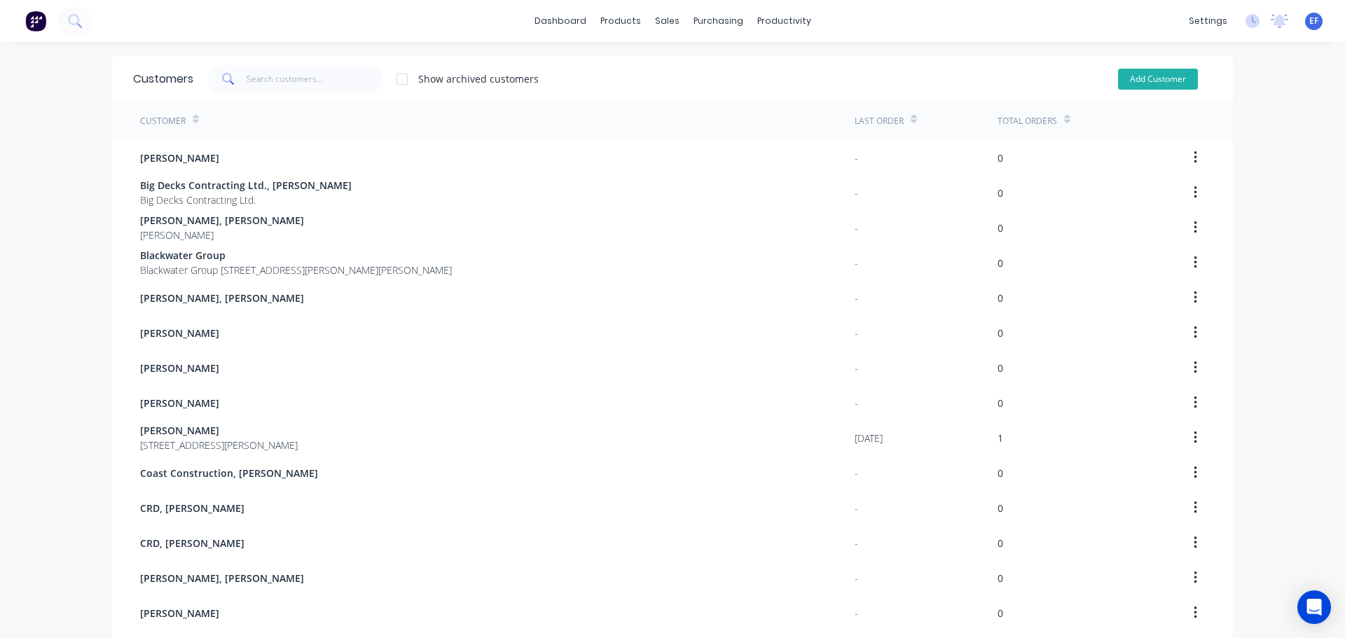
click at [1159, 84] on button "Add Customer" at bounding box center [1158, 79] width 80 height 21
select select "CA"
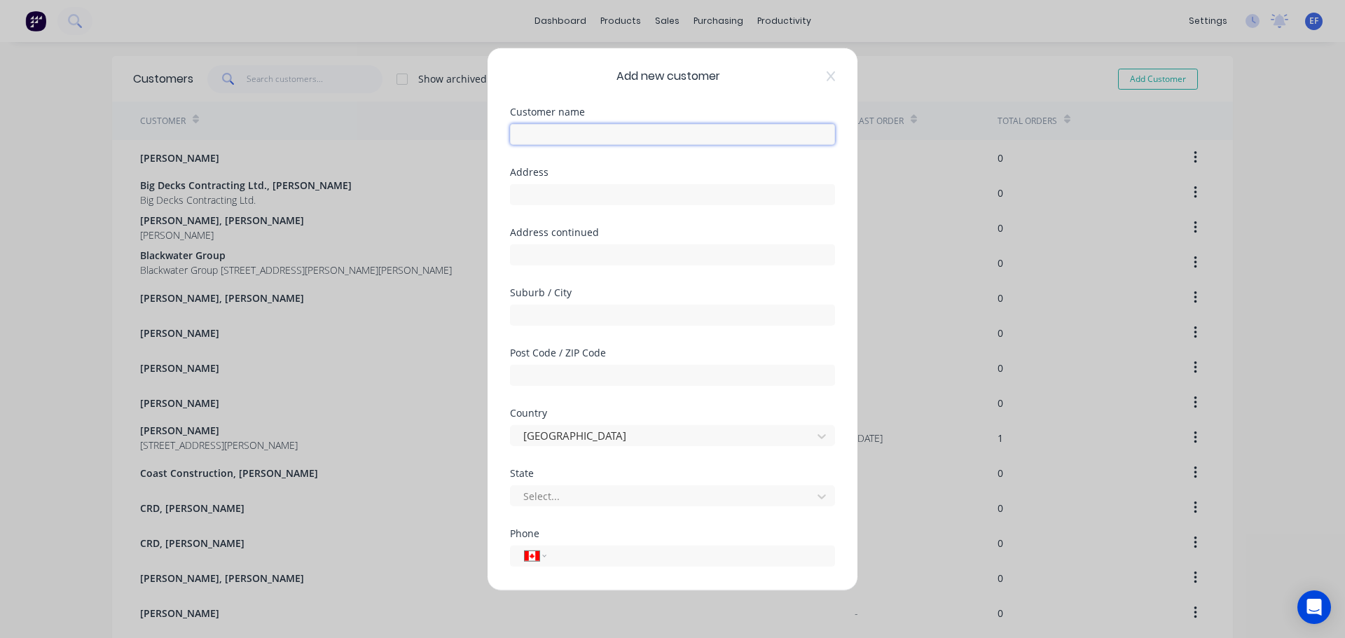
click at [593, 139] on input "text" at bounding box center [672, 133] width 325 height 21
paste input "FDB Flintstones Design Build Ltd., FDB Accounts Payable"
type input "FDB Flintstones Design Build Ltd., FDB Accounts Payable"
click at [661, 188] on input "text" at bounding box center [672, 194] width 325 height 21
paste input ""FDB Flintstones Design Build Ltd. Victoria BC Canada""
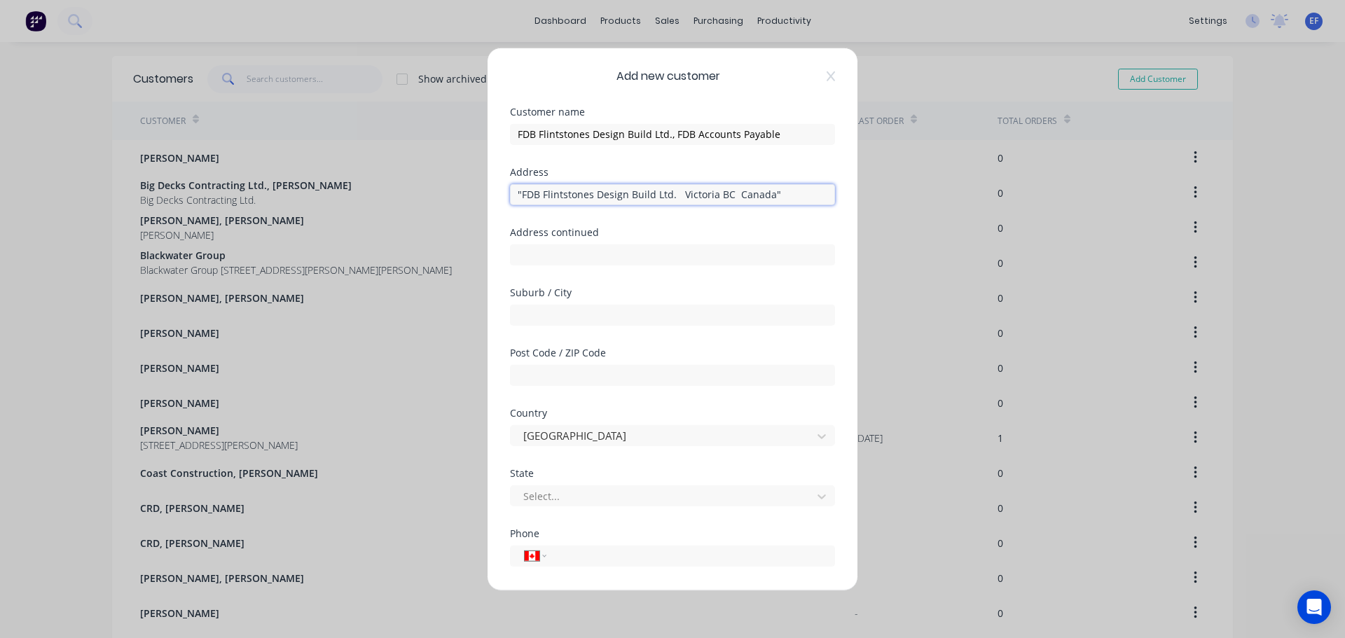
drag, startPoint x: 771, startPoint y: 193, endPoint x: 672, endPoint y: 193, distance: 98.8
click at [672, 193] on input ""FDB Flintstones Design Build Ltd. Victoria BC Canada"" at bounding box center [672, 194] width 325 height 21
click at [520, 193] on input ""FDB Flintstones Design Build Ltd." at bounding box center [672, 194] width 325 height 21
type input "FDB Flintstones Design Build Ltd."
click at [553, 312] on input "text" at bounding box center [672, 314] width 325 height 21
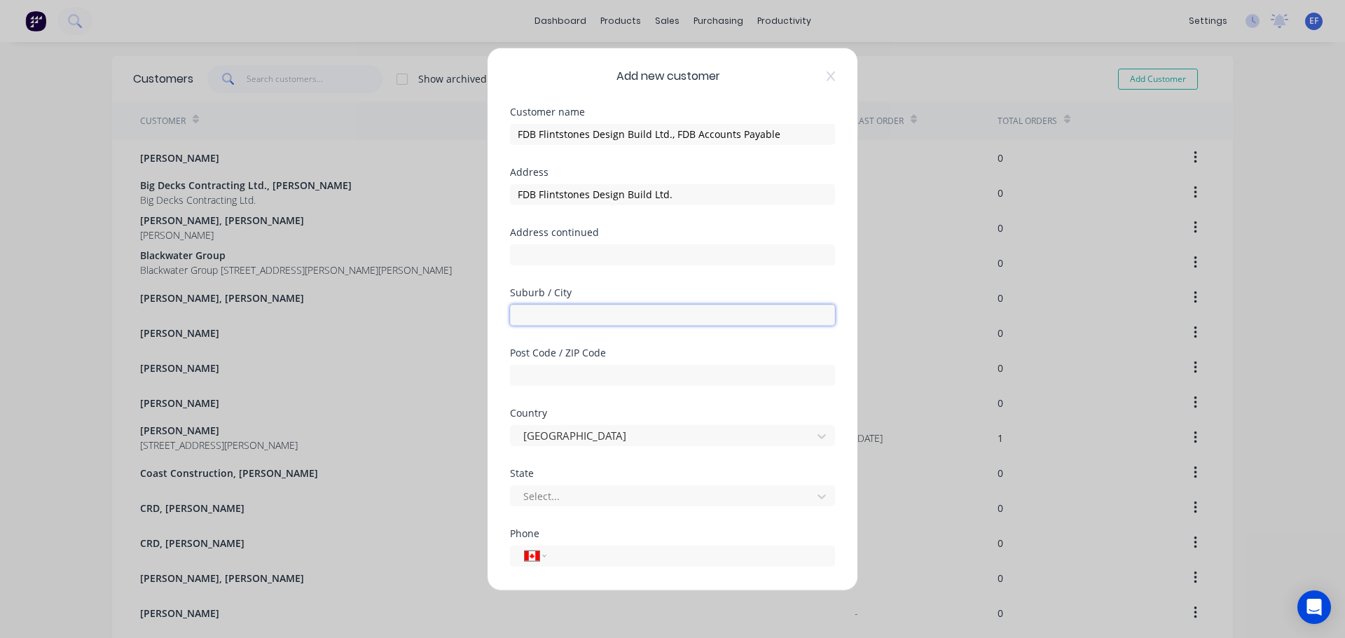
paste input ""FDB Flintstones Design Build Ltd. Victoria BC Canada""
drag, startPoint x: 682, startPoint y: 315, endPoint x: 478, endPoint y: 320, distance: 203.9
click at [480, 319] on div "Add new customer Customer name FDB Flintstones Design Build Ltd., FDB Accounts …" at bounding box center [672, 319] width 1345 height 638
type input "Victoria"
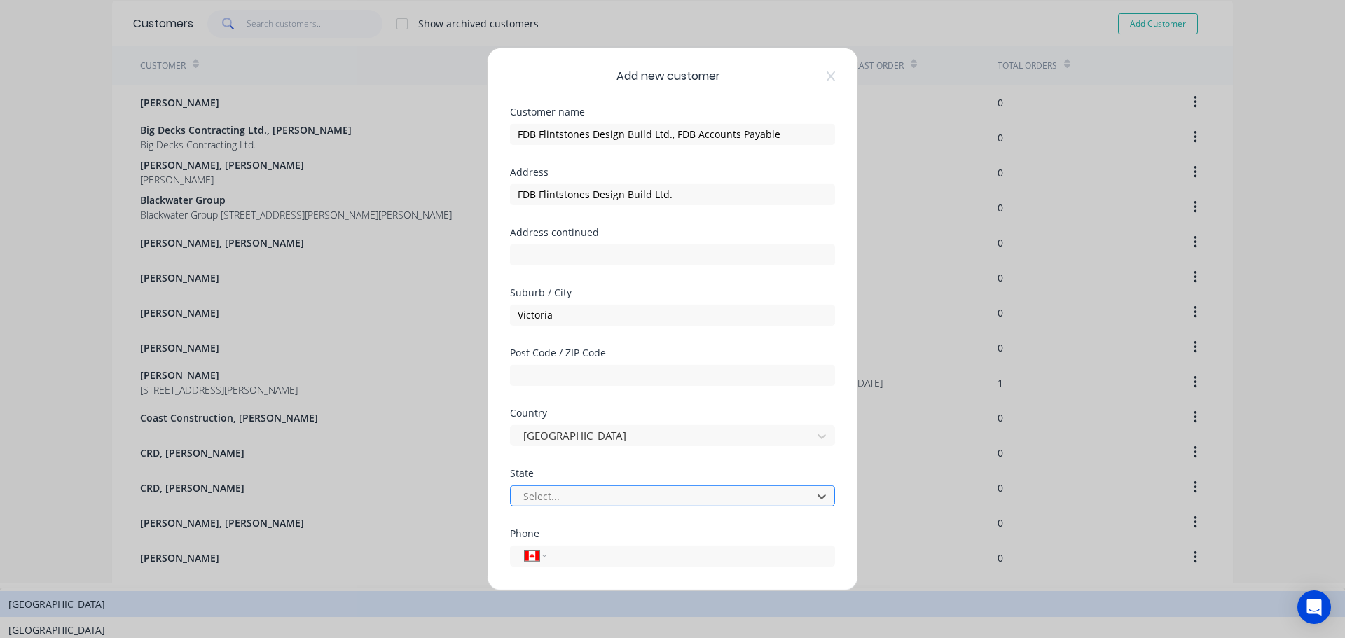
click at [548, 493] on div at bounding box center [663, 497] width 283 height 18
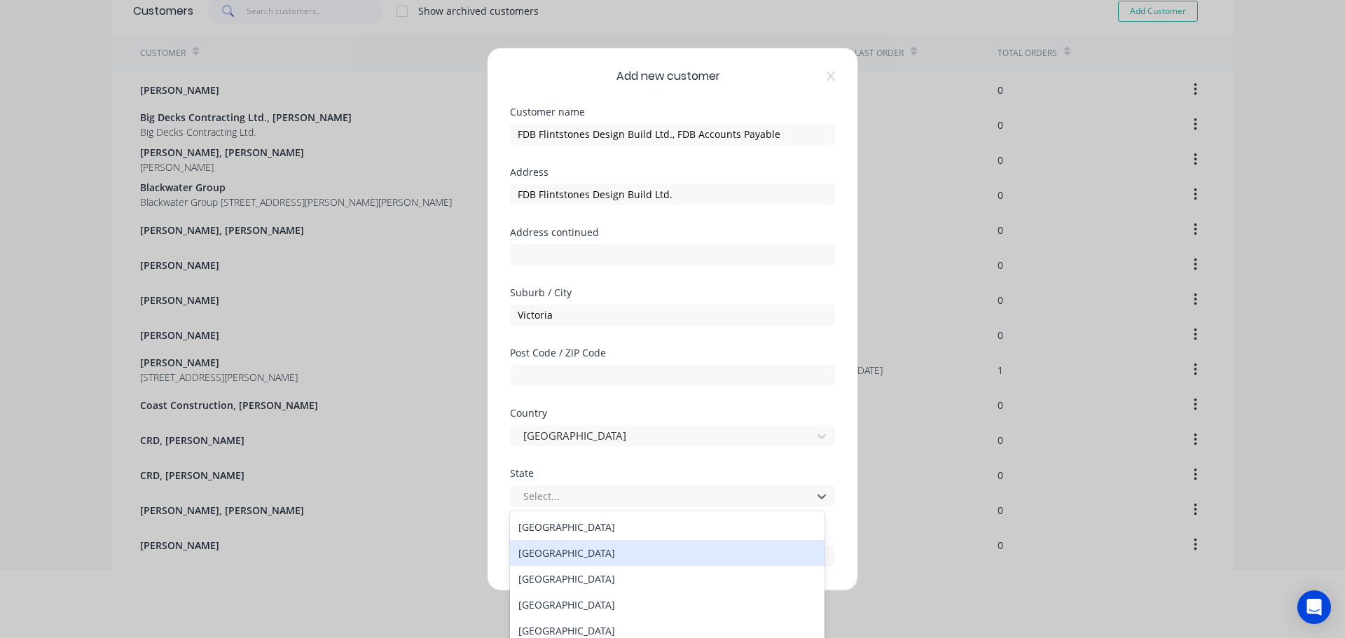
click at [555, 557] on div "[GEOGRAPHIC_DATA]" at bounding box center [667, 553] width 315 height 26
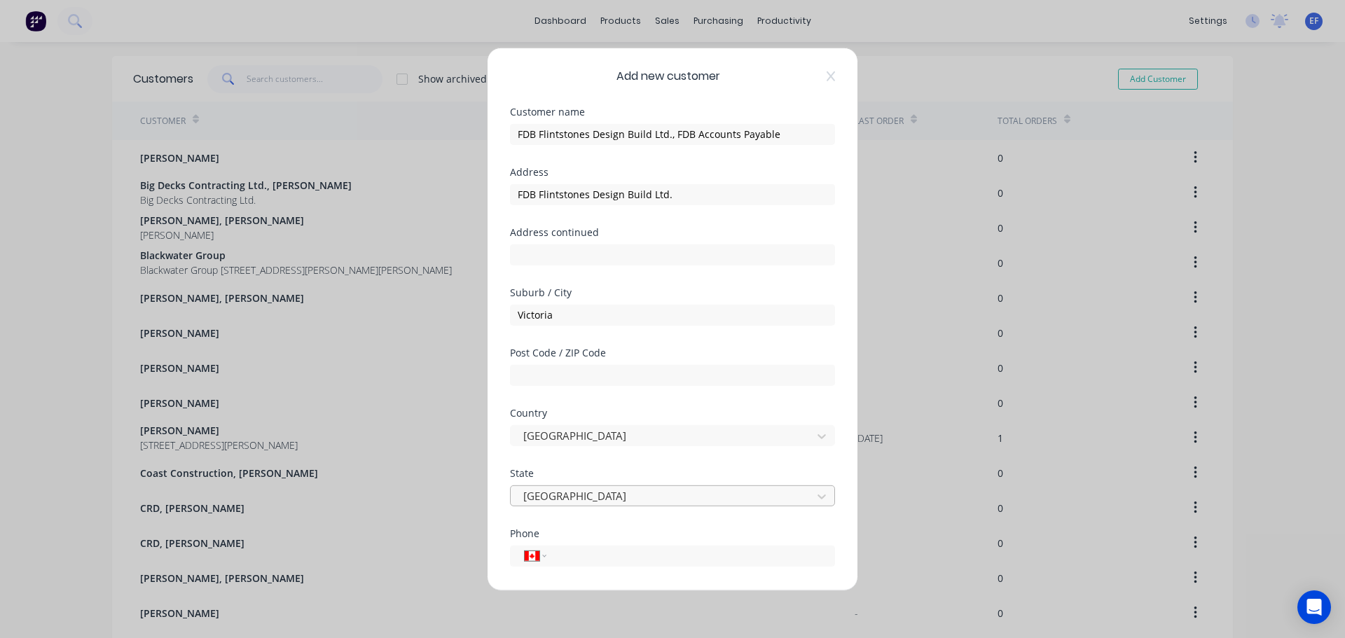
scroll to position [123, 0]
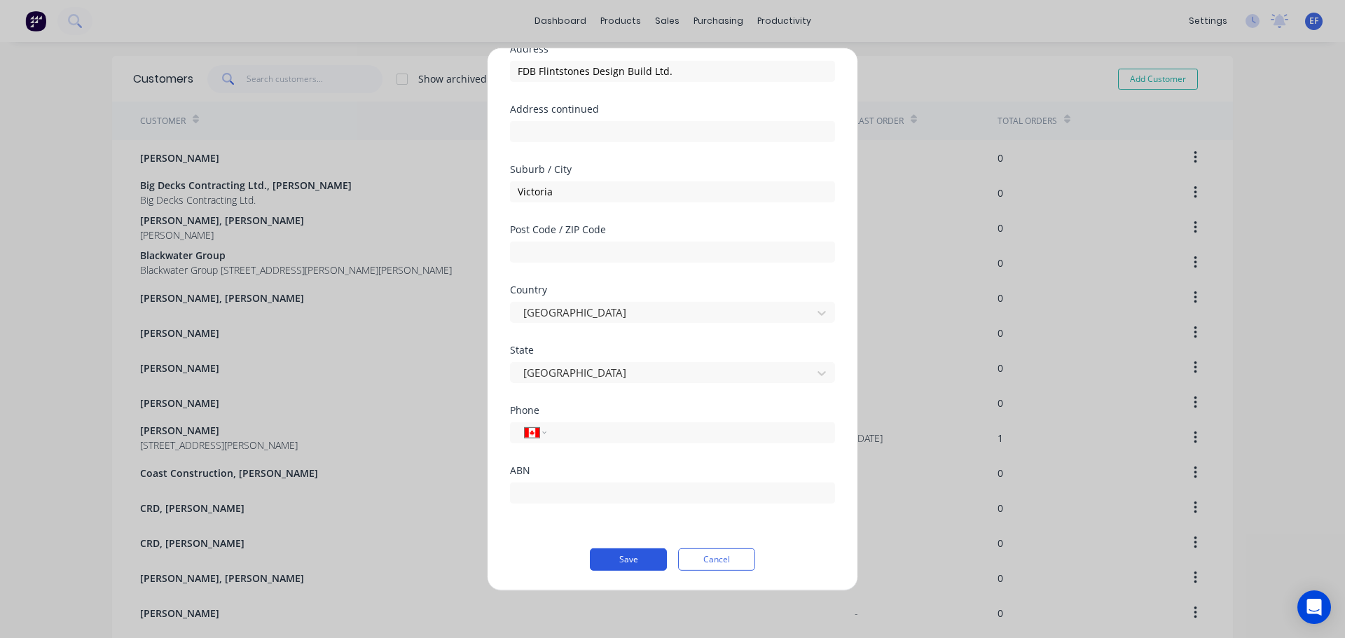
click at [599, 564] on button "Save" at bounding box center [628, 559] width 77 height 22
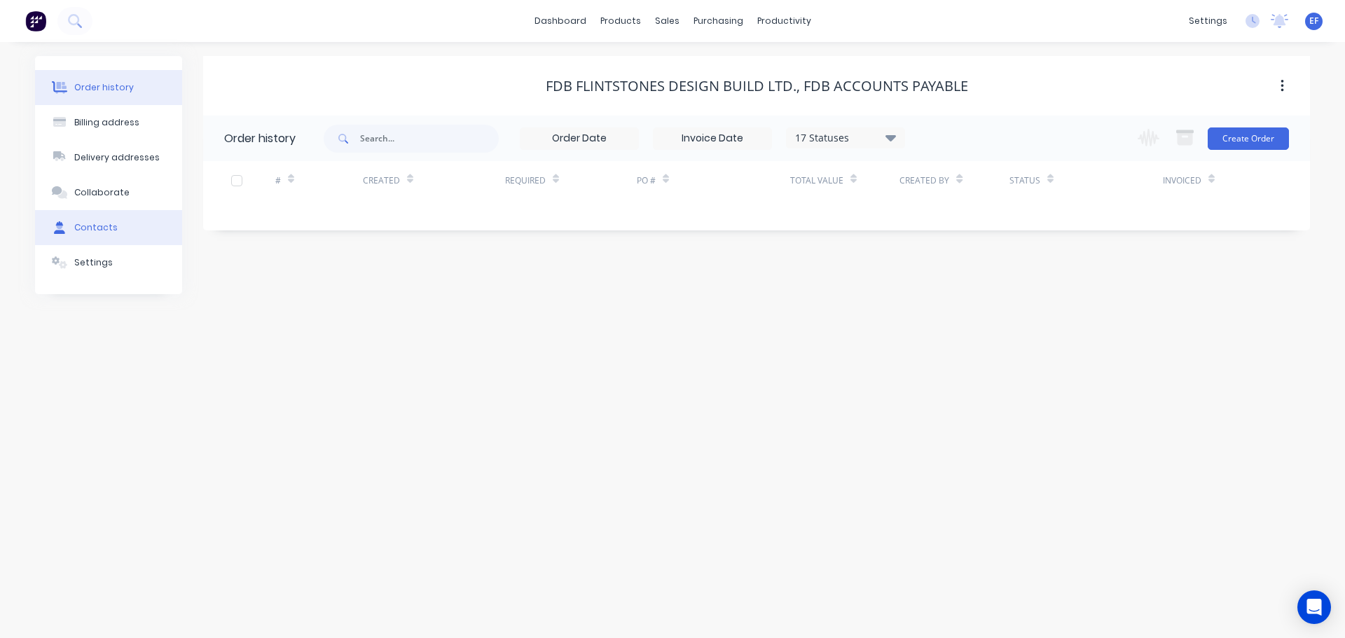
click at [90, 221] on div "Contacts" at bounding box center [95, 227] width 43 height 13
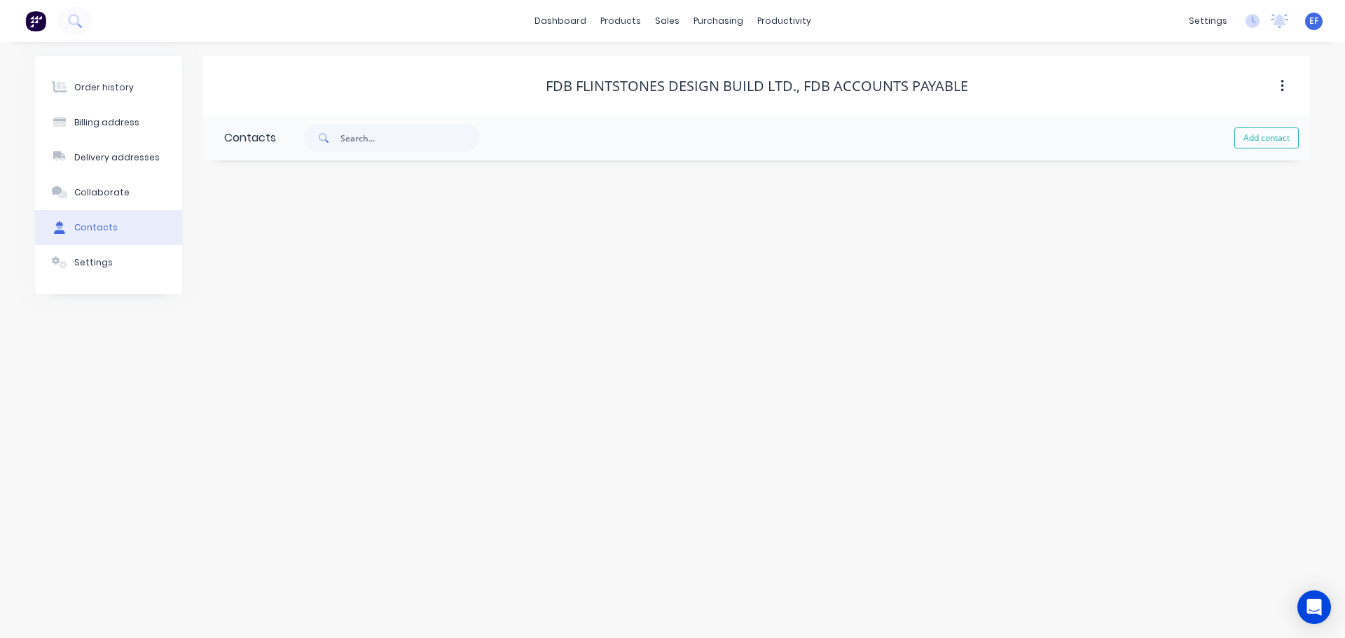
click at [1257, 148] on button "Add contact" at bounding box center [1266, 137] width 64 height 21
select select "CA"
drag, startPoint x: 807, startPoint y: 87, endPoint x: 964, endPoint y: 86, distance: 156.9
click at [964, 86] on div "FDB Flintstones Design Build Ltd., FDB Accounts Payable" at bounding box center [757, 86] width 422 height 17
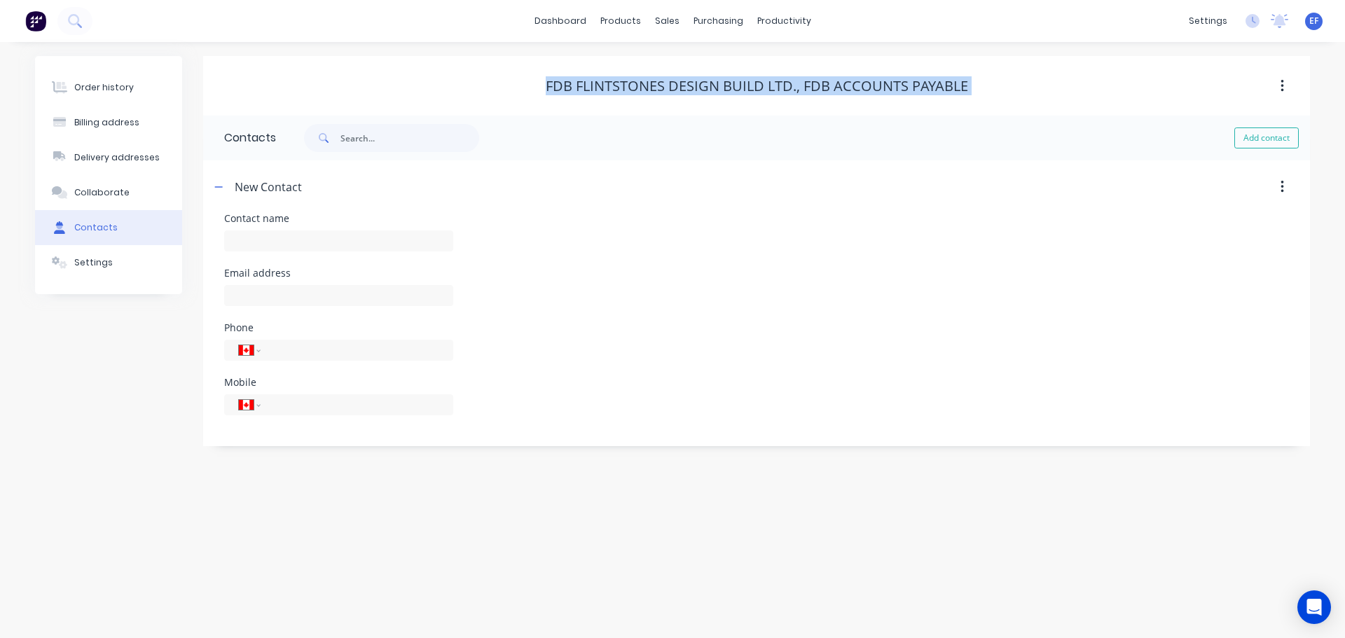
drag, startPoint x: 548, startPoint y: 81, endPoint x: 942, endPoint y: 95, distance: 393.9
click at [942, 95] on div "FDB Flintstones Design Build Ltd., FDB Accounts Payable" at bounding box center [756, 86] width 1107 height 25
copy div "FDB Flintstones Design Build Ltd., FDB Accounts Payable"
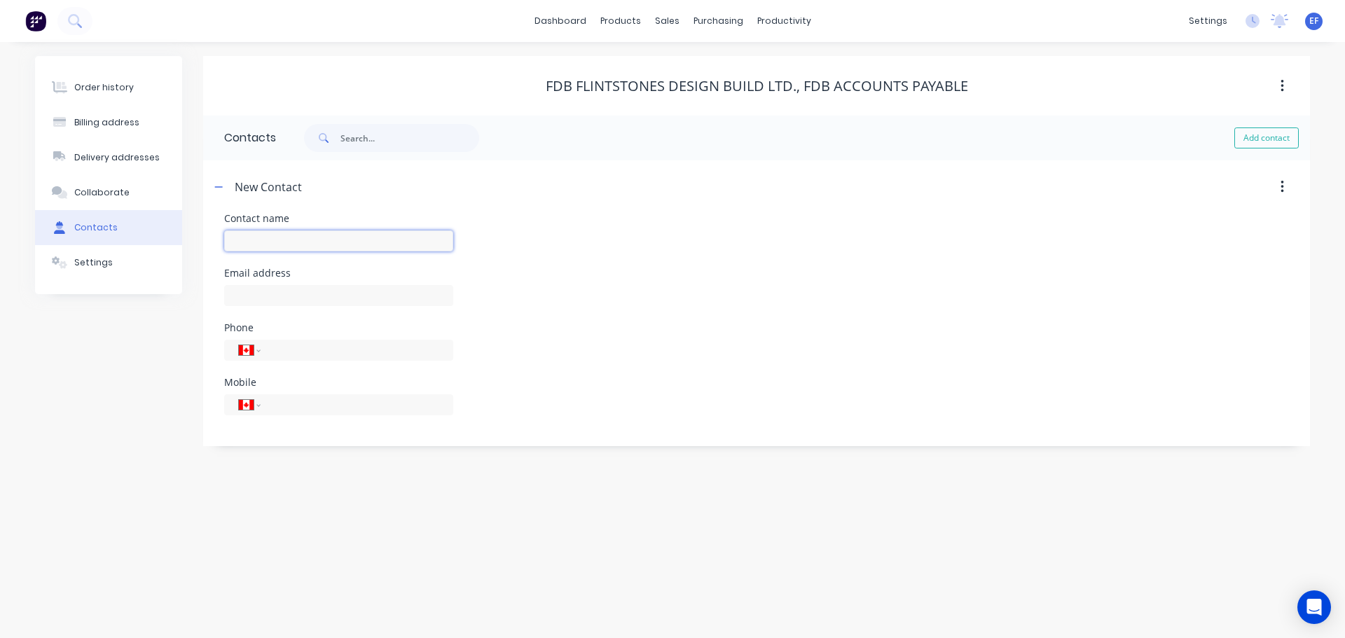
click at [402, 244] on input "text" at bounding box center [338, 240] width 229 height 21
paste input "FDB Flintstones Design Build Ltd., FDB Accounts Payable"
type input "FDB Flintstones Design Build Ltd., FDB Accounts Payable"
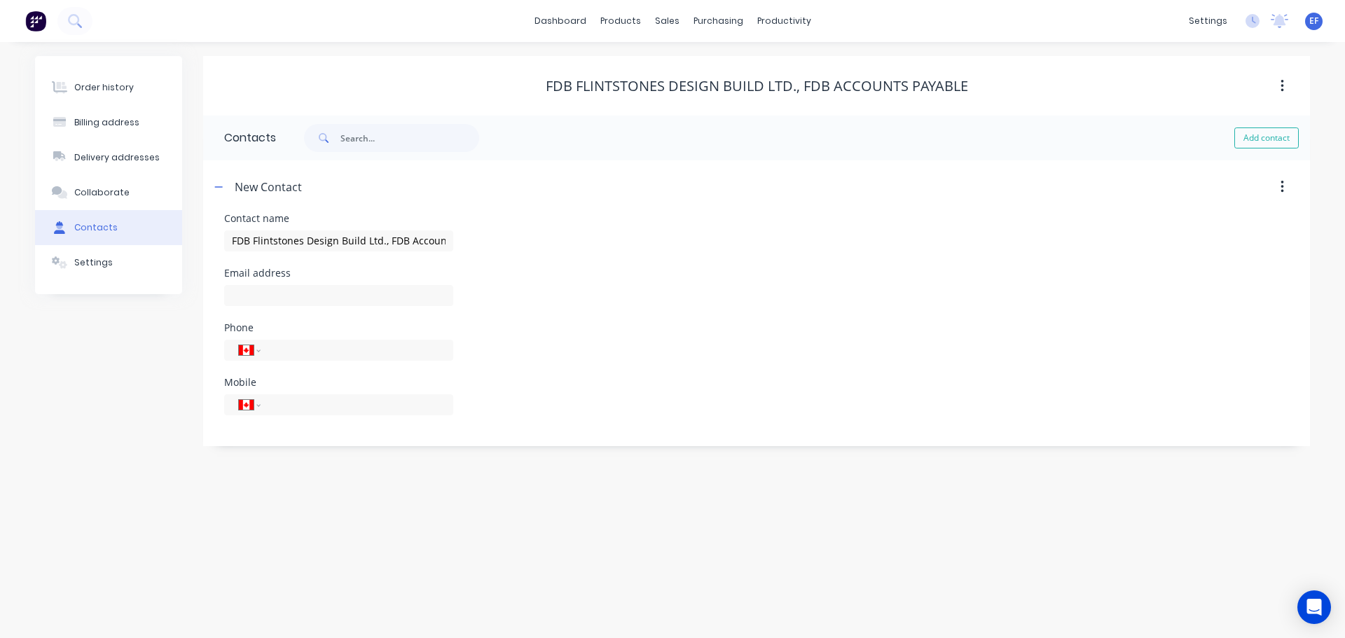
select select "CA"
click at [336, 290] on input "text" at bounding box center [338, 295] width 229 height 21
paste input "[EMAIL_ADDRESS][DOMAIN_NAME]"
type input "[EMAIL_ADDRESS][DOMAIN_NAME]"
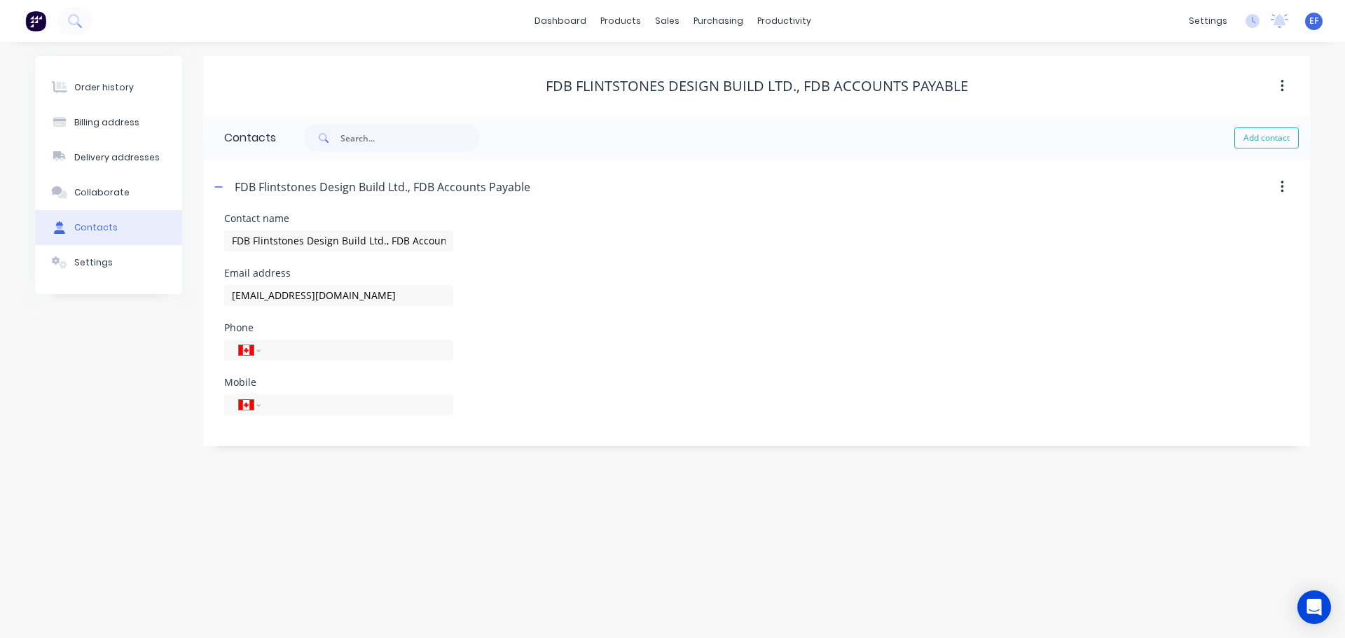
click at [97, 303] on div "Order history Billing address Delivery addresses Collaborate Contacts Settings" at bounding box center [108, 251] width 147 height 390
click at [84, 260] on div "Settings" at bounding box center [93, 262] width 39 height 13
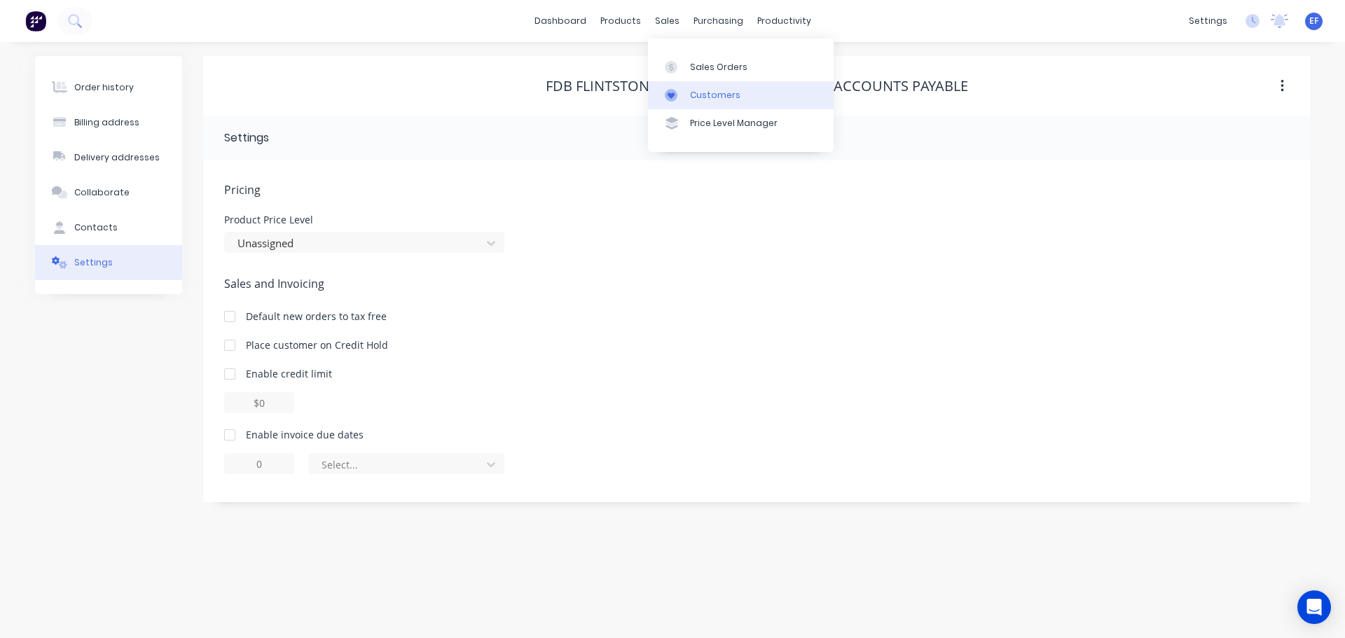
click at [691, 95] on div "Customers" at bounding box center [715, 95] width 50 height 13
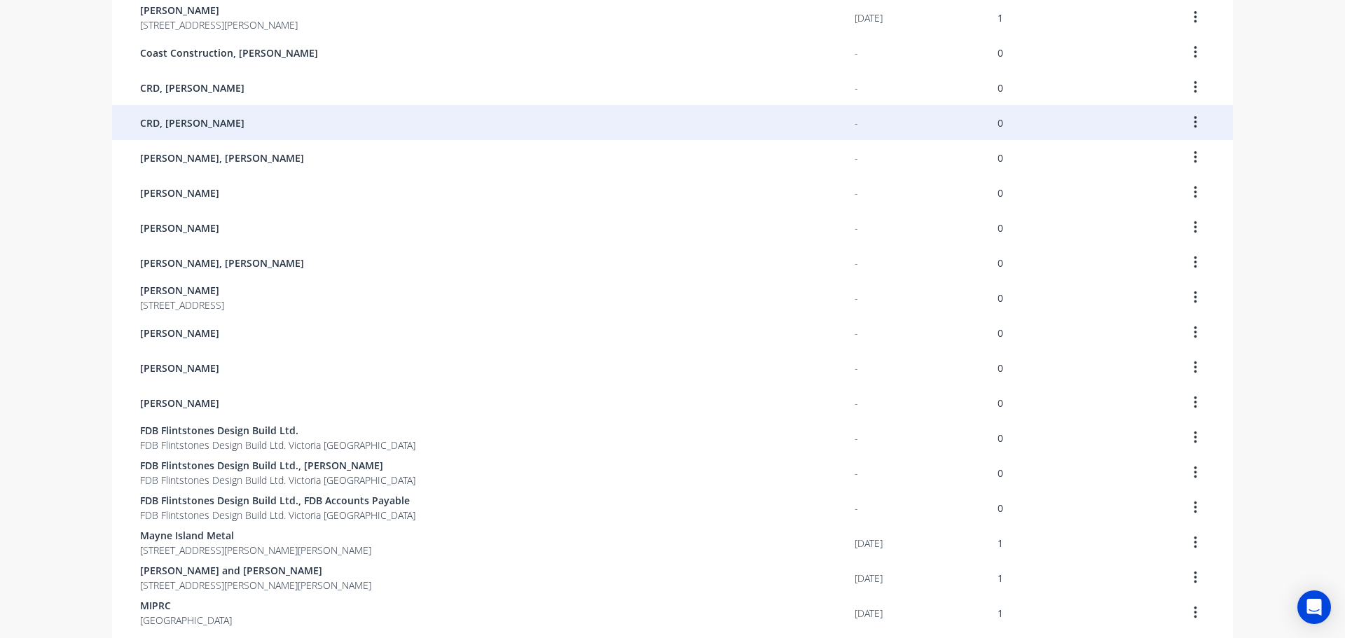
scroll to position [531, 0]
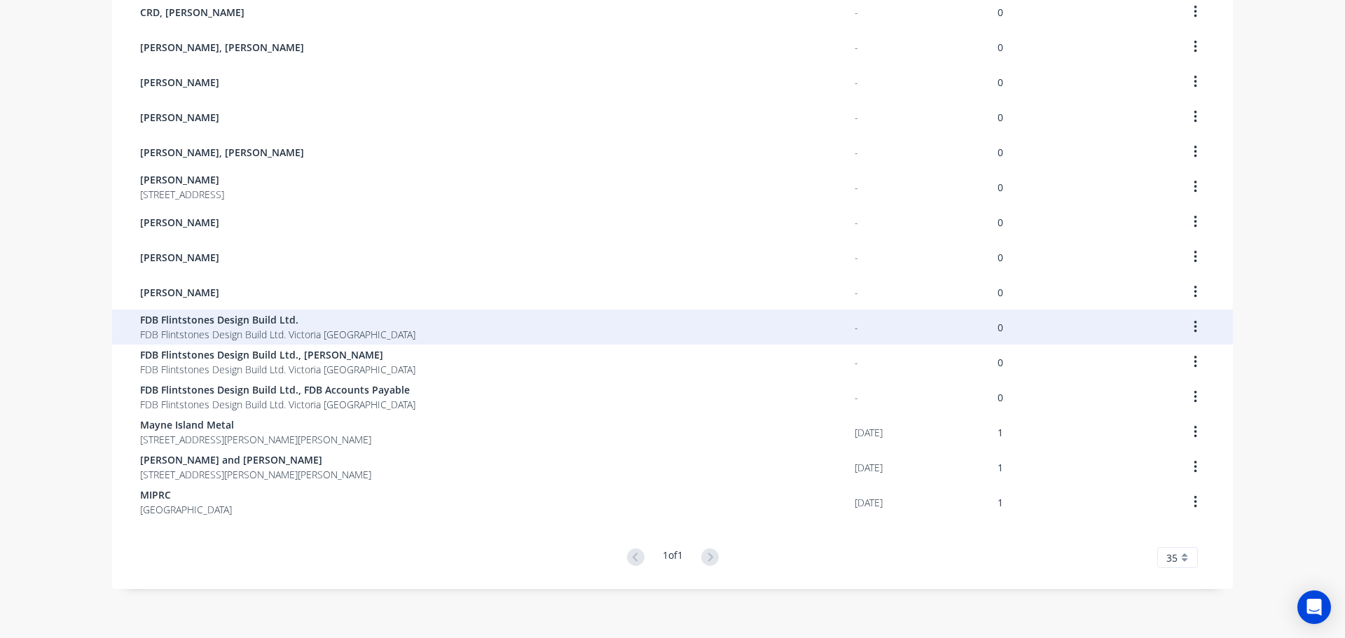
click at [196, 340] on span "FDB Flintstones Design Build Ltd. Victoria [GEOGRAPHIC_DATA]" at bounding box center [277, 334] width 275 height 15
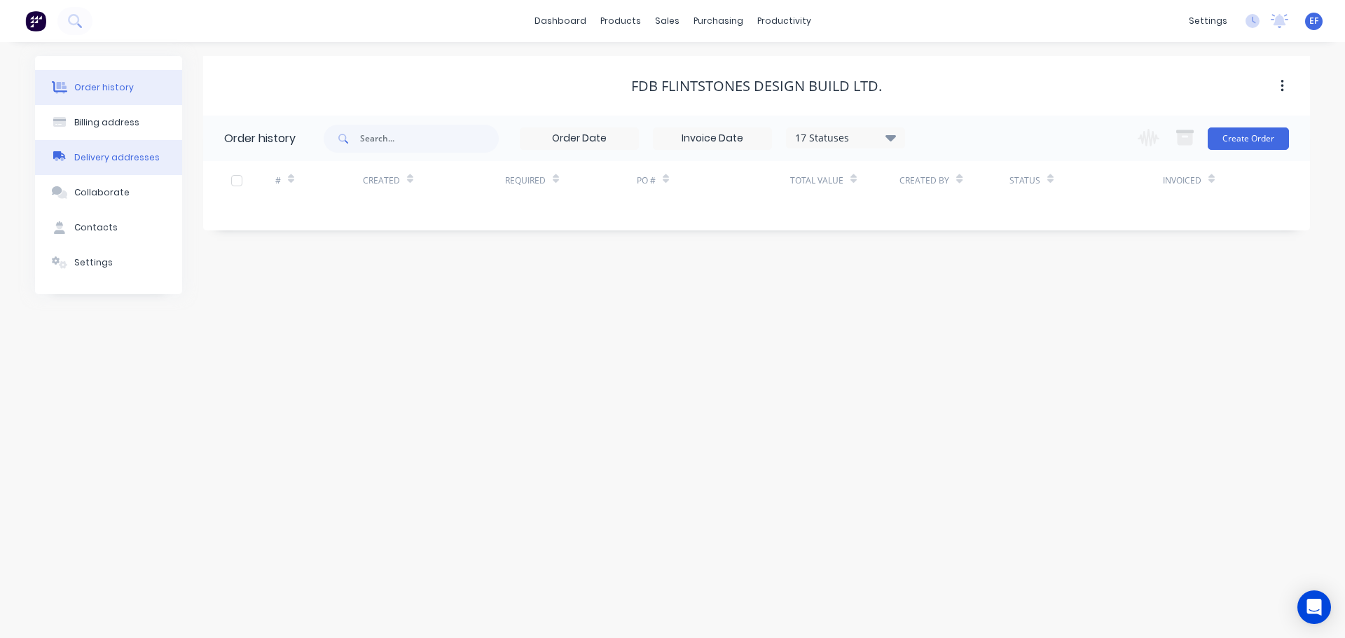
click at [102, 146] on button "Delivery addresses" at bounding box center [108, 157] width 147 height 35
select select "CA"
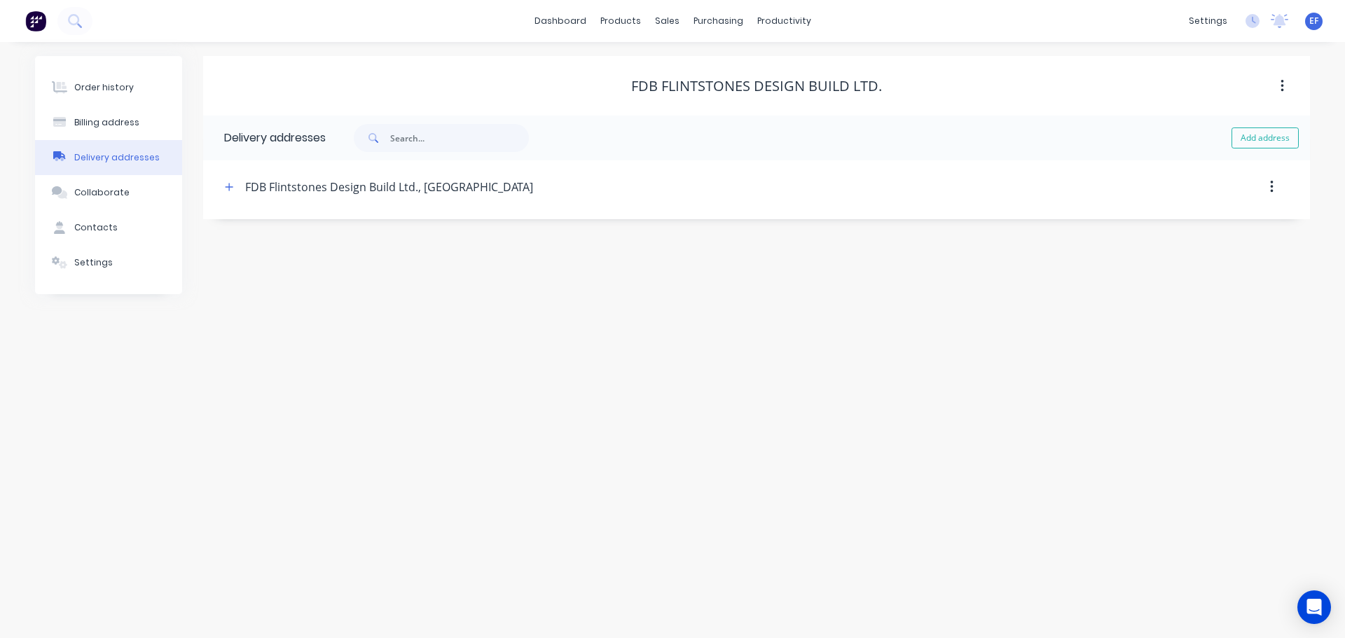
click at [82, 152] on div "Delivery addresses" at bounding box center [116, 157] width 85 height 13
click at [91, 121] on div "Billing address" at bounding box center [106, 122] width 65 height 13
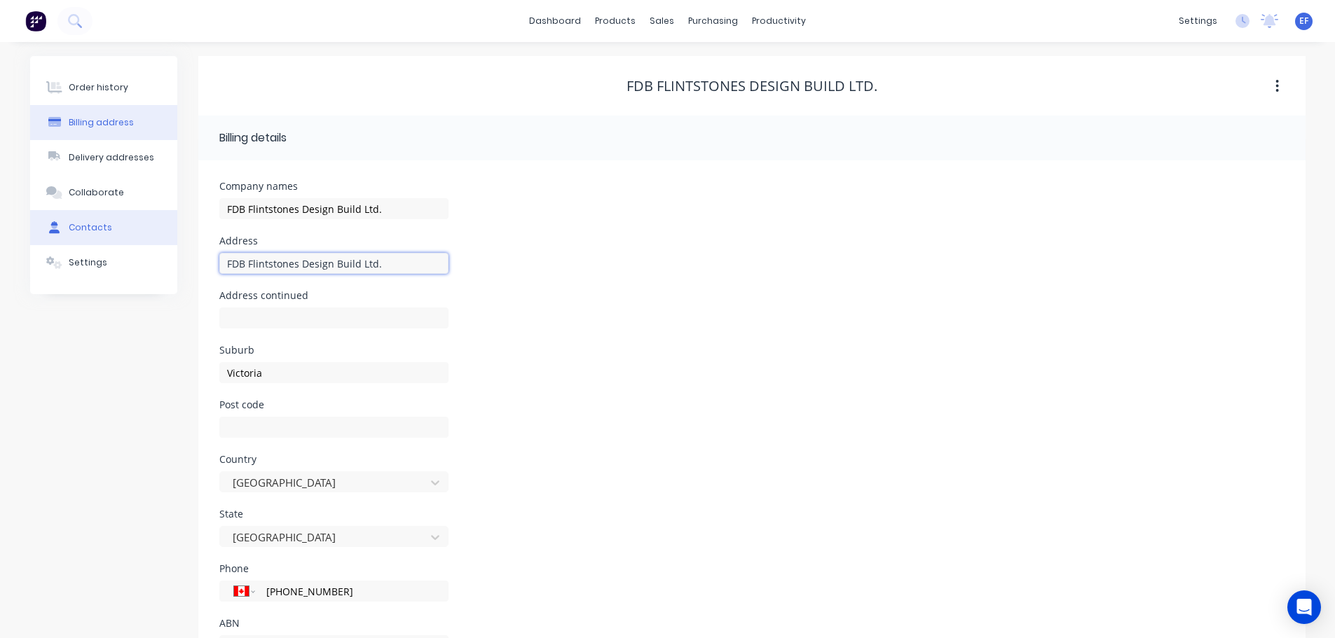
drag, startPoint x: 347, startPoint y: 263, endPoint x: 153, endPoint y: 244, distance: 195.0
click at [158, 245] on div "Order history Billing address Delivery addresses Collaborate Contacts Settings …" at bounding box center [667, 371] width 1275 height 631
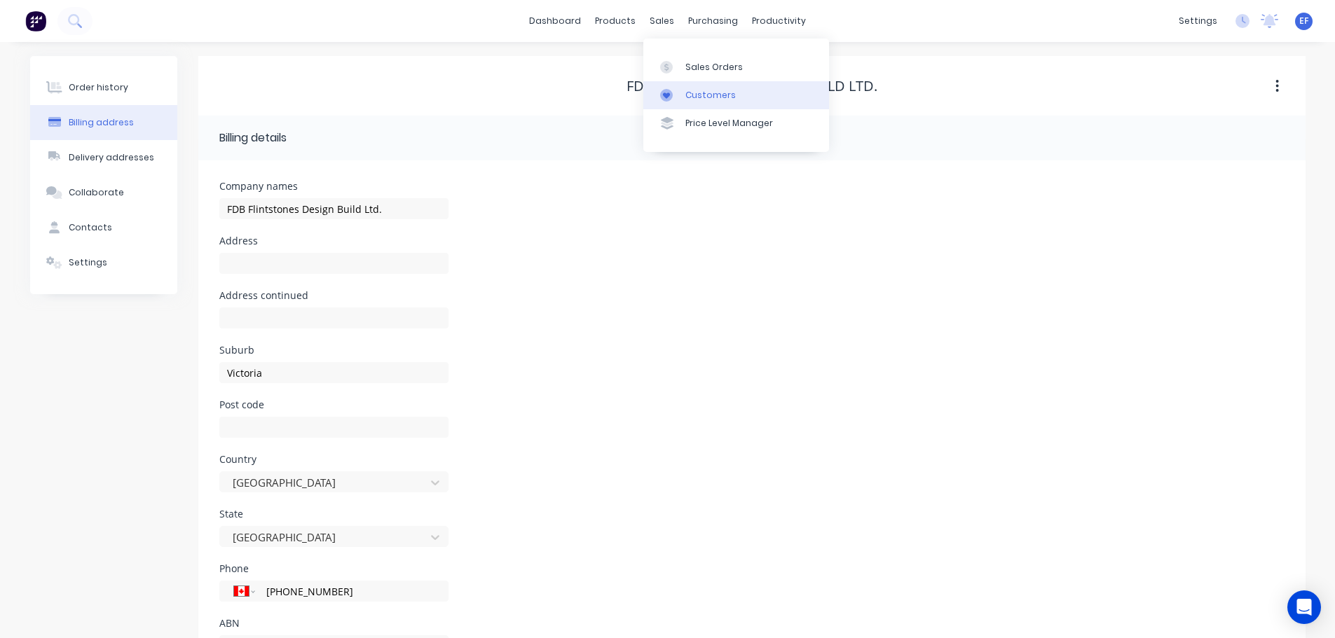
click at [670, 95] on icon at bounding box center [666, 95] width 7 height 6
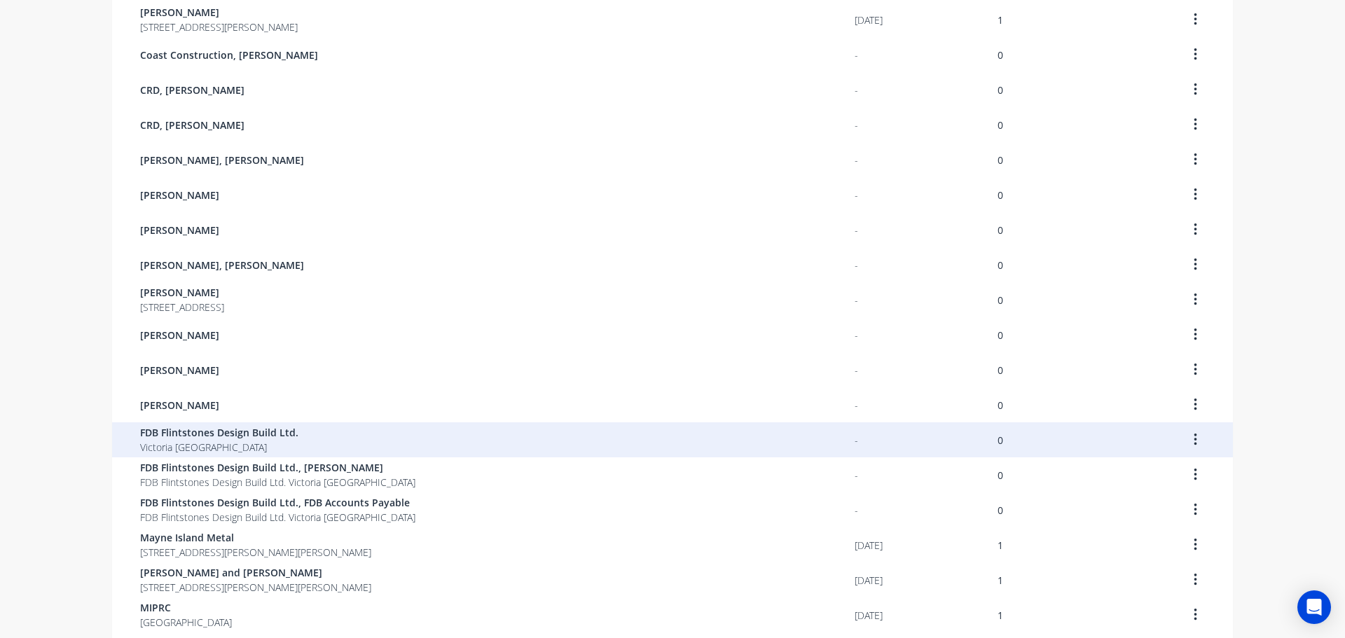
scroll to position [420, 0]
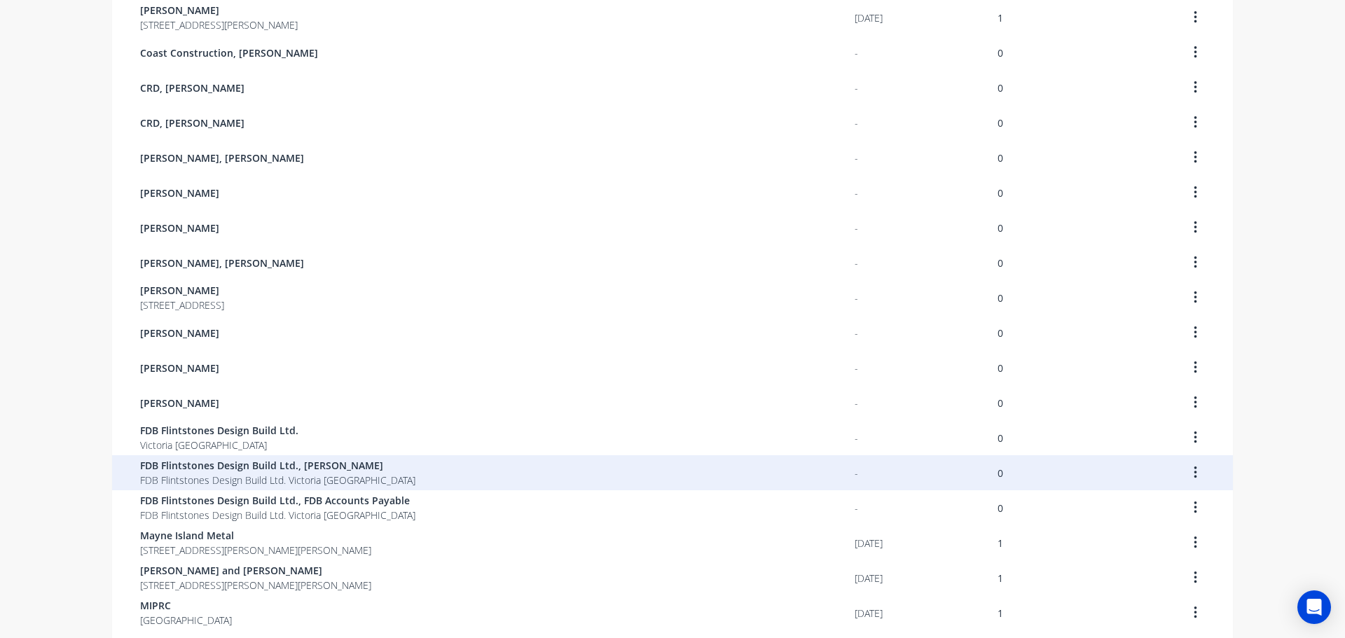
click at [177, 473] on span "FDB Flintstones Design Build Ltd. Victoria [GEOGRAPHIC_DATA]" at bounding box center [277, 480] width 275 height 15
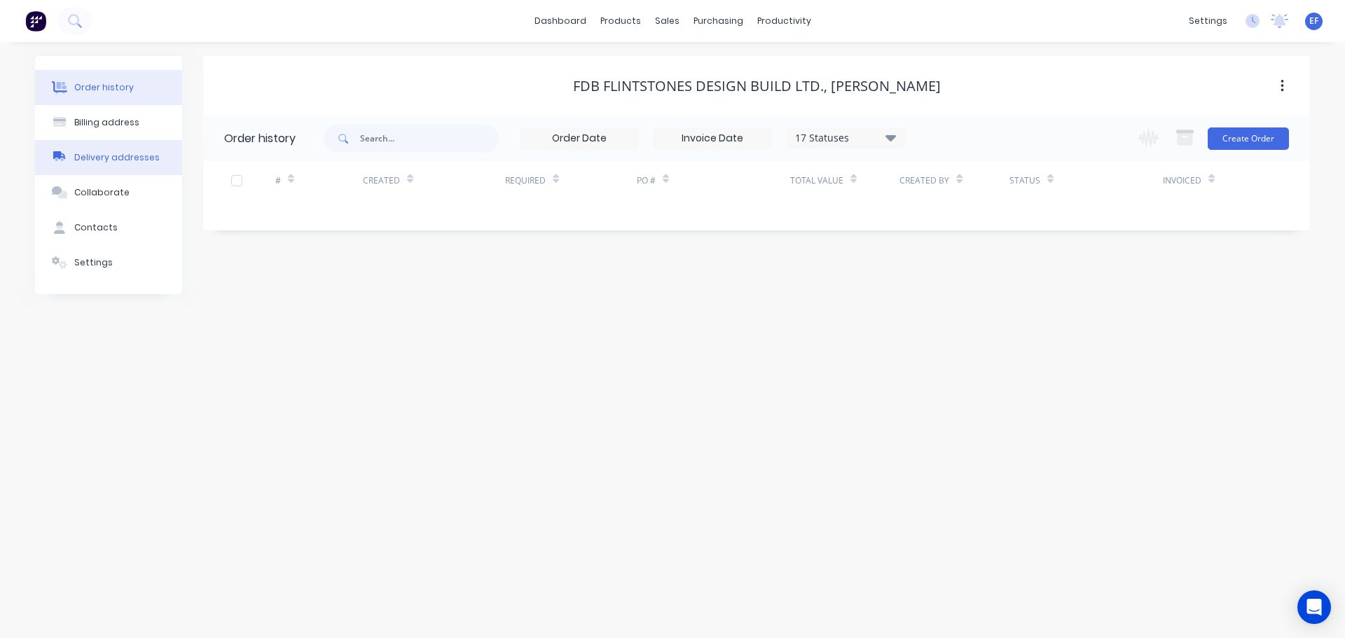
click at [95, 150] on button "Delivery addresses" at bounding box center [108, 157] width 147 height 35
select select "CA"
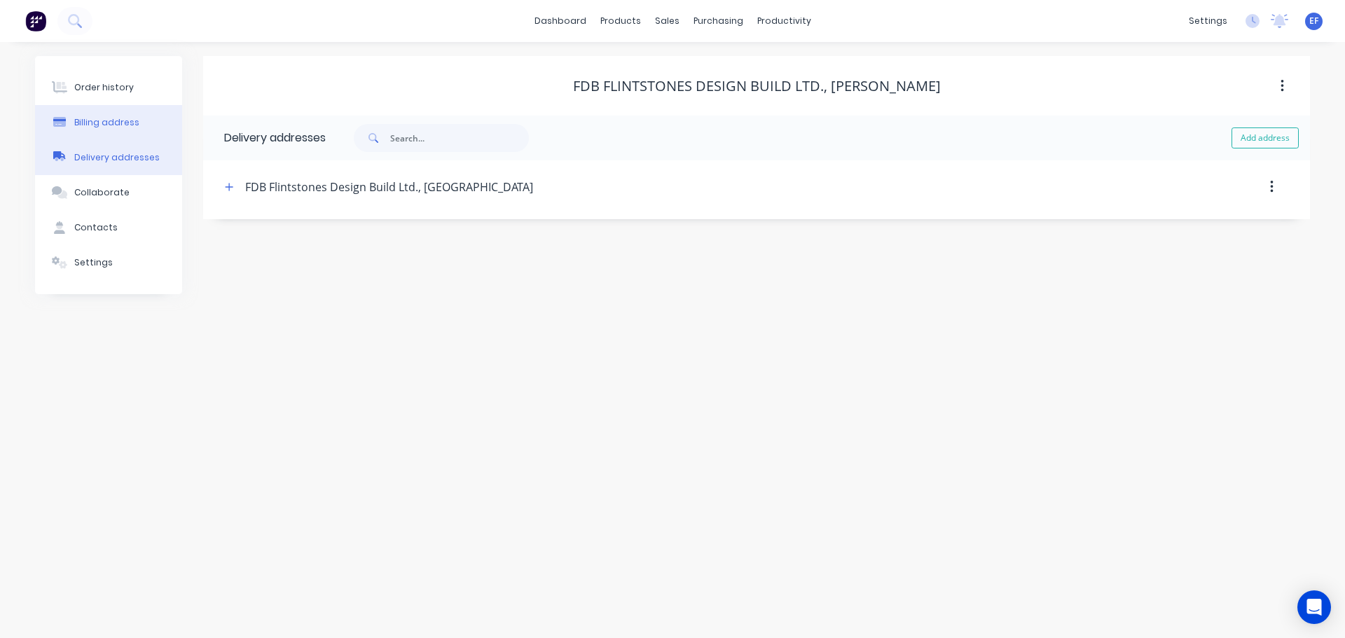
click at [140, 137] on button "Billing address" at bounding box center [108, 122] width 147 height 35
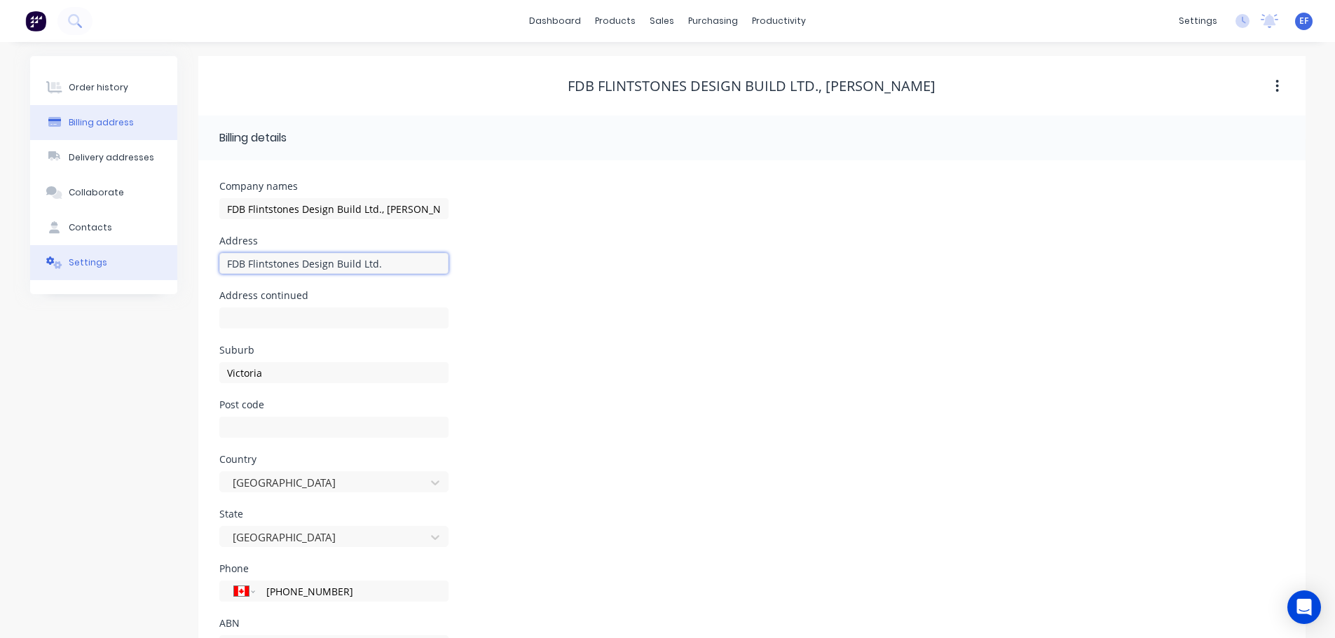
drag, startPoint x: 388, startPoint y: 267, endPoint x: 151, endPoint y: 247, distance: 237.6
click at [151, 247] on div "Order history Billing address Delivery addresses Collaborate Contacts Settings …" at bounding box center [667, 371] width 1275 height 631
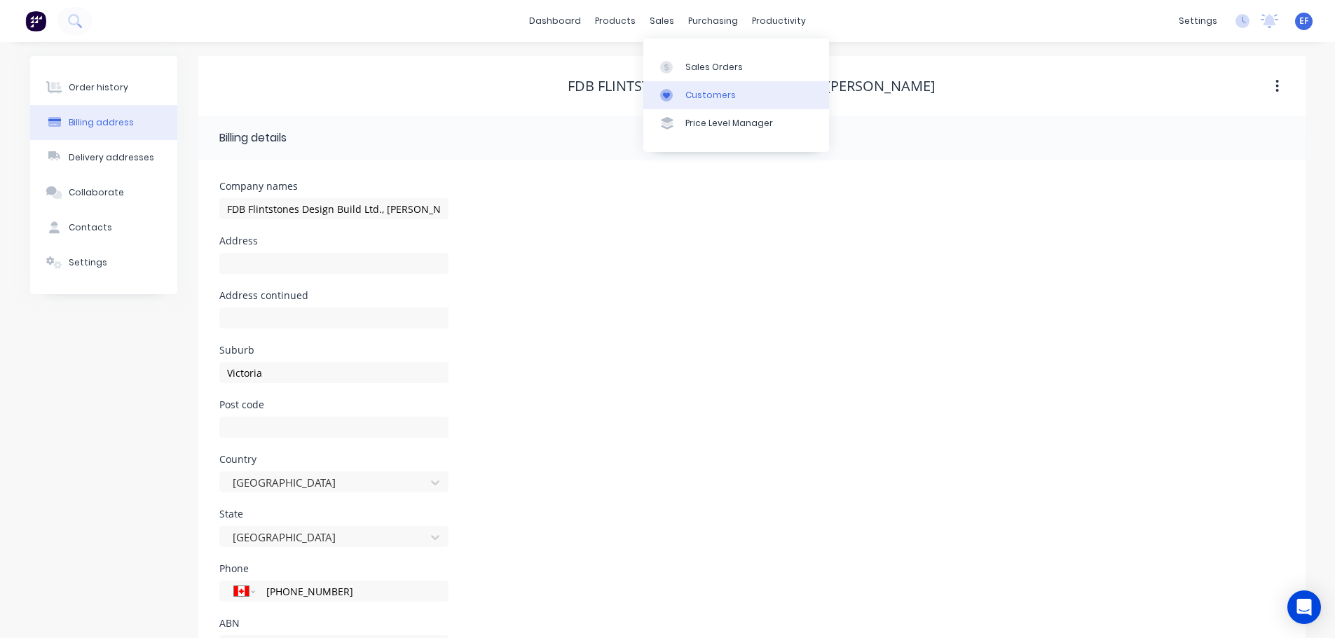
click at [674, 94] on div at bounding box center [670, 95] width 21 height 13
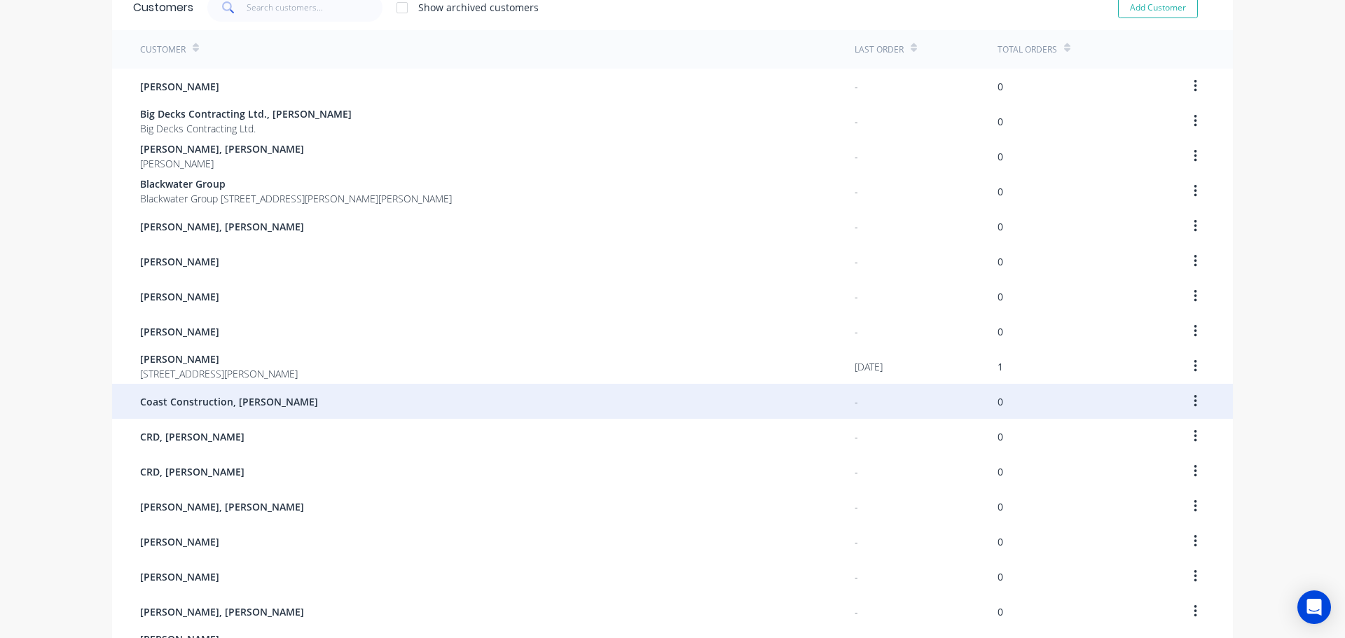
scroll to position [70, 0]
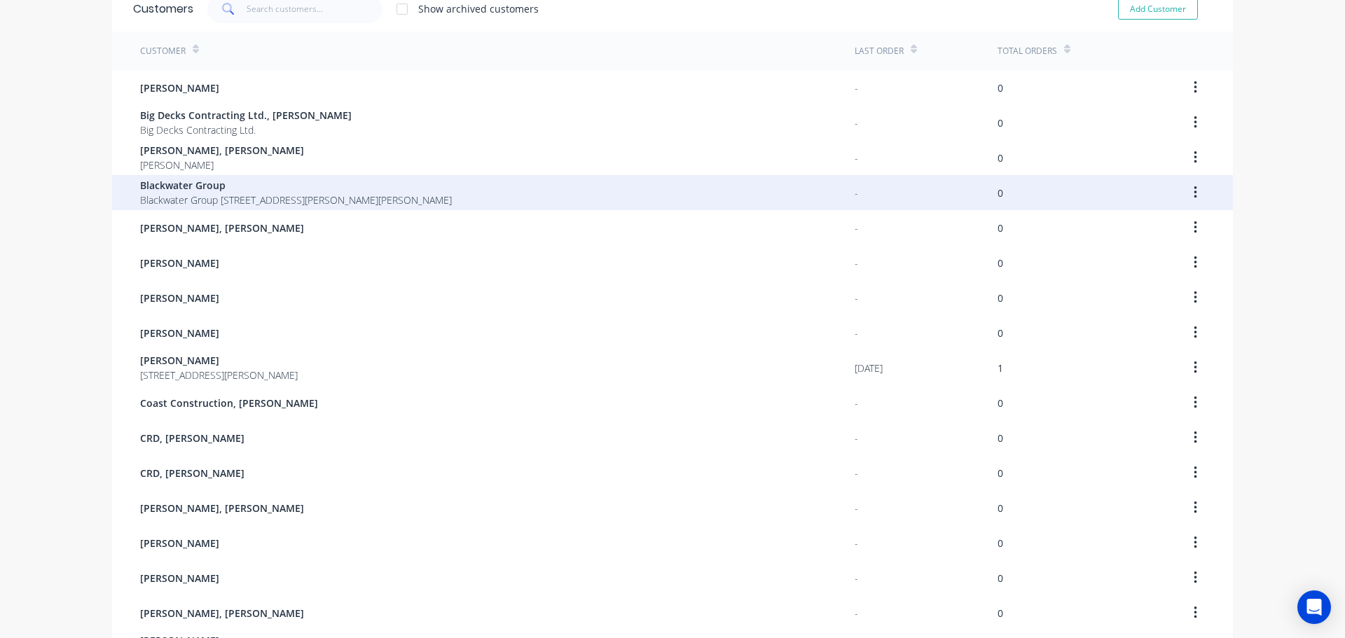
click at [176, 198] on span "Blackwater Group [STREET_ADDRESS][PERSON_NAME][PERSON_NAME]" at bounding box center [296, 200] width 312 height 15
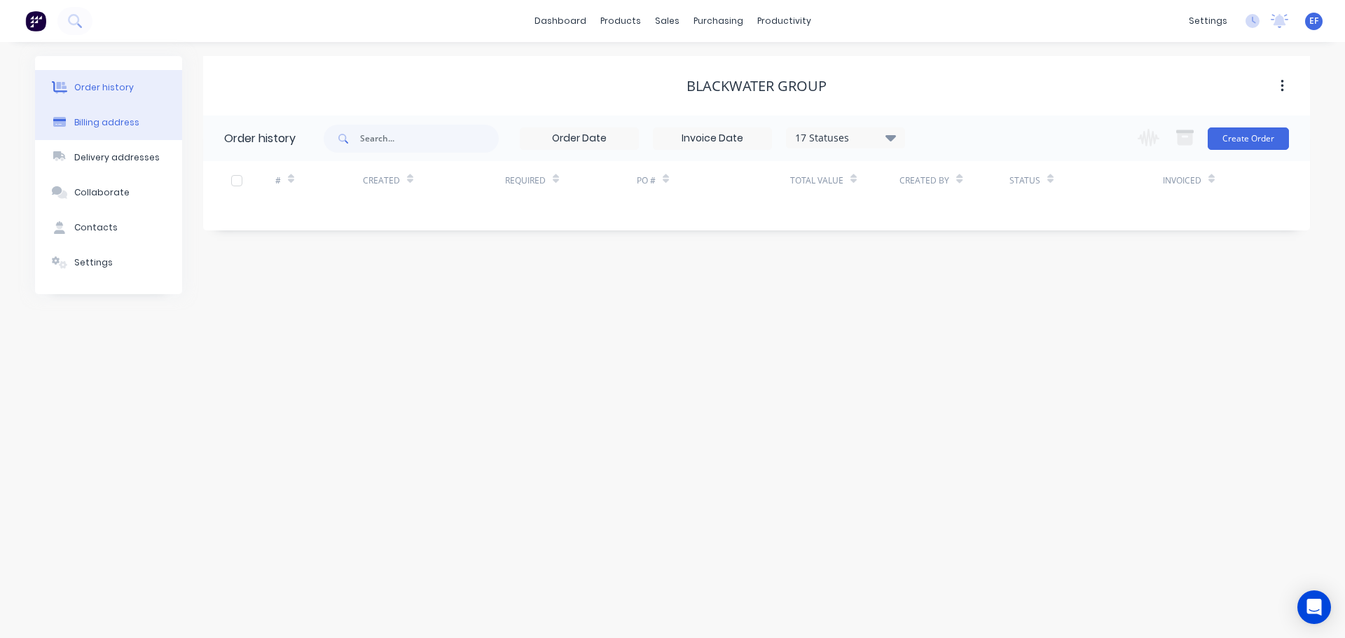
click at [113, 106] on button "Billing address" at bounding box center [108, 122] width 147 height 35
select select "CA"
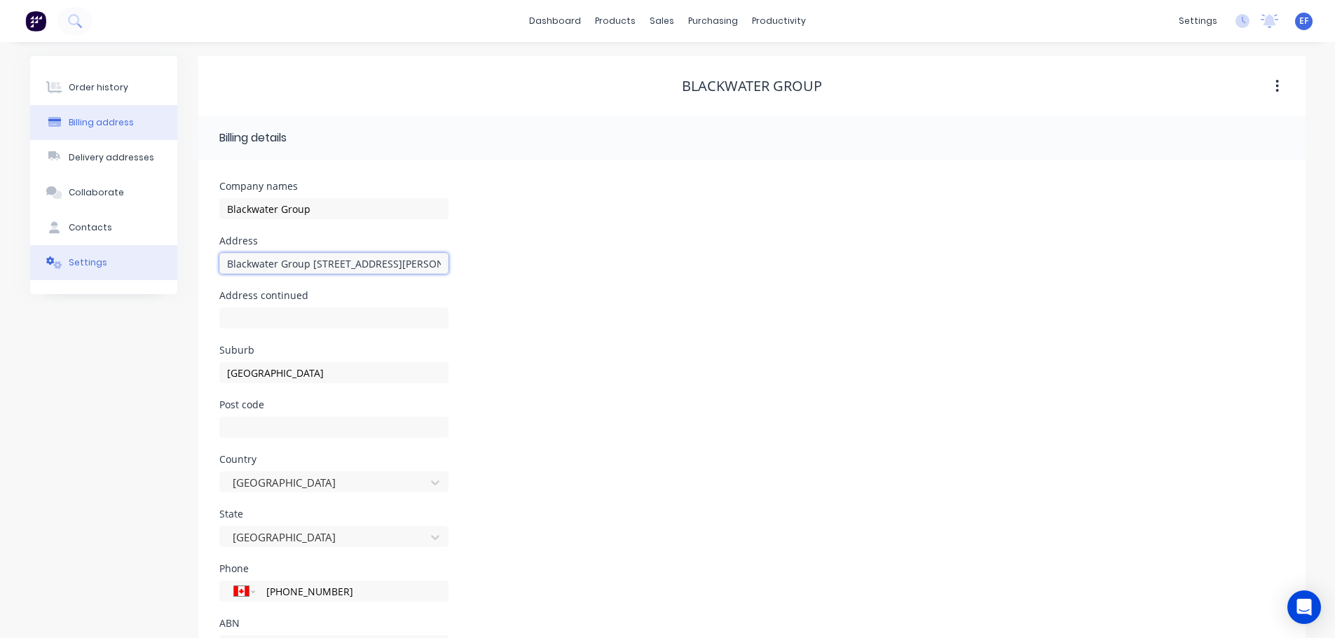
drag, startPoint x: 311, startPoint y: 265, endPoint x: 83, endPoint y: 266, distance: 227.7
click at [88, 266] on div "Order history Billing address Delivery addresses Collaborate Contacts Settings …" at bounding box center [667, 371] width 1275 height 631
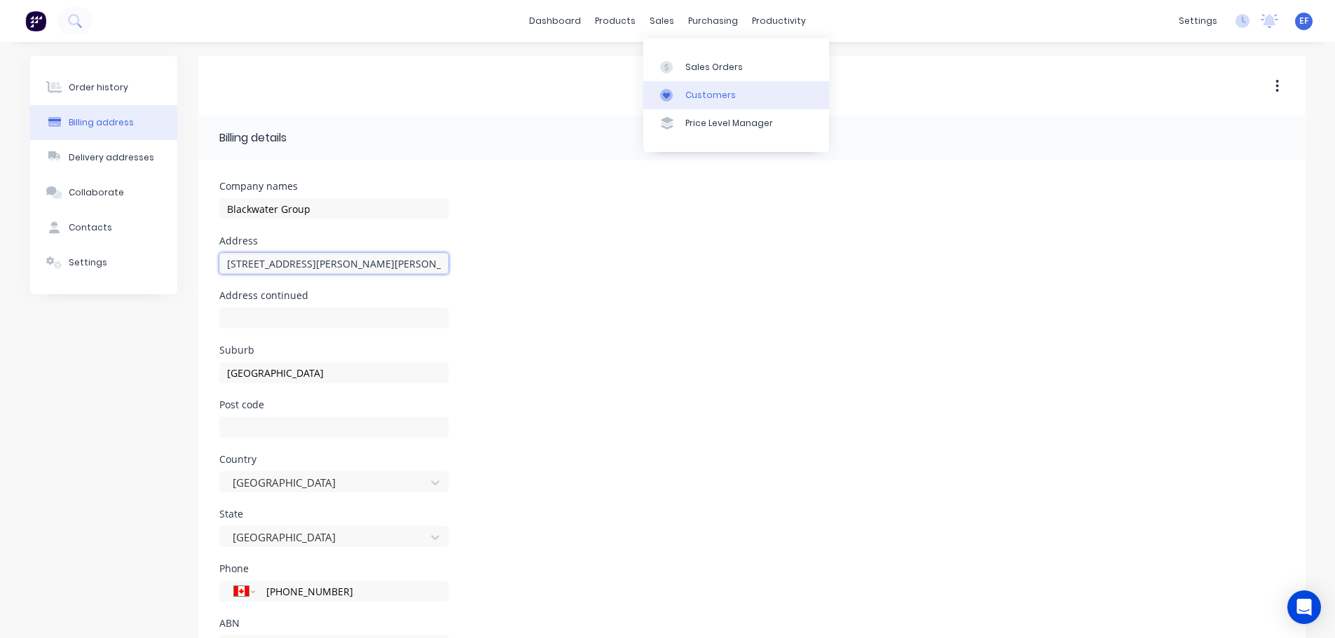
type input "[STREET_ADDRESS][PERSON_NAME][PERSON_NAME]"
click at [681, 95] on link "Customers" at bounding box center [736, 95] width 186 height 28
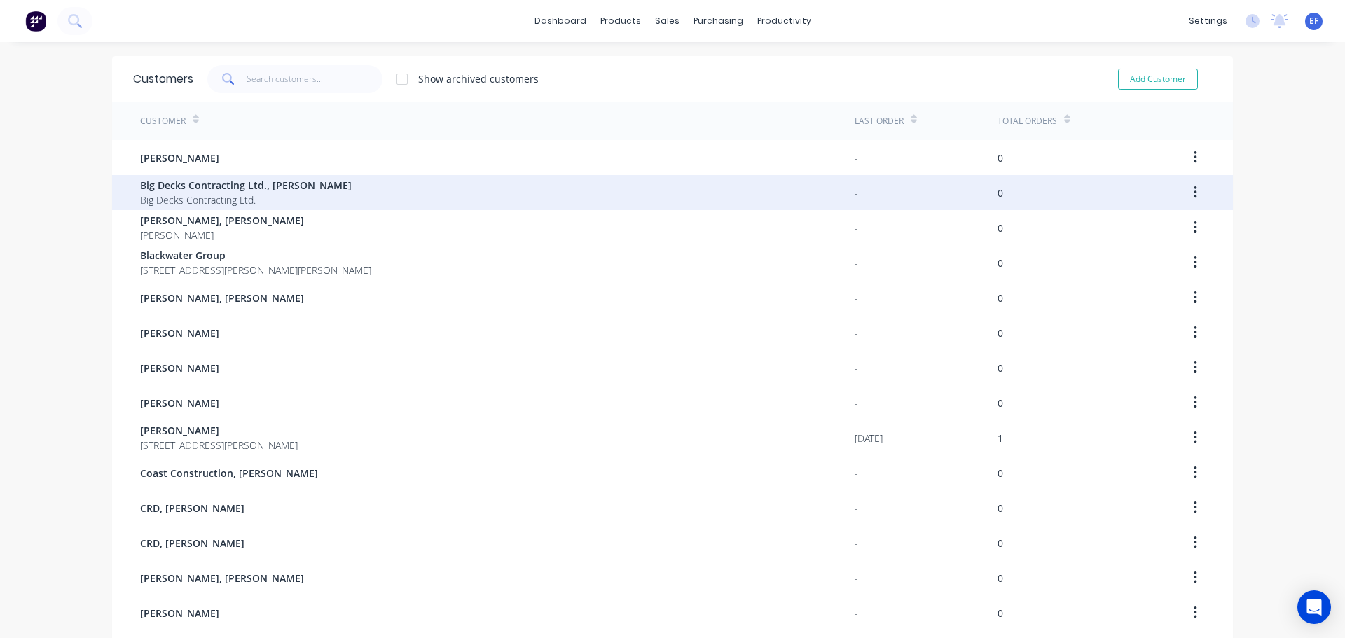
click at [202, 195] on span "Big Decks Contracting Ltd." at bounding box center [246, 200] width 212 height 15
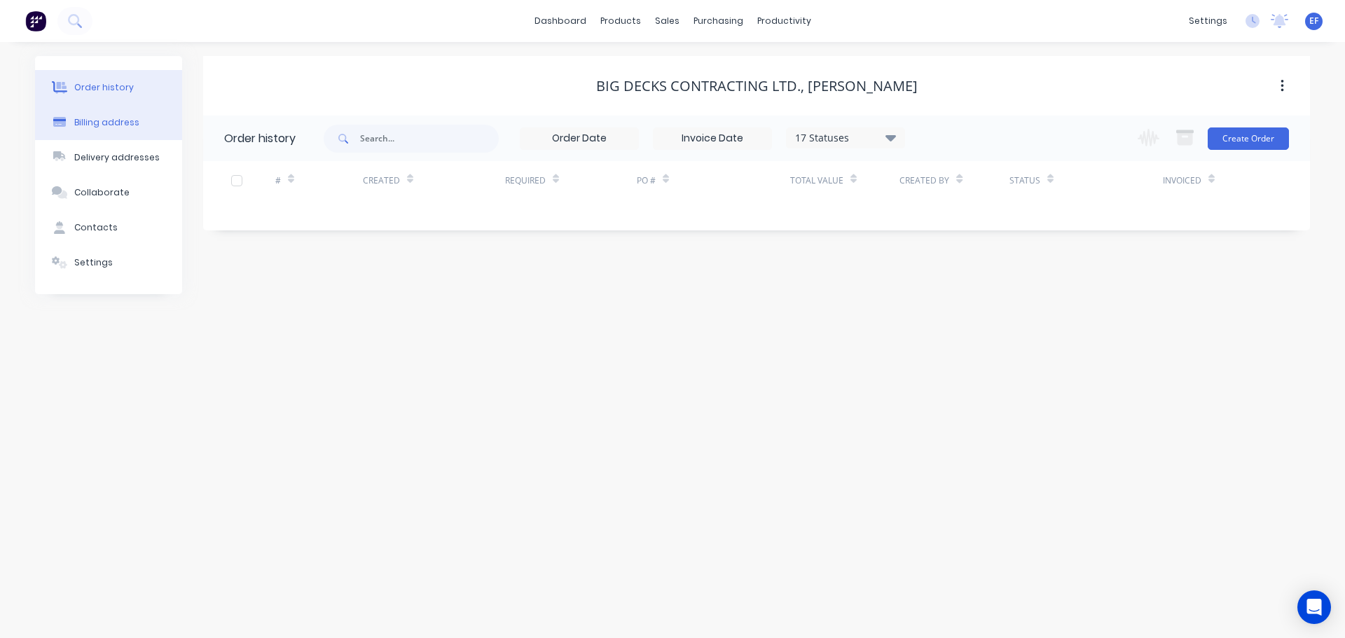
click at [109, 126] on div "Billing address" at bounding box center [106, 122] width 65 height 13
select select "CA"
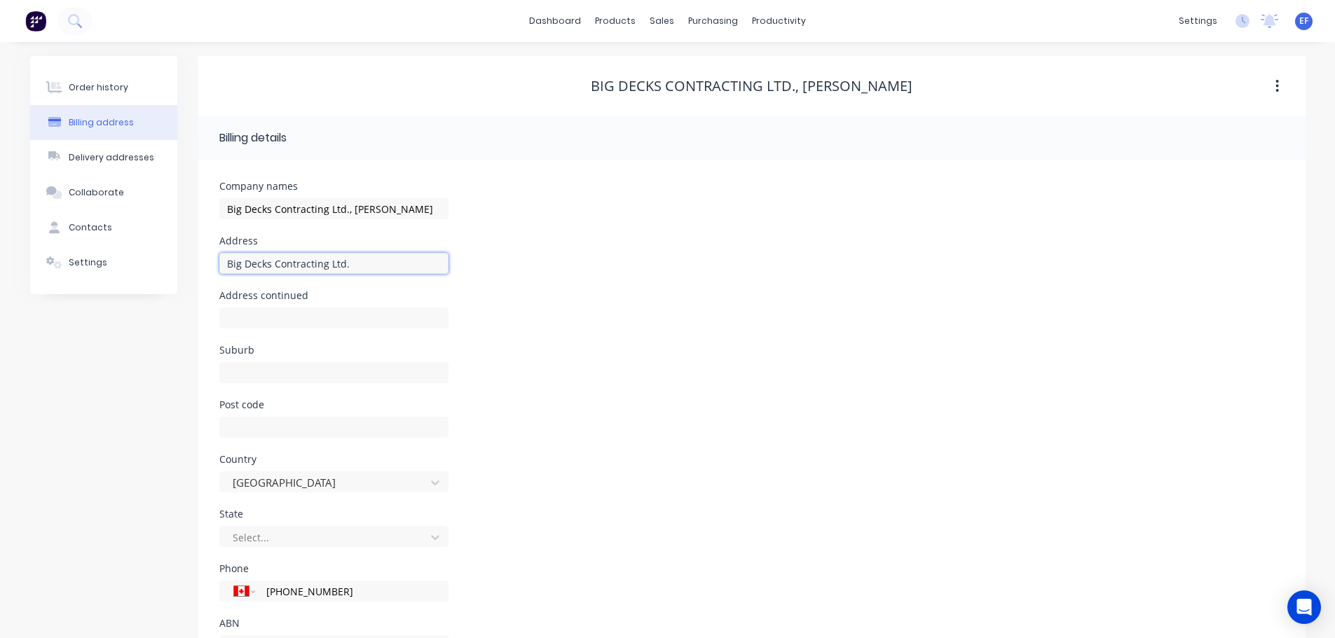
drag, startPoint x: 373, startPoint y: 268, endPoint x: 193, endPoint y: 277, distance: 180.3
click at [193, 277] on div "Order history Billing address Delivery addresses Collaborate Contacts Settings …" at bounding box center [667, 371] width 1275 height 631
click at [654, 36] on body "dashboard products sales purchasing productivity dashboard products Product Cat…" at bounding box center [667, 350] width 1335 height 701
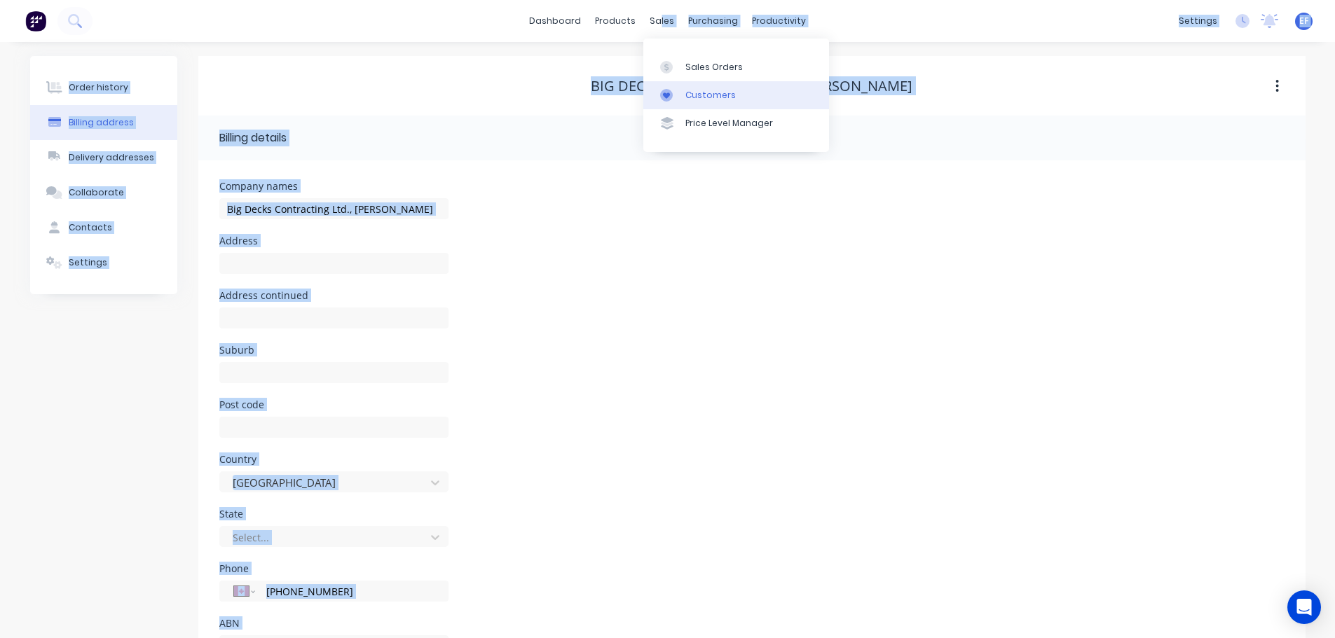
click at [686, 95] on div "Customers" at bounding box center [710, 95] width 50 height 13
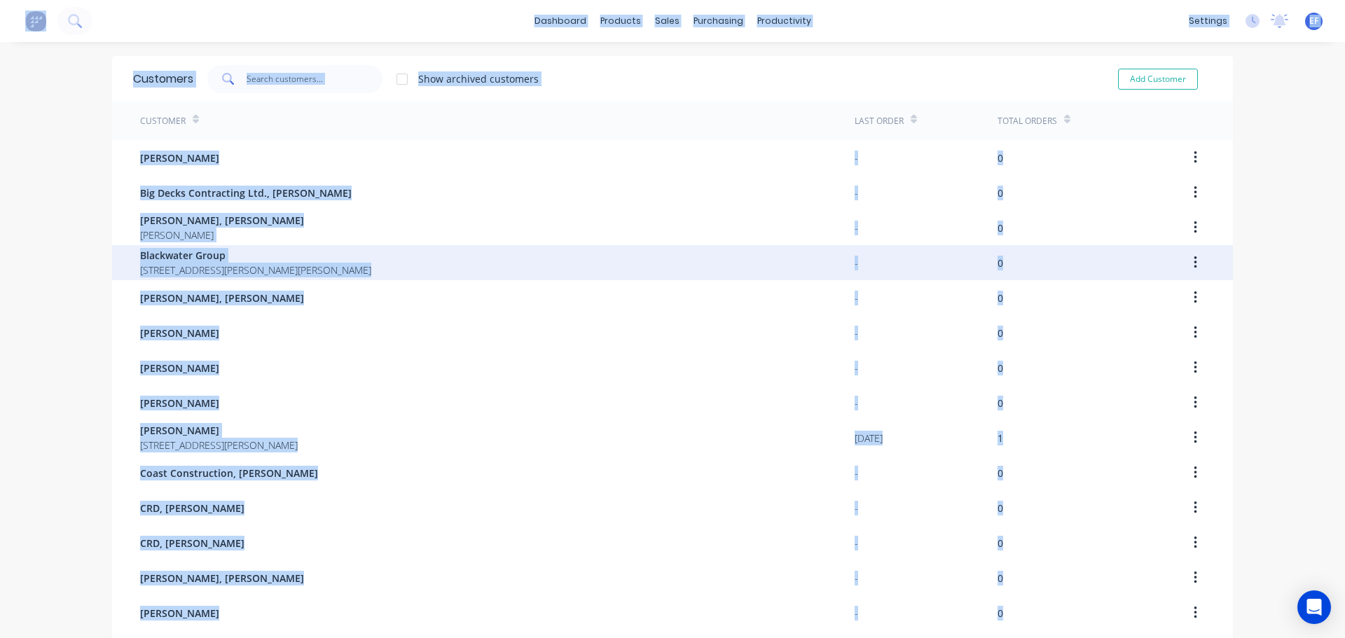
click at [115, 247] on div "Blackwater Group [STREET_ADDRESS][PERSON_NAME][PERSON_NAME] - 0" at bounding box center [672, 262] width 1121 height 35
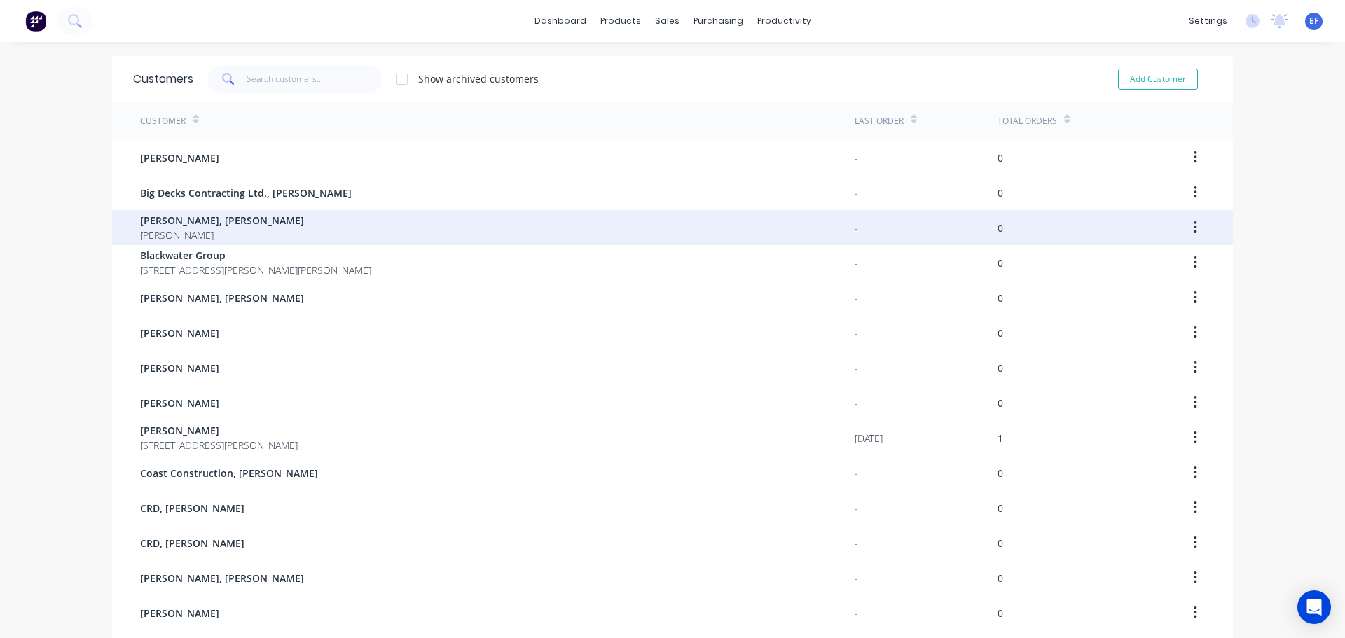
click at [143, 230] on span "[PERSON_NAME]" at bounding box center [222, 235] width 164 height 15
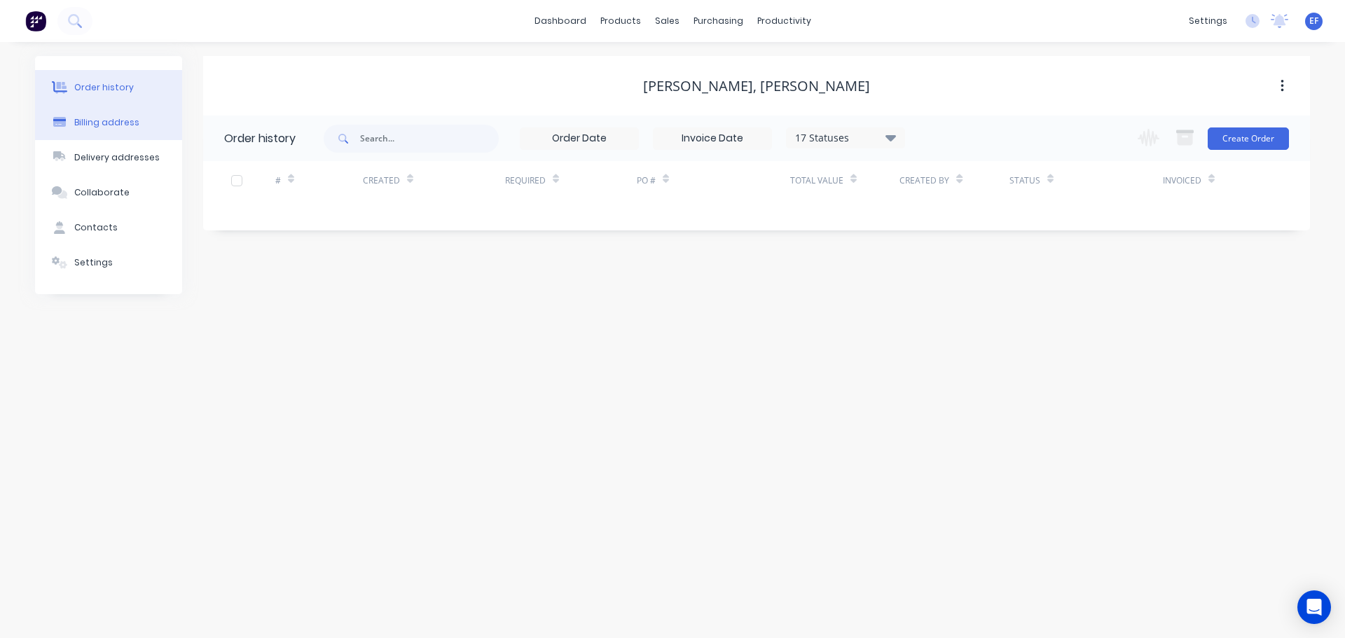
click at [102, 126] on div "Billing address" at bounding box center [106, 122] width 65 height 13
select select "CA"
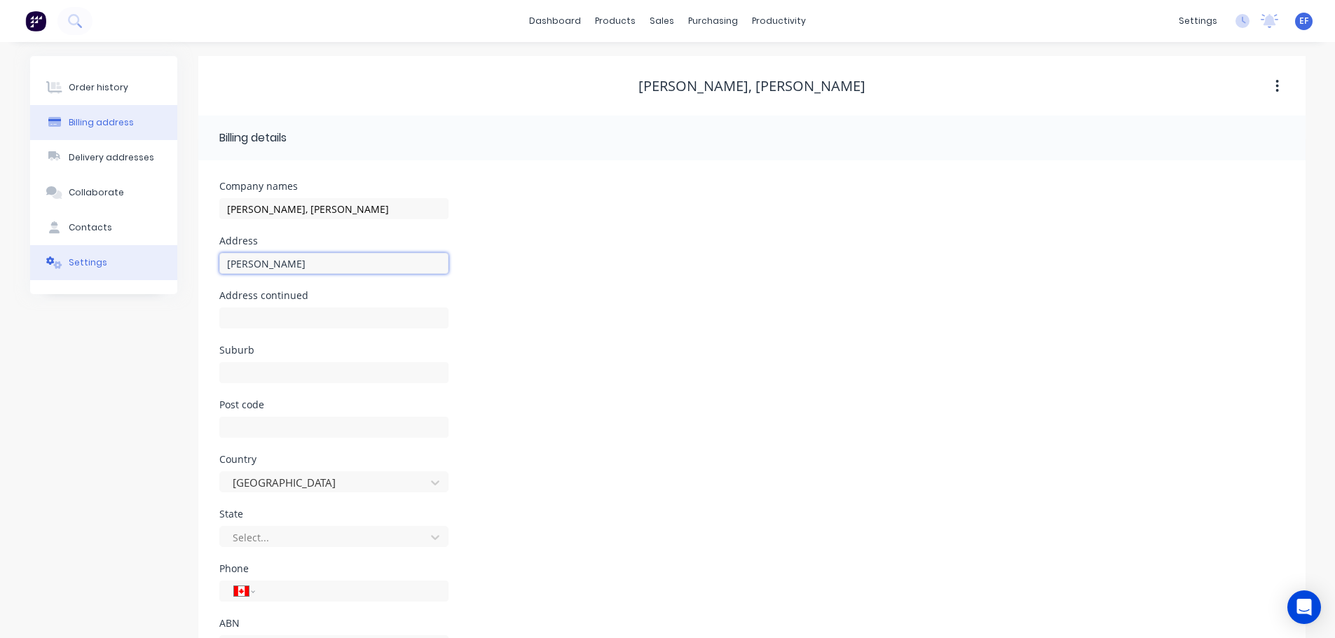
drag, startPoint x: 308, startPoint y: 258, endPoint x: 164, endPoint y: 264, distance: 143.7
click at [164, 264] on div "Order history Billing address Delivery addresses Collaborate Contacts Settings …" at bounding box center [667, 371] width 1275 height 631
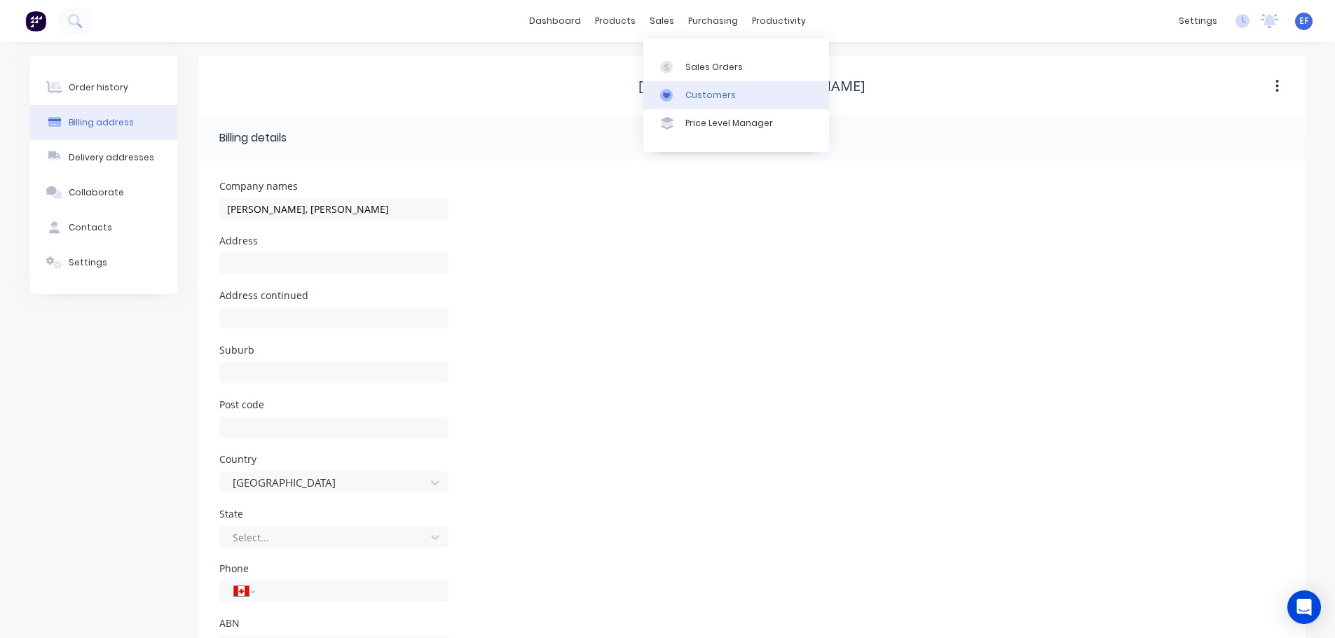
click at [694, 102] on link "Customers" at bounding box center [736, 95] width 186 height 28
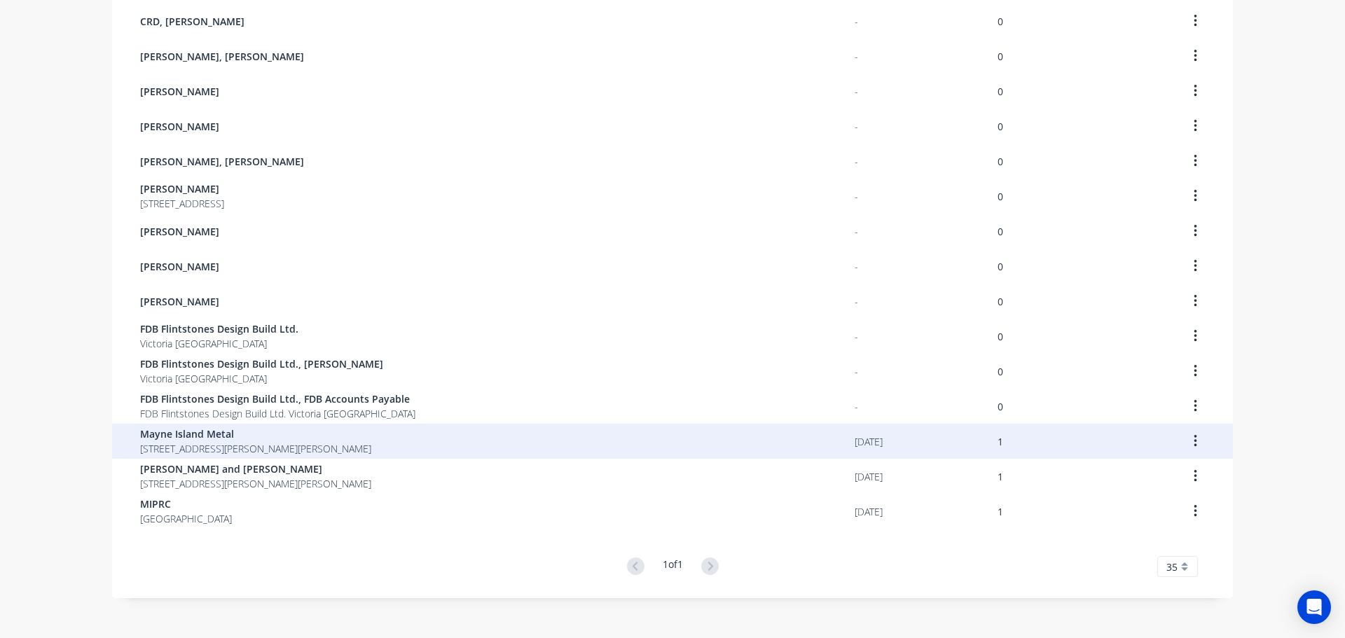
scroll to position [531, 0]
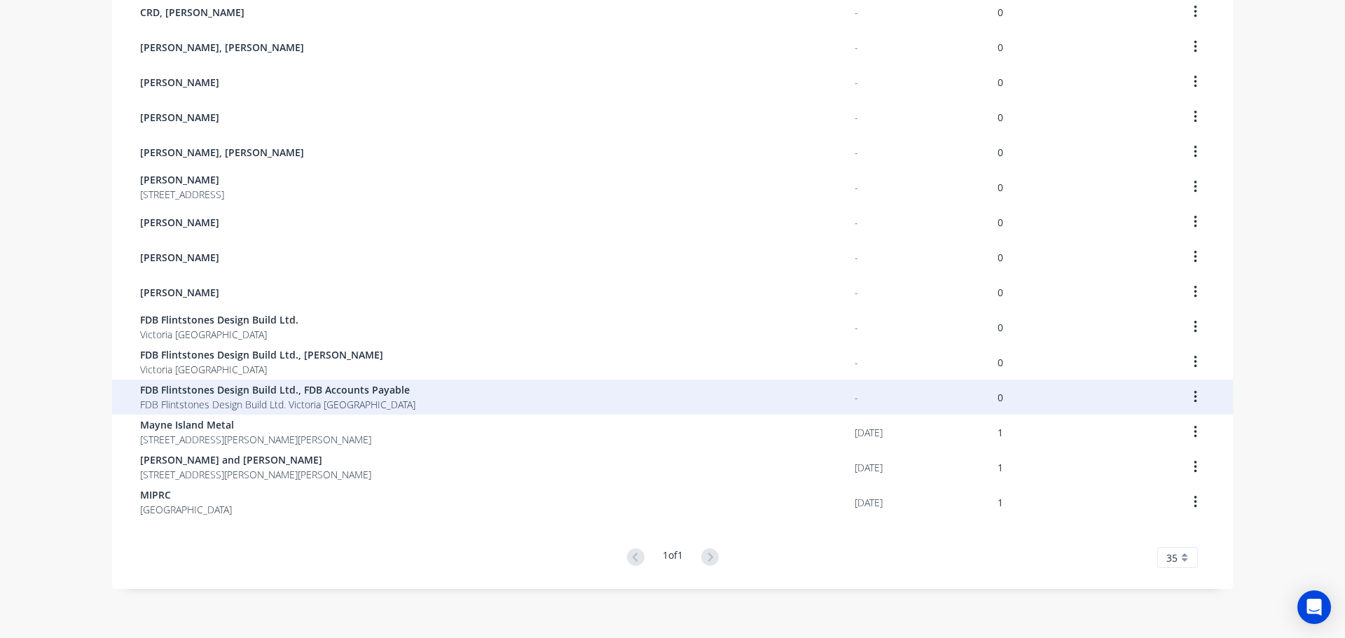
click at [177, 408] on span "FDB Flintstones Design Build Ltd. Victoria [GEOGRAPHIC_DATA]" at bounding box center [277, 404] width 275 height 15
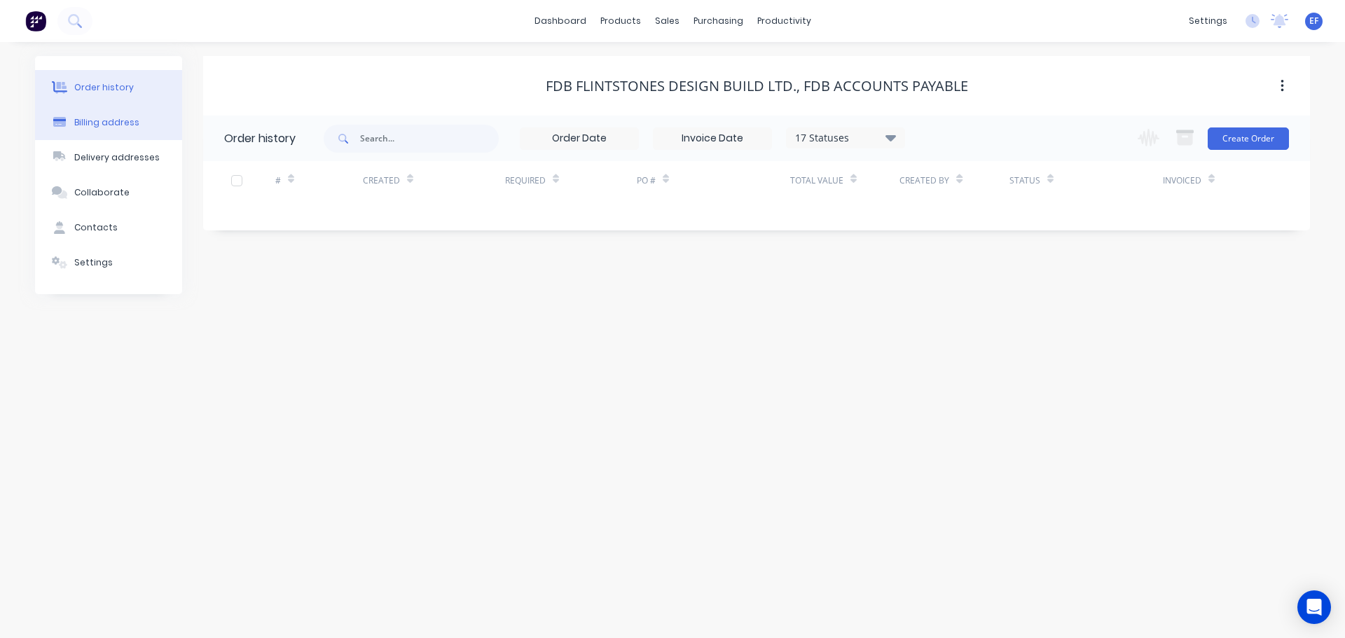
click at [118, 132] on button "Billing address" at bounding box center [108, 122] width 147 height 35
select select "CA"
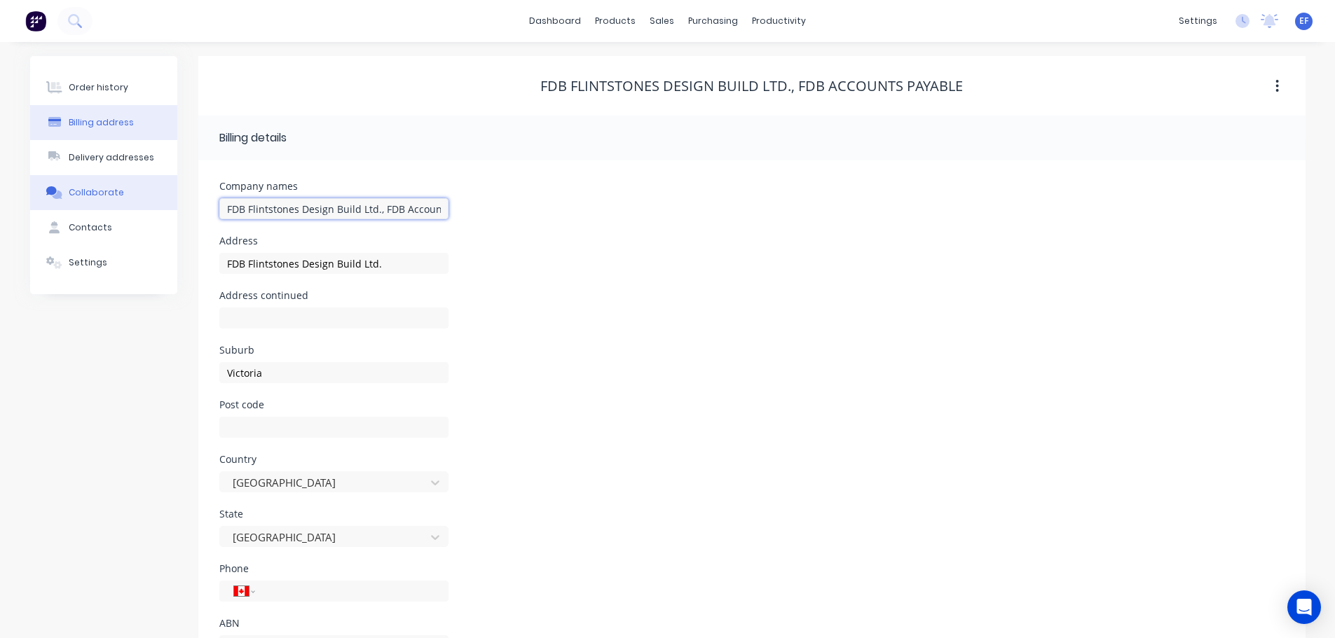
drag, startPoint x: 300, startPoint y: 206, endPoint x: 142, endPoint y: 207, distance: 158.3
click at [142, 207] on div "Order history Billing address Delivery addresses Collaborate Contacts Settings …" at bounding box center [667, 371] width 1275 height 631
drag, startPoint x: 381, startPoint y: 209, endPoint x: 151, endPoint y: 199, distance: 230.0
click at [154, 199] on div "Order history Billing address Delivery addresses Collaborate Contacts Settings …" at bounding box center [667, 371] width 1275 height 631
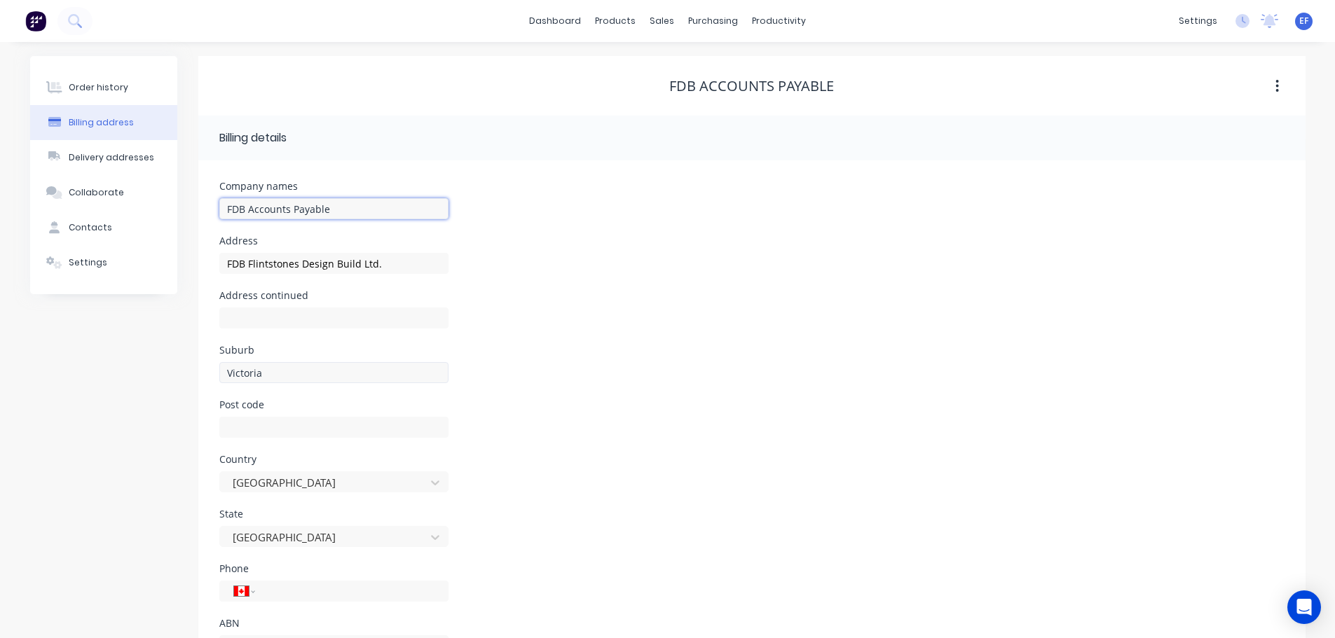
type input "FDB Flintstones Design Build Ltd., FDB Accounts Payable"
click at [396, 274] on div "FDB Flintstones Design Build Ltd." at bounding box center [333, 269] width 229 height 41
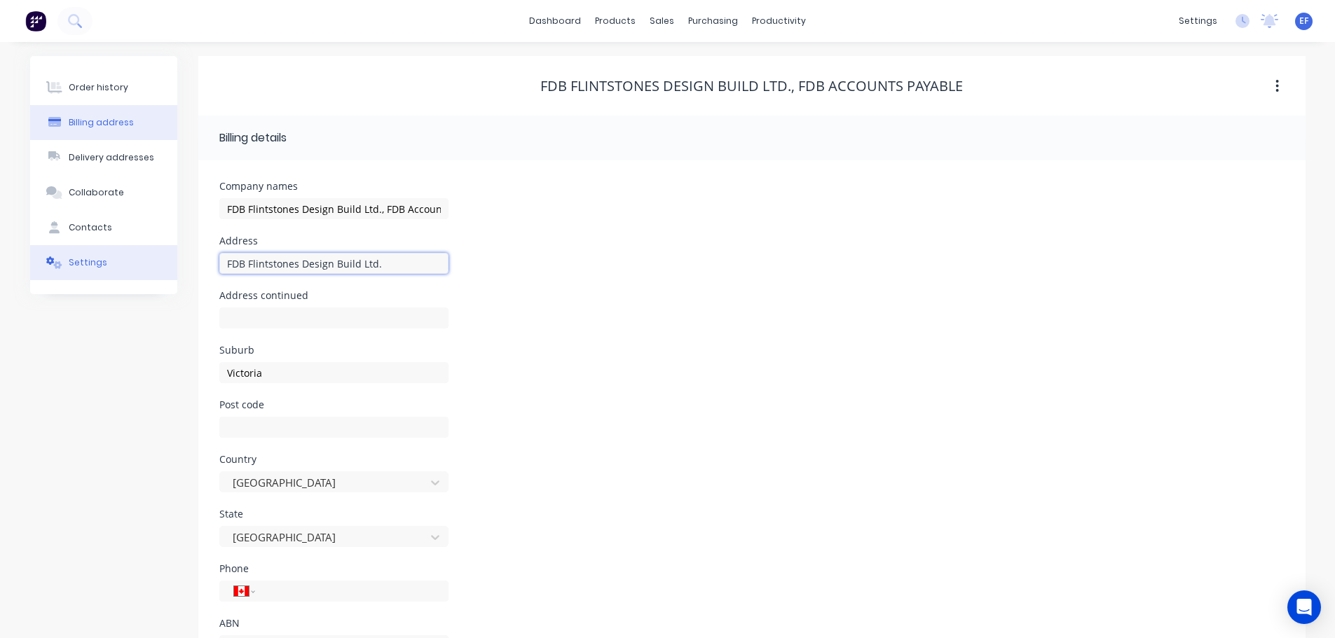
drag, startPoint x: 382, startPoint y: 265, endPoint x: 175, endPoint y: 266, distance: 207.4
click at [175, 266] on div "Order history Billing address Delivery addresses Collaborate Contacts Settings …" at bounding box center [667, 371] width 1275 height 631
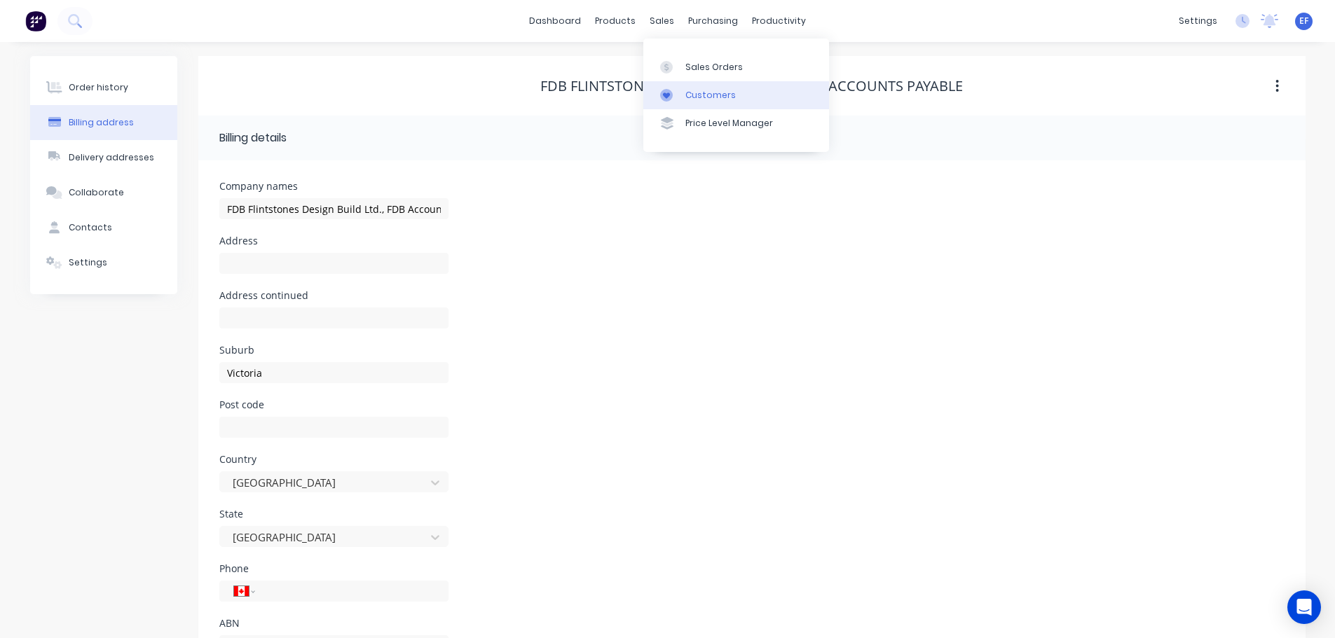
click at [685, 100] on div "Customers" at bounding box center [710, 95] width 50 height 13
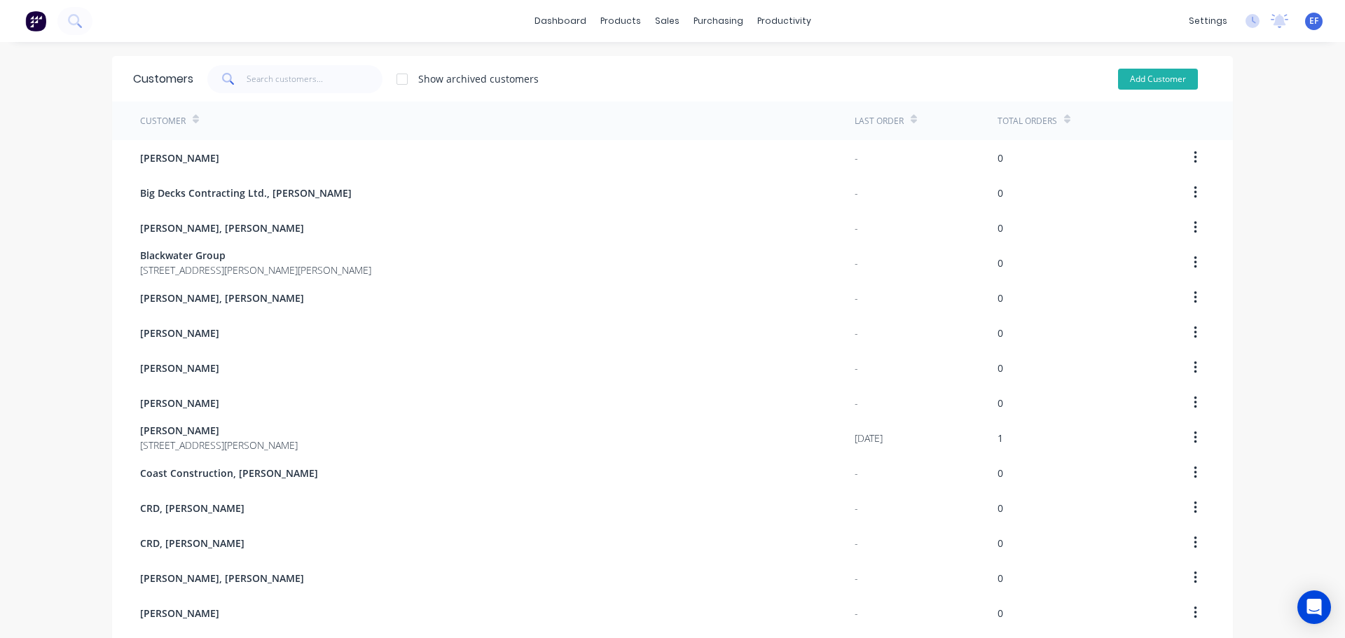
click at [1130, 71] on button "Add Customer" at bounding box center [1158, 79] width 80 height 21
select select "CA"
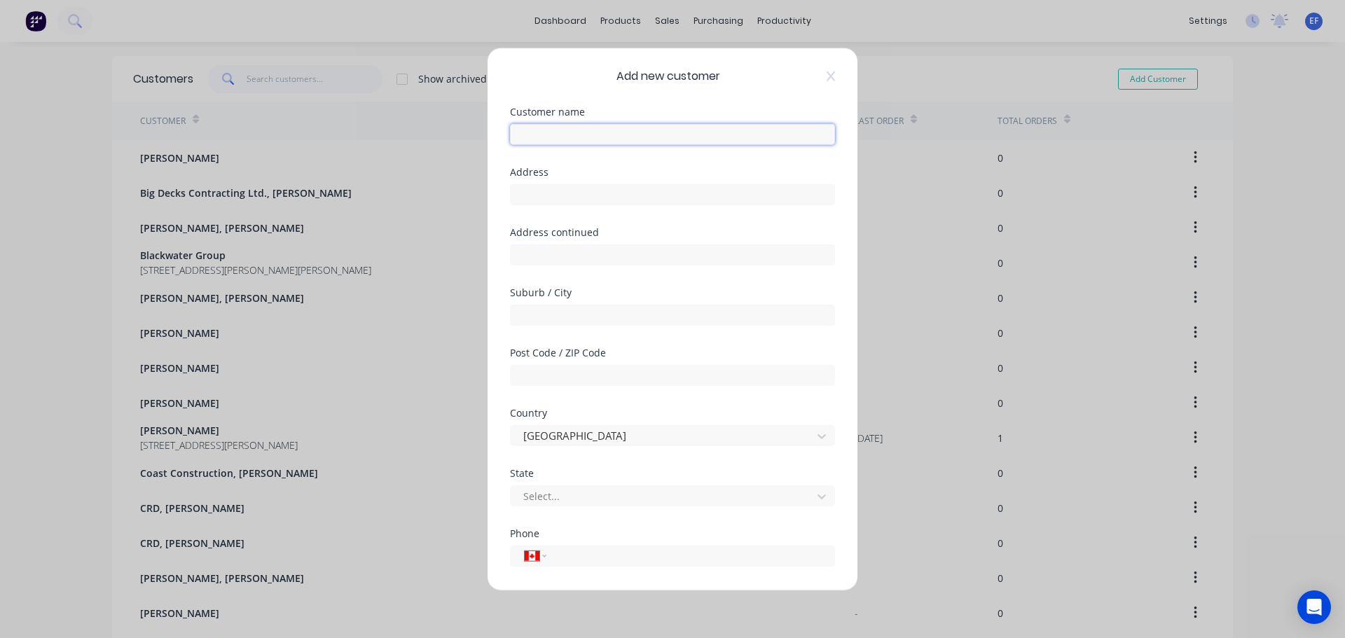
click at [703, 142] on input "text" at bounding box center [672, 133] width 325 height 21
paste input "FDB Flintstones Design Build Ltd., [PERSON_NAME]"
type input "FDB Flintstones Design Build Ltd., [PERSON_NAME]"
click at [526, 312] on input "text" at bounding box center [672, 314] width 325 height 21
type input "Victoria"
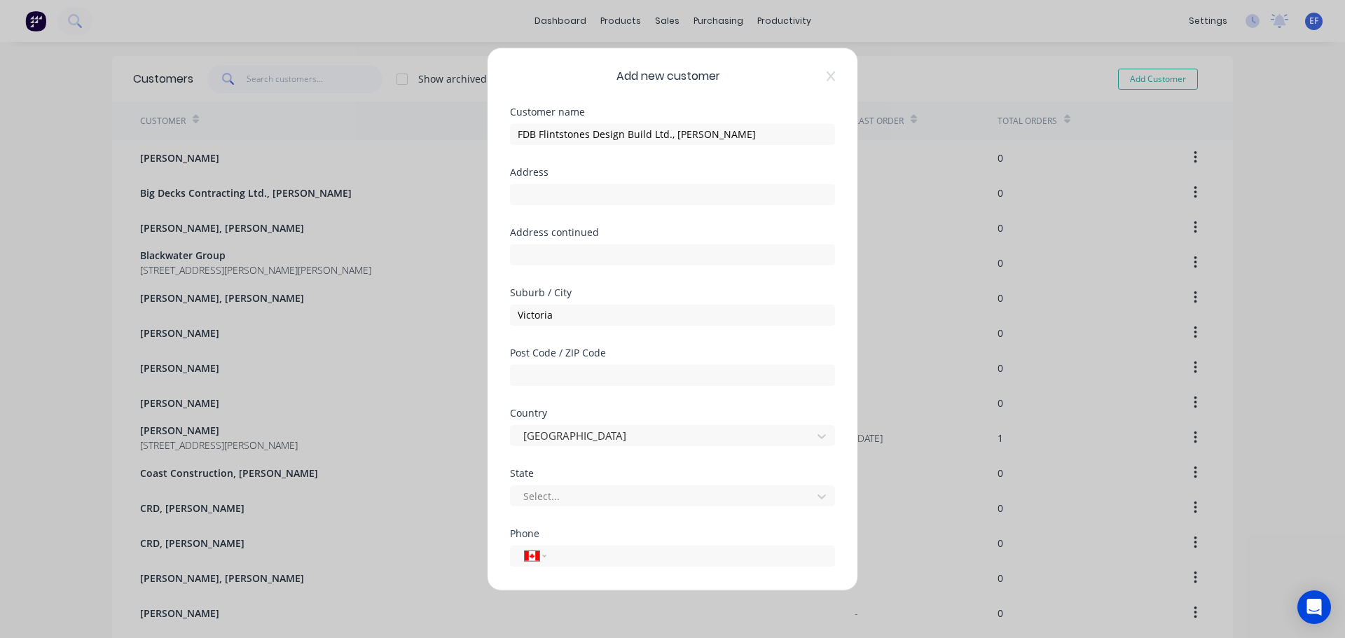
click at [553, 509] on div "State Select..." at bounding box center [672, 498] width 325 height 60
click at [560, 494] on div at bounding box center [663, 497] width 283 height 18
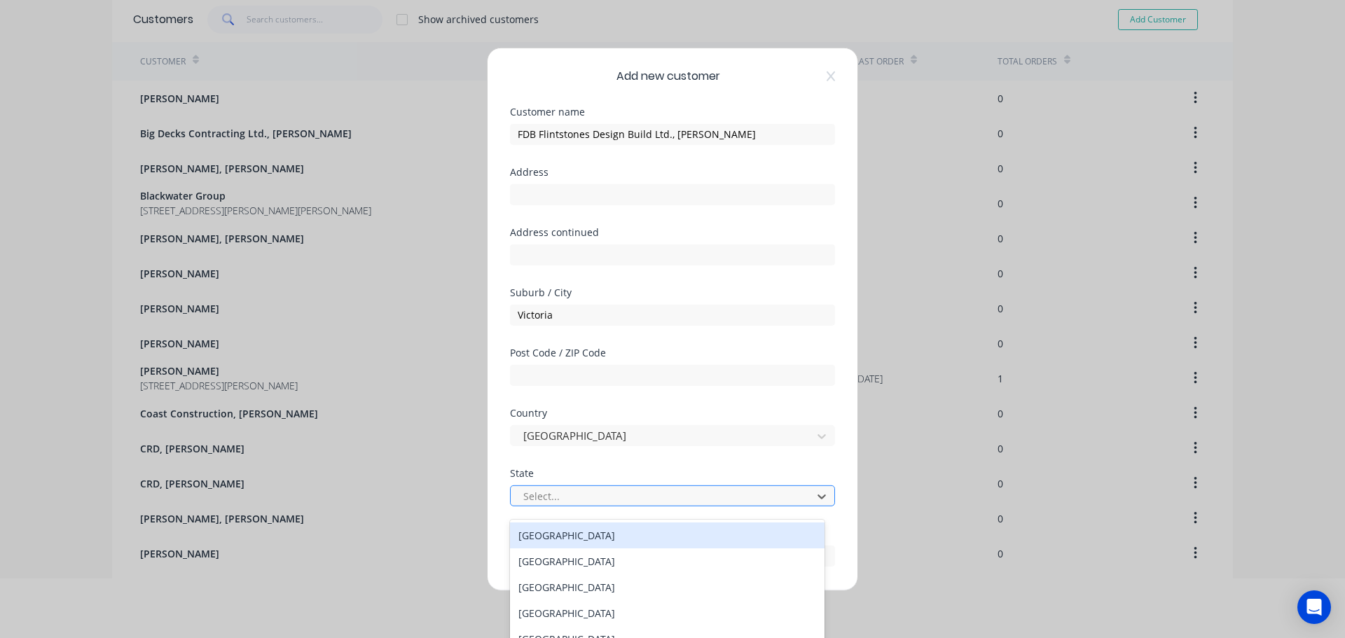
scroll to position [68, 0]
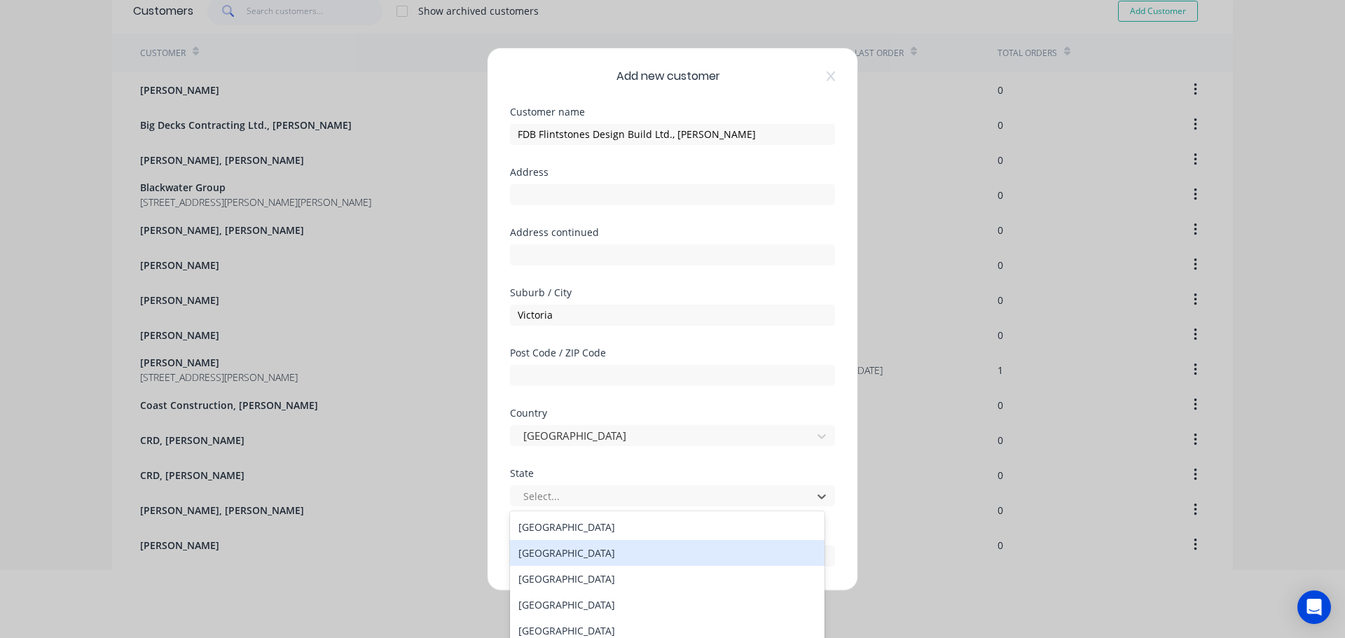
click at [544, 556] on div "[GEOGRAPHIC_DATA]" at bounding box center [667, 553] width 315 height 26
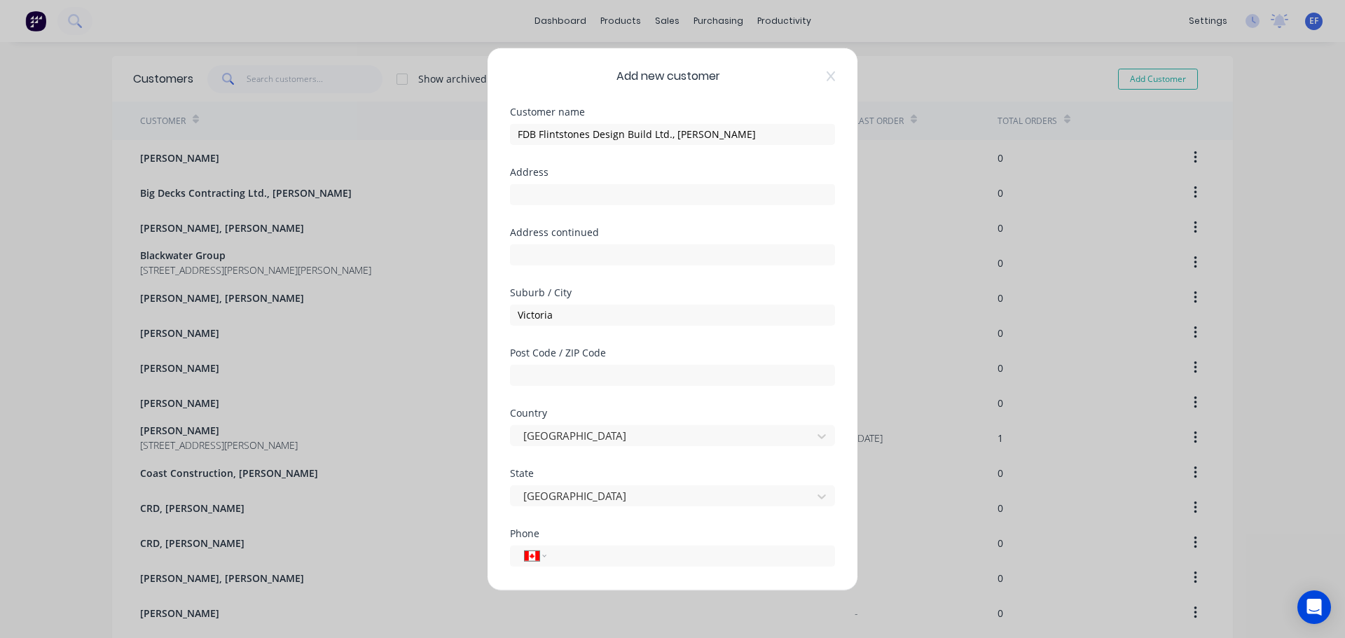
scroll to position [0, 0]
click at [587, 500] on div at bounding box center [663, 497] width 283 height 18
click at [486, 540] on div "Add new customer Customer name FDB Flintstones Design Build Ltd., [PERSON_NAME]…" at bounding box center [672, 319] width 1345 height 638
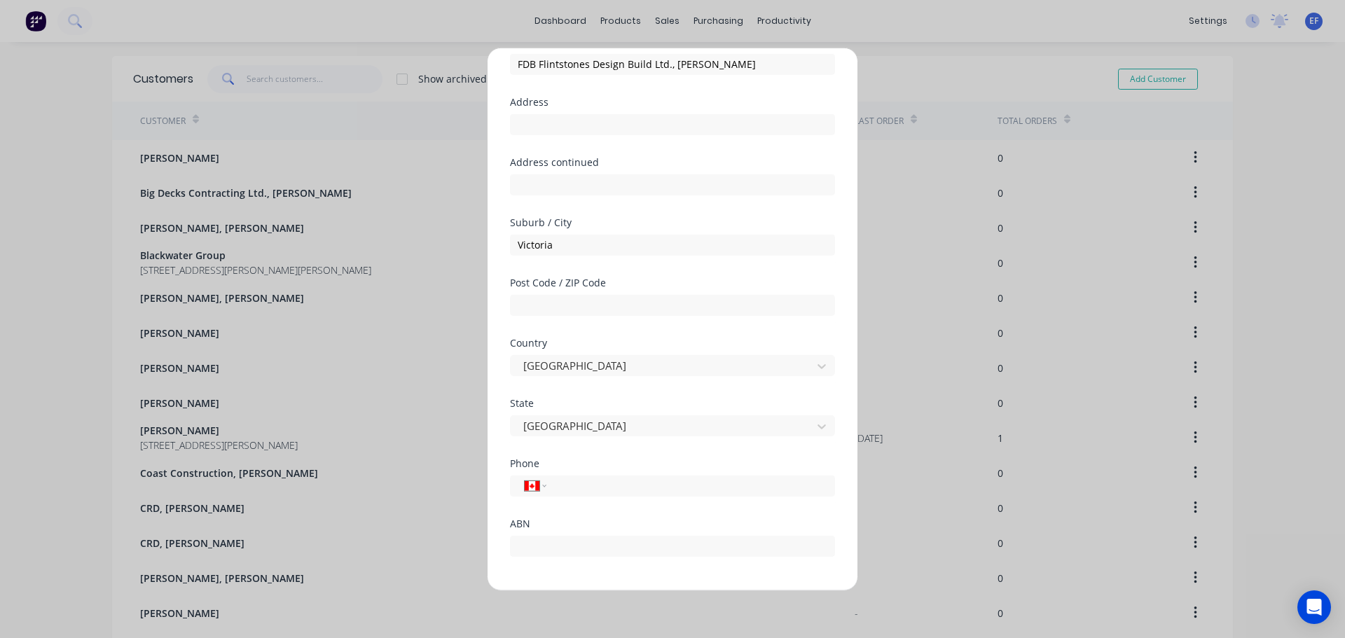
scroll to position [123, 0]
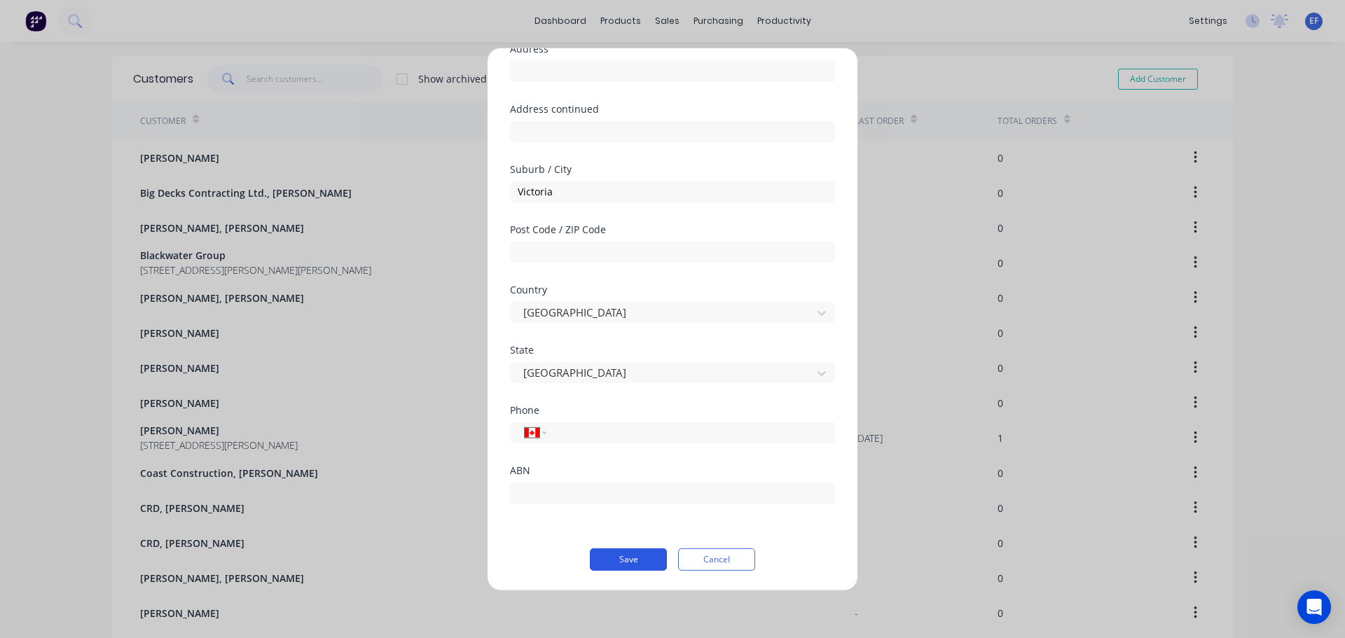
click at [621, 558] on button "Save" at bounding box center [628, 559] width 77 height 22
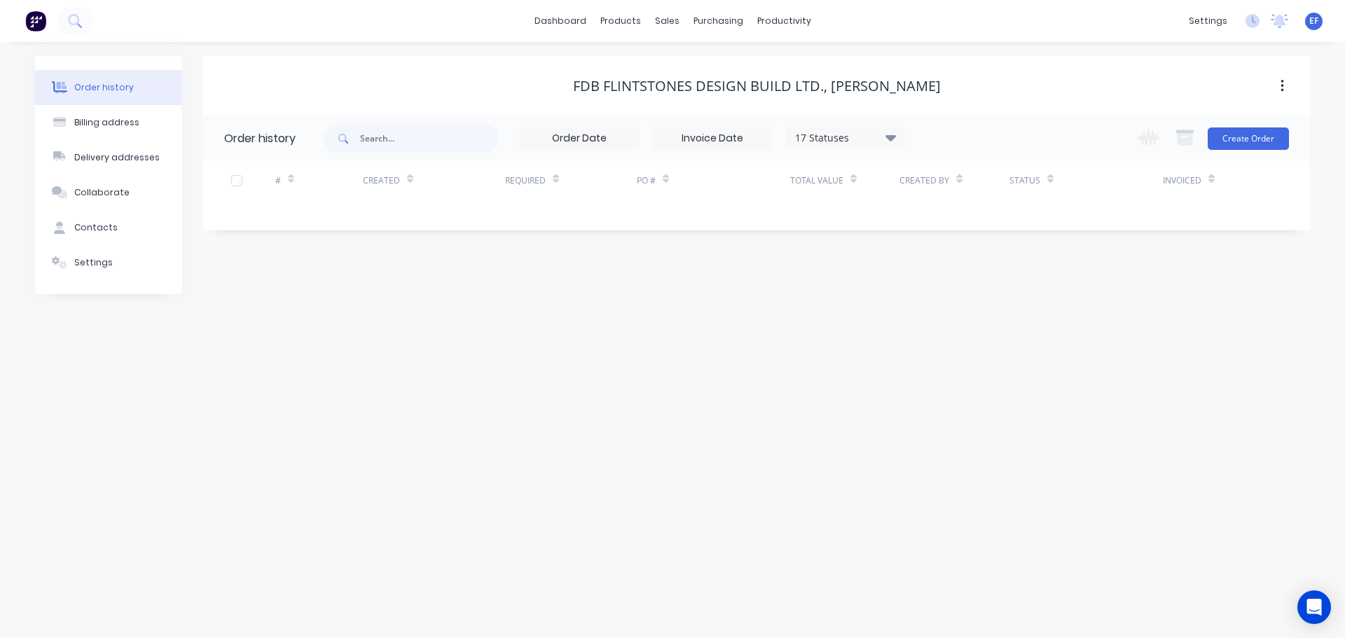
drag, startPoint x: 87, startPoint y: 227, endPoint x: 9, endPoint y: 261, distance: 84.7
click at [86, 227] on div "Contacts" at bounding box center [95, 227] width 43 height 13
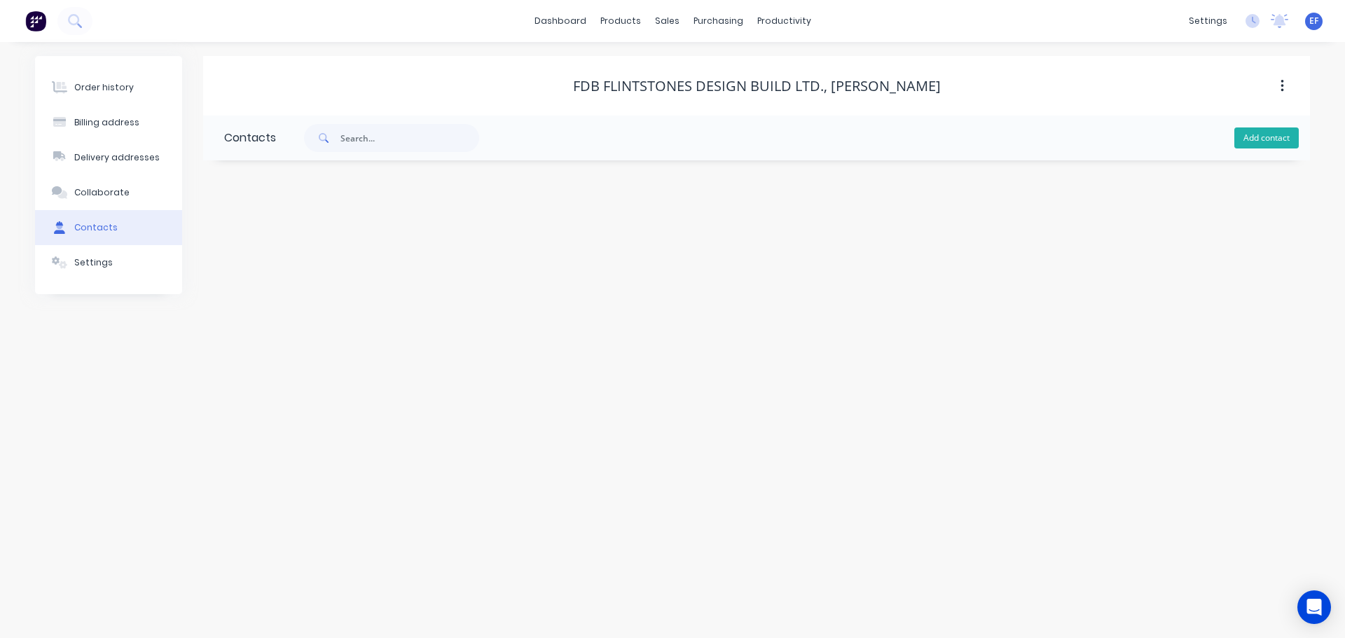
click at [1267, 139] on button "Add contact" at bounding box center [1266, 137] width 64 height 21
select select "CA"
drag, startPoint x: 832, startPoint y: 86, endPoint x: 936, endPoint y: 85, distance: 103.7
click at [936, 85] on div "FDB Flintstones Design Build Ltd., [PERSON_NAME]" at bounding box center [757, 86] width 368 height 17
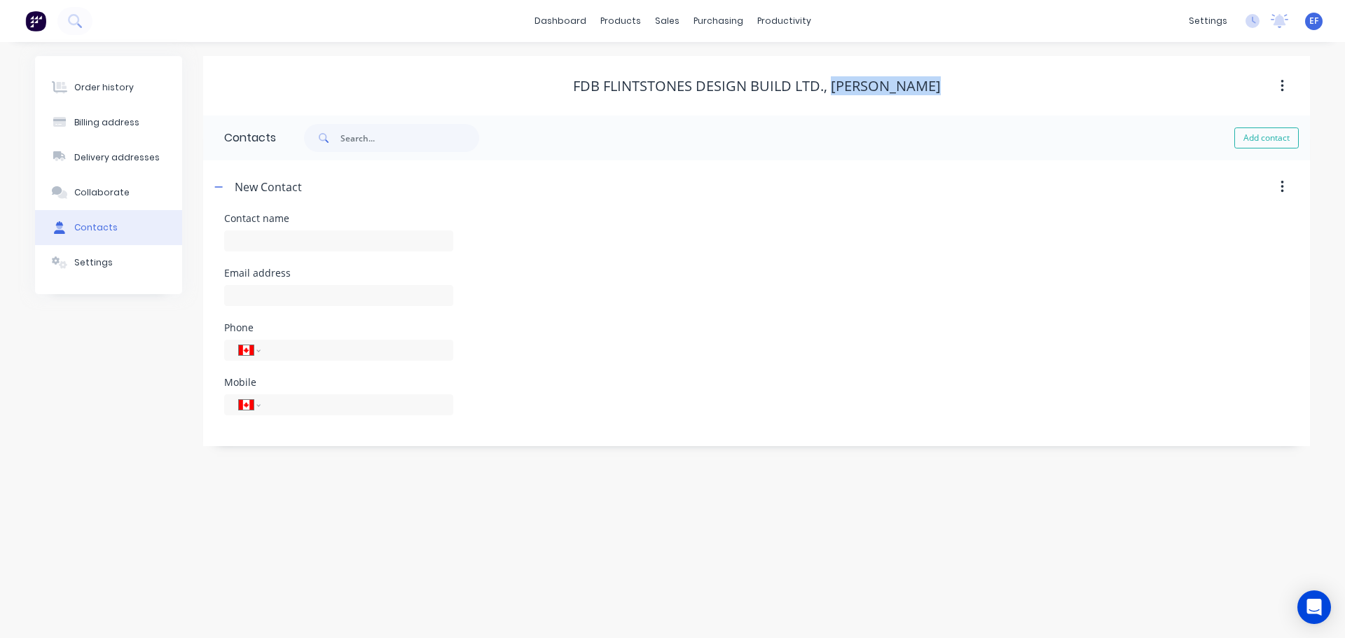
copy div "[PERSON_NAME]"
click at [271, 228] on div at bounding box center [338, 247] width 229 height 41
click at [265, 241] on input "text" at bounding box center [338, 240] width 229 height 21
paste input "[PERSON_NAME]"
type input "[PERSON_NAME]"
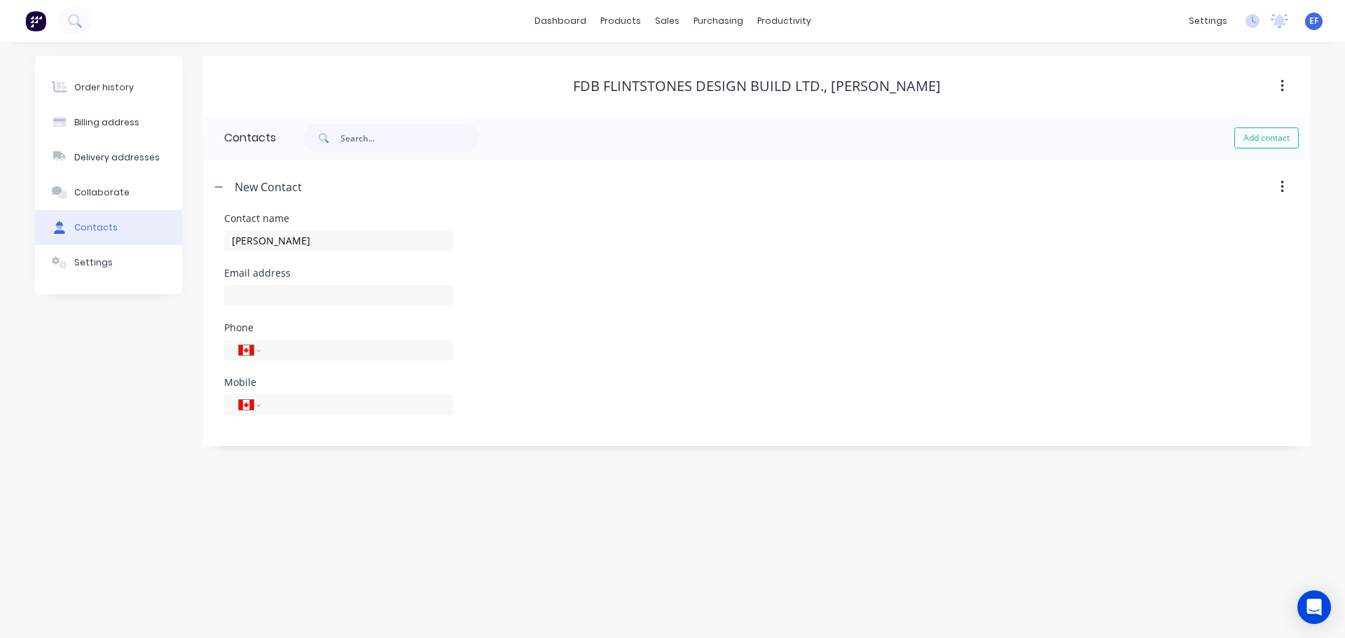
select select "CA"
click at [314, 289] on input "text" at bounding box center [338, 295] width 229 height 21
paste input "[PERSON_NAME][EMAIL_ADDRESS][DOMAIN_NAME]"
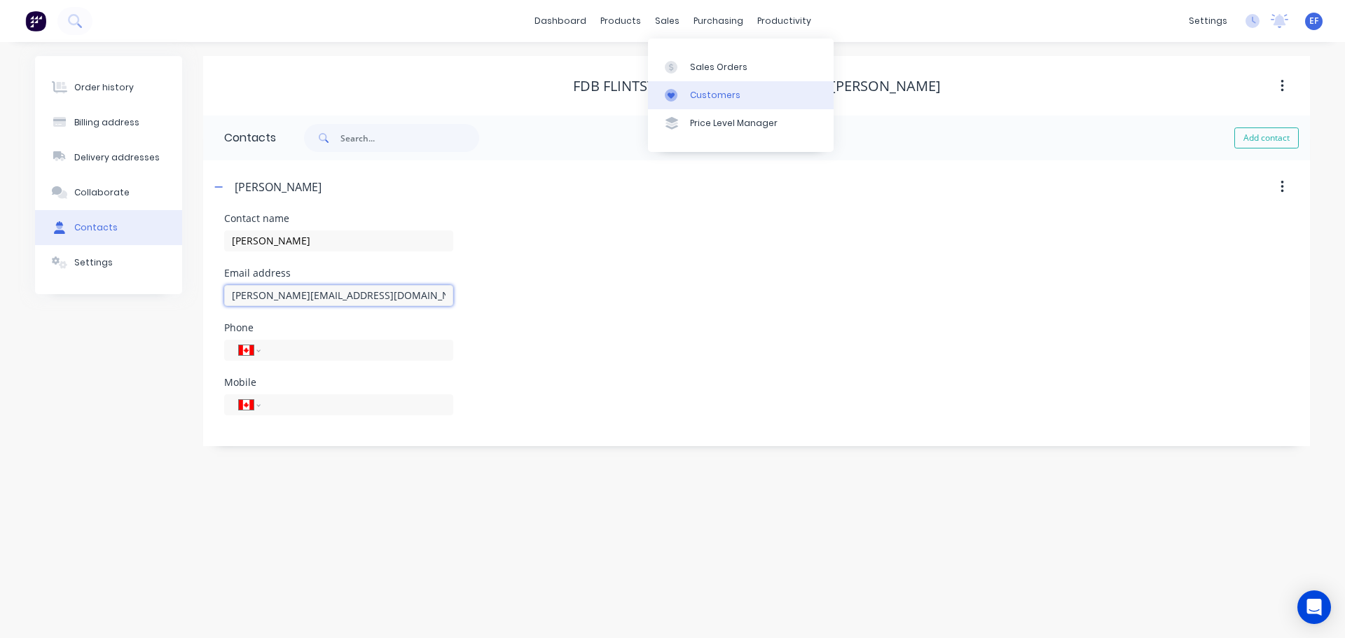
type input "[PERSON_NAME][EMAIL_ADDRESS][DOMAIN_NAME]"
click at [699, 84] on link "Customers" at bounding box center [741, 95] width 186 height 28
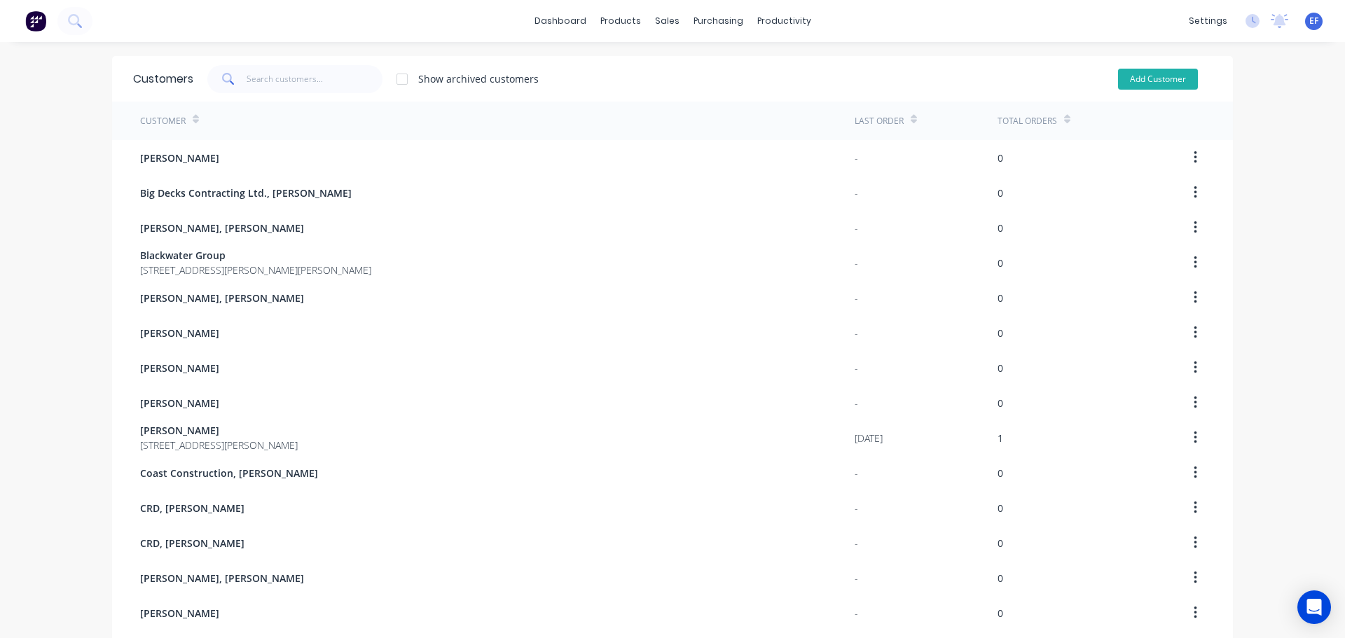
click at [1128, 86] on button "Add Customer" at bounding box center [1158, 79] width 80 height 21
select select "CA"
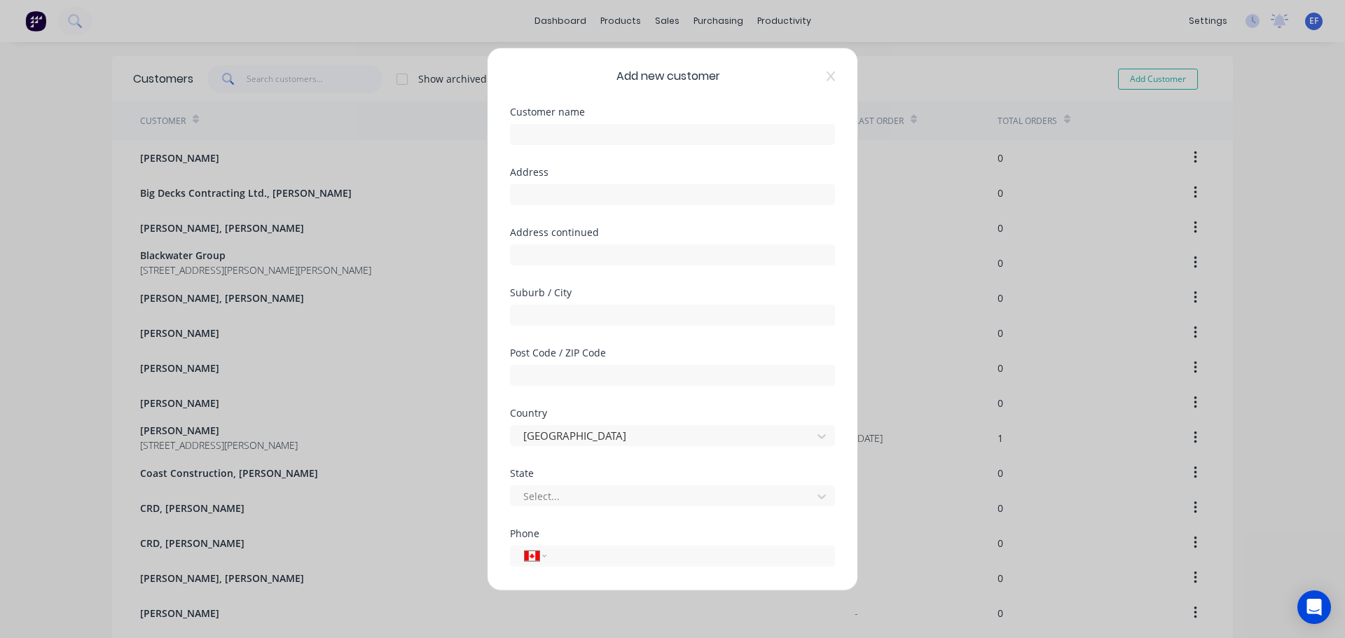
click at [550, 153] on div "Customer name" at bounding box center [672, 136] width 325 height 60
click at [551, 139] on input "text" at bounding box center [672, 133] width 325 height 21
paste input "FDB Flintstones Design Build Ltd., [PERSON_NAME]"
type input "FDB Flintstones Design Build Ltd., [PERSON_NAME]"
click at [538, 318] on input "text" at bounding box center [672, 314] width 325 height 21
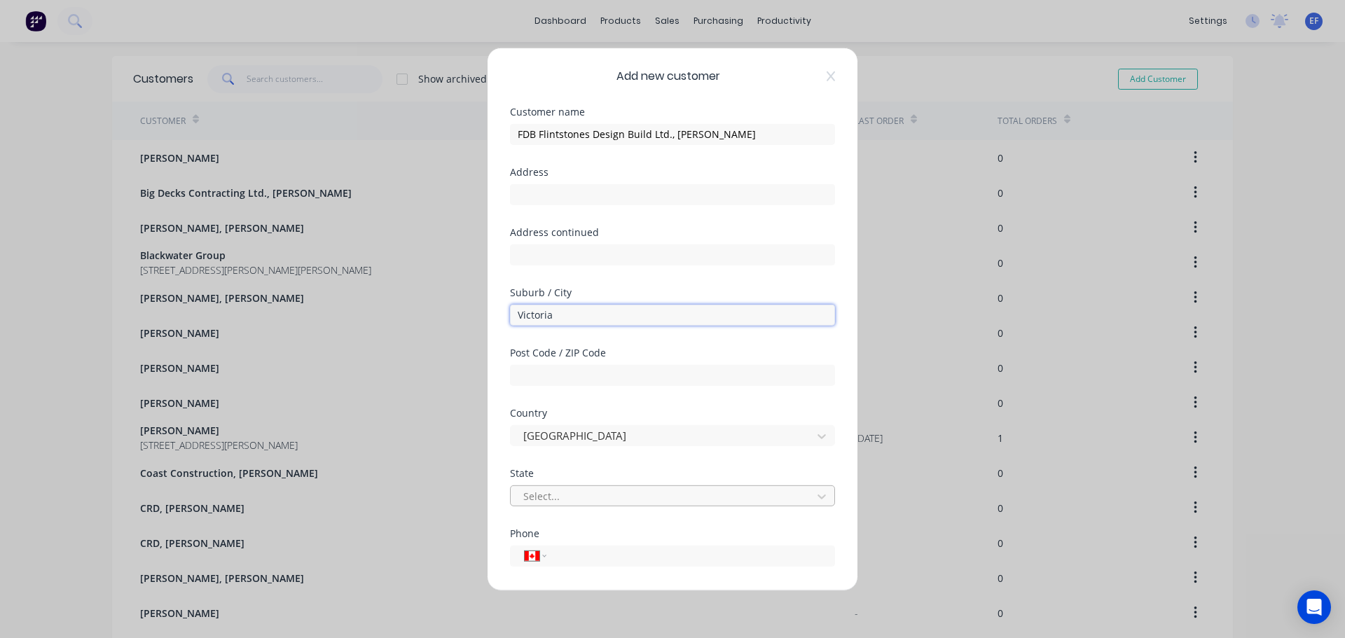
type input "Victoria"
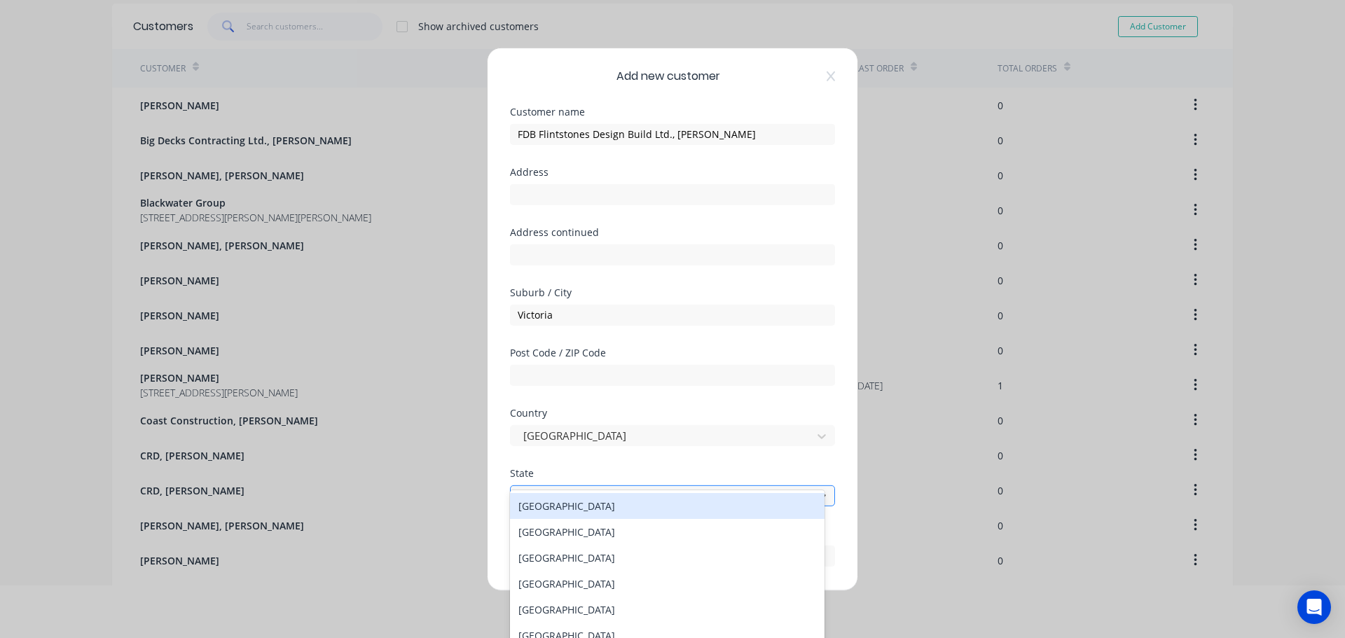
click at [570, 495] on div at bounding box center [663, 497] width 283 height 18
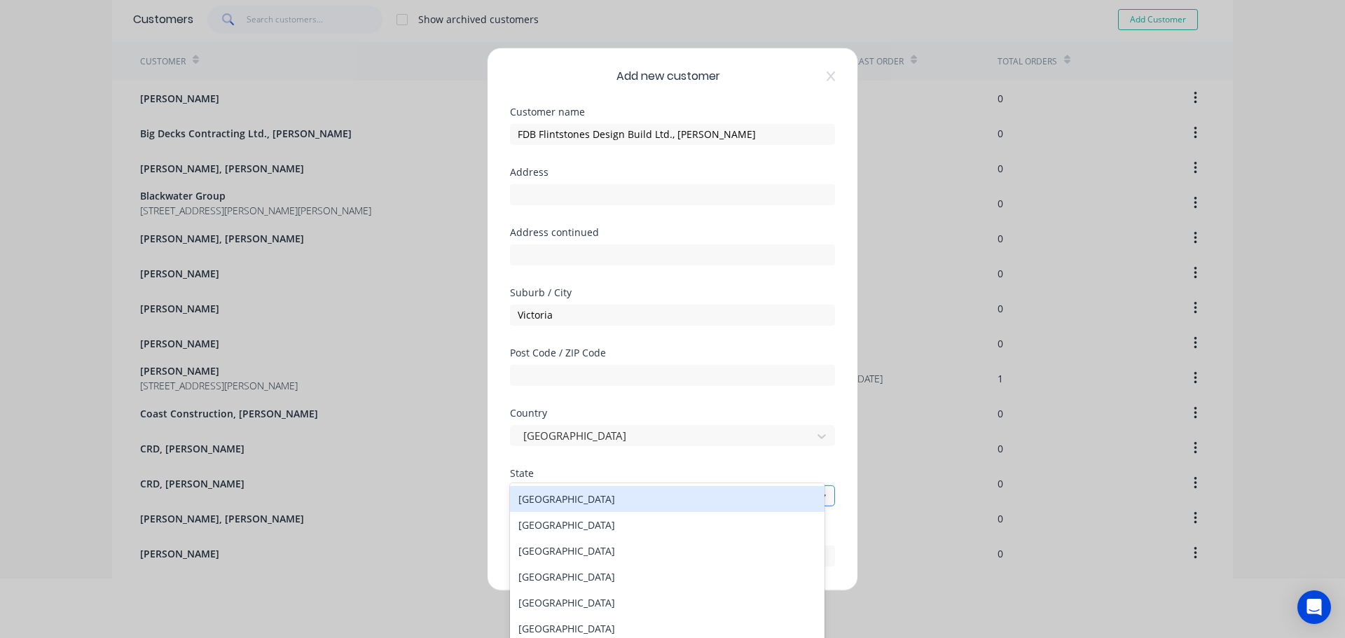
scroll to position [68, 0]
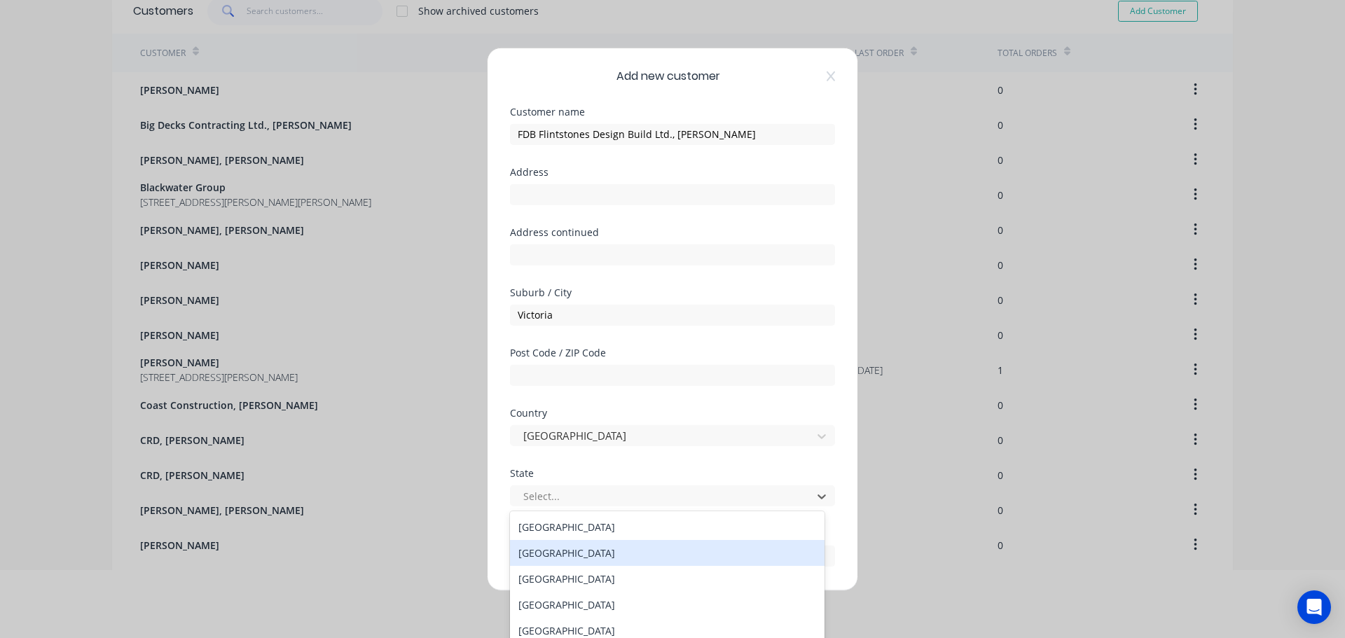
click at [567, 554] on div "[GEOGRAPHIC_DATA]" at bounding box center [667, 553] width 315 height 26
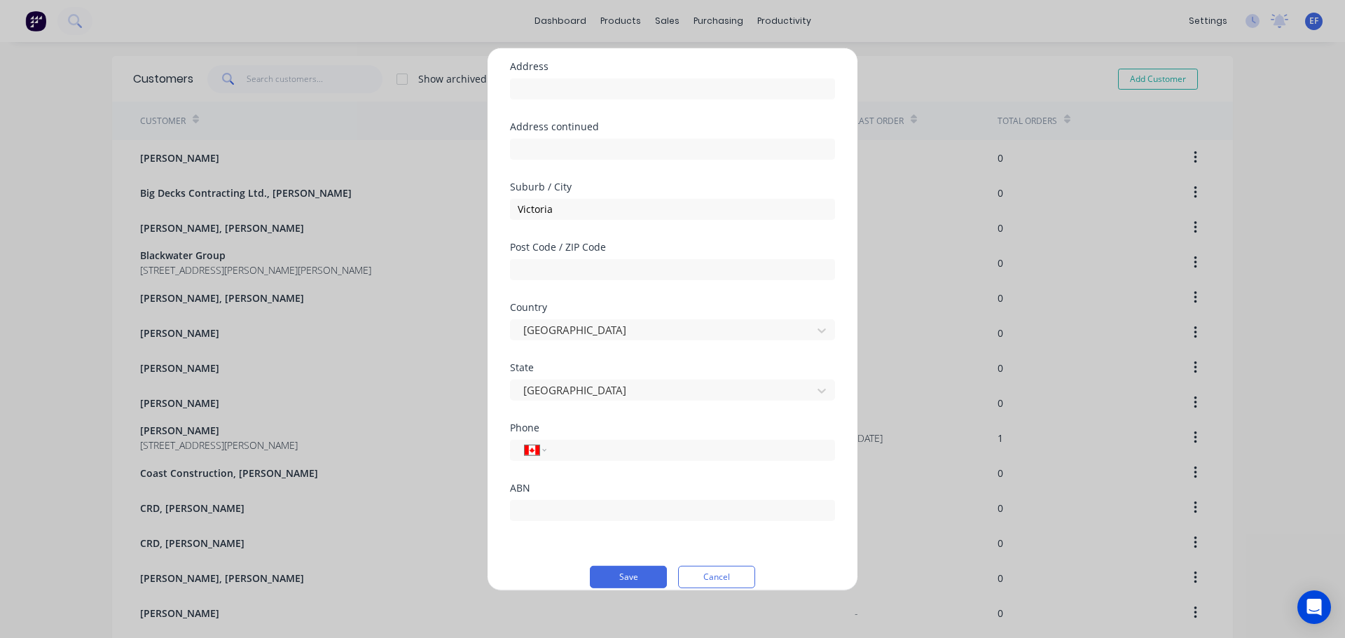
scroll to position [123, 0]
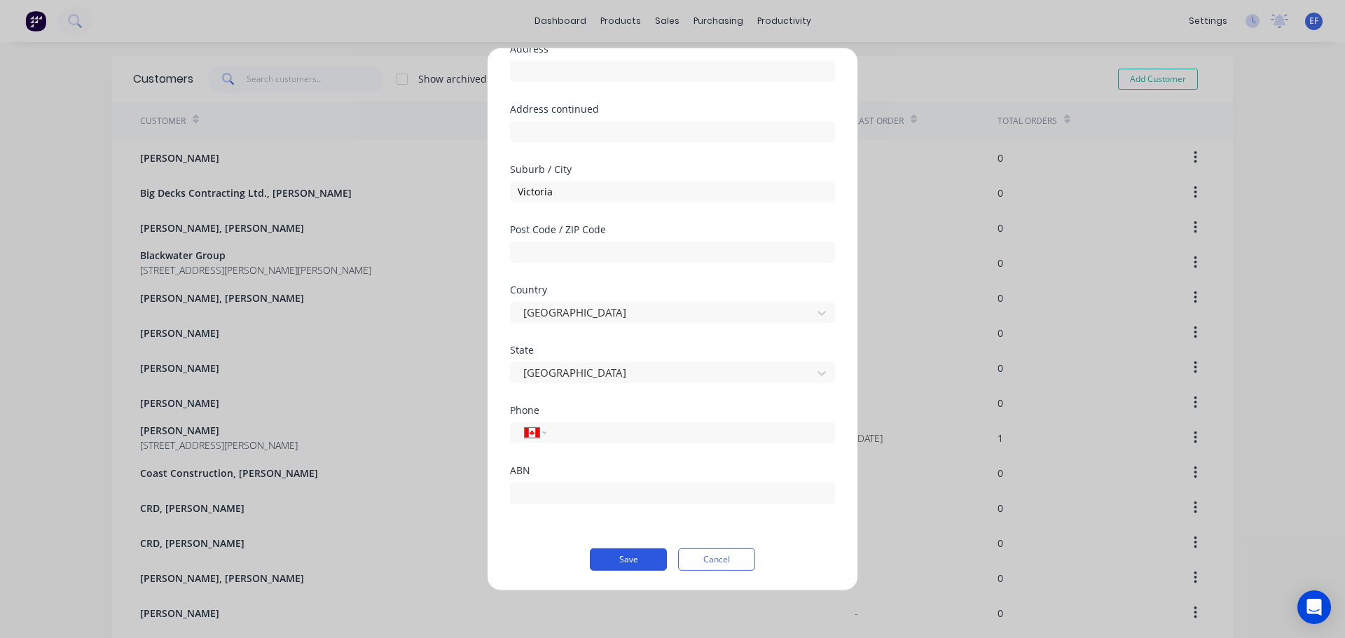
click at [616, 560] on button "Save" at bounding box center [628, 559] width 77 height 22
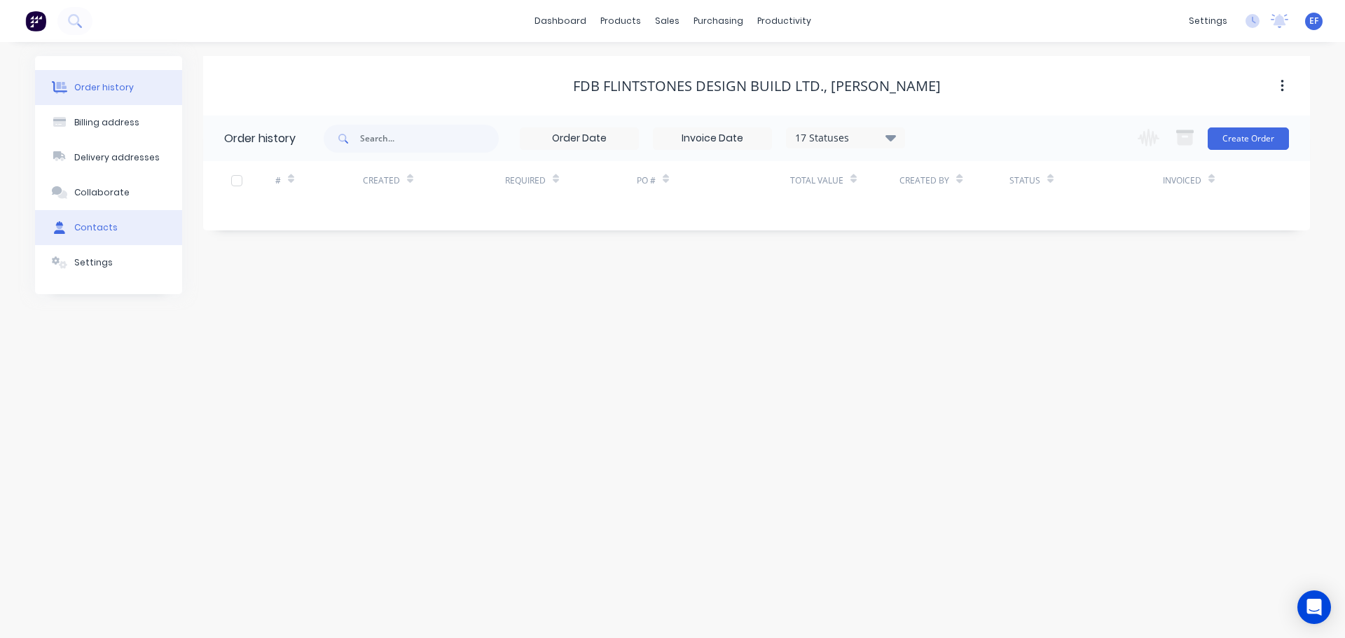
click at [105, 233] on div "Contacts" at bounding box center [95, 227] width 43 height 13
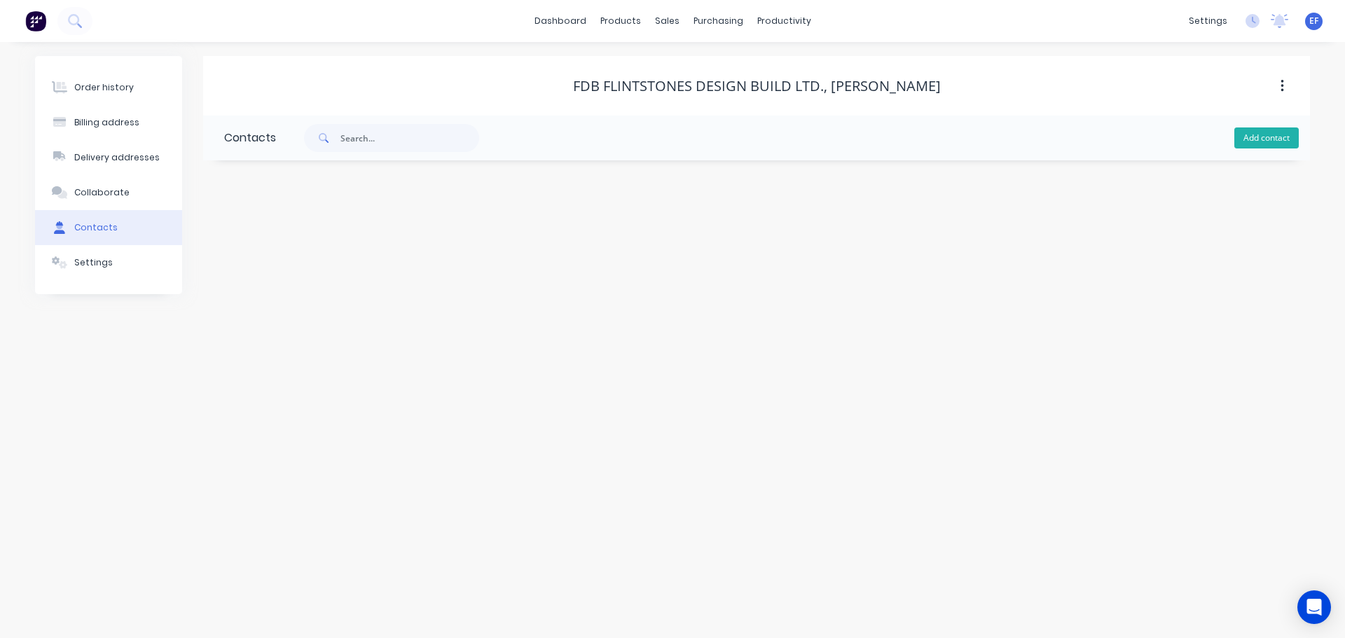
click at [1262, 137] on button "Add contact" at bounding box center [1266, 137] width 64 height 21
select select "CA"
drag, startPoint x: 850, startPoint y: 85, endPoint x: 937, endPoint y: 89, distance: 86.9
click at [938, 88] on div "FDB Flintstones Design Build Ltd., [PERSON_NAME]" at bounding box center [756, 86] width 1107 height 17
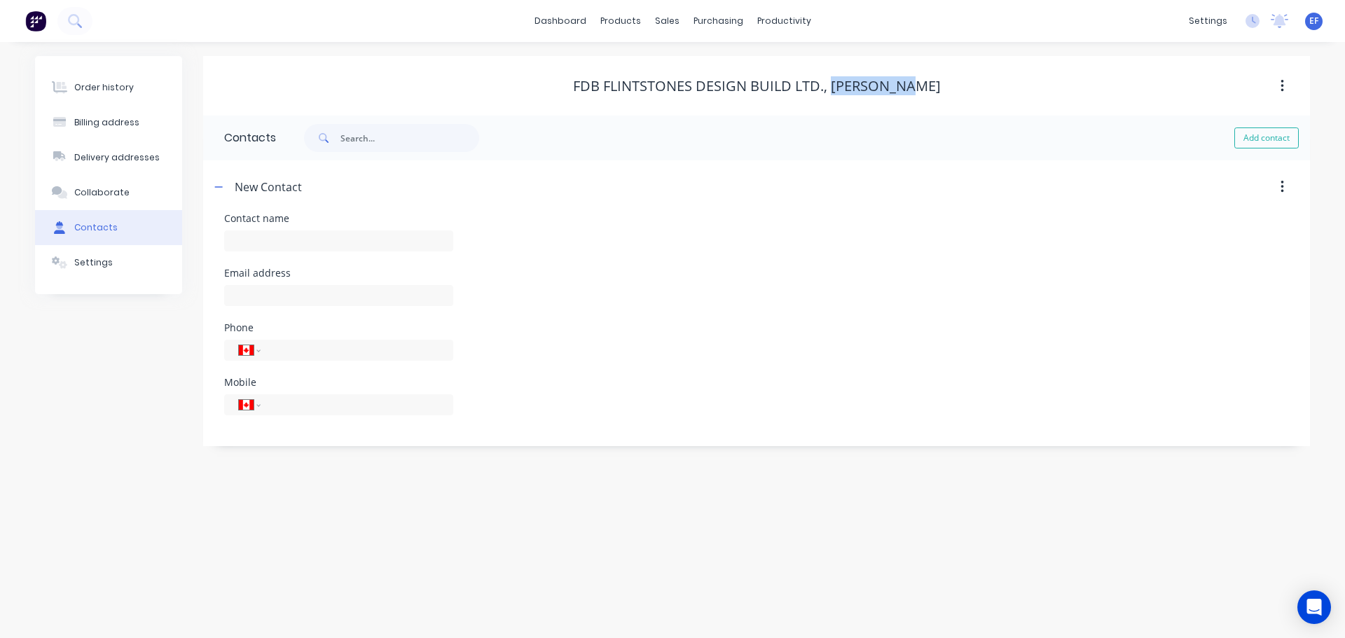
copy div "[PERSON_NAME]"
click at [290, 235] on input "text" at bounding box center [338, 240] width 229 height 21
paste input "[PERSON_NAME]"
type input "[PERSON_NAME]"
select select "CA"
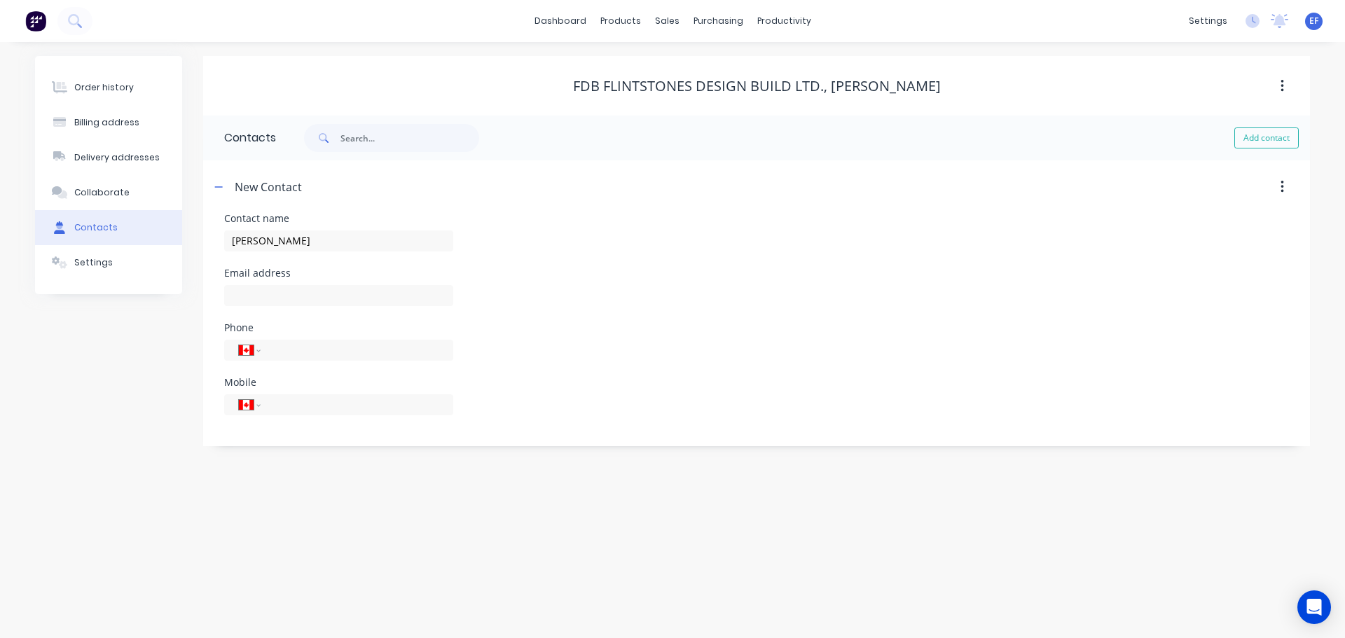
select select "CA"
click at [392, 300] on input "text" at bounding box center [338, 295] width 229 height 21
paste input "[EMAIL_ADDRESS][DOMAIN_NAME]"
type input "[EMAIL_ADDRESS][DOMAIN_NAME]"
click at [118, 267] on button "Settings" at bounding box center [108, 262] width 147 height 35
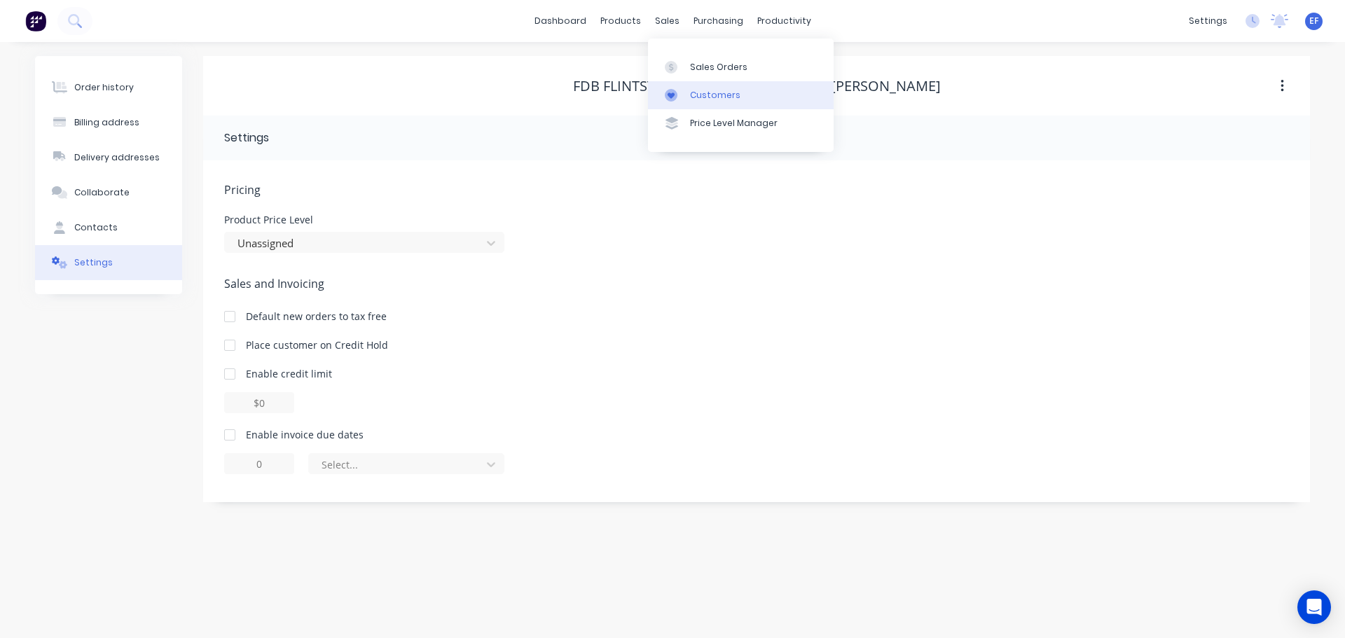
click at [691, 91] on div "Customers" at bounding box center [715, 95] width 50 height 13
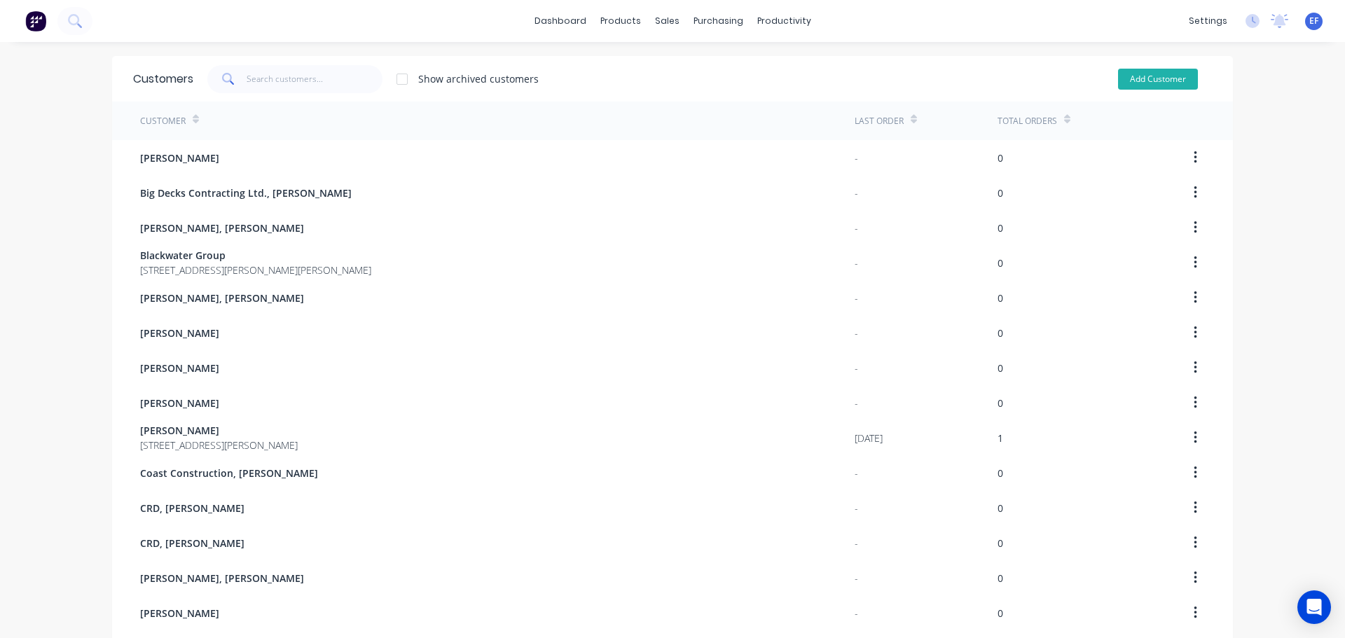
click at [1122, 74] on button "Add Customer" at bounding box center [1158, 79] width 80 height 21
select select "CA"
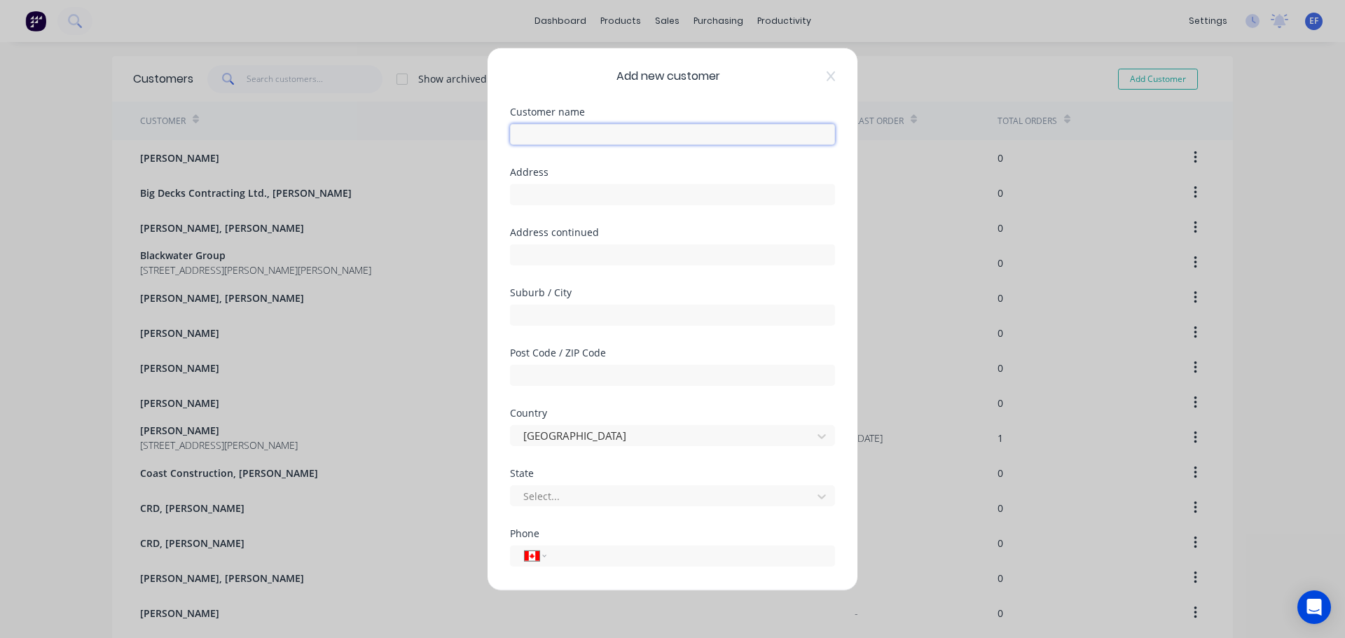
click at [621, 135] on input "text" at bounding box center [672, 133] width 325 height 21
paste input "[PERSON_NAME]"
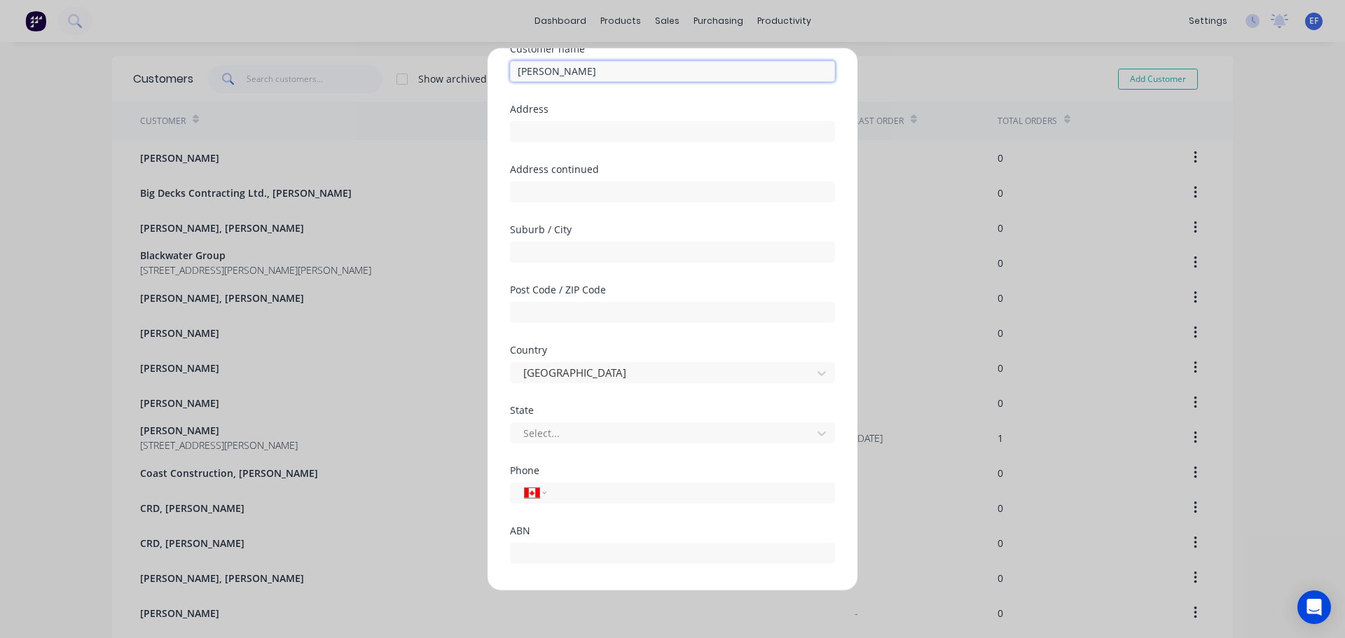
scroll to position [123, 0]
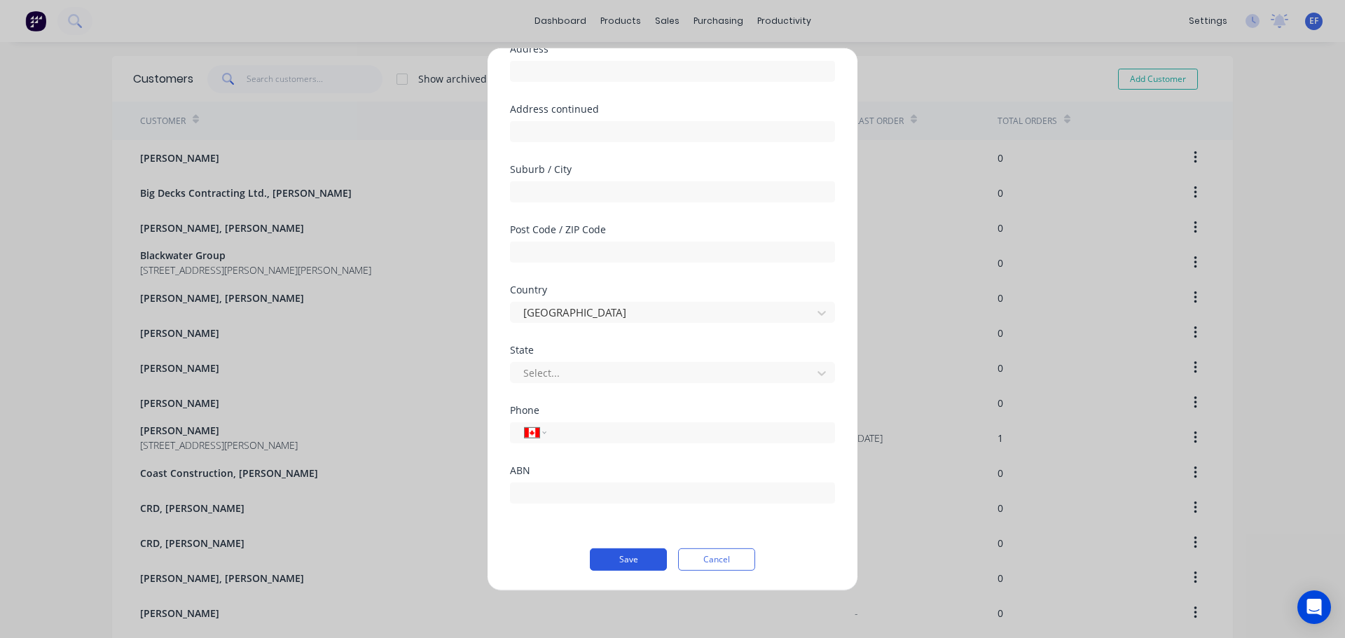
type input "[PERSON_NAME]"
click at [612, 555] on button "Save" at bounding box center [628, 559] width 77 height 22
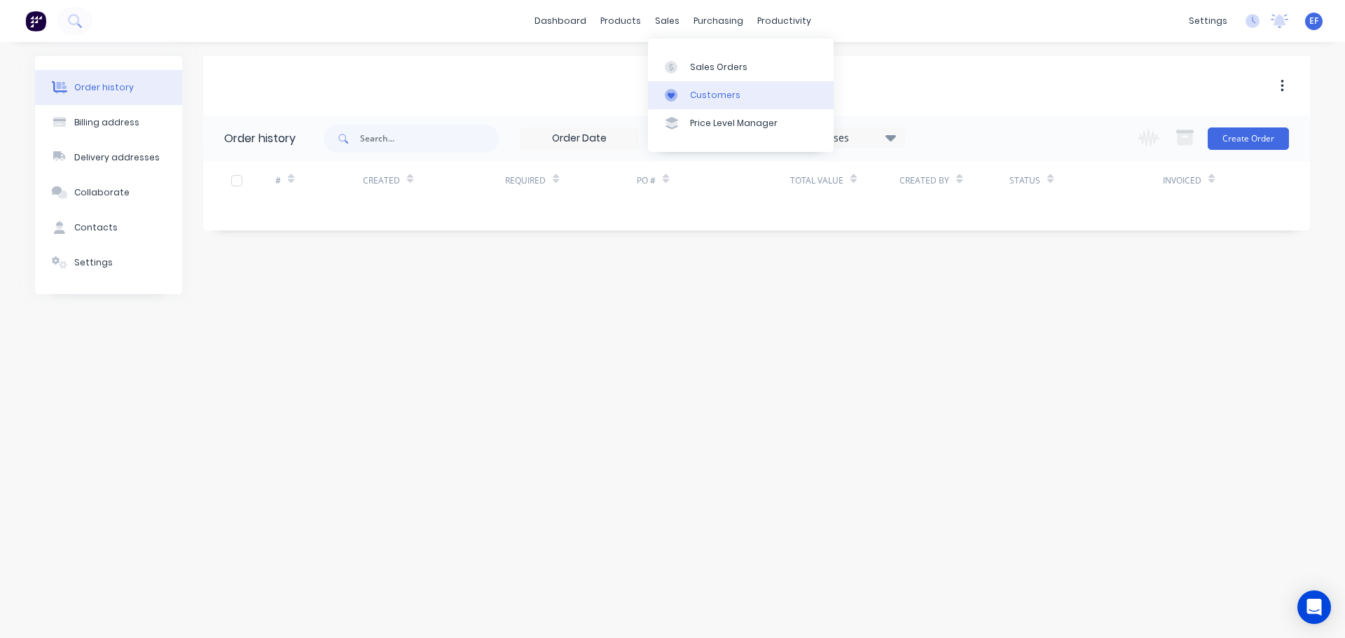
click at [687, 104] on link "Customers" at bounding box center [741, 95] width 186 height 28
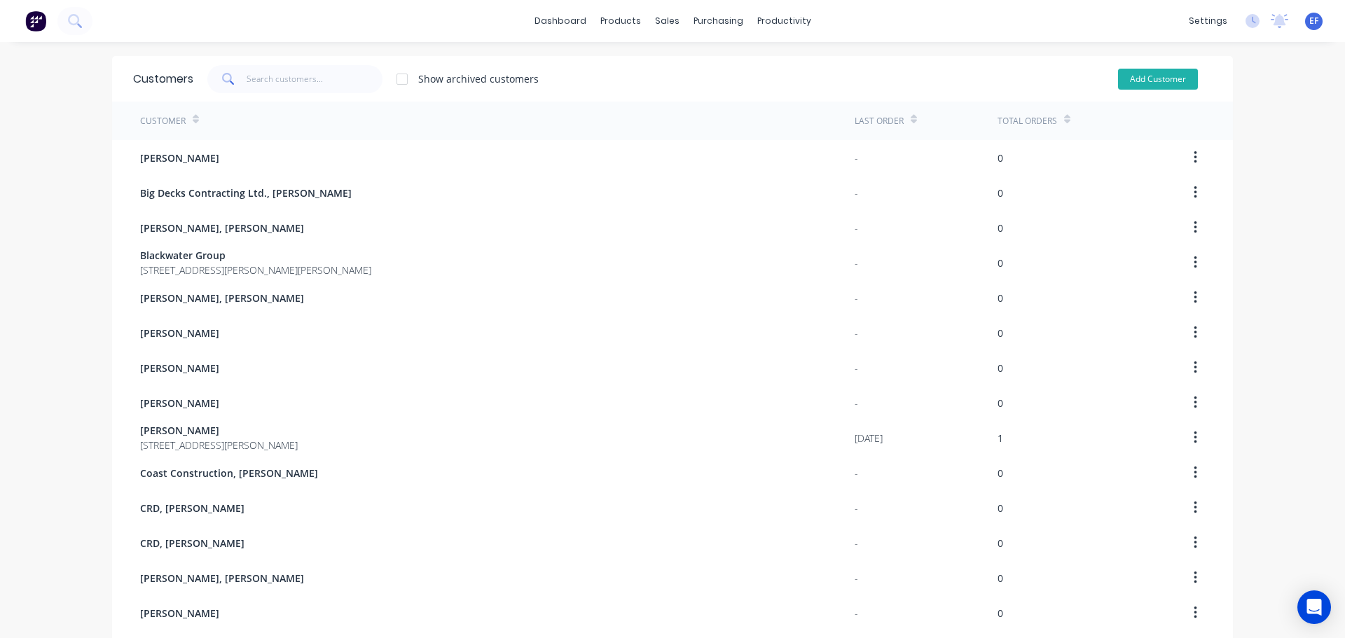
click at [1131, 82] on button "Add Customer" at bounding box center [1158, 79] width 80 height 21
select select "CA"
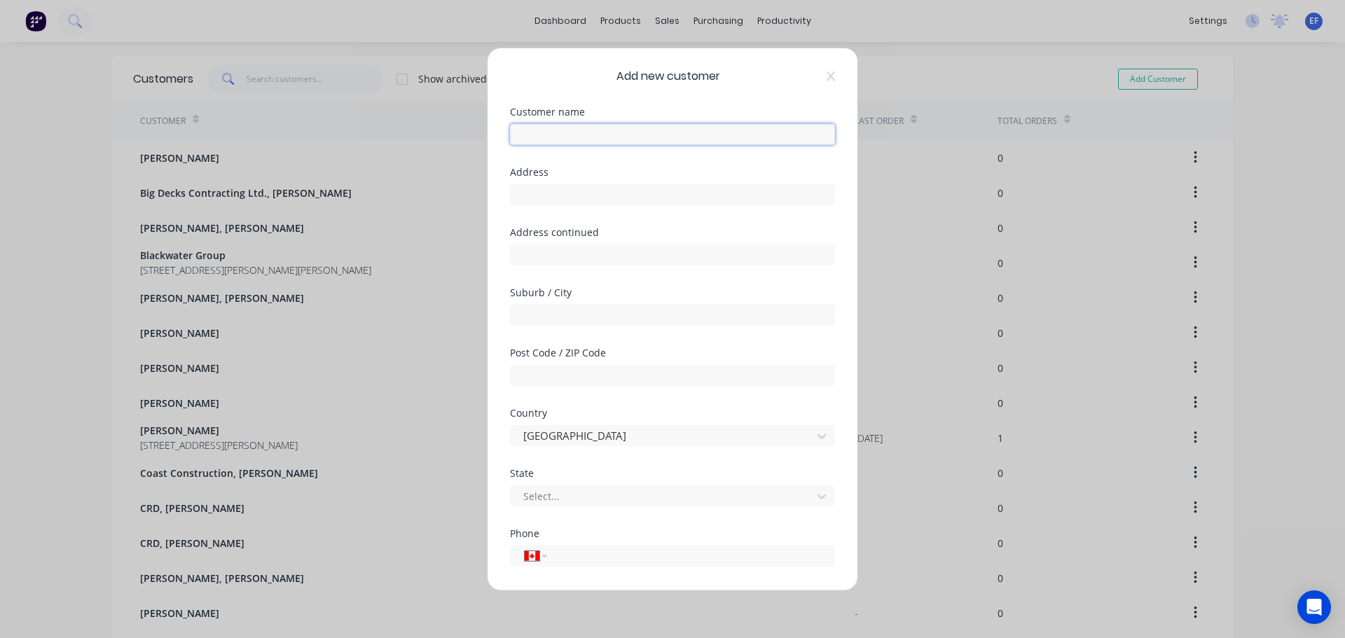
click at [531, 135] on input "text" at bounding box center [672, 133] width 325 height 21
paste input "Gardenia, The Home & Garden Shop"
type input "Gardenia, The Home & Garden Shop"
click at [581, 193] on input "text" at bounding box center [672, 194] width 325 height 21
paste input ""Gardenia, The Home & Garden Shop [STREET_ADDRESS][PERSON_NAME]""
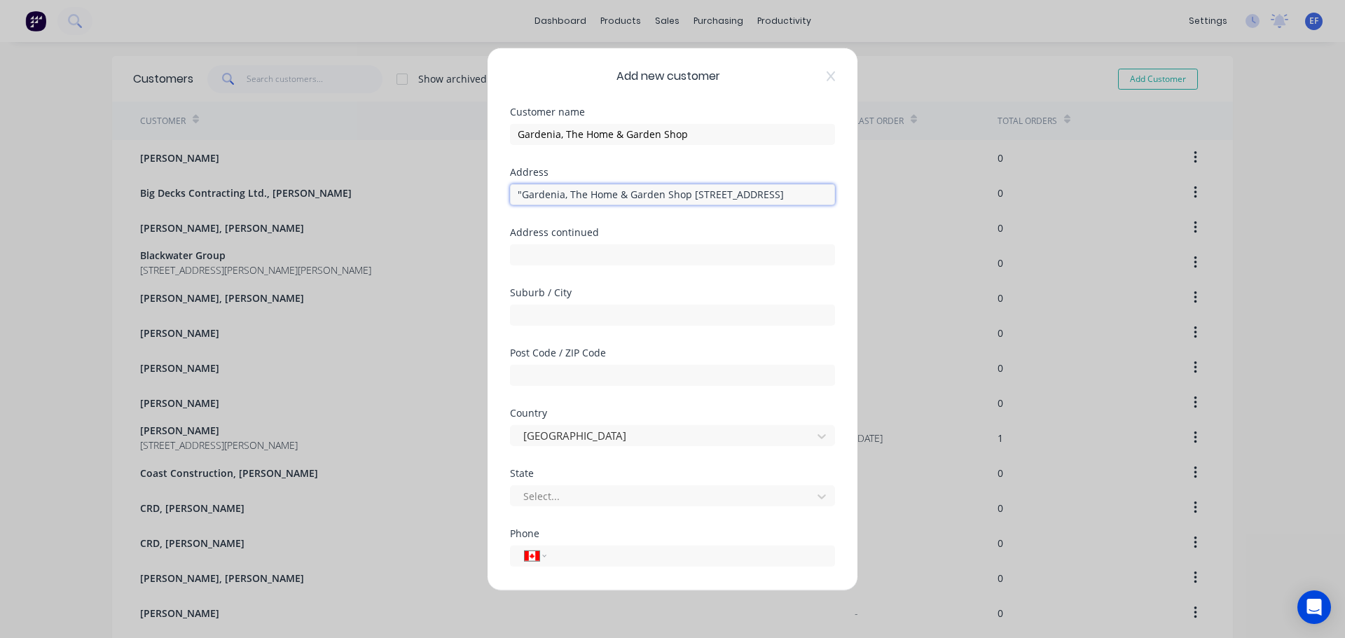
drag, startPoint x: 691, startPoint y: 193, endPoint x: 289, endPoint y: 180, distance: 402.3
click at [292, 180] on div "Add new customer Customer name Gardenia, The Home & Garden Shop Address "Garden…" at bounding box center [672, 319] width 1345 height 638
type input "[STREET_ADDRESS]"
click at [555, 322] on input "text" at bounding box center [672, 314] width 325 height 21
type input "[GEOGRAPHIC_DATA]"
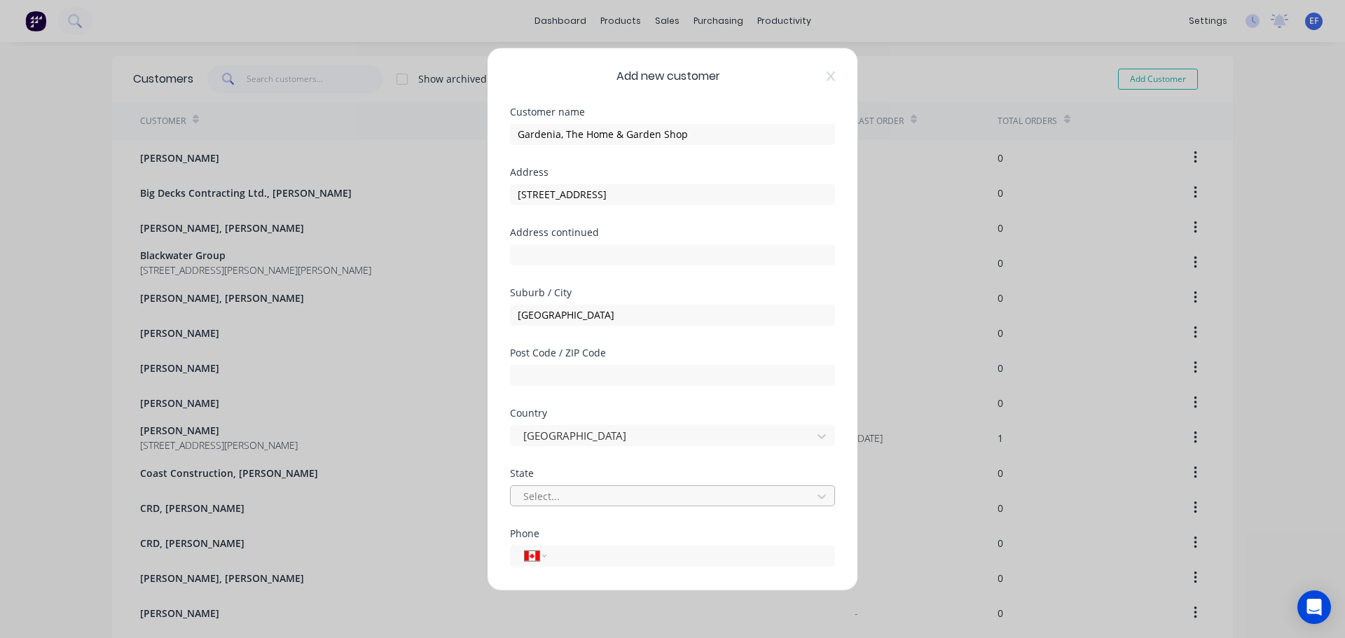
click at [544, 498] on div at bounding box center [663, 497] width 283 height 18
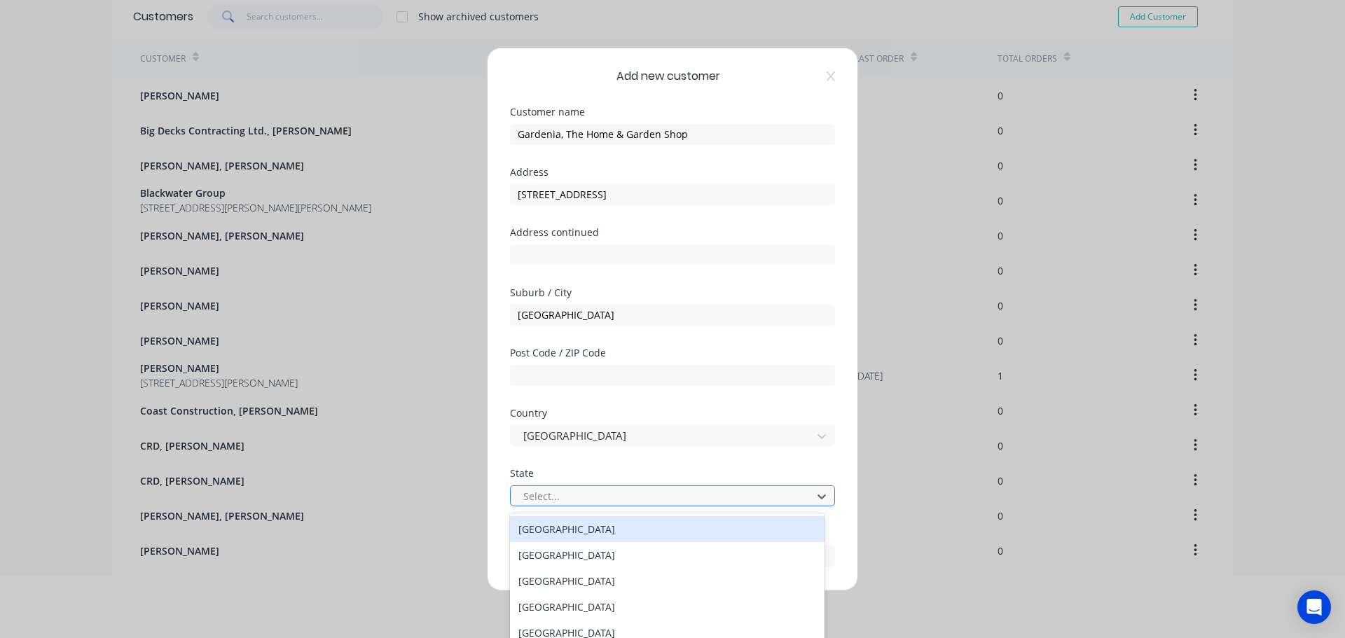
scroll to position [68, 0]
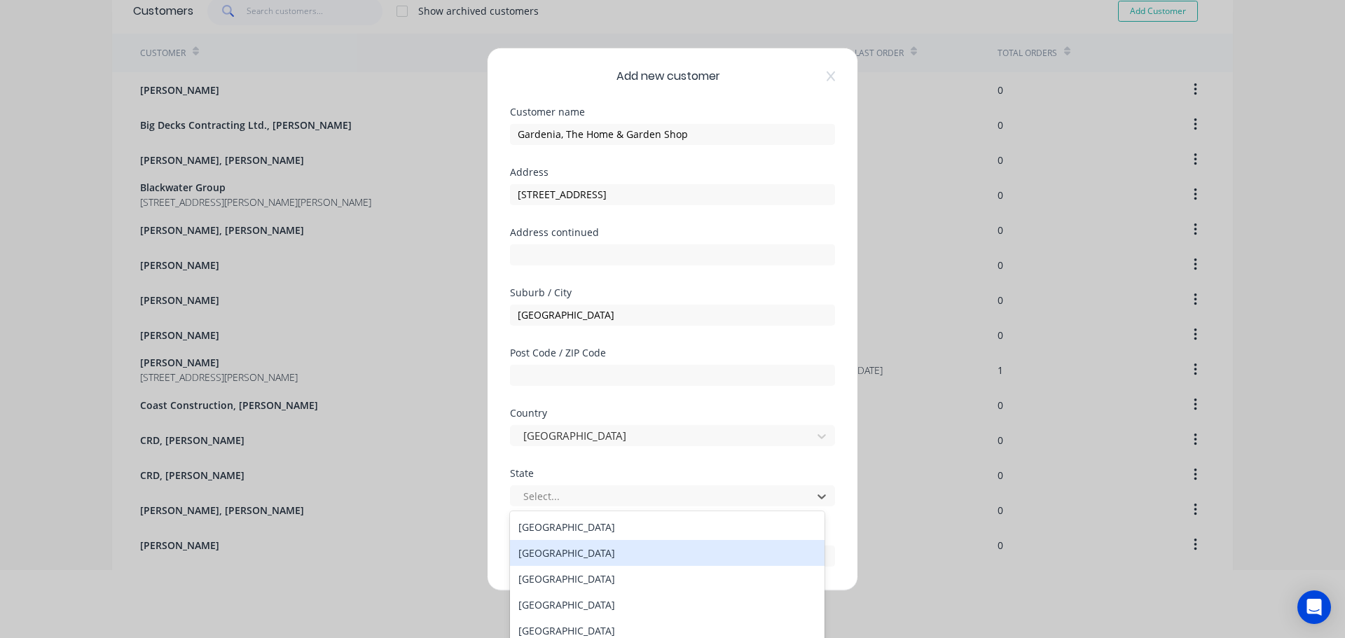
click at [572, 549] on div "[GEOGRAPHIC_DATA]" at bounding box center [667, 553] width 315 height 26
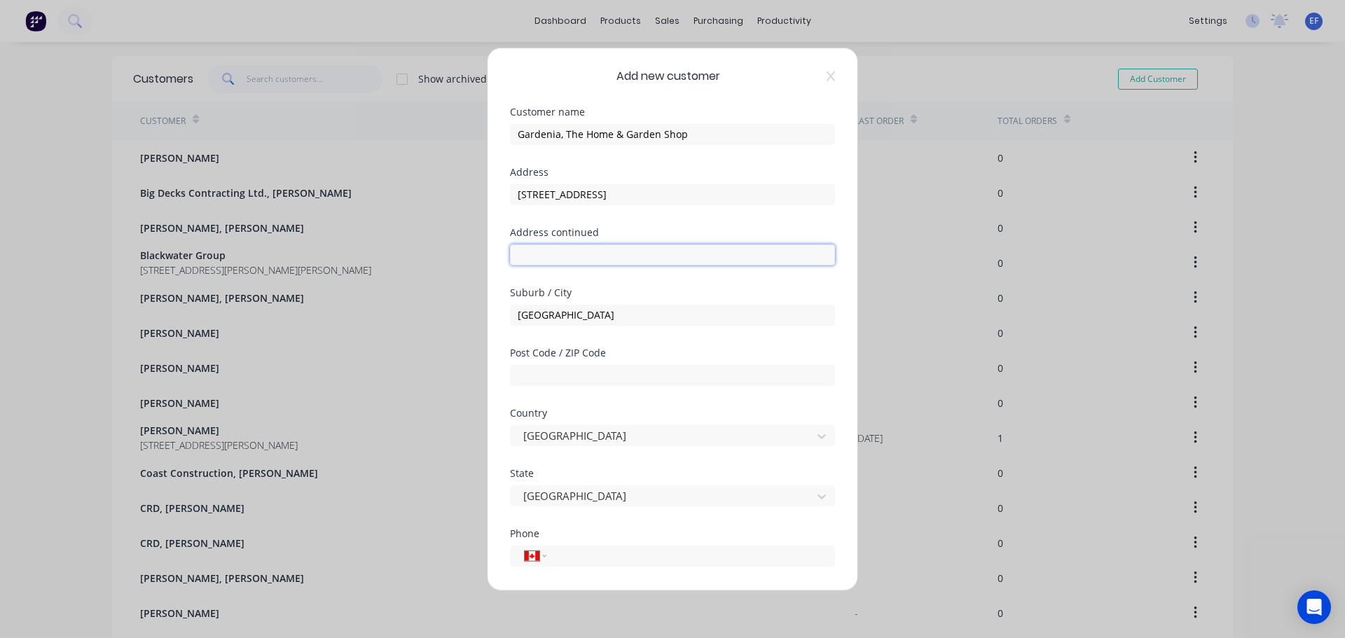
click at [580, 254] on input "text" at bounding box center [672, 254] width 325 height 21
paste input ""Gardenia, The Home & Garden Shop [STREET_ADDRESS][PERSON_NAME]""
type input ""Gardenia, The Home & Garden Shop [STREET_ADDRESS][PERSON_NAME]""
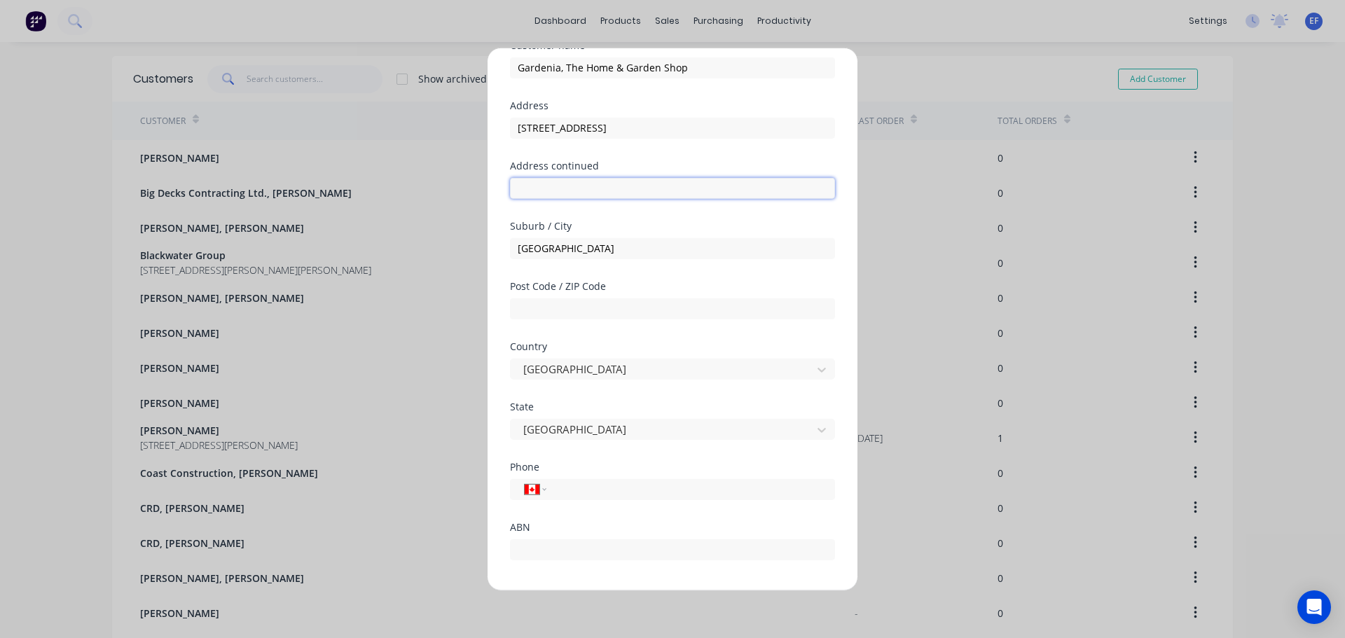
scroll to position [123, 0]
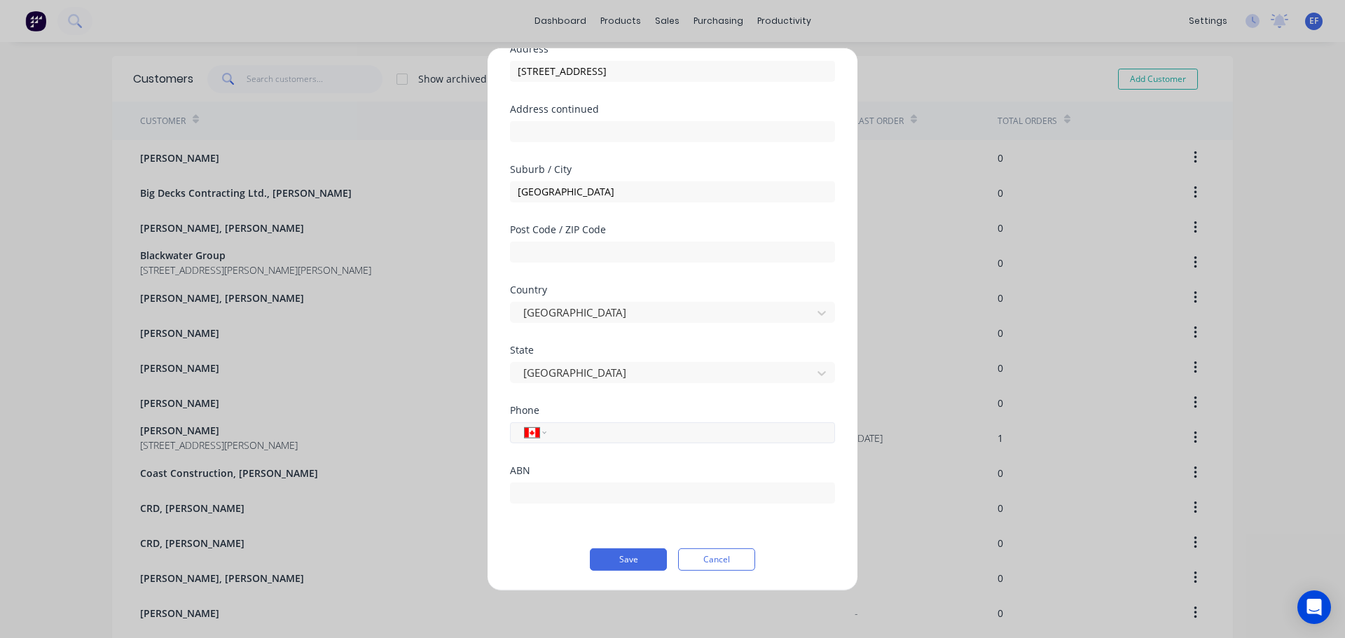
click at [582, 432] on input "tel" at bounding box center [688, 433] width 264 height 16
paste input "[PHONE_NUMBER]"
type input "[PHONE_NUMBER]"
click at [628, 559] on button "Save" at bounding box center [628, 559] width 77 height 22
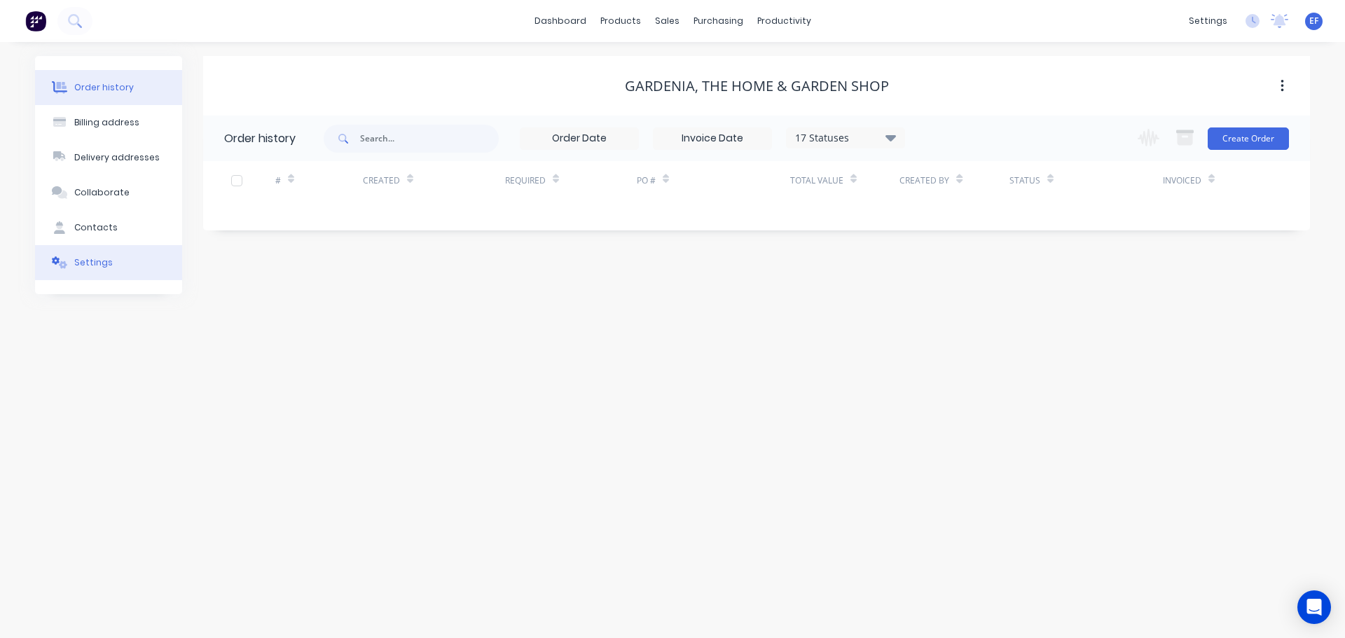
click at [131, 246] on button "Settings" at bounding box center [108, 262] width 147 height 35
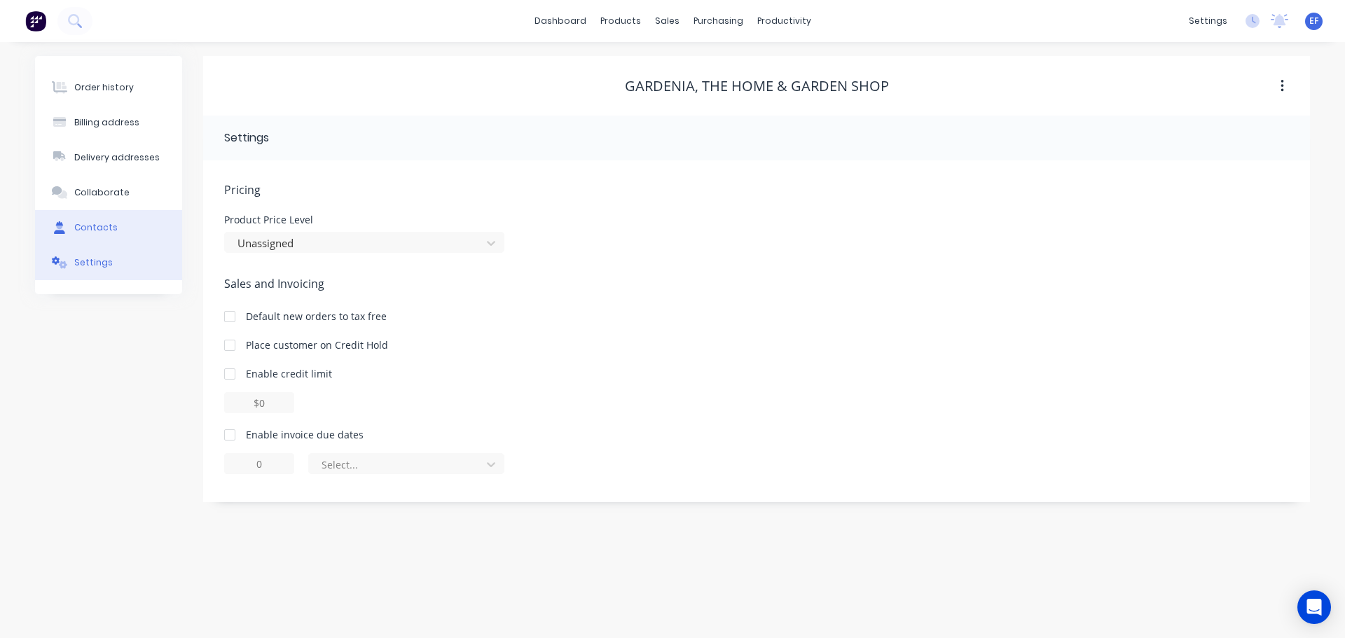
click at [119, 226] on button "Contacts" at bounding box center [108, 227] width 147 height 35
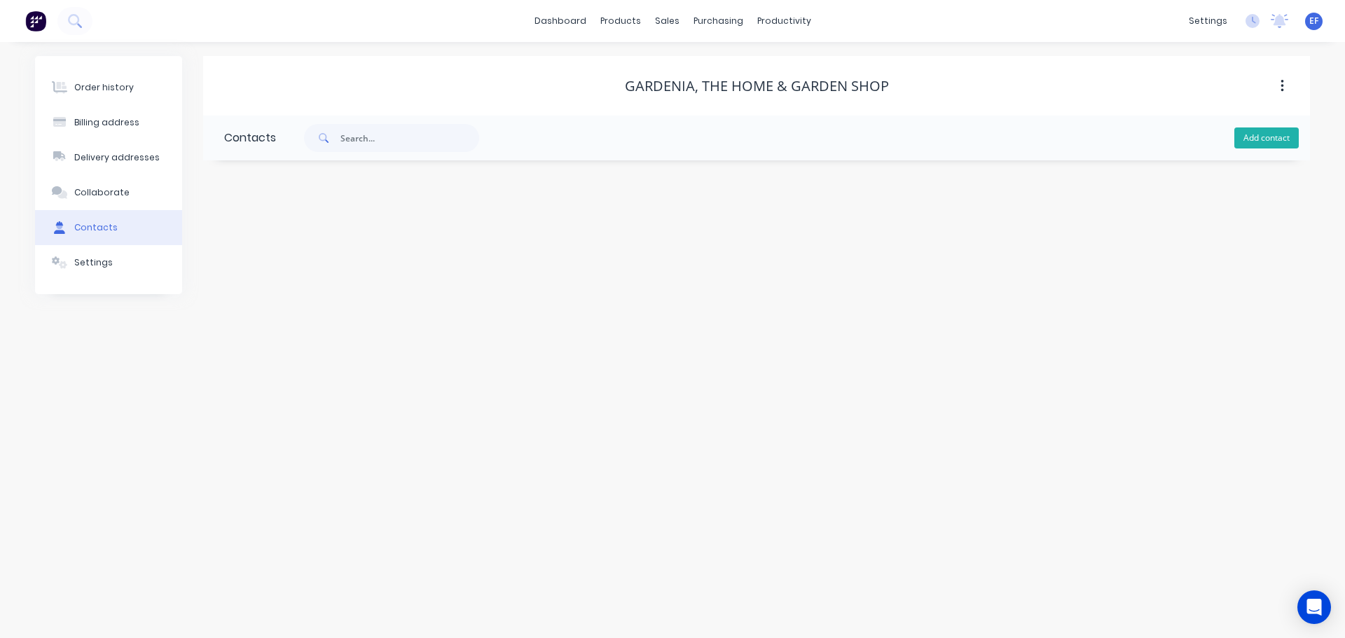
click at [1262, 139] on button "Add contact" at bounding box center [1266, 137] width 64 height 21
select select "CA"
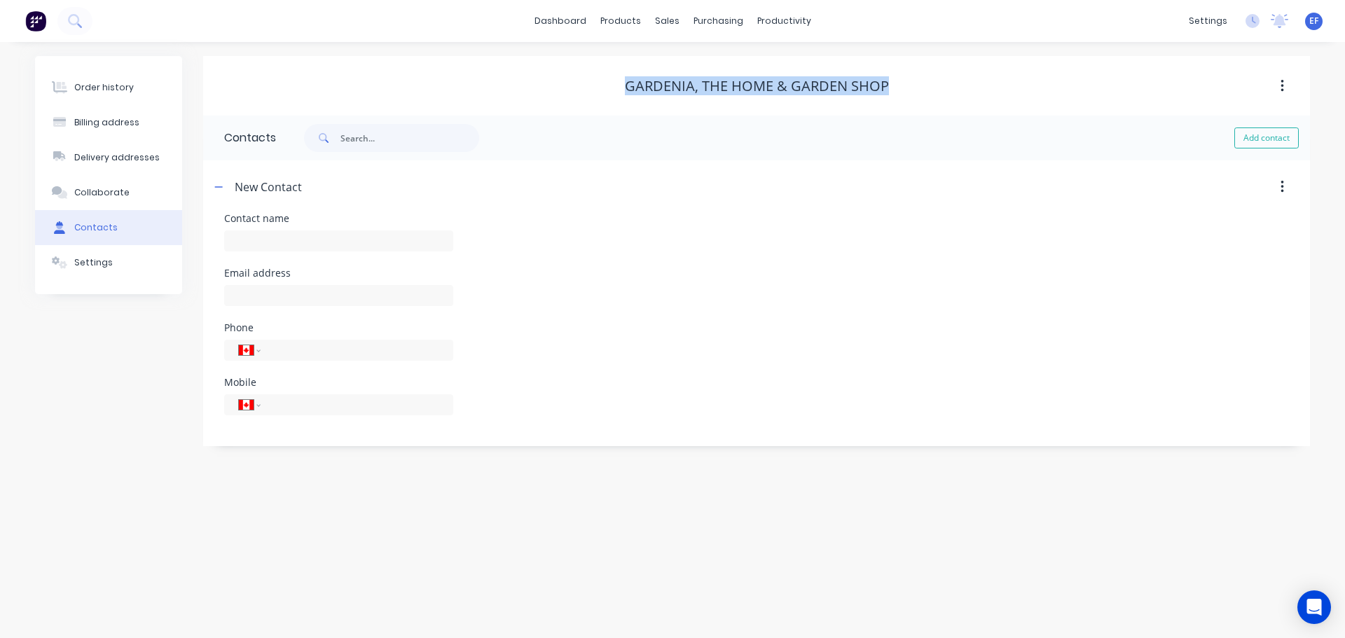
drag, startPoint x: 619, startPoint y: 81, endPoint x: 776, endPoint y: 95, distance: 157.6
click at [899, 84] on div "Gardenia, The Home & Garden Shop" at bounding box center [756, 86] width 1107 height 17
copy div "Gardenia, The Home & Garden Shop"
click at [305, 241] on input "text" at bounding box center [338, 240] width 229 height 21
paste input "Gardenia, The Home & Garden Shop"
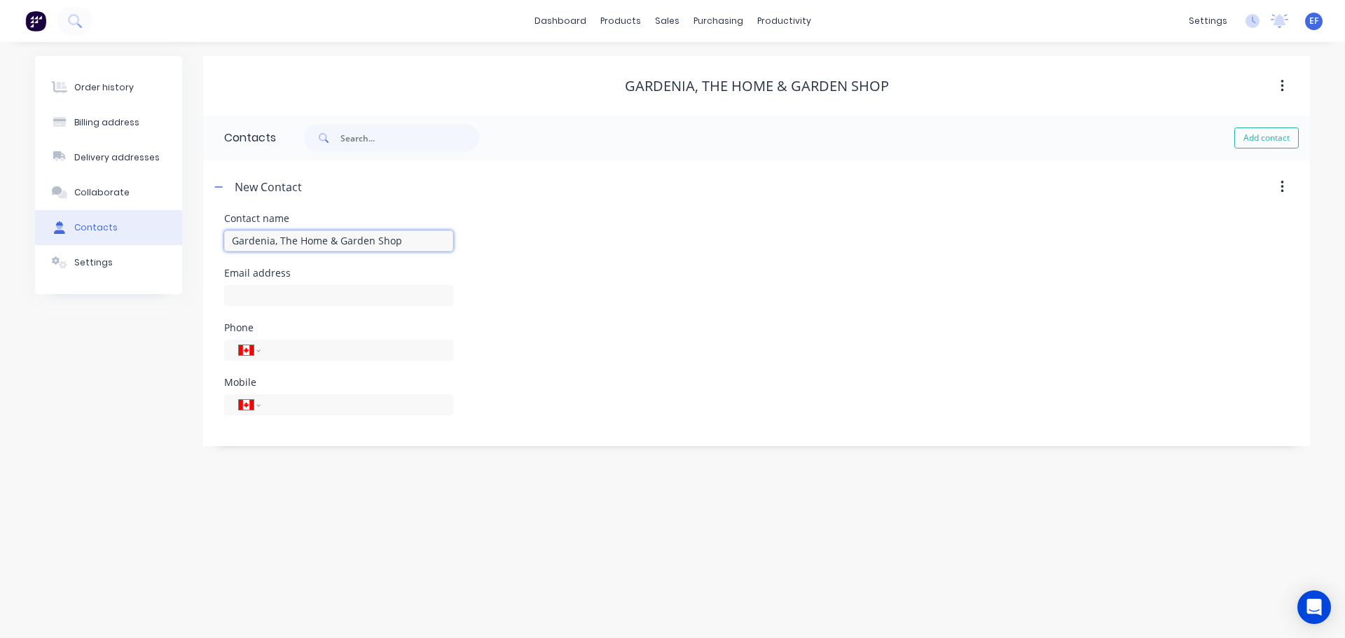
type input "Gardenia, The Home & Garden Shop"
select select "CA"
click at [339, 298] on input "text" at bounding box center [338, 295] width 229 height 21
paste input "[EMAIL_ADDRESS][PERSON_NAME][DOMAIN_NAME]"
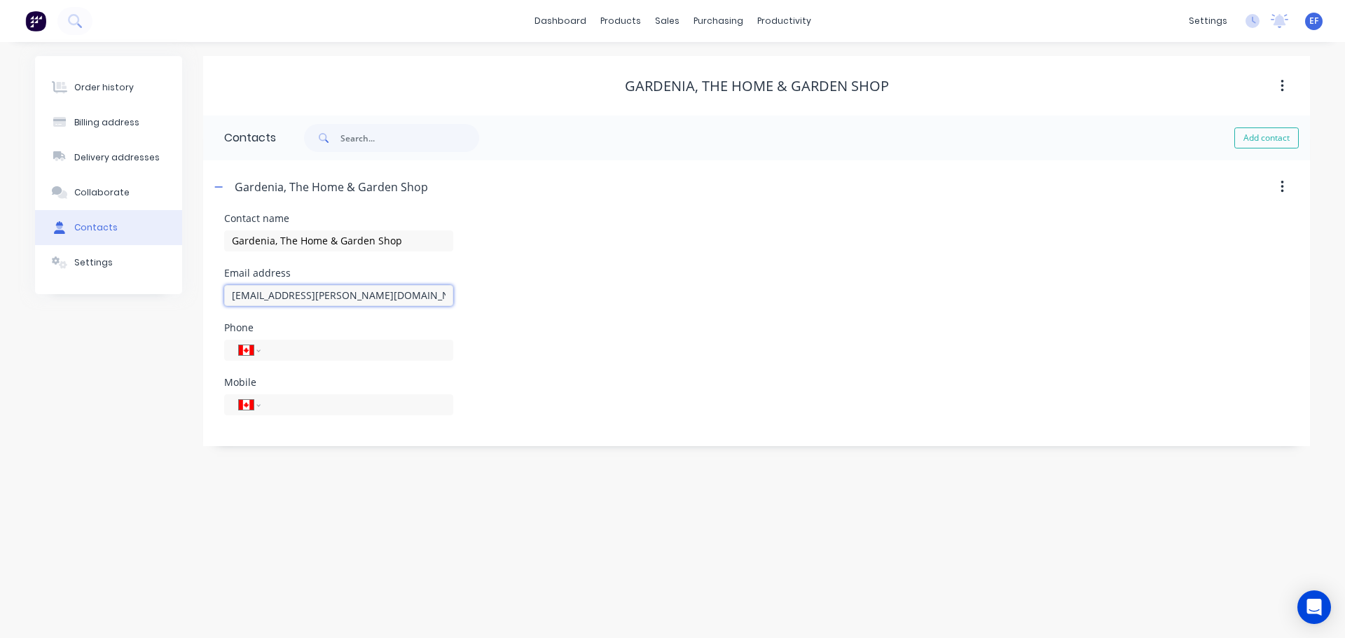
type input "[EMAIL_ADDRESS][PERSON_NAME][DOMAIN_NAME]"
drag, startPoint x: 304, startPoint y: 502, endPoint x: 319, endPoint y: 481, distance: 25.7
click at [304, 501] on div "Order history Billing address Delivery addresses Collaborate Contacts Settings …" at bounding box center [672, 340] width 1345 height 596
click at [700, 90] on div "Customers" at bounding box center [715, 95] width 50 height 13
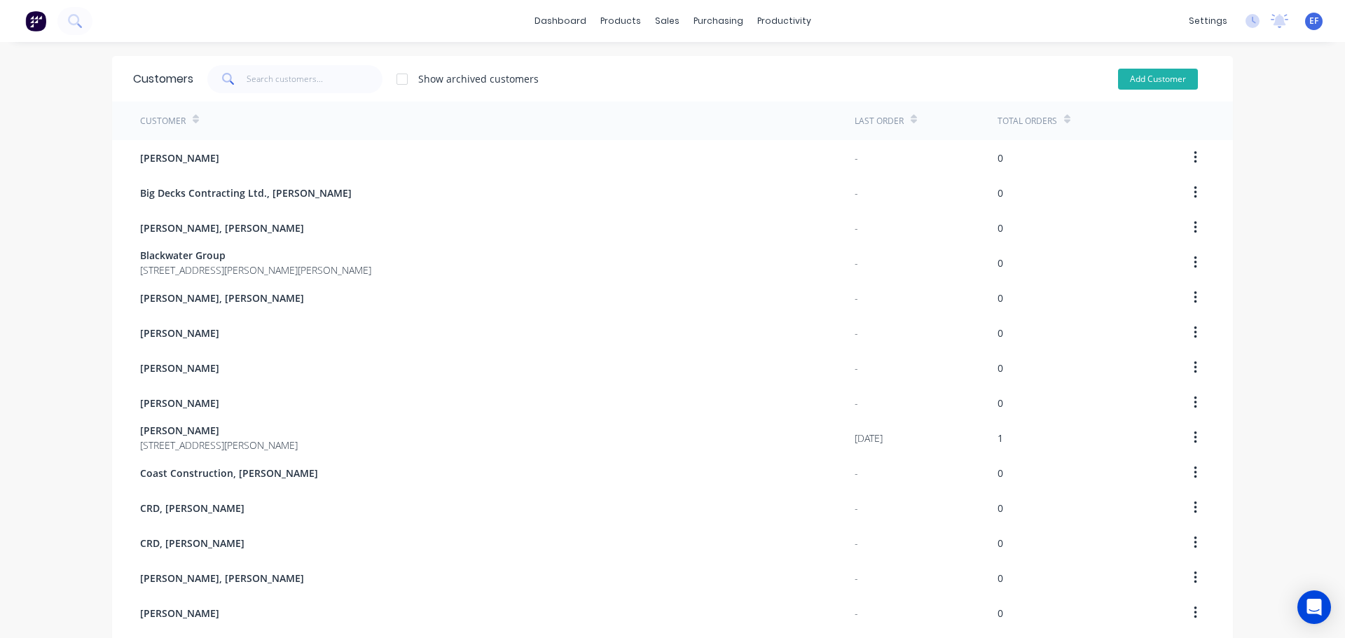
click at [1157, 78] on button "Add Customer" at bounding box center [1158, 79] width 80 height 21
select select "CA"
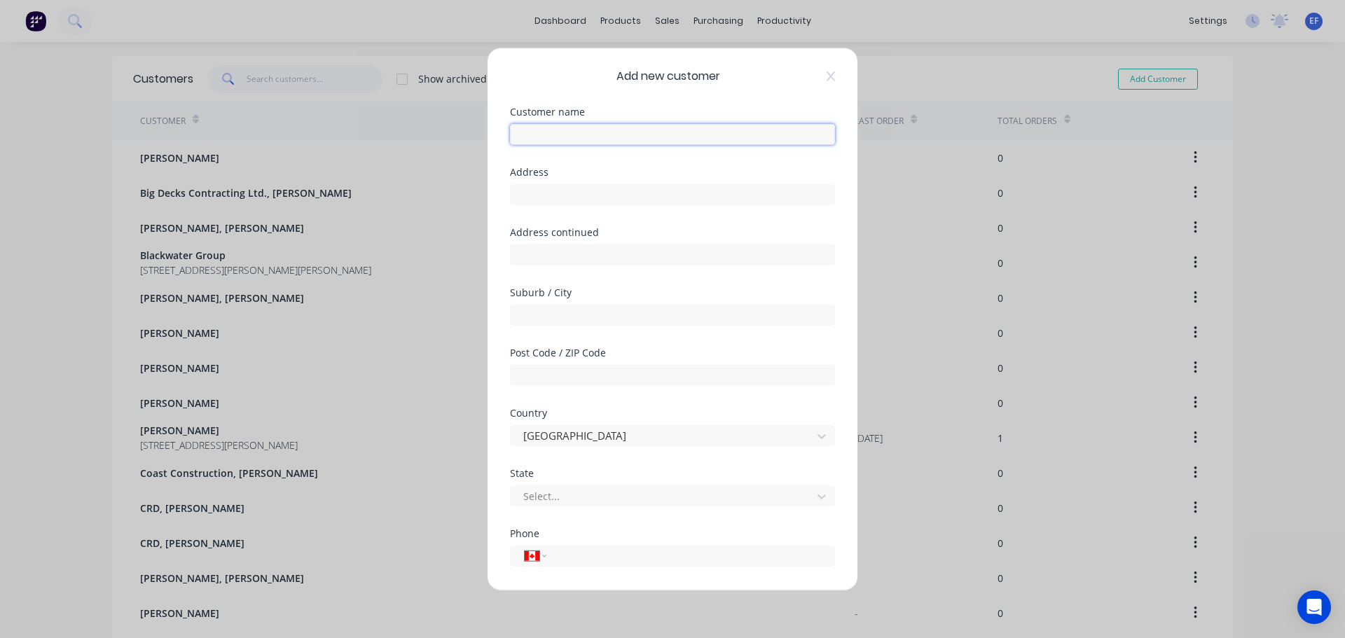
click at [687, 138] on input "text" at bounding box center [672, 133] width 325 height 21
paste input "Gardenia, The Home & Garden Shop, [PERSON_NAME]"
type input "Gardenia, The Home & Garden Shop, [PERSON_NAME]"
click at [570, 187] on input "text" at bounding box center [672, 194] width 325 height 21
click at [607, 187] on input "text" at bounding box center [672, 194] width 325 height 21
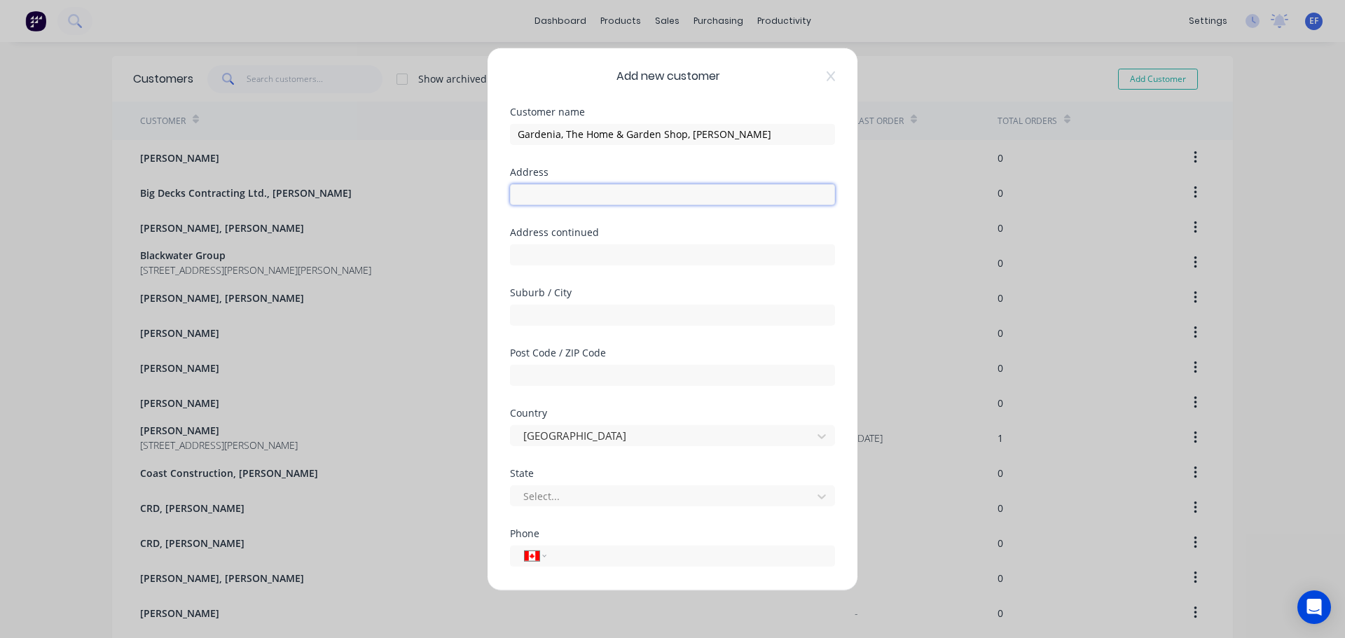
paste input ""Gardenia, The Home & Garden Shop [STREET_ADDRESS][PERSON_NAME]""
drag, startPoint x: 656, startPoint y: 194, endPoint x: 782, endPoint y: 196, distance: 126.1
click at [782, 196] on input ""Gardenia, The Home & Garden Shop [STREET_ADDRESS][PERSON_NAME]"" at bounding box center [672, 194] width 325 height 21
click at [731, 193] on input ""Gardenia, The Home & Garden Shop [STREET_ADDRESS][PERSON_NAME]"" at bounding box center [672, 194] width 325 height 21
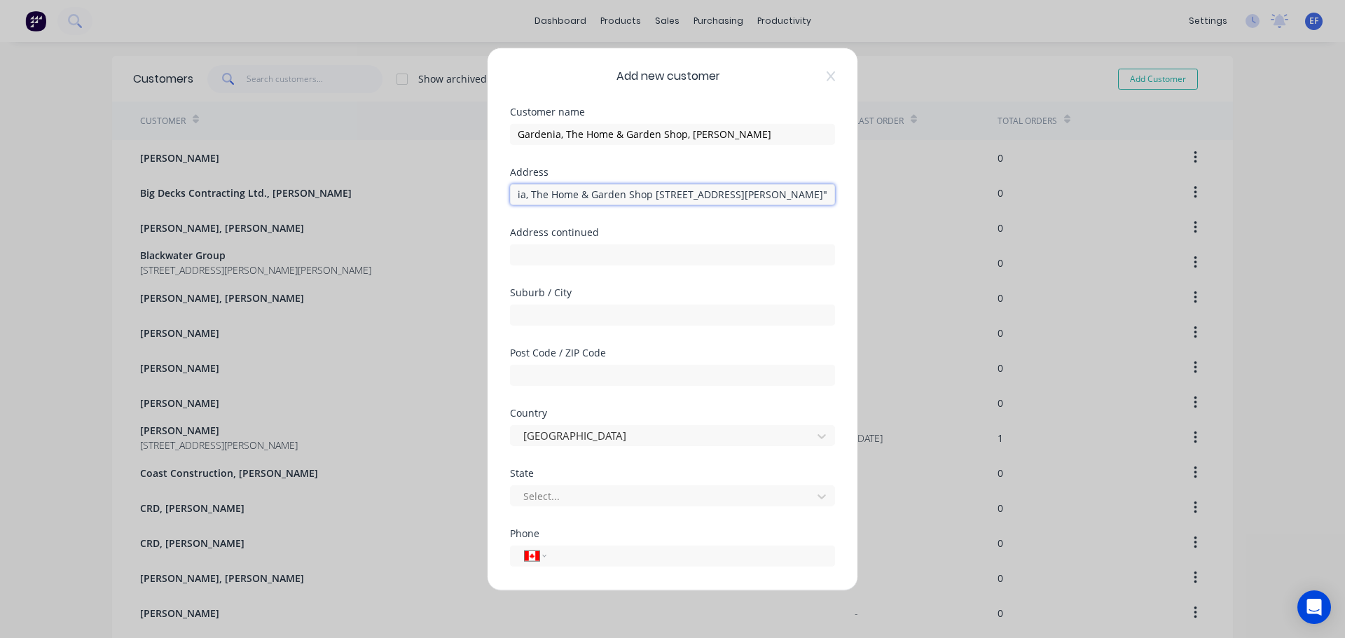
drag, startPoint x: 656, startPoint y: 194, endPoint x: 834, endPoint y: 200, distance: 178.0
click at [834, 200] on div "Add new customer Customer name Gardenia, The Home & Garden Shop, [PERSON_NAME] …" at bounding box center [673, 319] width 370 height 542
drag, startPoint x: 692, startPoint y: 195, endPoint x: 485, endPoint y: 195, distance: 206.7
click at [485, 195] on div "Add new customer Customer name Gardenia, The Home & Garden Shop, [PERSON_NAME] …" at bounding box center [672, 319] width 1345 height 638
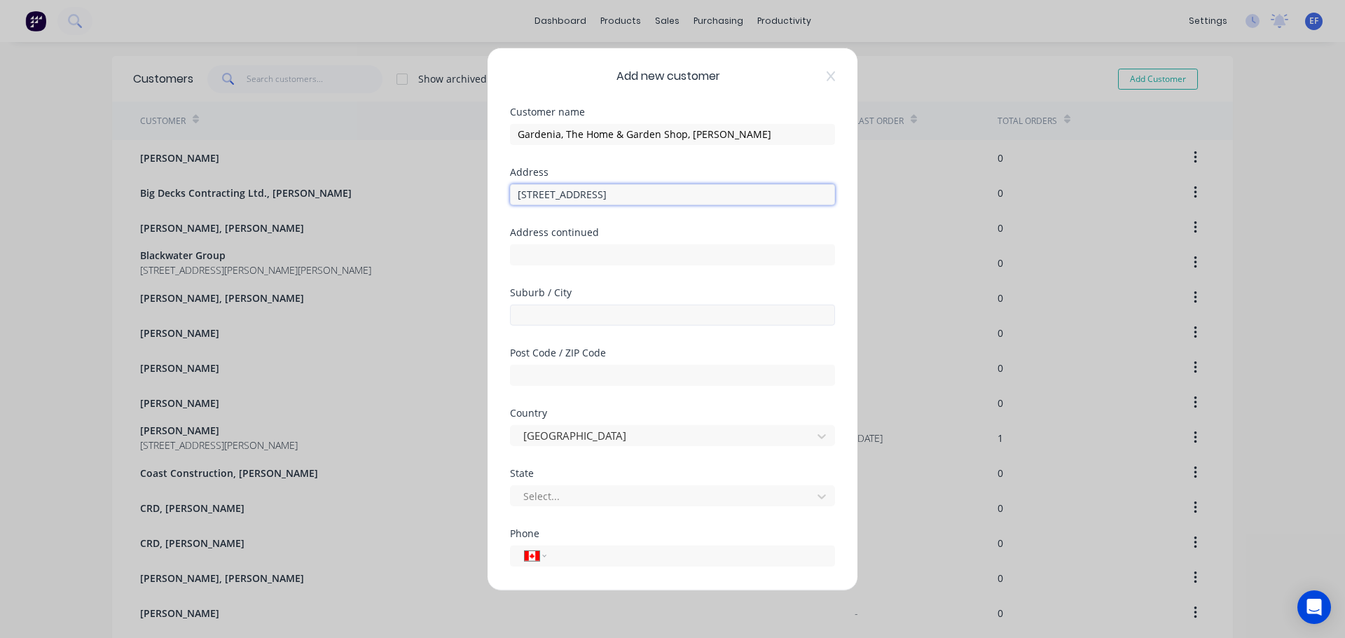
type input "[STREET_ADDRESS]"
click at [532, 318] on input "text" at bounding box center [672, 314] width 325 height 21
paste input "[GEOGRAPHIC_DATA] V0N 2J1 [GEOGRAPHIC_DATA]""
drag, startPoint x: 686, startPoint y: 317, endPoint x: 582, endPoint y: 316, distance: 103.7
click at [582, 316] on input "[GEOGRAPHIC_DATA] V0N 2J1 [GEOGRAPHIC_DATA]"" at bounding box center [672, 314] width 325 height 21
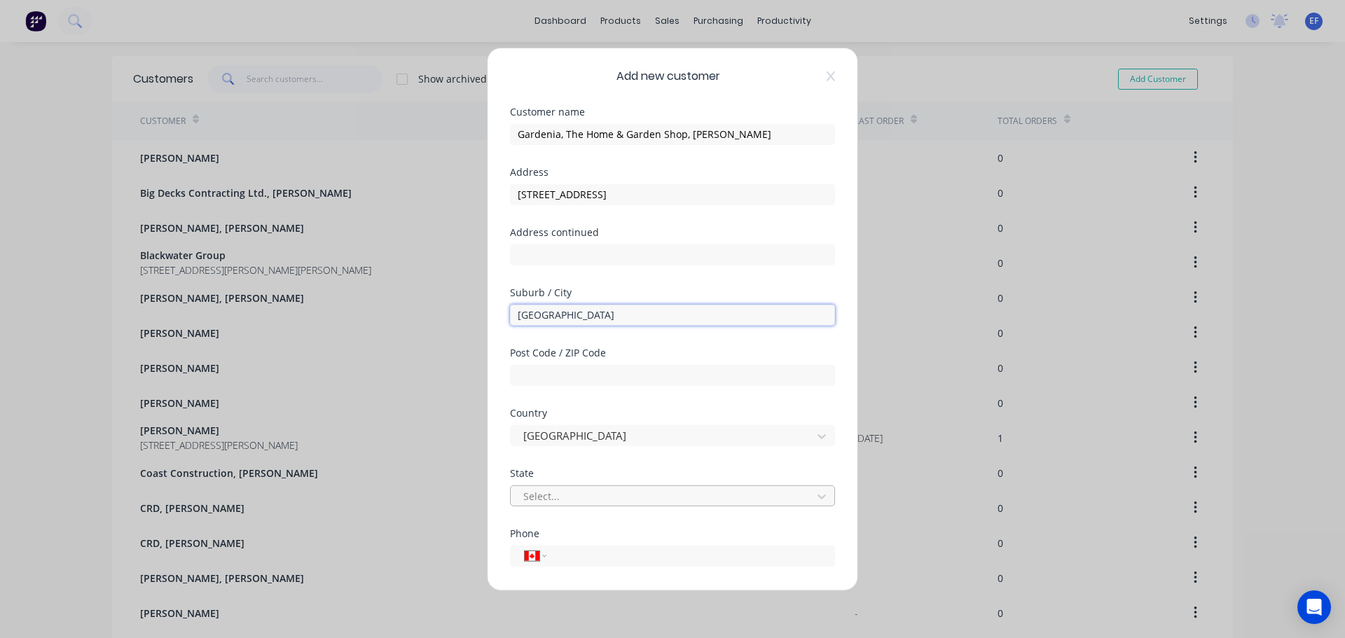
type input "[GEOGRAPHIC_DATA]"
click at [563, 497] on div at bounding box center [663, 497] width 283 height 18
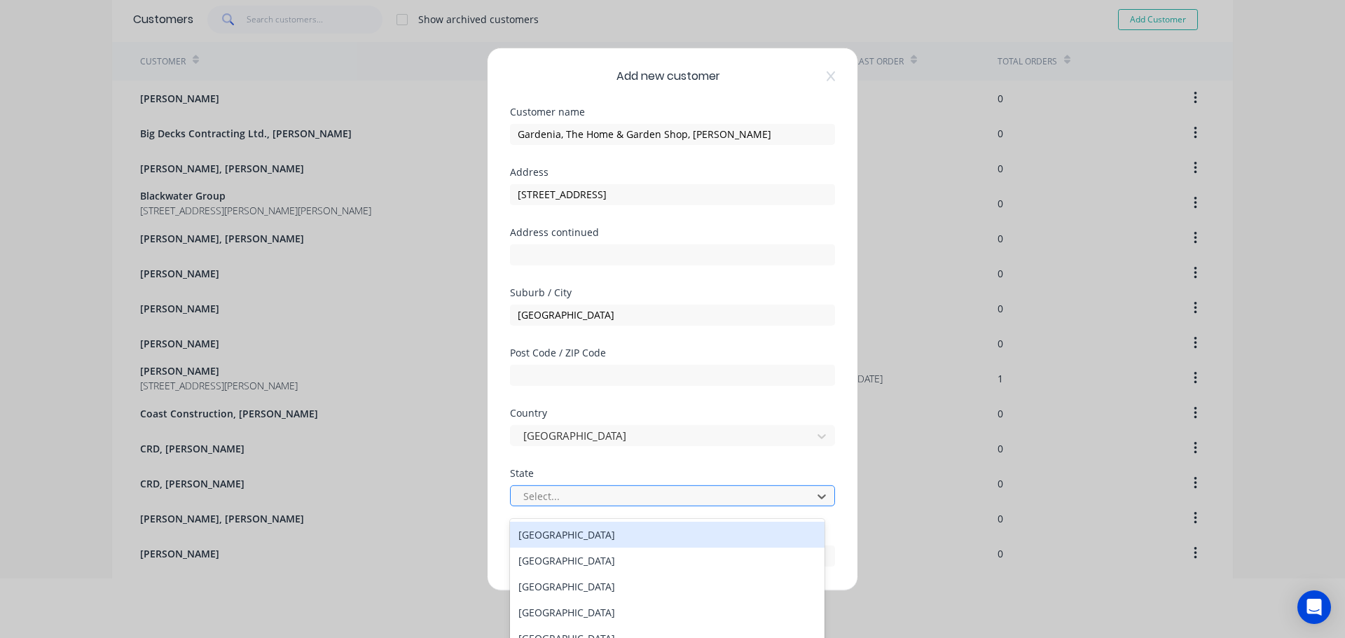
scroll to position [68, 0]
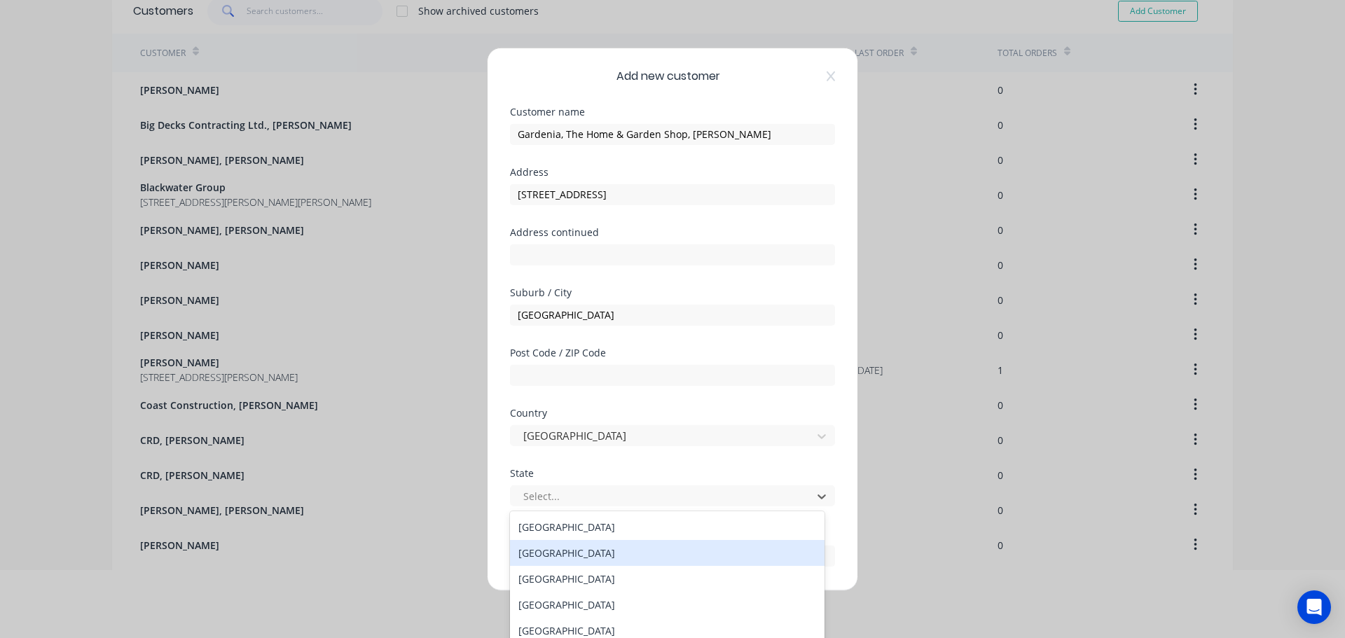
click at [557, 553] on div "[GEOGRAPHIC_DATA]" at bounding box center [667, 553] width 315 height 26
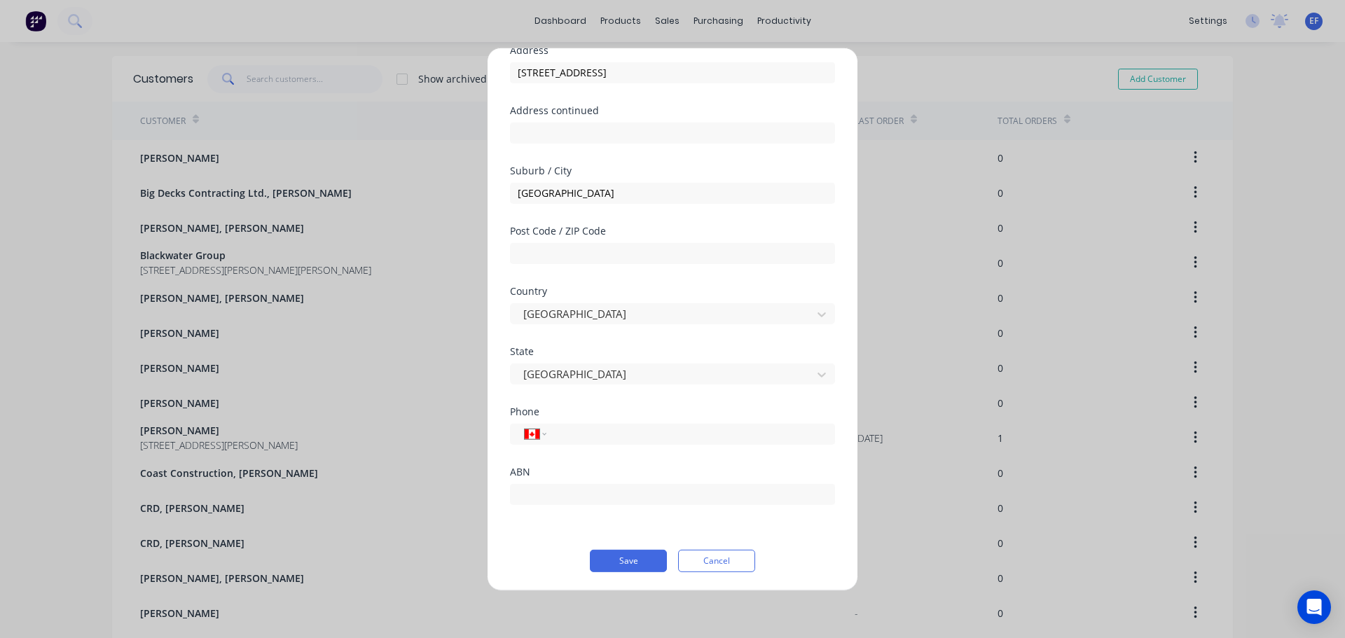
scroll to position [123, 0]
click at [605, 430] on input "tel" at bounding box center [688, 433] width 264 height 16
paste input "[PHONE_NUMBER]"
type input "[PHONE_NUMBER]"
click at [636, 562] on button "Save" at bounding box center [628, 559] width 77 height 22
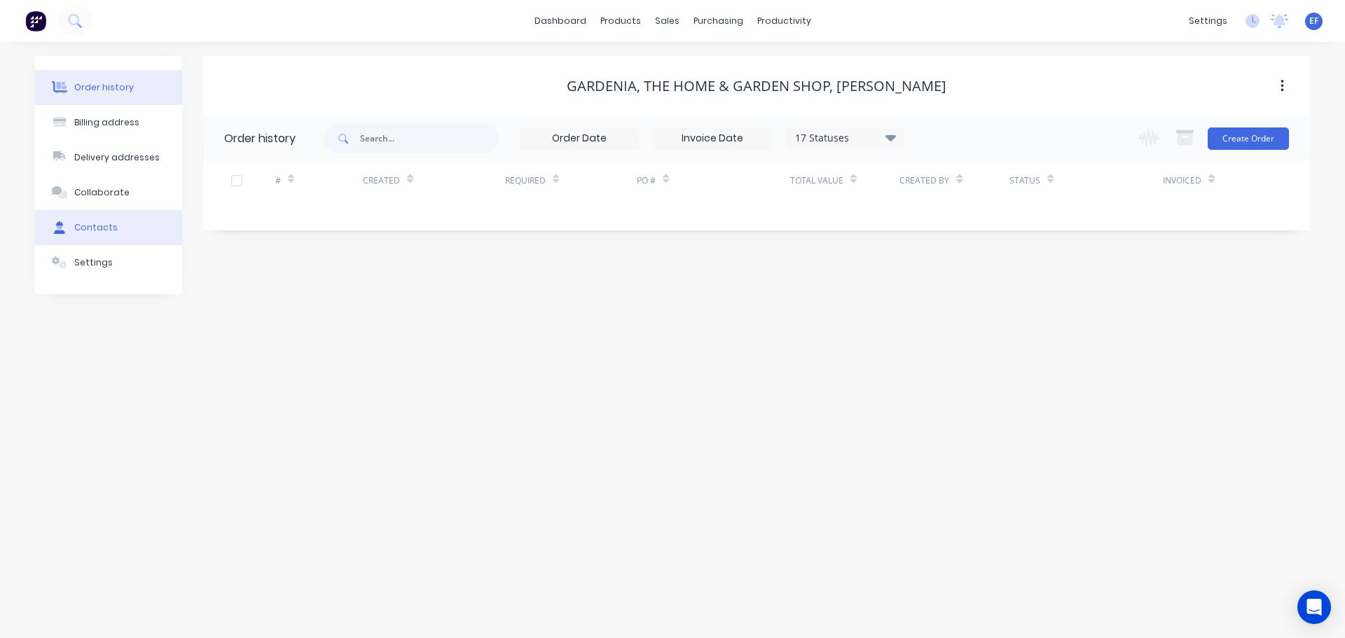
click at [101, 240] on button "Contacts" at bounding box center [108, 227] width 147 height 35
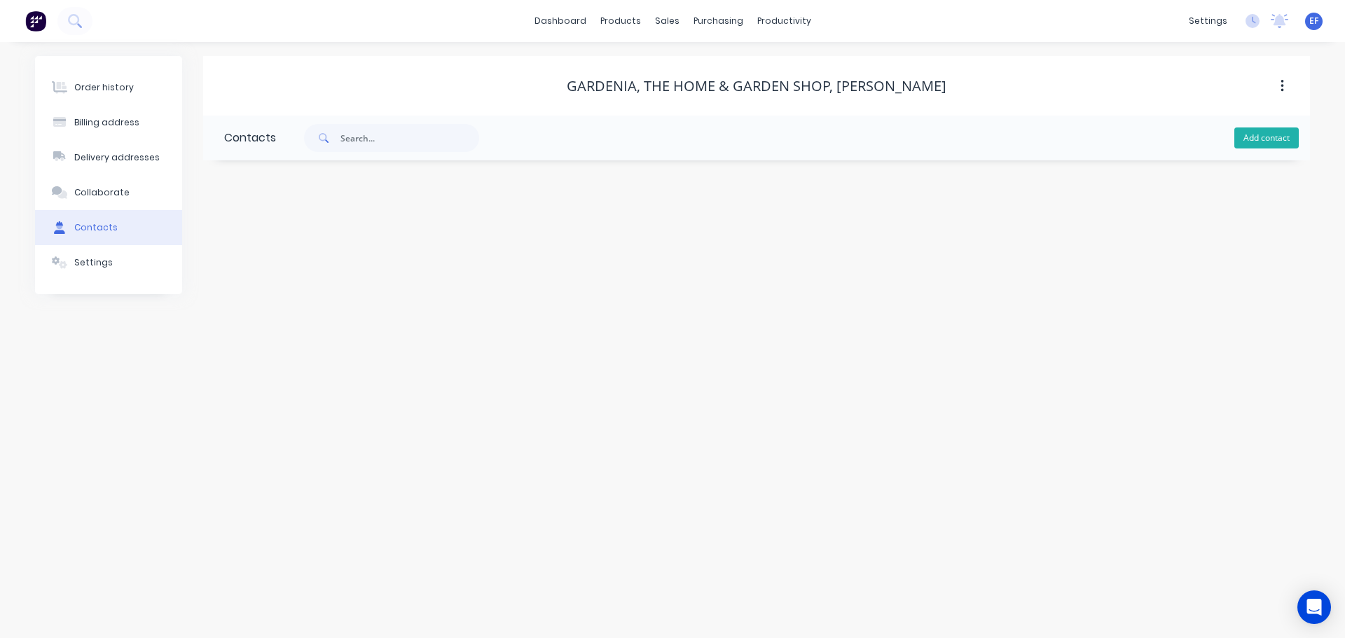
click at [1283, 139] on button "Add contact" at bounding box center [1266, 137] width 64 height 21
select select "CA"
click at [252, 288] on input "text" at bounding box center [338, 295] width 229 height 21
paste input "[EMAIL_ADDRESS][PERSON_NAME][DOMAIN_NAME]"
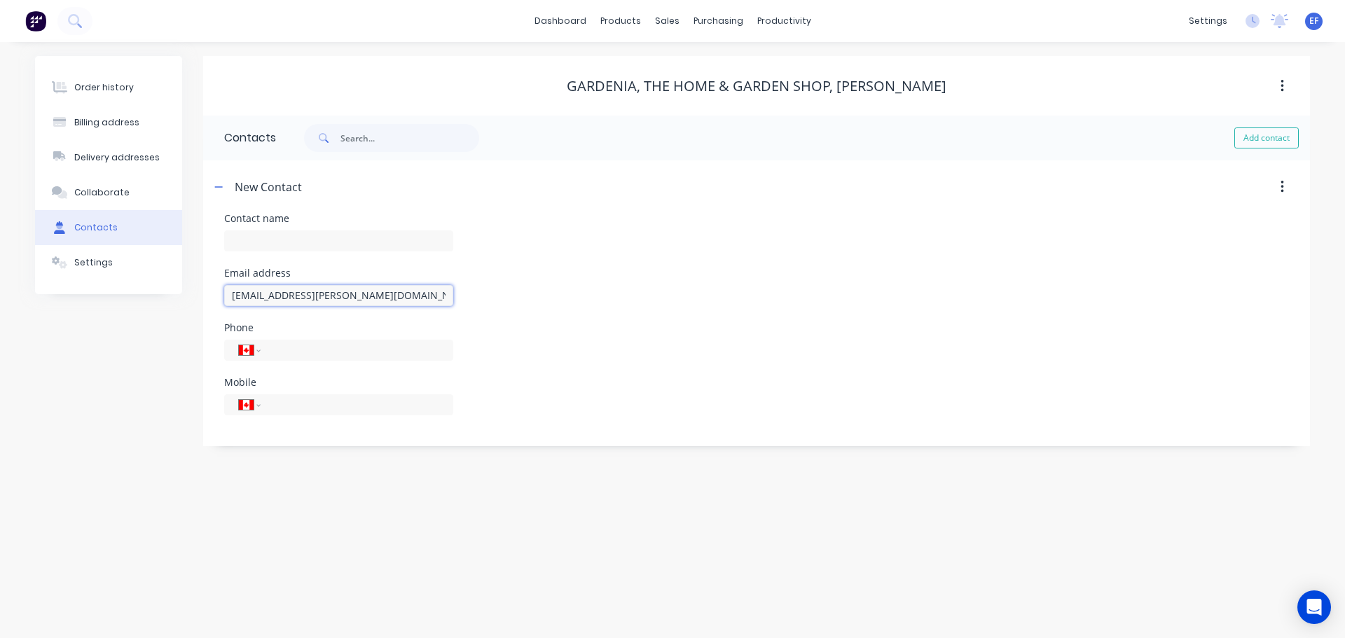
type input "[EMAIL_ADDRESS][PERSON_NAME][DOMAIN_NAME]"
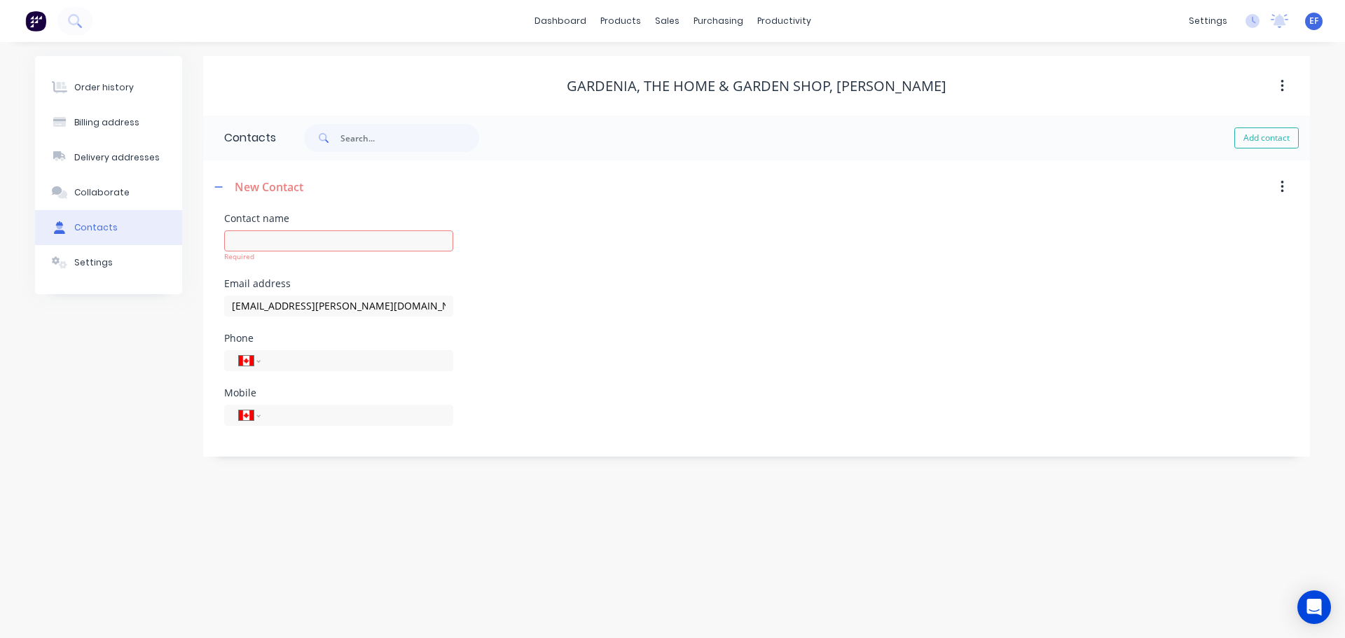
drag, startPoint x: 939, startPoint y: 89, endPoint x: 836, endPoint y: 93, distance: 103.1
click at [836, 93] on div "Gardenia, The Home & Garden Shop, [PERSON_NAME]" at bounding box center [757, 86] width 380 height 17
copy div "[PERSON_NAME]"
click at [275, 247] on input "text" at bounding box center [338, 240] width 229 height 21
paste input "[PERSON_NAME]"
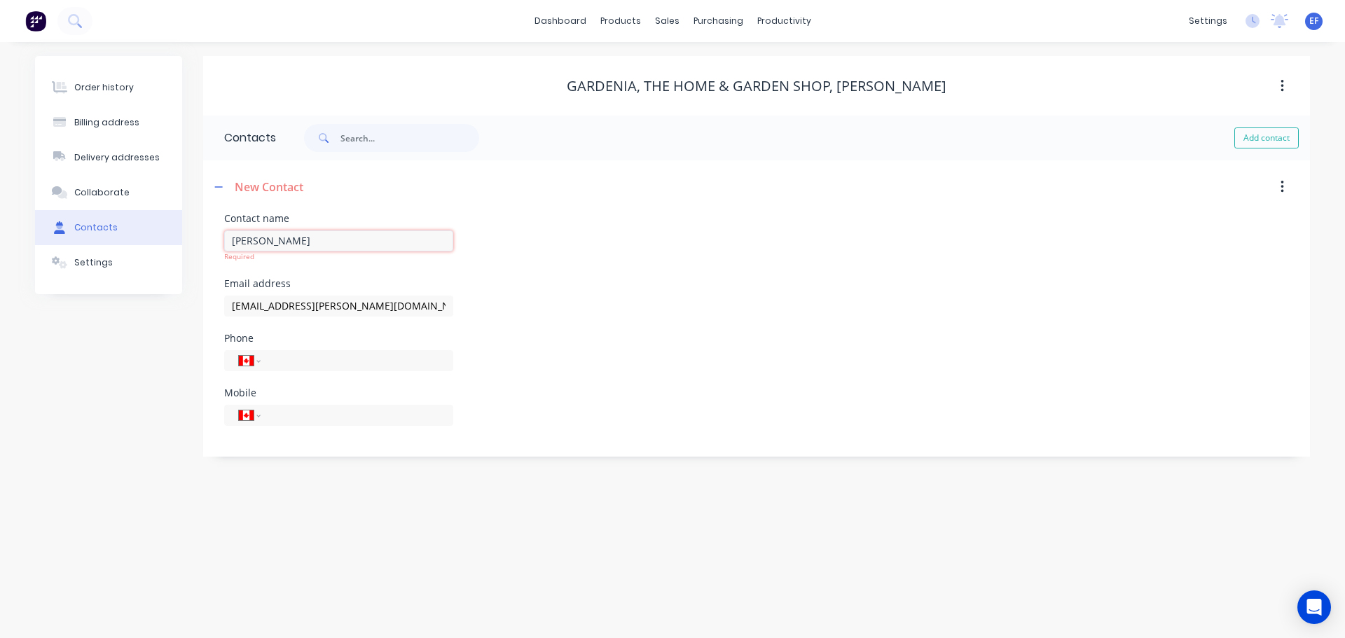
type input "[PERSON_NAME]"
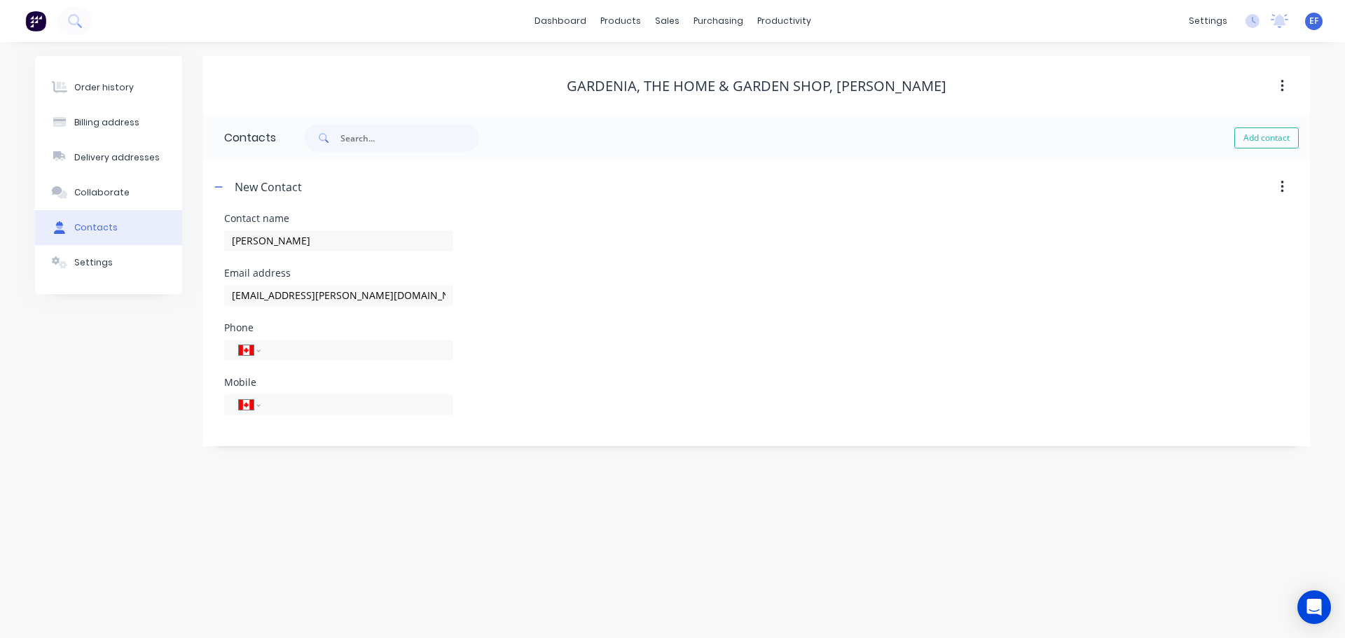
click at [722, 502] on div "Order history Billing address Delivery addresses Collaborate Contacts Settings …" at bounding box center [672, 340] width 1345 height 596
select select "CA"
click at [691, 99] on div "Customers" at bounding box center [715, 95] width 50 height 13
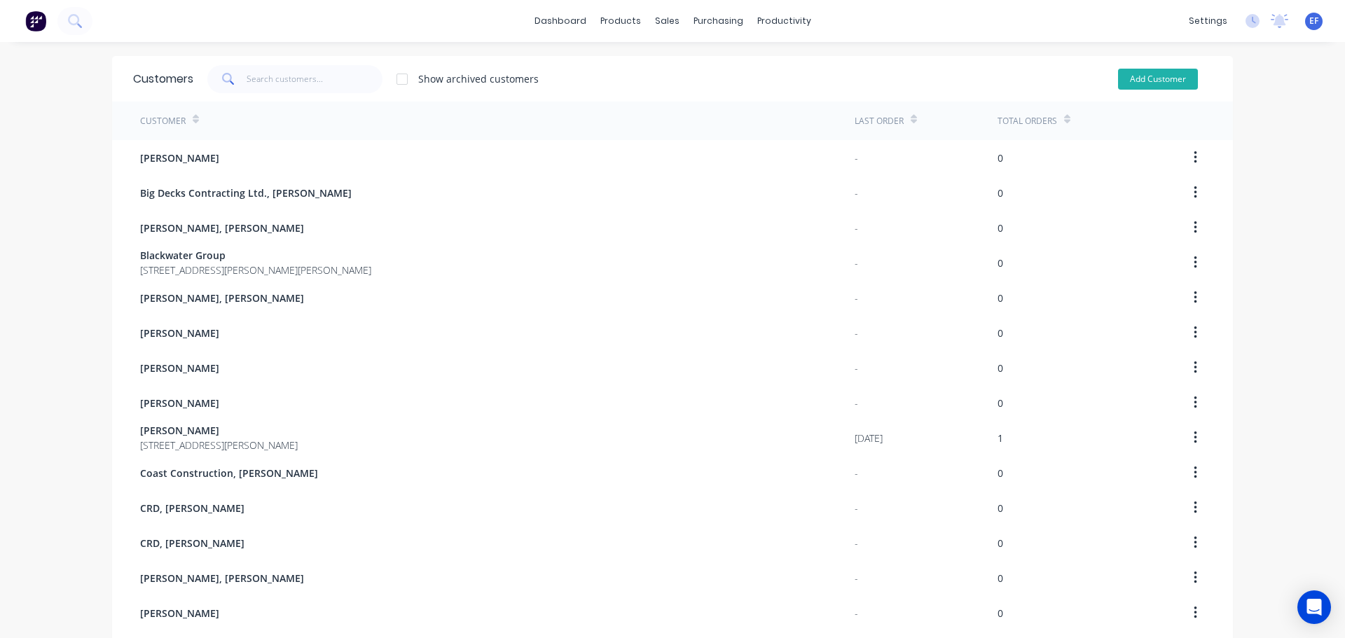
click at [1126, 88] on button "Add Customer" at bounding box center [1158, 79] width 80 height 21
select select "CA"
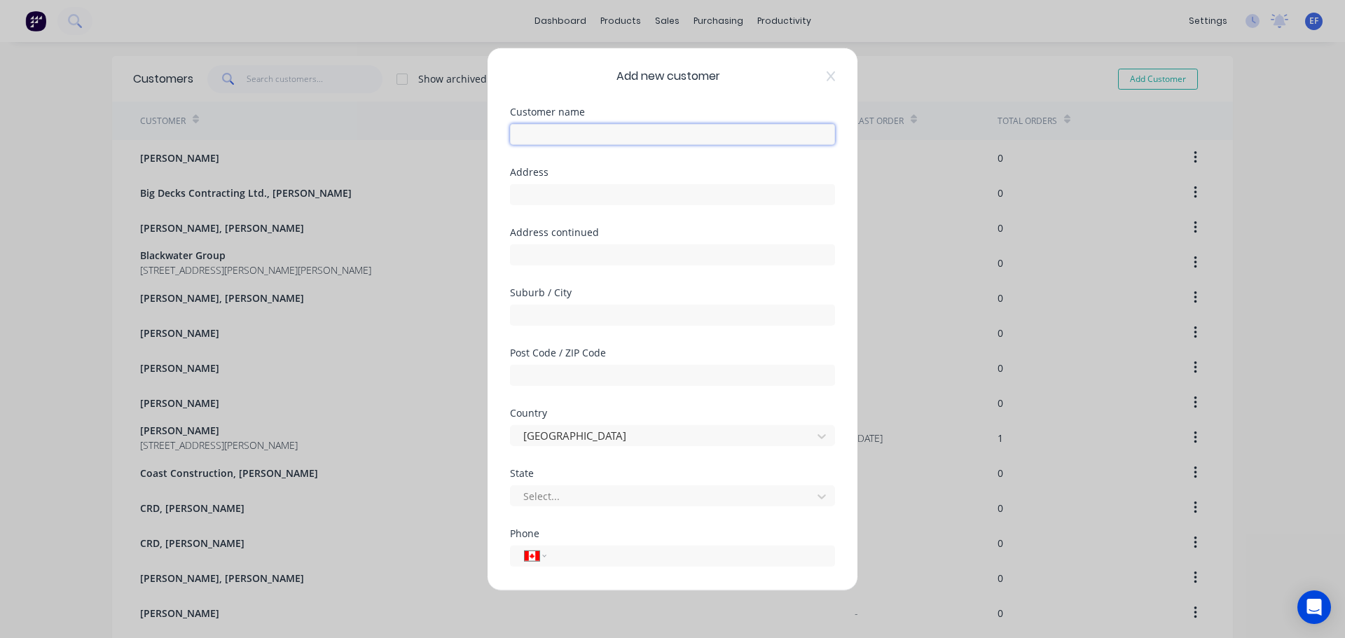
click at [592, 140] on input "text" at bounding box center [672, 133] width 325 height 21
paste input "[PERSON_NAME] Improvement District"
type input "[PERSON_NAME] Improvement District"
click at [642, 205] on div "Address" at bounding box center [672, 197] width 325 height 60
click at [637, 194] on input "text" at bounding box center [672, 194] width 325 height 21
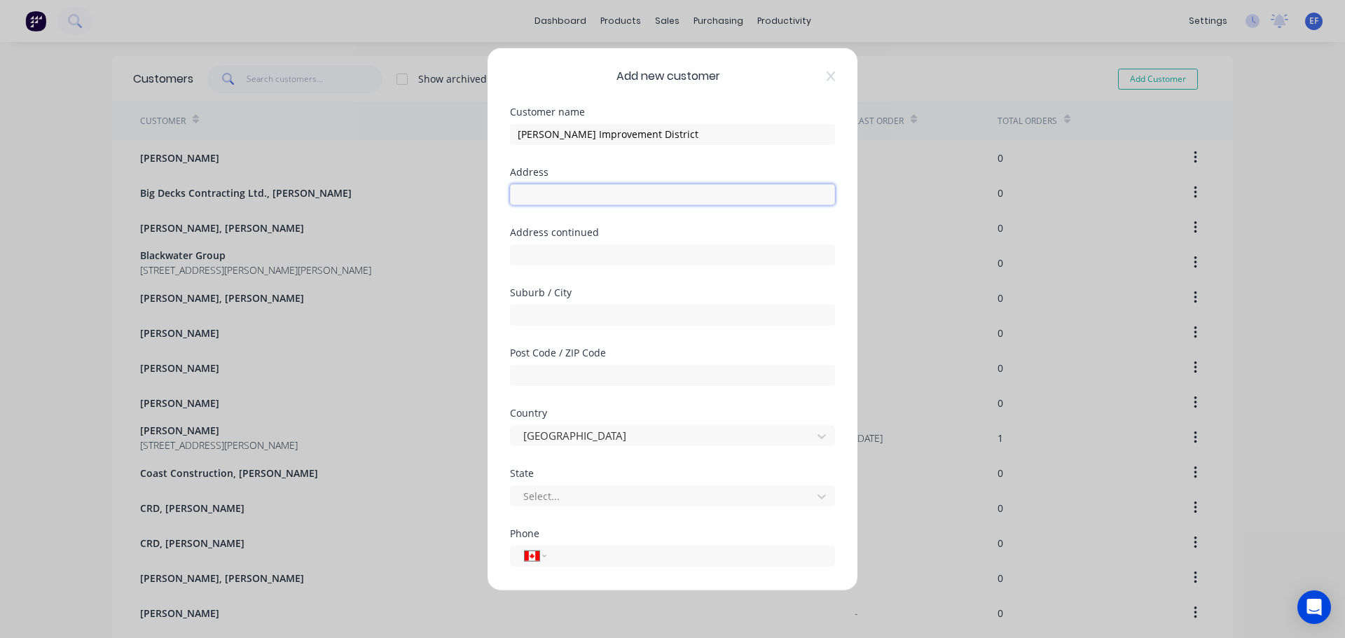
paste input ""[PERSON_NAME] Improvement District ""
type input ""[PERSON_NAME] Improvement District ""
drag, startPoint x: 731, startPoint y: 202, endPoint x: 468, endPoint y: 203, distance: 262.7
click at [468, 203] on div "Add new customer Customer name [PERSON_NAME] Improvement District Address "[PER…" at bounding box center [672, 319] width 1345 height 638
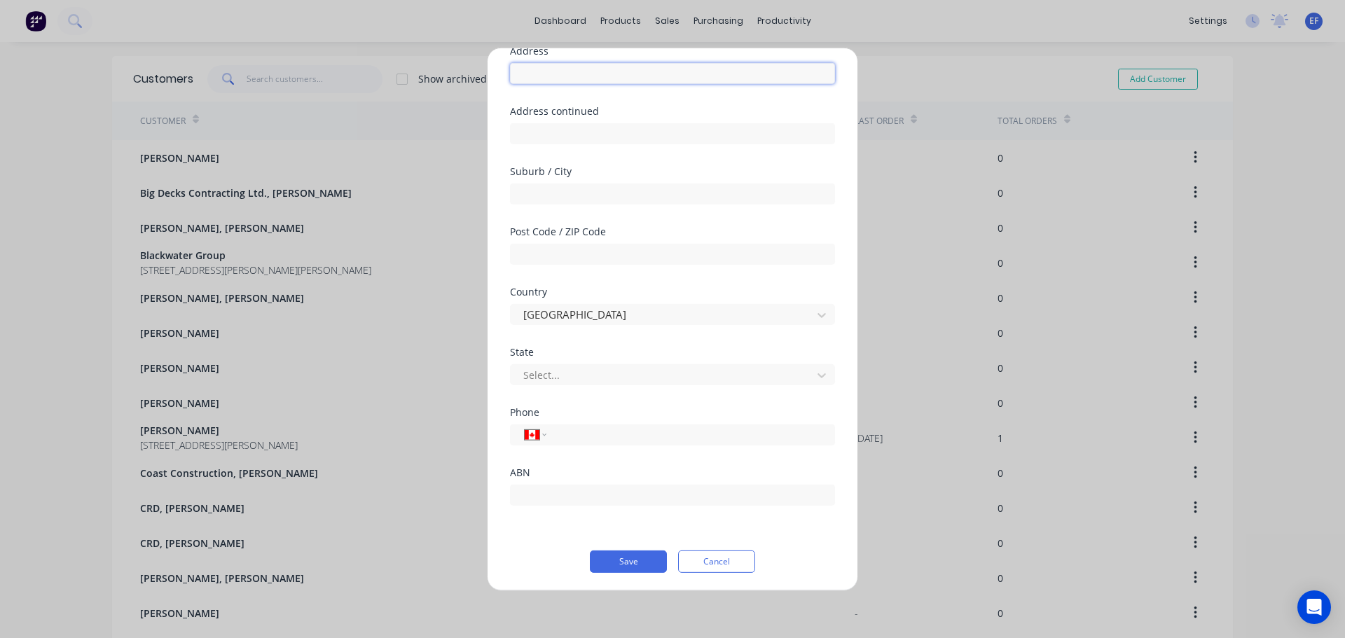
scroll to position [123, 0]
click at [628, 560] on button "Save" at bounding box center [628, 559] width 77 height 22
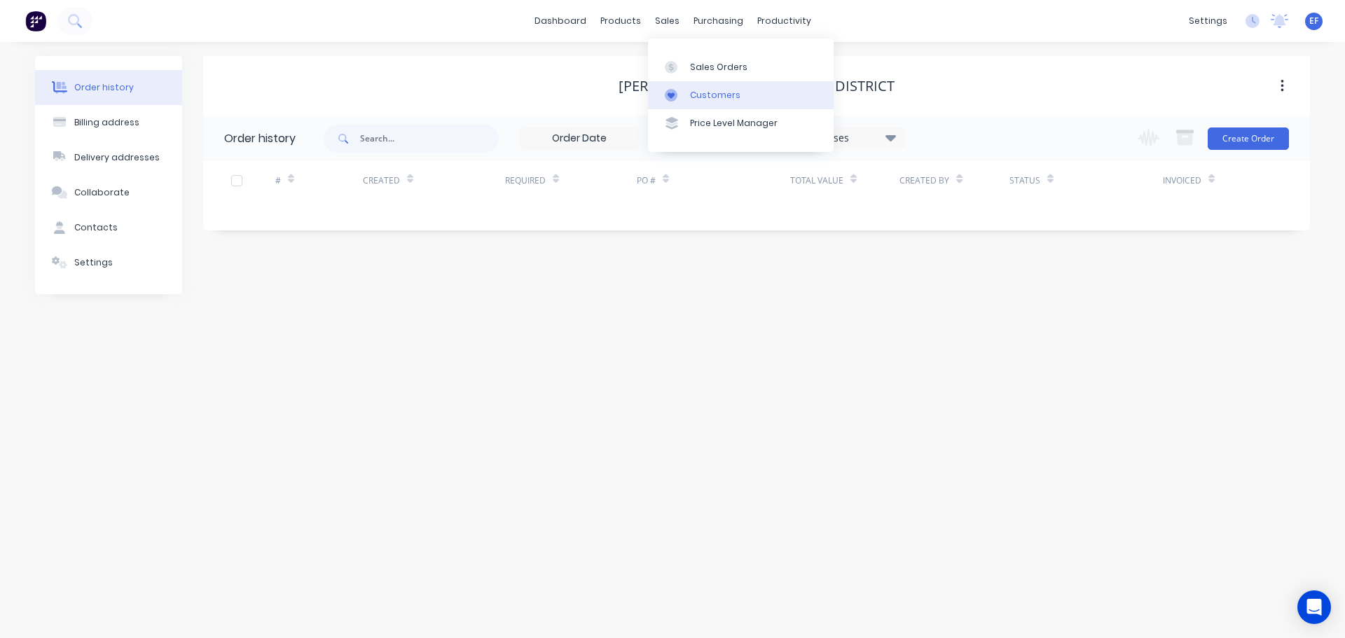
click at [696, 89] on div "Customers" at bounding box center [715, 95] width 50 height 13
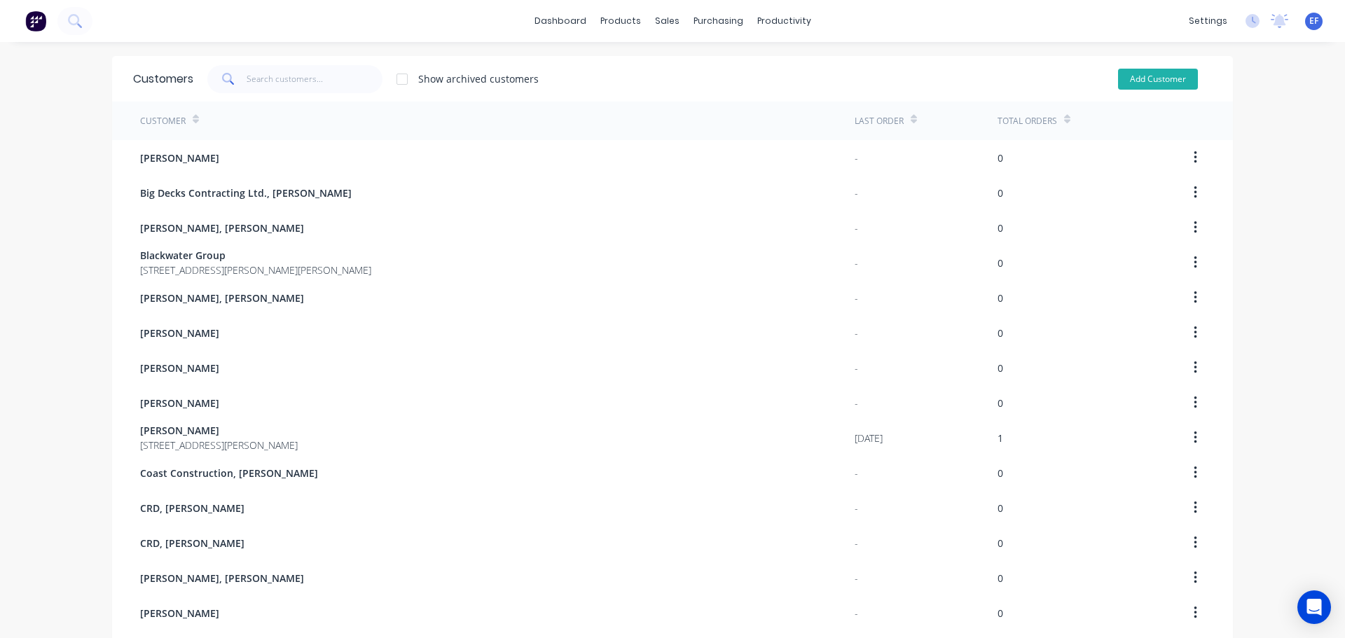
click at [1173, 75] on button "Add Customer" at bounding box center [1158, 79] width 80 height 21
select select "CA"
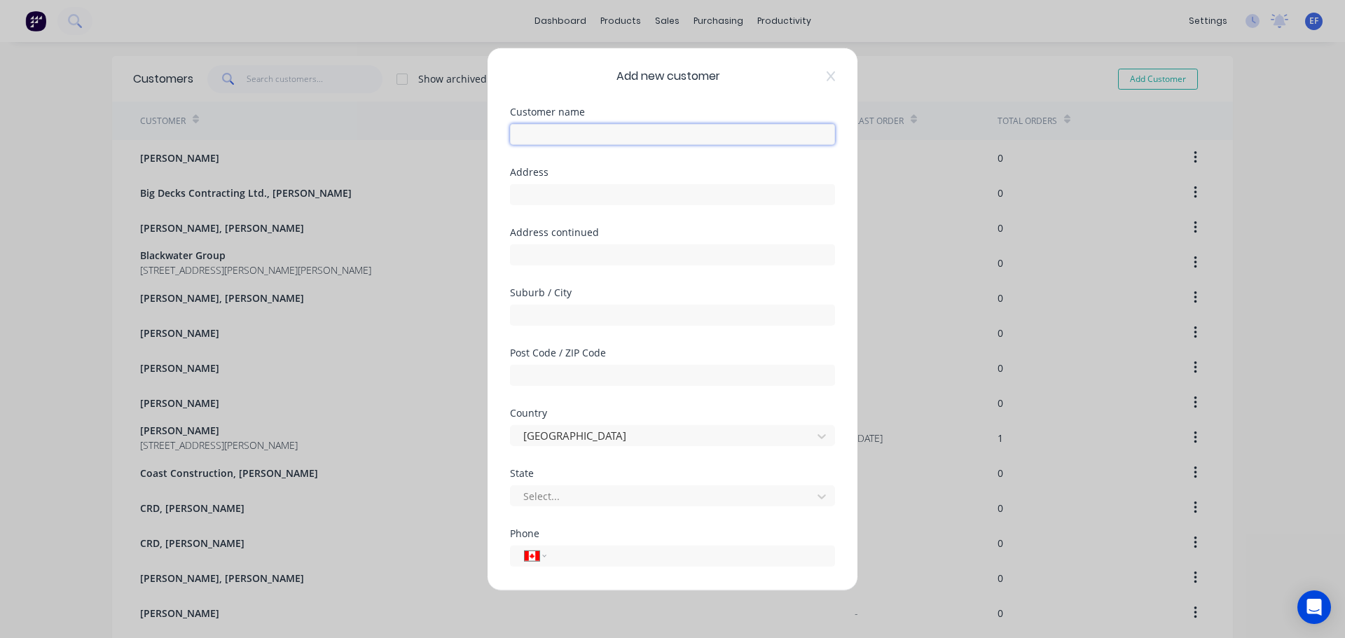
click at [589, 138] on input "text" at bounding box center [672, 133] width 325 height 21
paste input "[PERSON_NAME] Improvement District, [PERSON_NAME]"
type input "[PERSON_NAME] Improvement District, [PERSON_NAME]"
click at [583, 181] on div at bounding box center [672, 192] width 325 height 25
click at [579, 188] on input "text" at bounding box center [672, 194] width 325 height 21
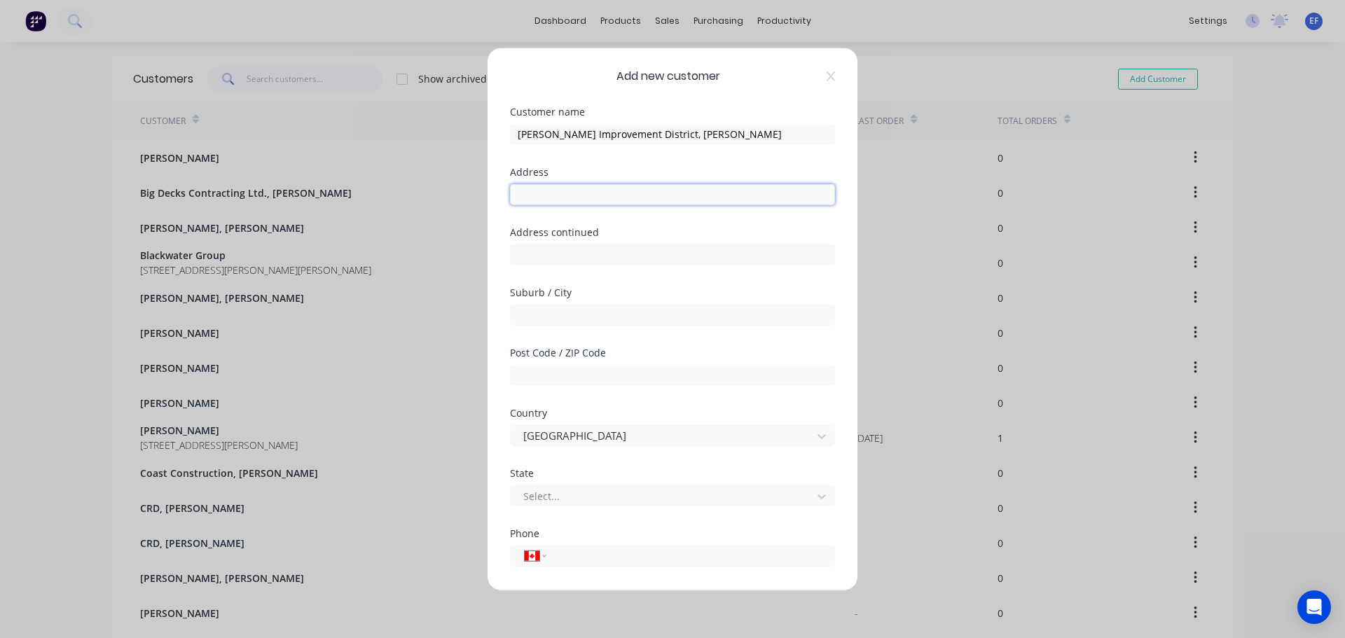
paste input ""[PERSON_NAME] Improvement District ""
type input ""[PERSON_NAME] Improvement District ""
drag, startPoint x: 429, startPoint y: 193, endPoint x: 308, endPoint y: 191, distance: 121.9
click at [311, 191] on div "Add new customer Customer name [PERSON_NAME] Improvement District, [PERSON_NAME…" at bounding box center [672, 319] width 1345 height 638
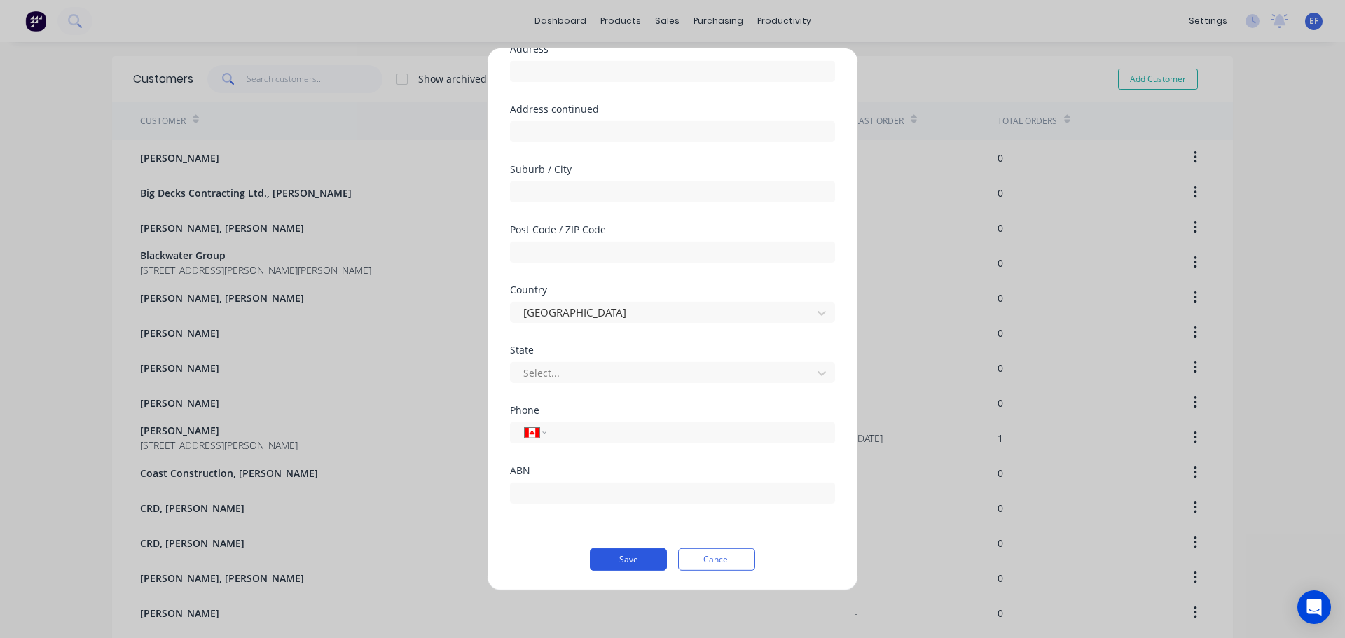
click at [621, 565] on button "Save" at bounding box center [628, 559] width 77 height 22
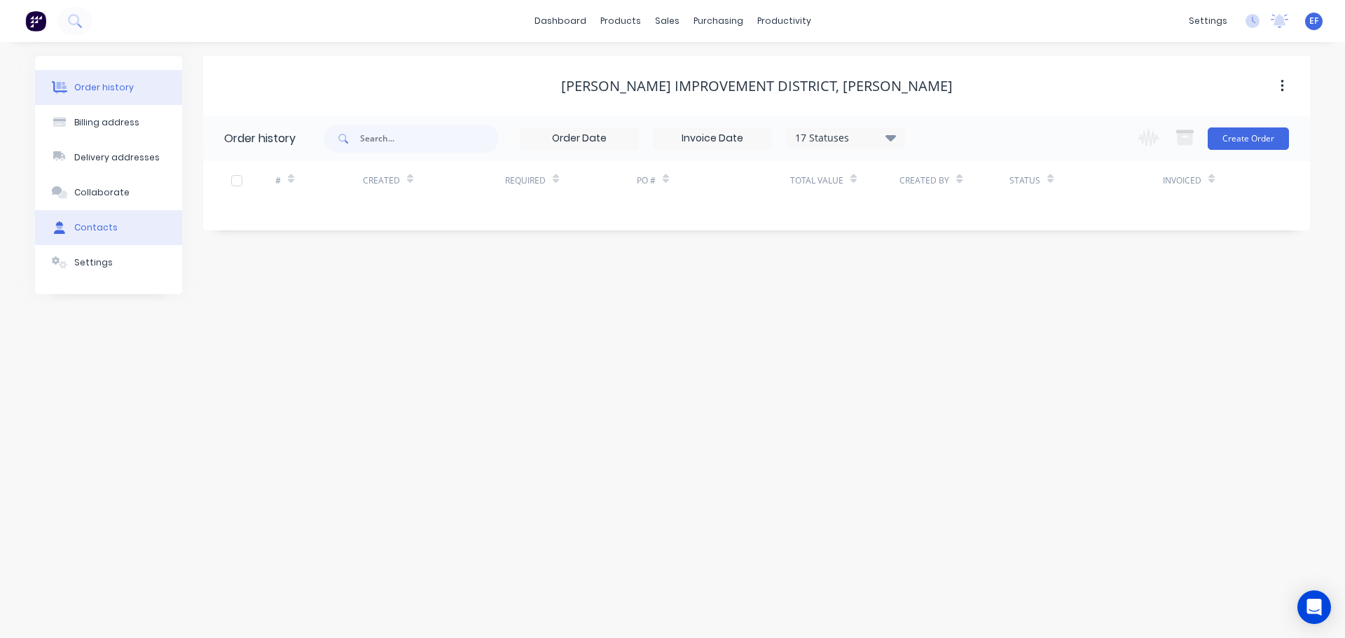
click at [106, 233] on div "Contacts" at bounding box center [95, 227] width 43 height 13
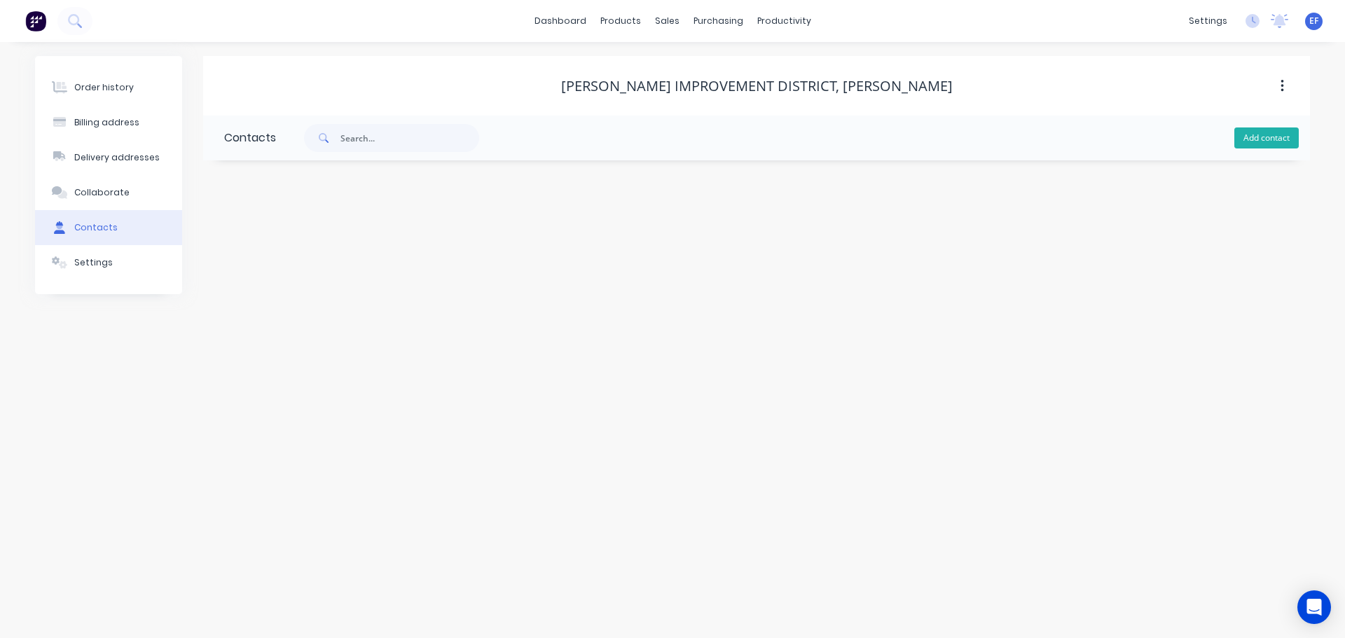
click at [1257, 141] on button "Add contact" at bounding box center [1266, 137] width 64 height 21
select select "CA"
click at [315, 242] on input "text" at bounding box center [338, 240] width 229 height 21
paste input ""[PERSON_NAME] Improvement District ""
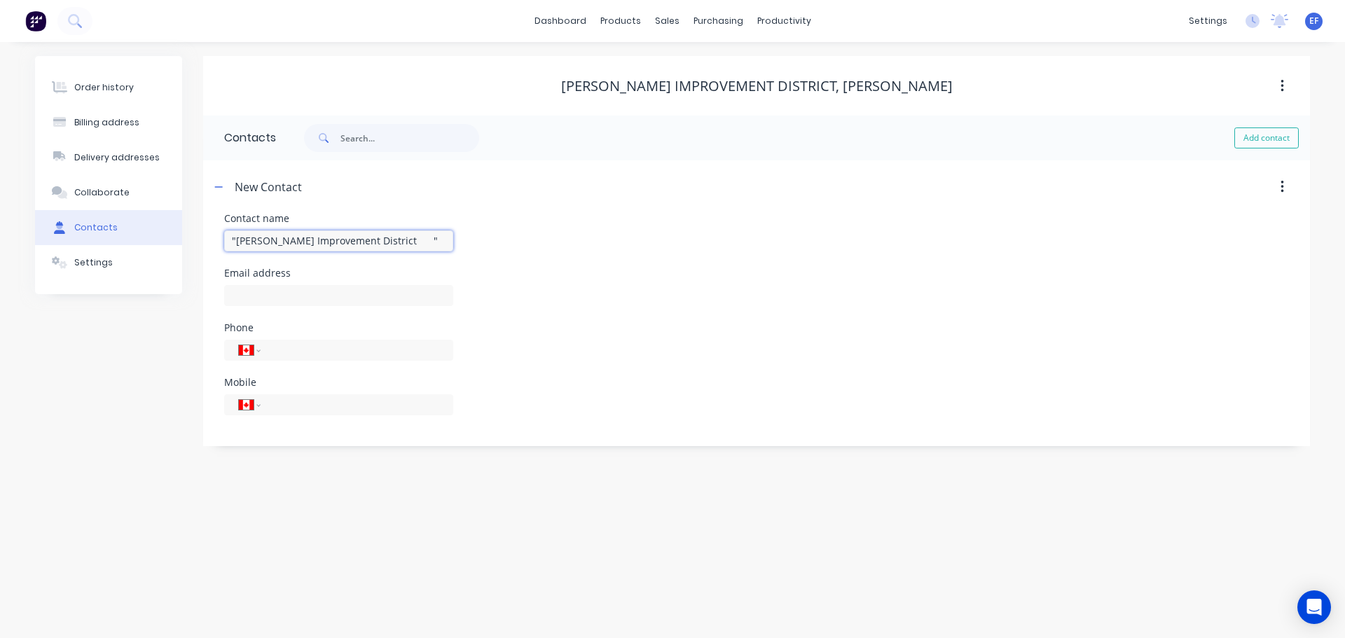
type input ""[PERSON_NAME] Improvement District ""
select select "CA"
drag, startPoint x: 938, startPoint y: 88, endPoint x: 823, endPoint y: 84, distance: 114.9
click at [823, 84] on div "[PERSON_NAME] Improvement District, [PERSON_NAME]" at bounding box center [756, 86] width 1107 height 17
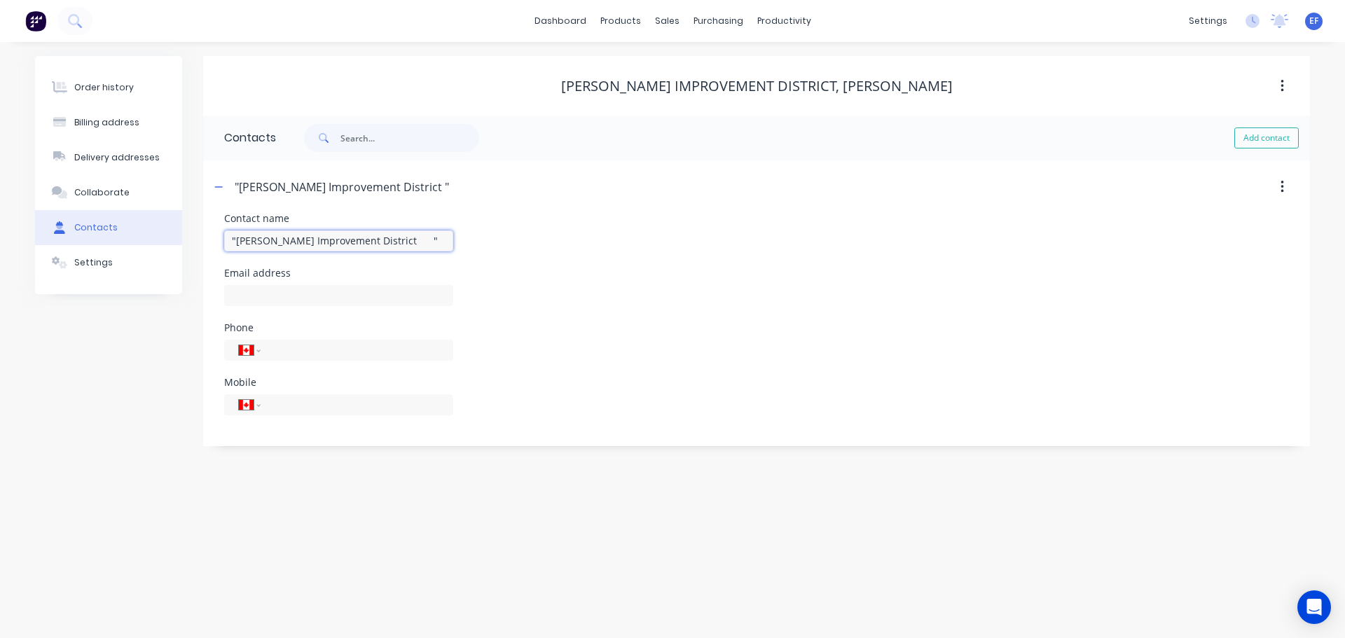
drag, startPoint x: 296, startPoint y: 243, endPoint x: 140, endPoint y: 236, distance: 156.4
click at [146, 237] on div "Order history Billing address Delivery addresses Collaborate Contacts Settings …" at bounding box center [672, 251] width 1275 height 390
paste input "[PERSON_NAME]"
type input "[PERSON_NAME]"
click at [243, 289] on input "text" at bounding box center [338, 295] width 229 height 21
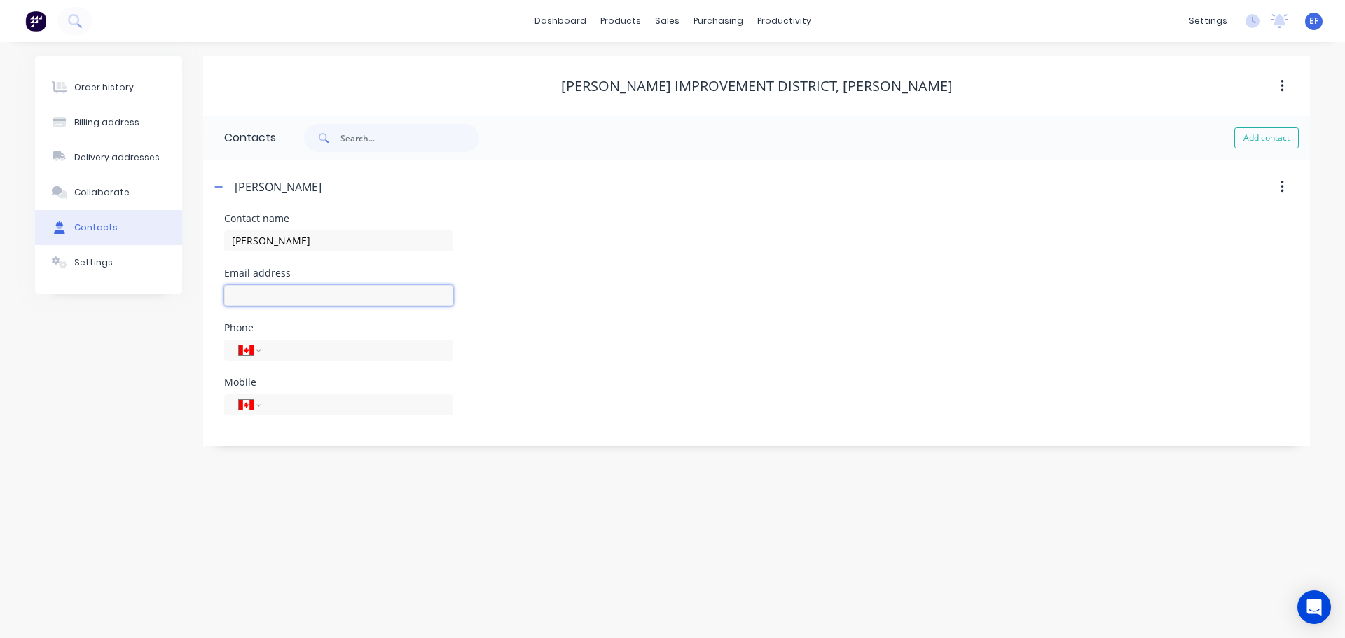
click at [308, 301] on input "text" at bounding box center [338, 295] width 229 height 21
paste input "[PERSON_NAME][EMAIL_ADDRESS][PERSON_NAME][DOMAIN_NAME]"
type input "[PERSON_NAME][EMAIL_ADDRESS][PERSON_NAME][DOMAIN_NAME]"
click at [671, 103] on link "Customers" at bounding box center [741, 95] width 186 height 28
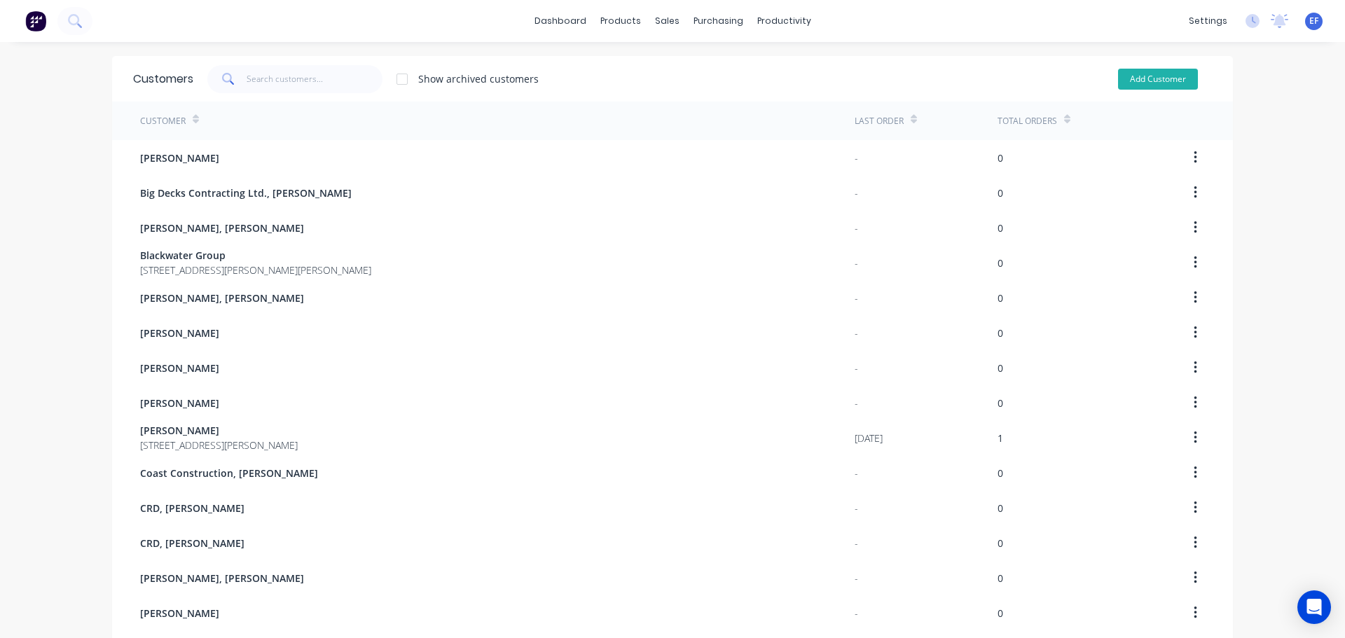
click at [1150, 83] on button "Add Customer" at bounding box center [1158, 79] width 80 height 21
select select "CA"
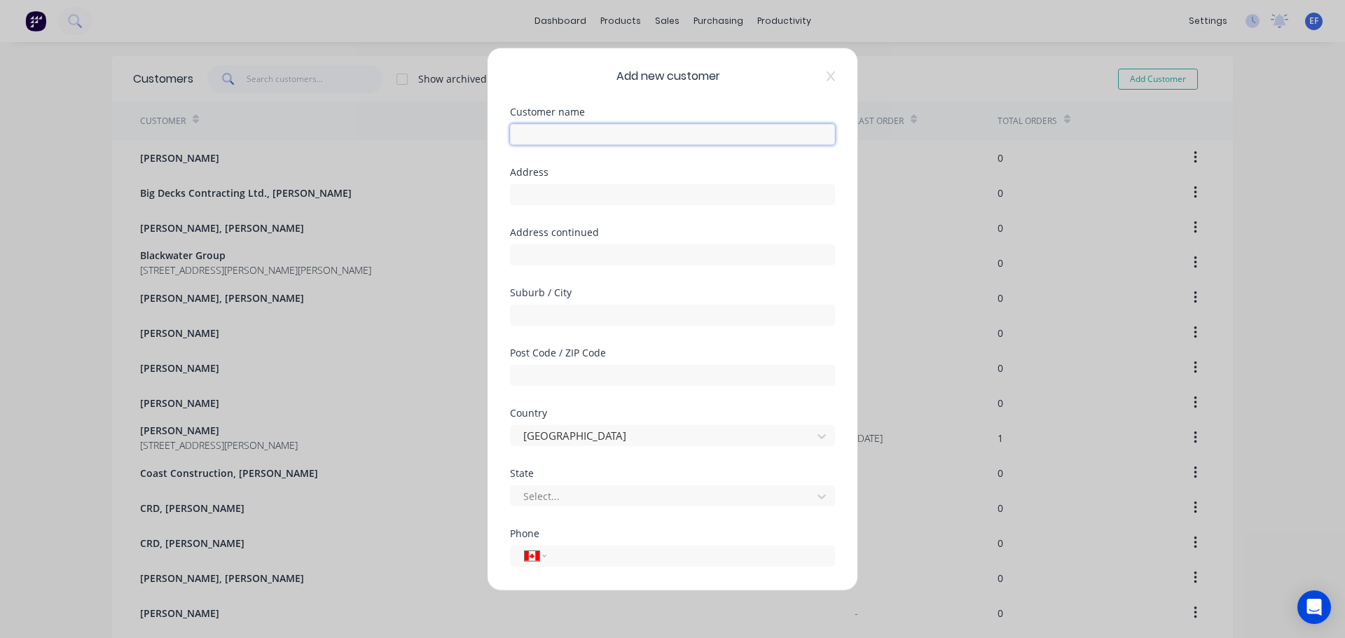
click at [586, 133] on input "text" at bounding box center [672, 133] width 325 height 21
paste input "GID"
type input "GID"
click at [609, 205] on div "Address" at bounding box center [672, 197] width 325 height 60
click at [606, 195] on input "text" at bounding box center [672, 194] width 325 height 21
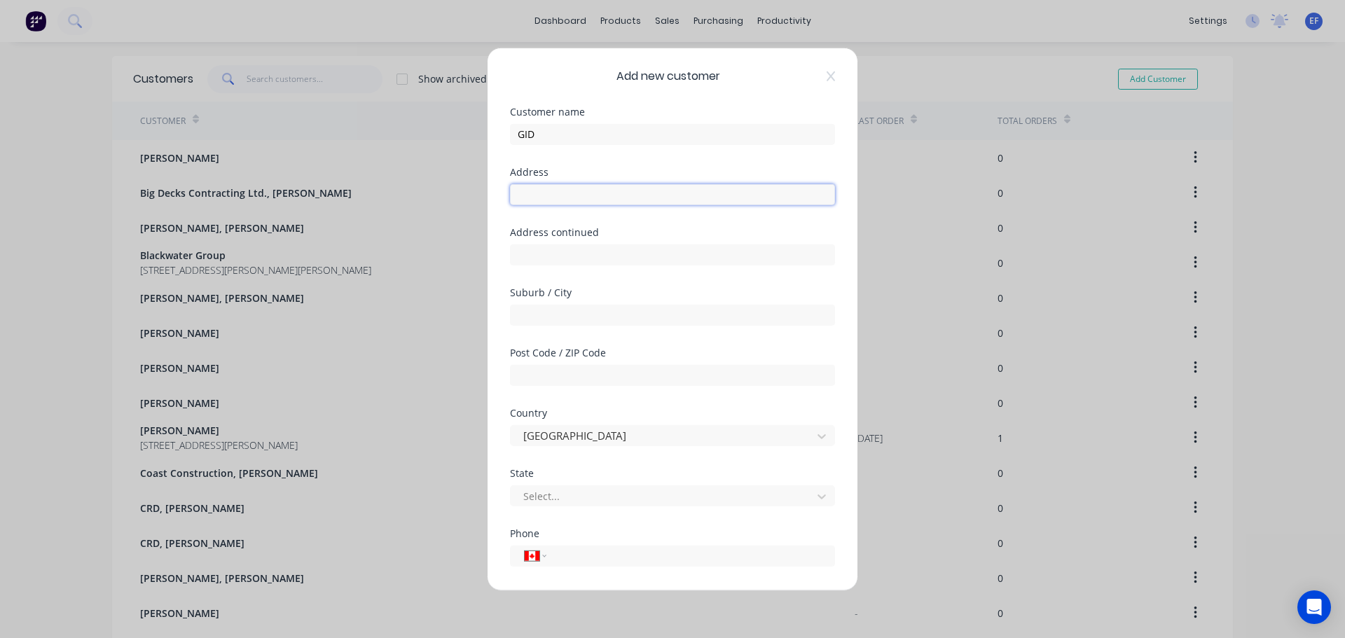
paste input ""GID ""
type input ""GID ""
drag, startPoint x: 547, startPoint y: 194, endPoint x: 371, endPoint y: 199, distance: 176.6
click at [371, 199] on div "Add new customer Customer name GID Address "GID " Address continued Suburb / Ci…" at bounding box center [672, 319] width 1345 height 638
click at [708, 184] on input "text" at bounding box center [672, 194] width 325 height 21
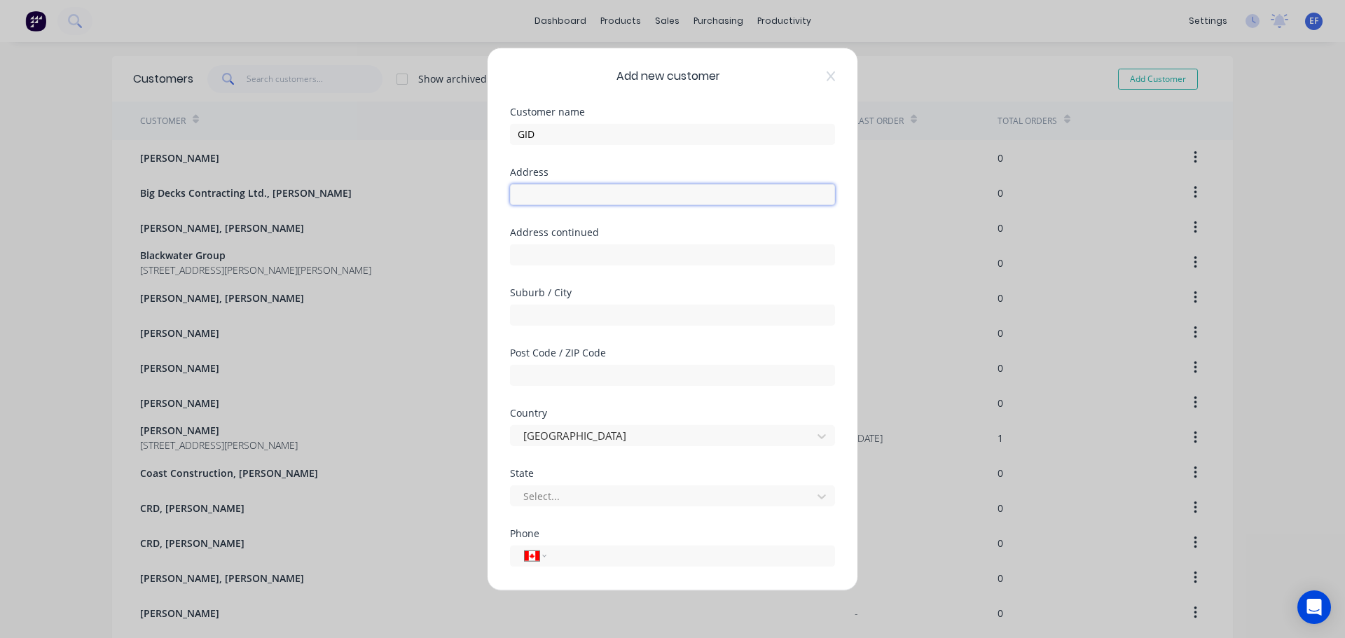
paste input ""GID ""
type input ""GID ""
drag, startPoint x: 485, startPoint y: 205, endPoint x: 375, endPoint y: 196, distance: 110.4
click at [375, 196] on div "Add new customer Customer name GID Address "GID " Address continued Suburb / Ci…" at bounding box center [672, 319] width 1345 height 638
click at [618, 204] on input ""GID "" at bounding box center [672, 194] width 325 height 21
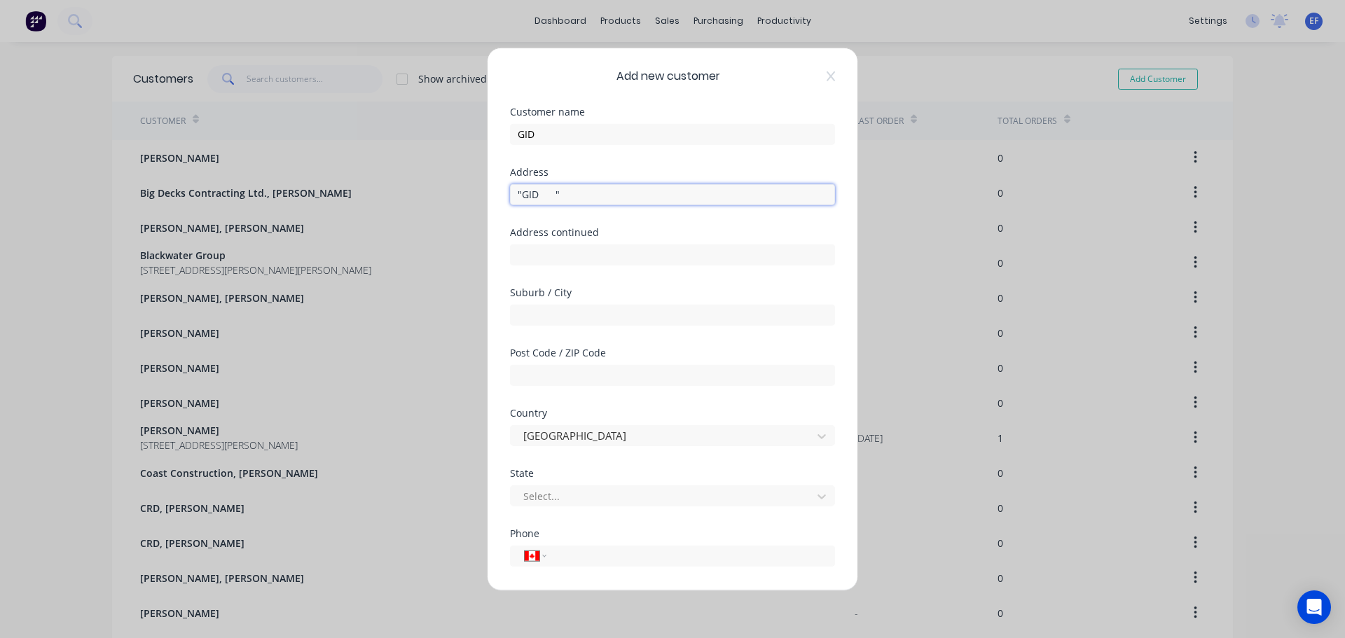
drag, startPoint x: 595, startPoint y: 201, endPoint x: 403, endPoint y: 201, distance: 192.6
click at [403, 201] on div "Add new customer Customer name GID Address "GID " Address continued Suburb / Ci…" at bounding box center [672, 319] width 1345 height 638
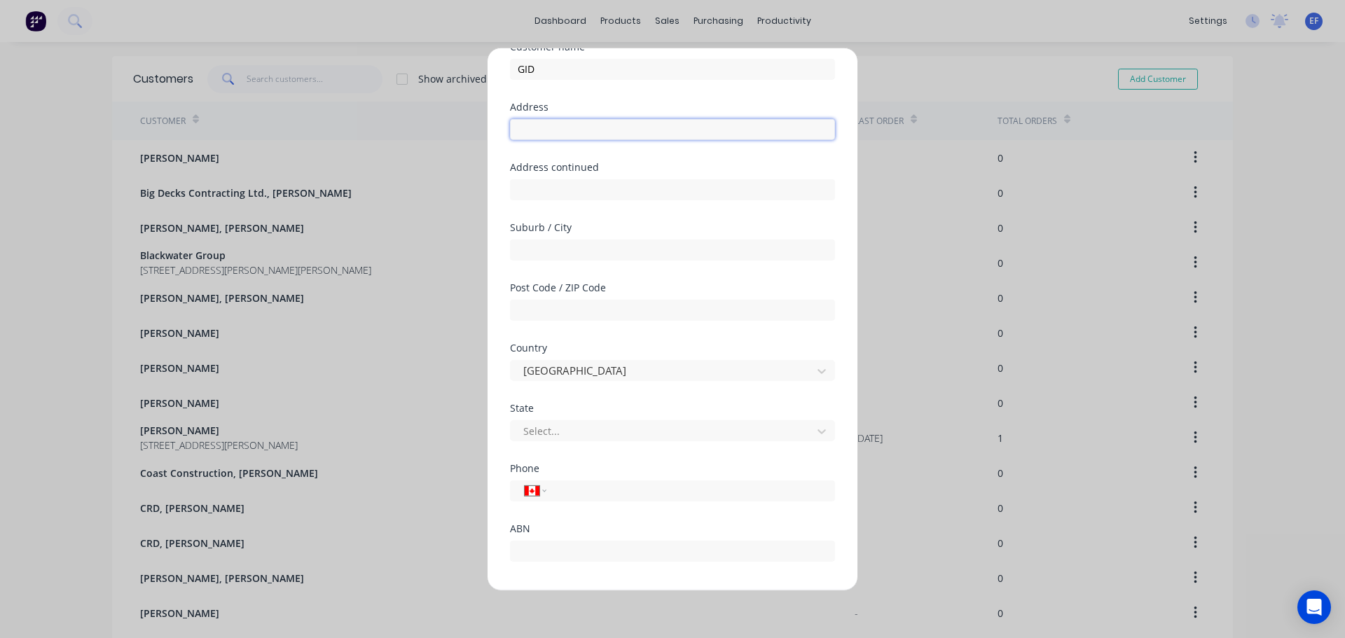
scroll to position [123, 0]
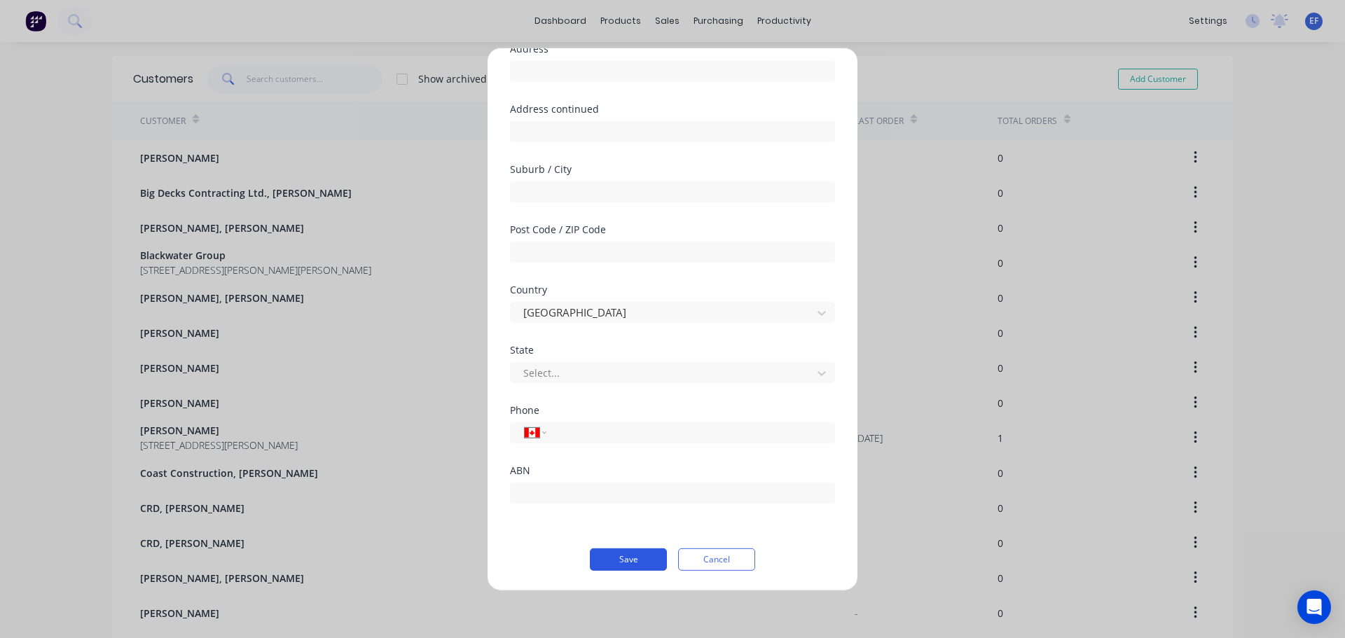
click at [617, 563] on button "Save" at bounding box center [628, 559] width 77 height 22
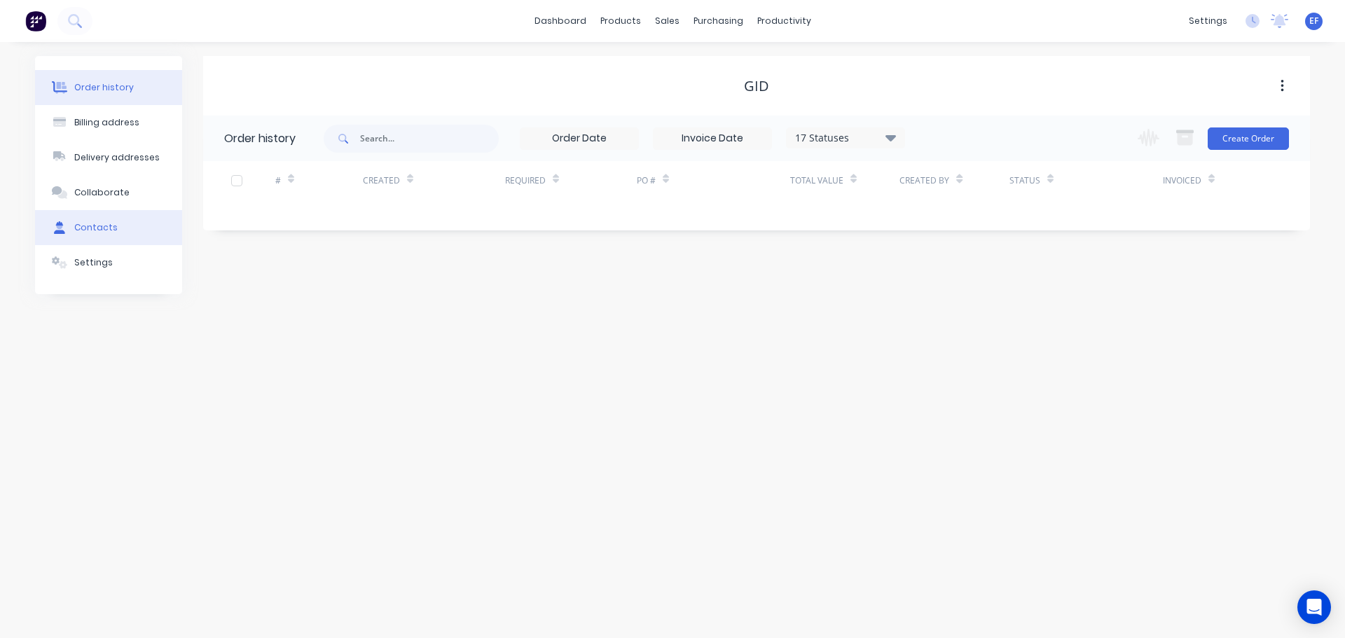
click at [110, 235] on button "Contacts" at bounding box center [108, 227] width 147 height 35
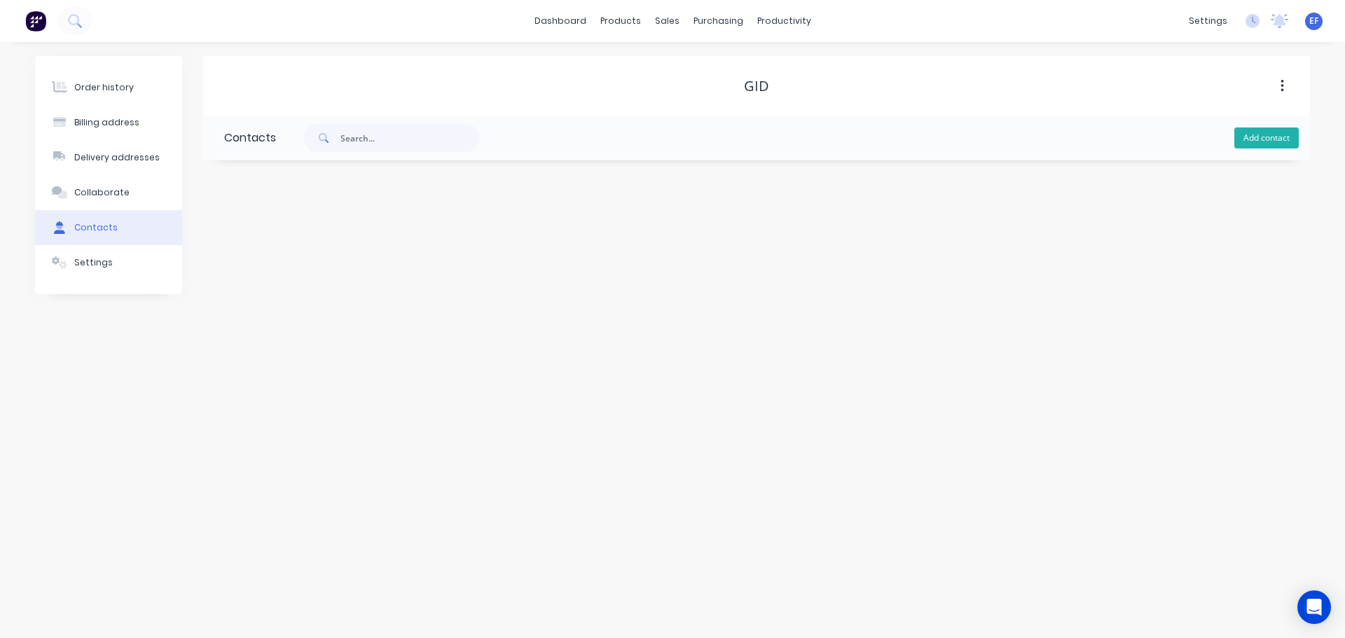
click at [1259, 131] on button "Add contact" at bounding box center [1266, 137] width 64 height 21
select select "CA"
click at [273, 235] on input "text" at bounding box center [338, 240] width 229 height 21
paste input ""GID ""
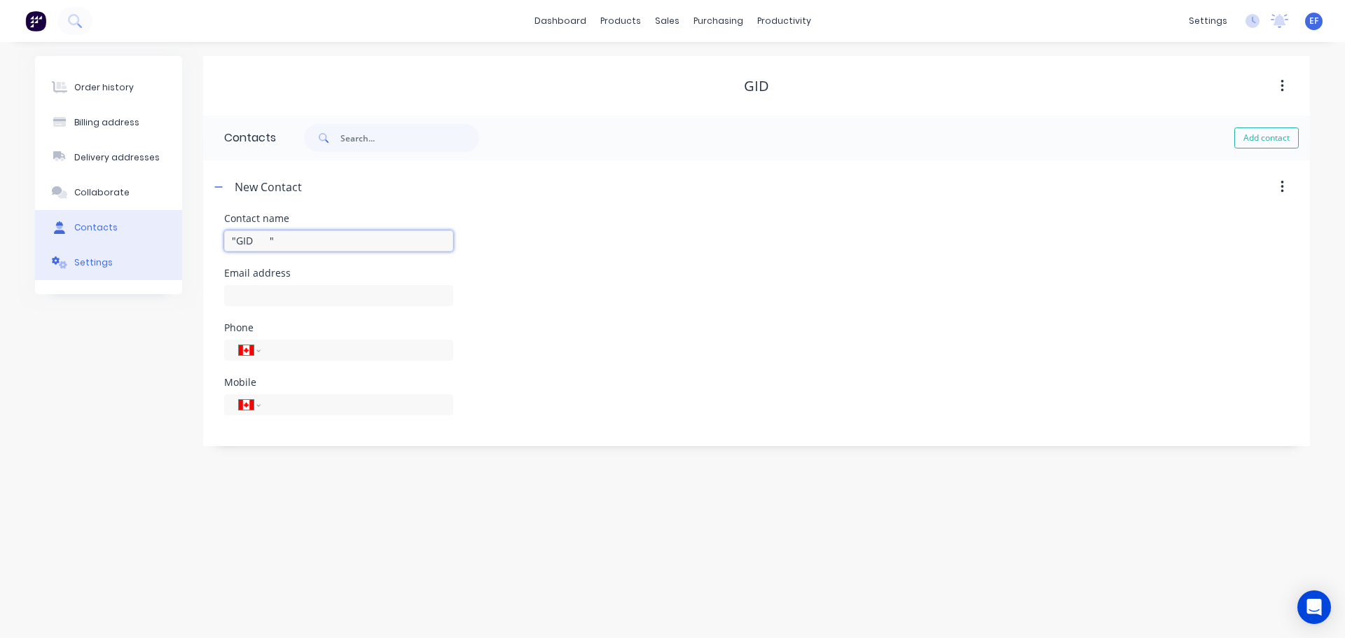
drag, startPoint x: 282, startPoint y: 245, endPoint x: 160, endPoint y: 245, distance: 121.9
click at [160, 245] on div "Order history Billing address Delivery addresses Collaborate Contacts Settings …" at bounding box center [672, 251] width 1275 height 390
type input "GID"
select select "CA"
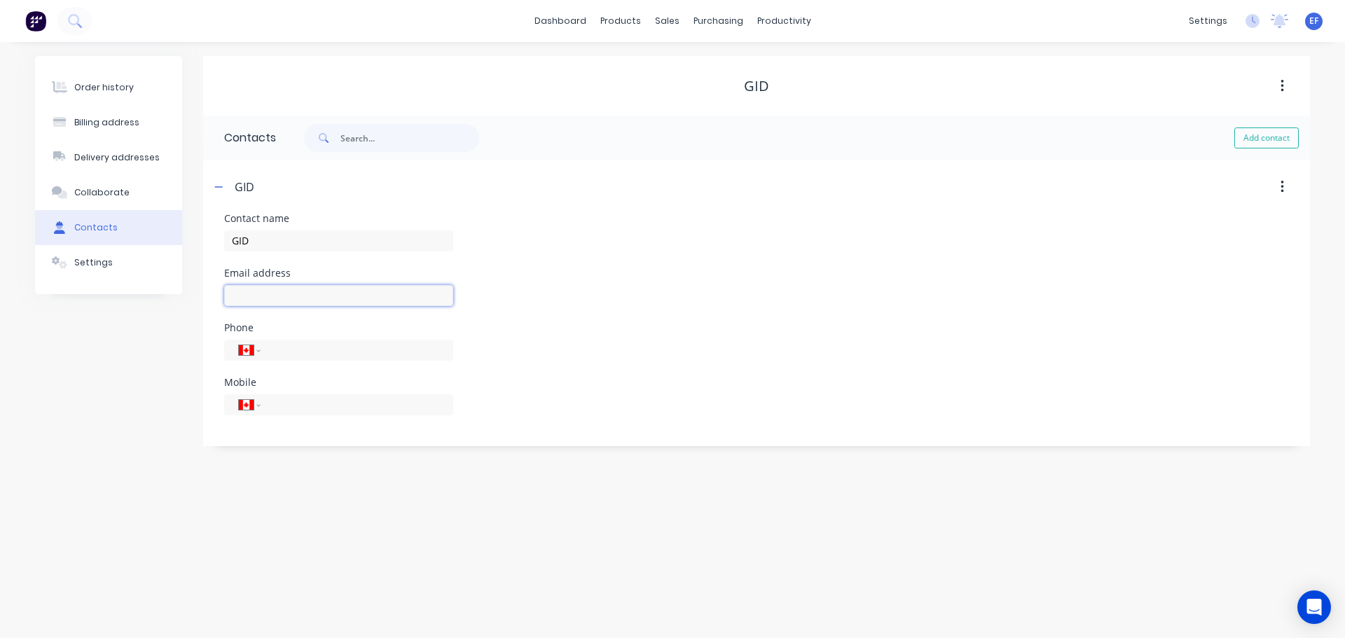
click at [232, 296] on input "text" at bounding box center [338, 295] width 229 height 21
paste input "[PERSON_NAME][EMAIL_ADDRESS][DOMAIN_NAME]"
type input "[PERSON_NAME][EMAIL_ADDRESS][DOMAIN_NAME]"
drag, startPoint x: 104, startPoint y: 264, endPoint x: 102, endPoint y: 228, distance: 35.8
click at [104, 263] on div "Settings" at bounding box center [93, 262] width 39 height 13
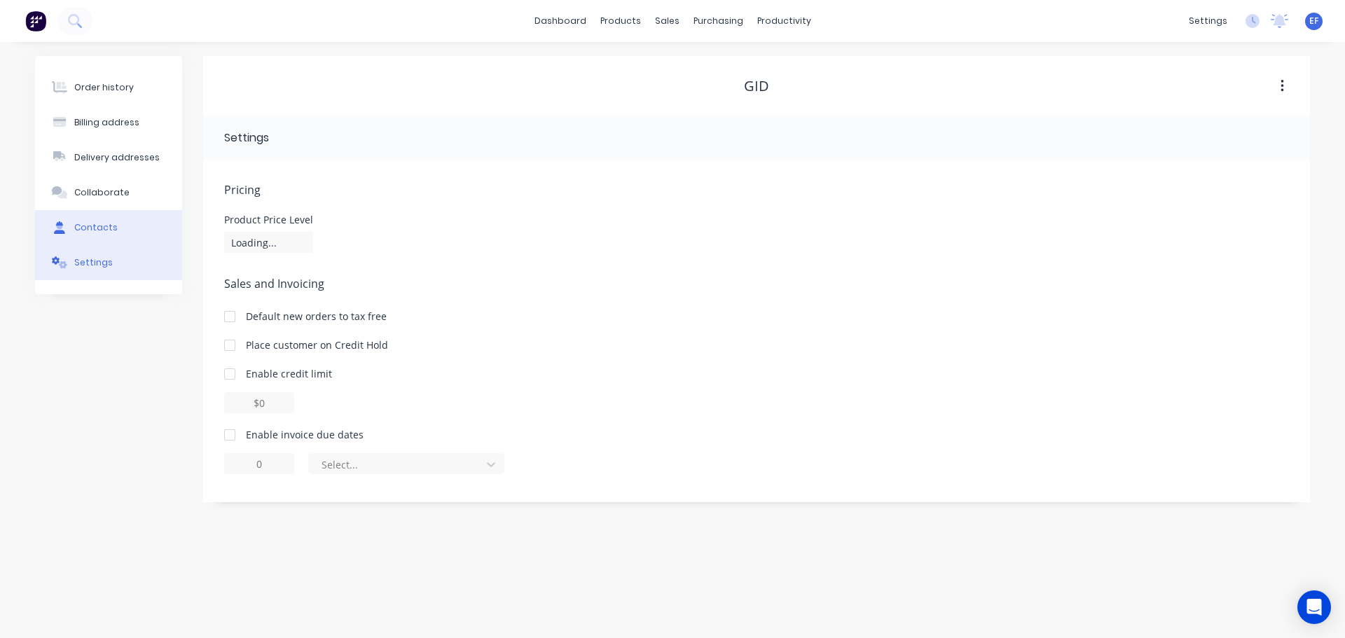
click at [104, 223] on div "Contacts" at bounding box center [95, 227] width 43 height 13
select select "CA"
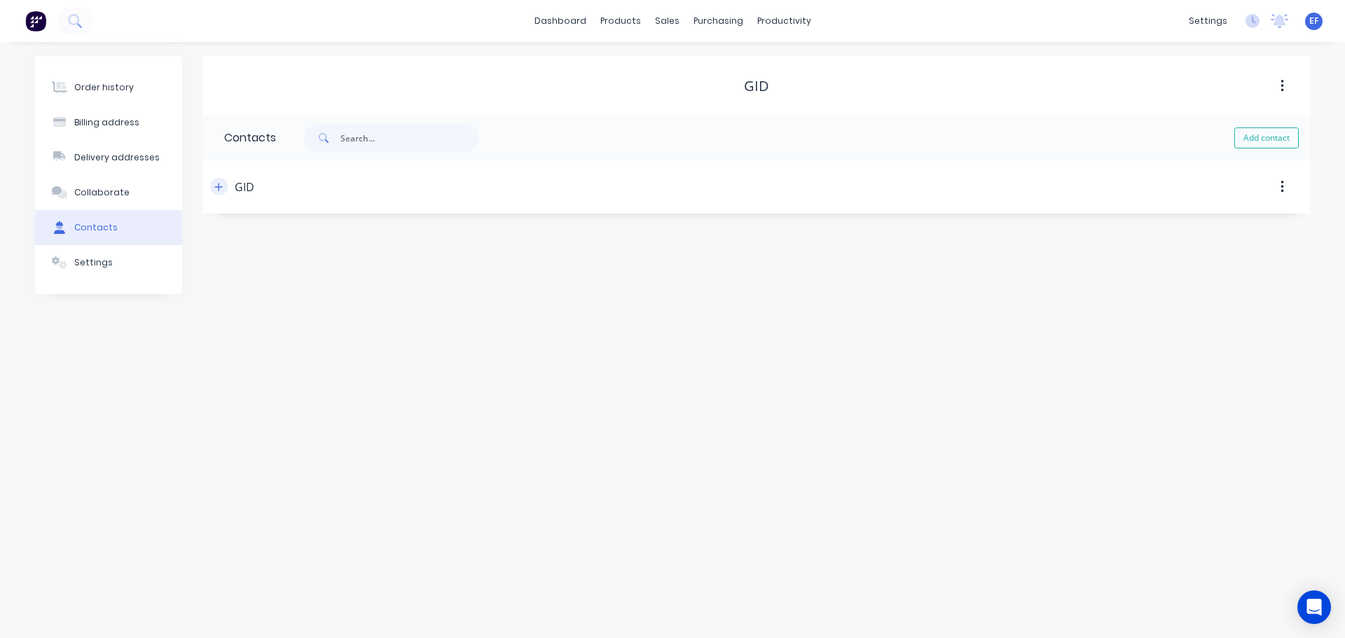
click at [219, 190] on icon "button" at bounding box center [219, 187] width 8 height 8
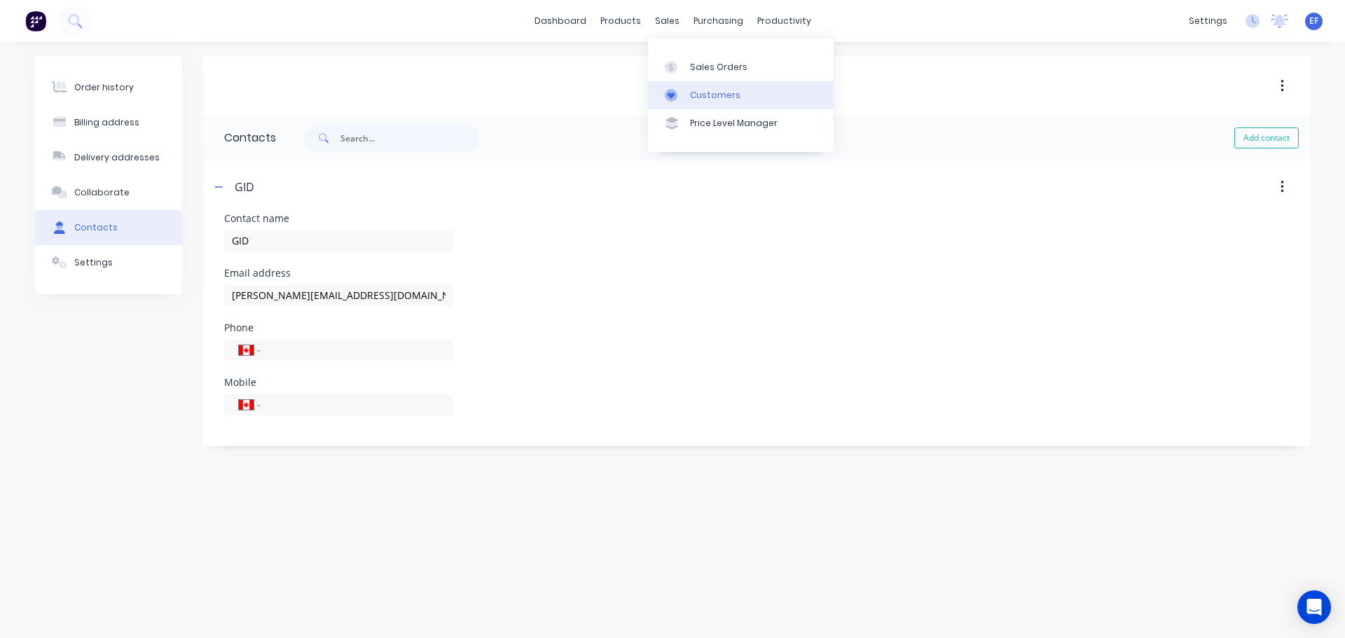
click at [672, 94] on icon at bounding box center [671, 95] width 7 height 6
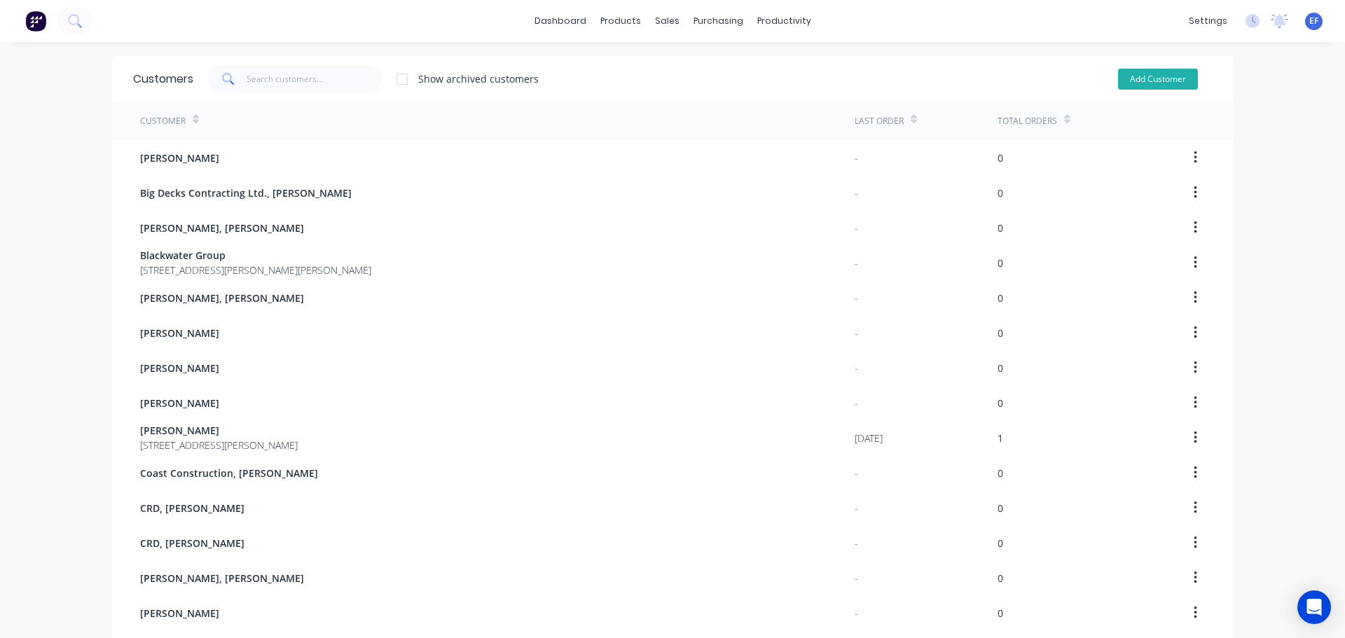
click at [1134, 83] on button "Add Customer" at bounding box center [1158, 79] width 80 height 21
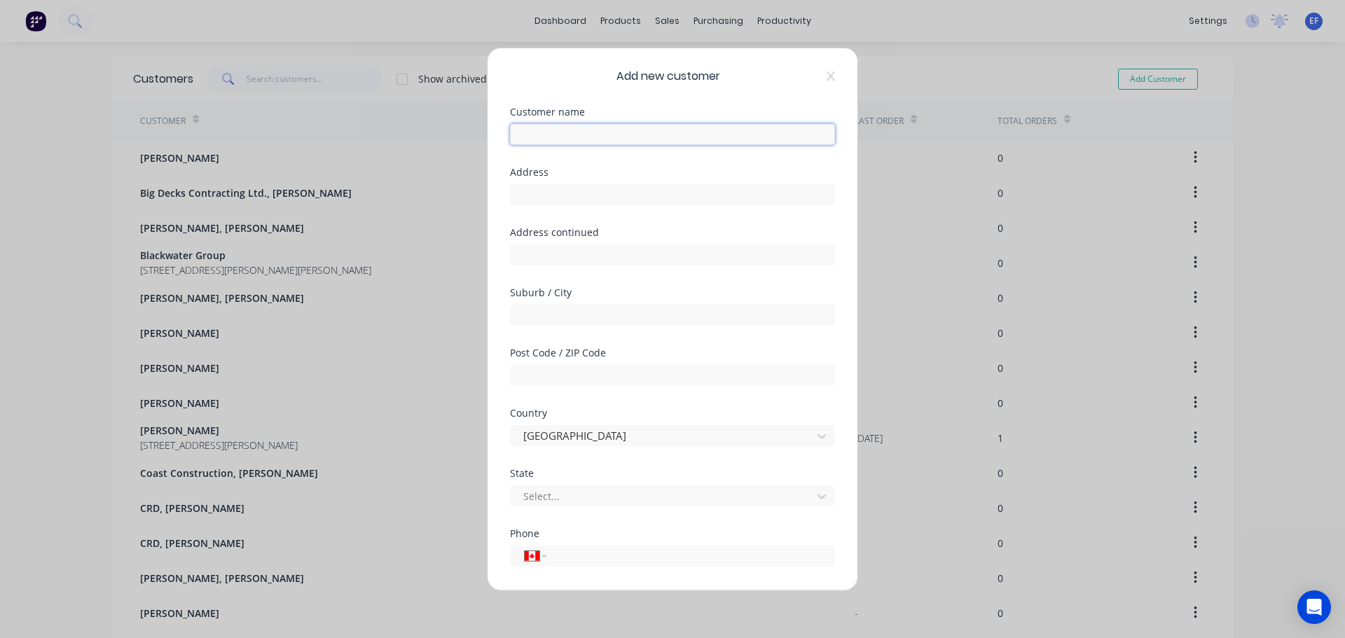
click at [690, 132] on input "text" at bounding box center [672, 133] width 325 height 21
paste input "GID, [PERSON_NAME]"
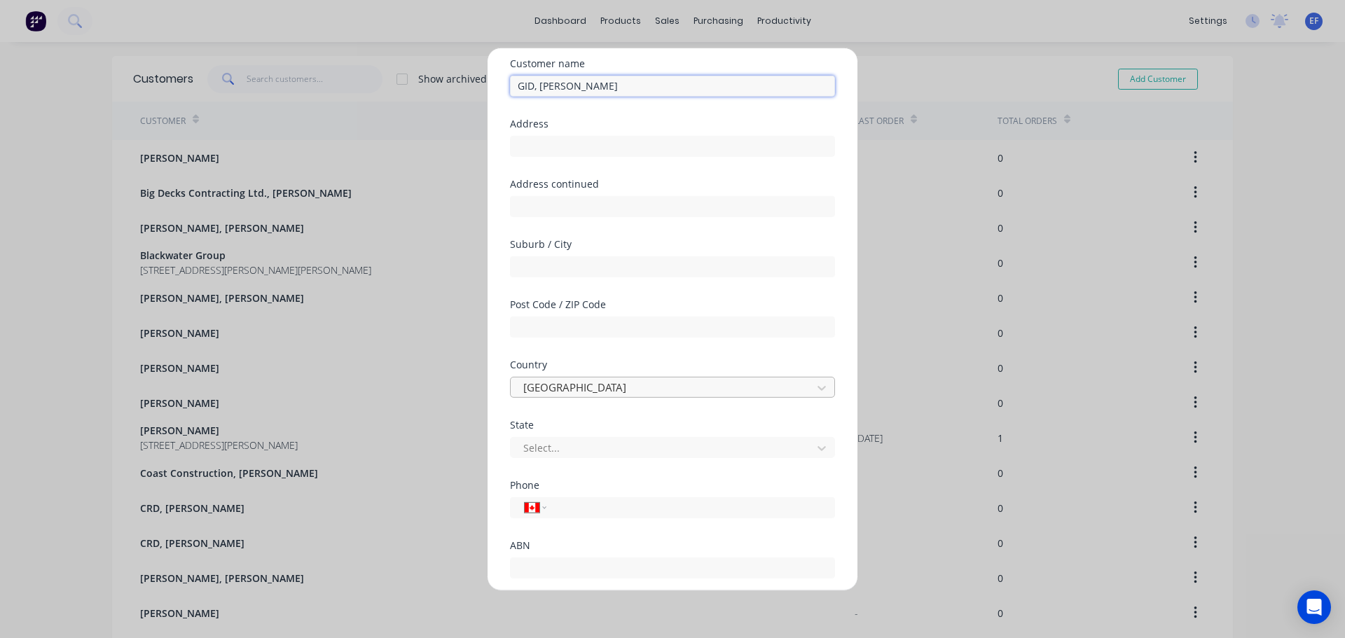
scroll to position [123, 0]
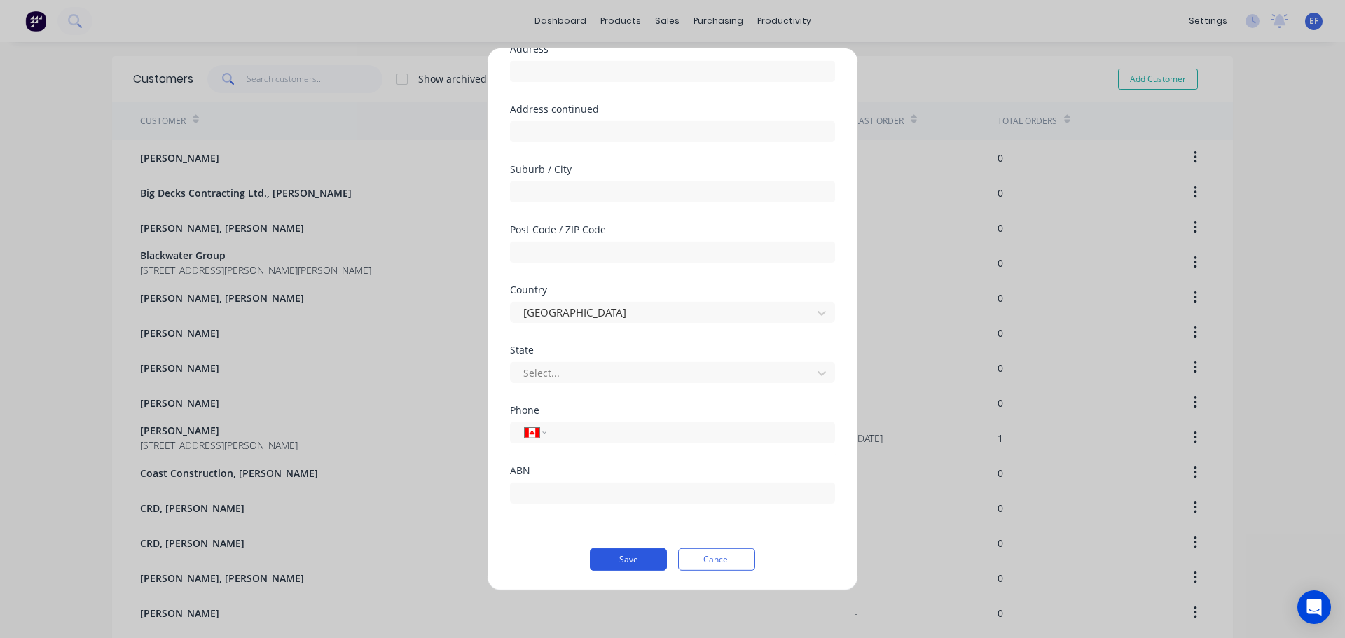
click at [617, 556] on button "Save" at bounding box center [628, 559] width 77 height 22
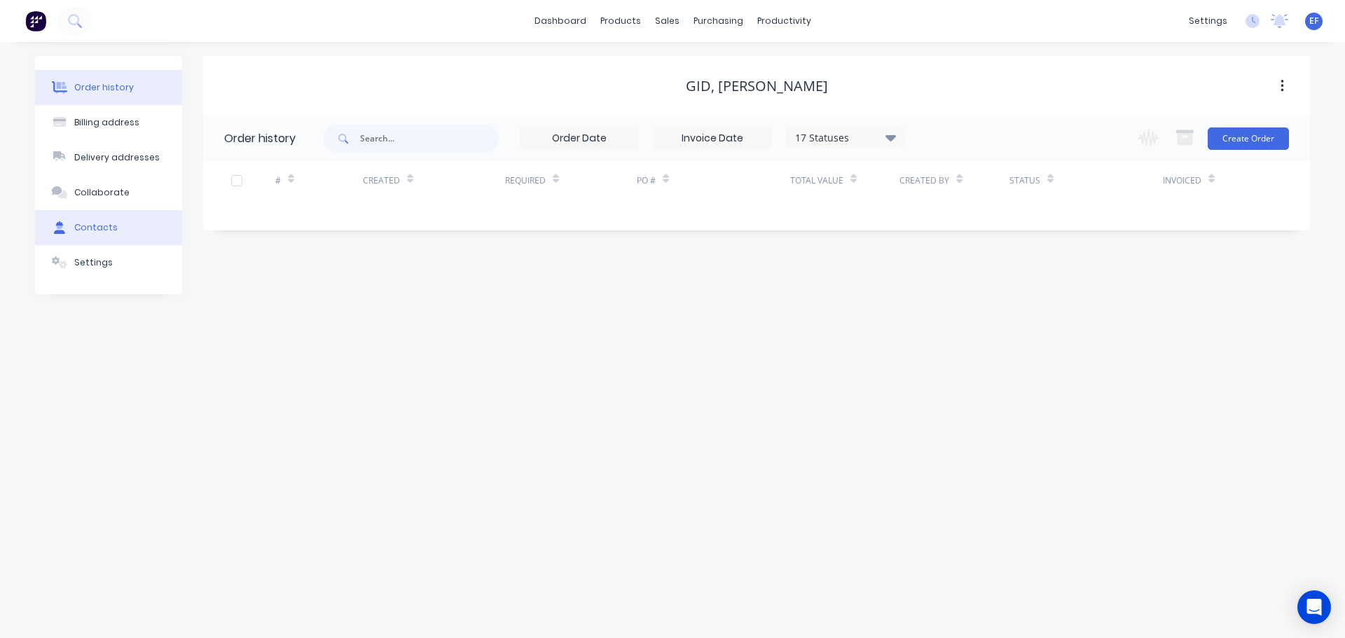
click at [99, 230] on div "Contacts" at bounding box center [95, 227] width 43 height 13
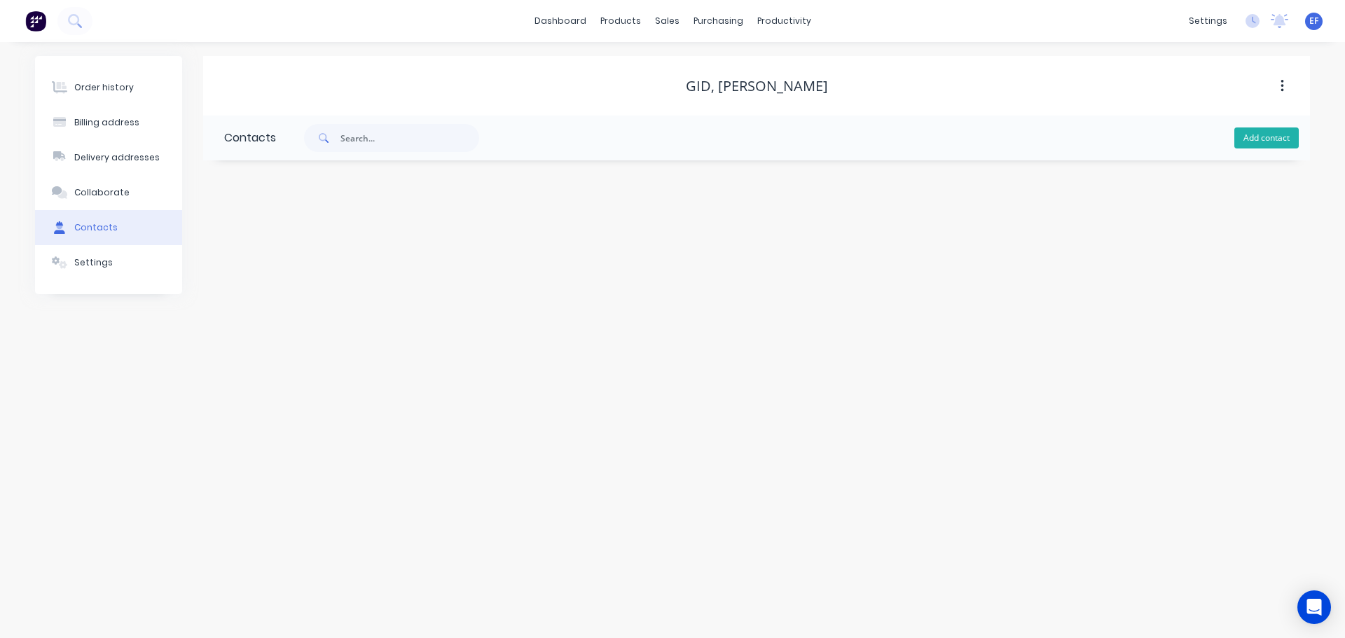
click at [1251, 139] on button "Add contact" at bounding box center [1266, 137] width 64 height 21
click at [233, 297] on input "text" at bounding box center [338, 295] width 229 height 21
paste input "[EMAIL_ADDRESS][DOMAIN_NAME]"
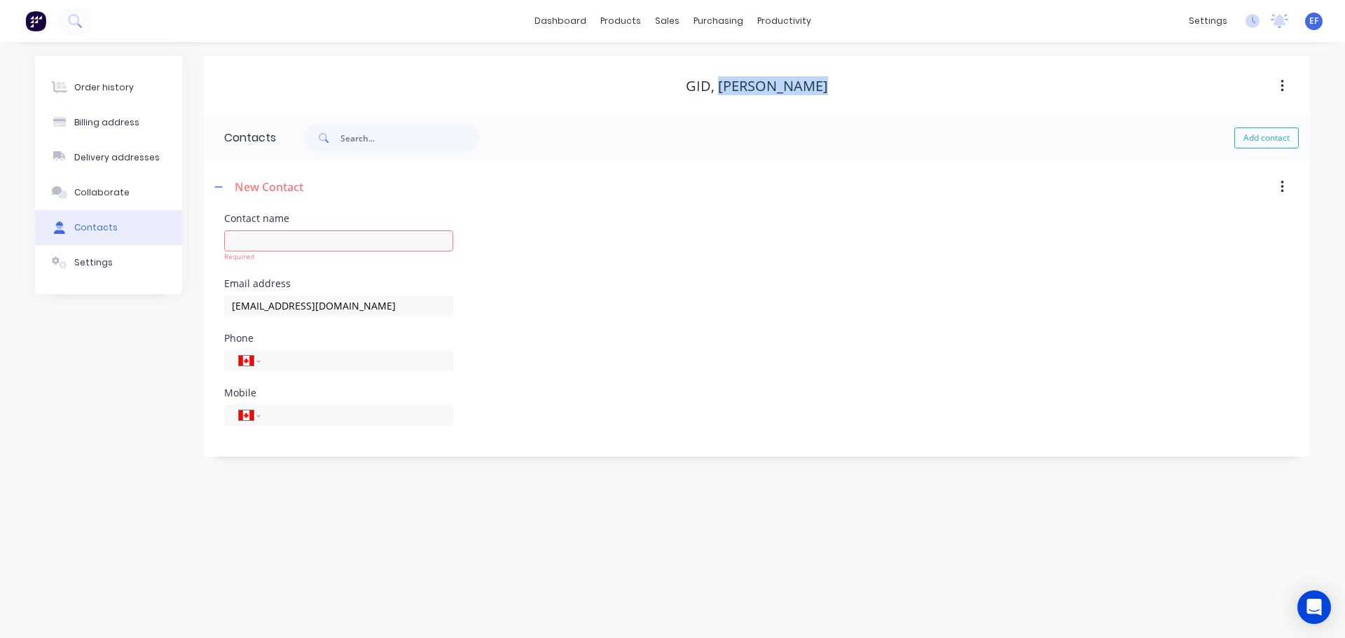
drag, startPoint x: 726, startPoint y: 83, endPoint x: 825, endPoint y: 82, distance: 98.8
click at [825, 82] on div "GID, [PERSON_NAME]" at bounding box center [756, 86] width 1107 height 17
click at [251, 239] on input "text" at bounding box center [338, 240] width 229 height 21
paste input "[PERSON_NAME]"
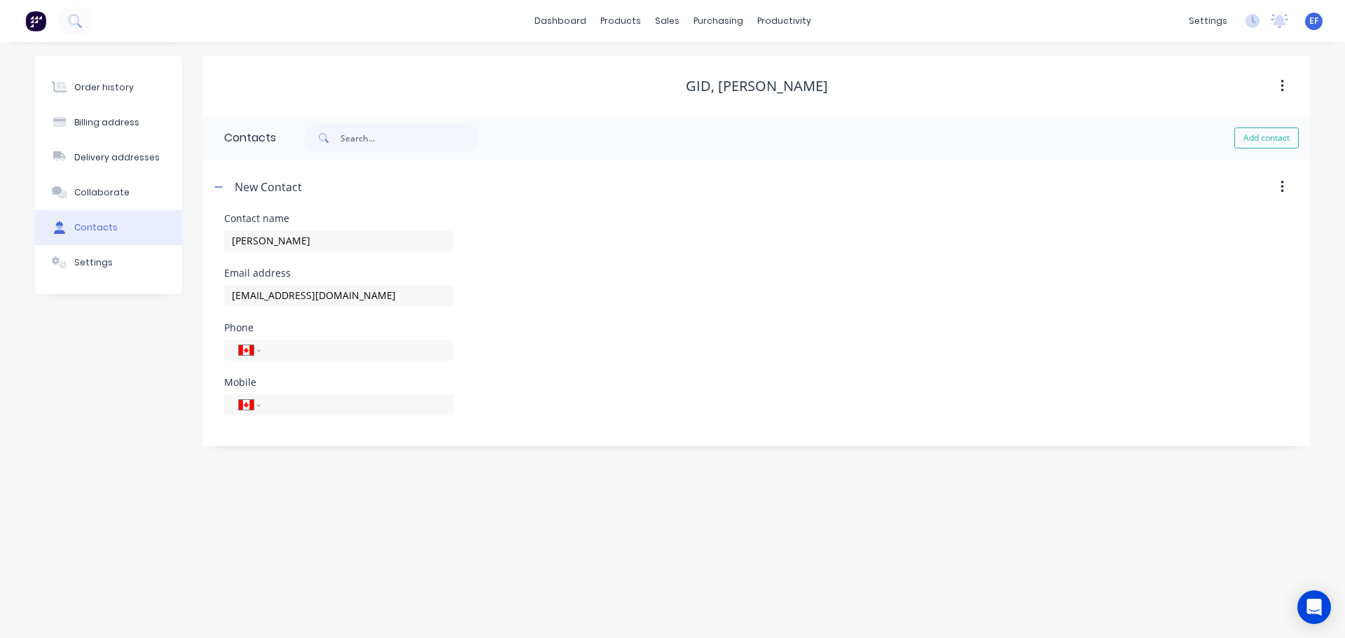
click at [591, 289] on div "Email address [EMAIL_ADDRESS][DOMAIN_NAME]" at bounding box center [756, 295] width 1065 height 55
click at [708, 93] on div "Customers" at bounding box center [715, 95] width 50 height 13
